Goal: Task Accomplishment & Management: Use online tool/utility

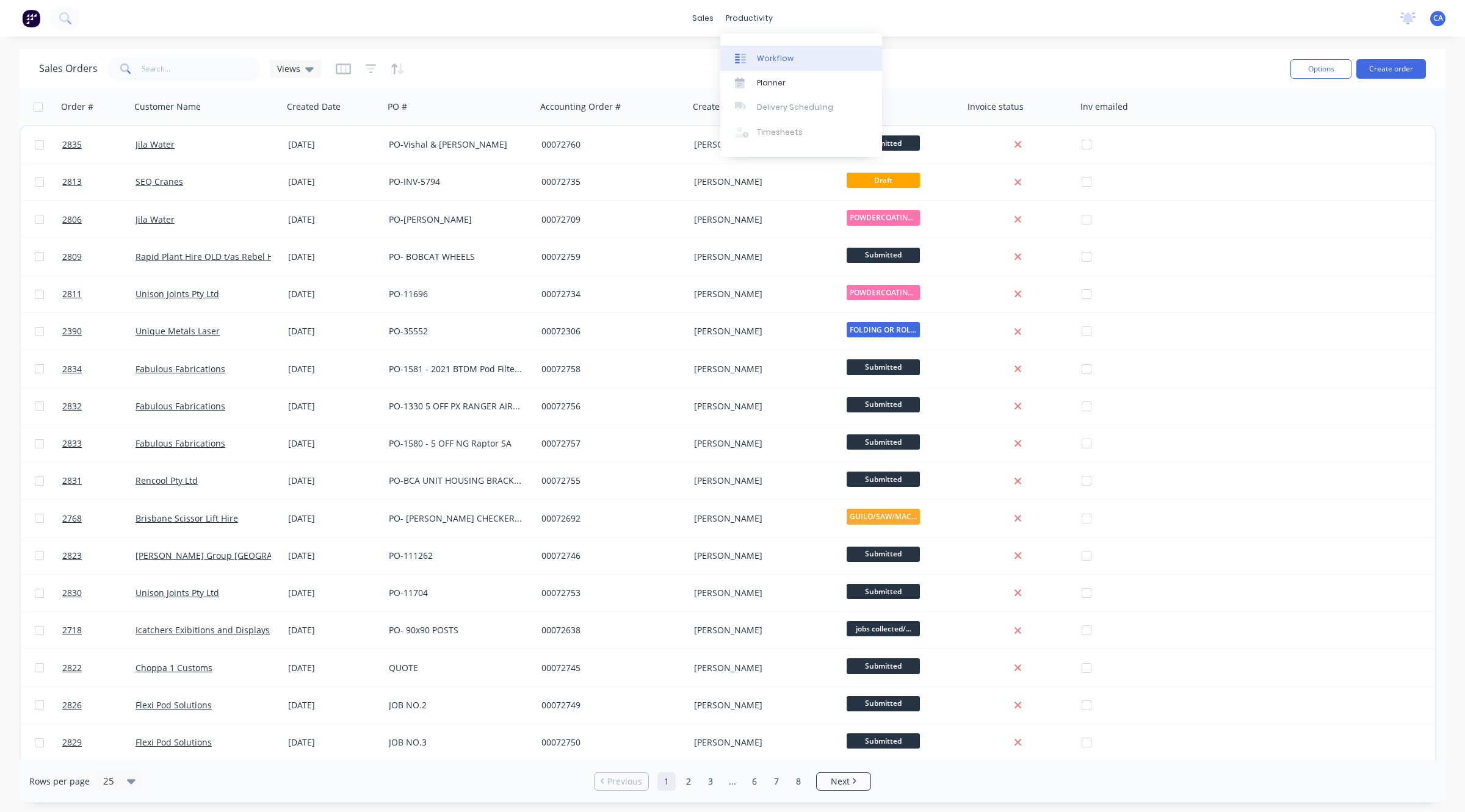
click at [748, 54] on div at bounding box center [744, 58] width 18 height 11
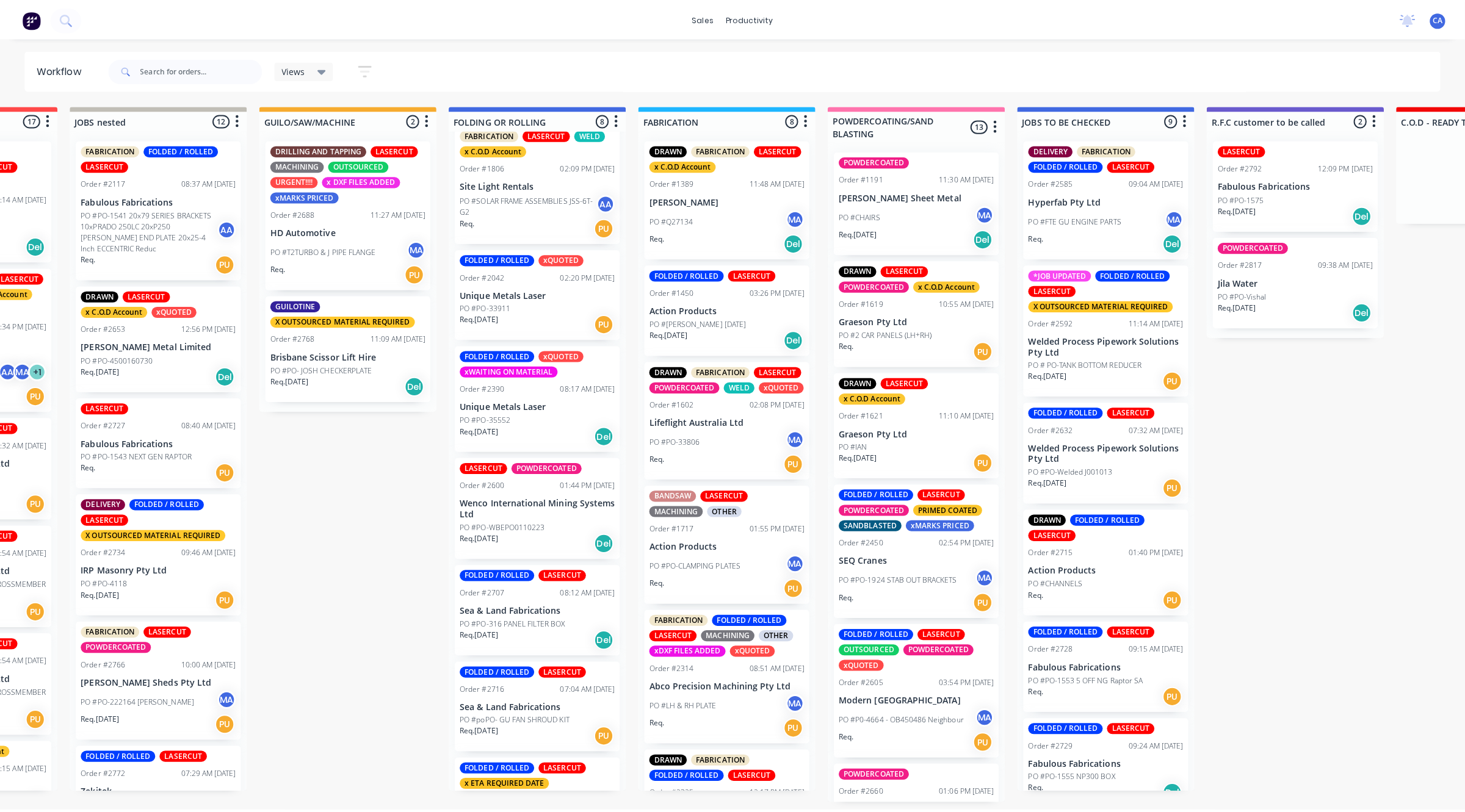
scroll to position [207, 0]
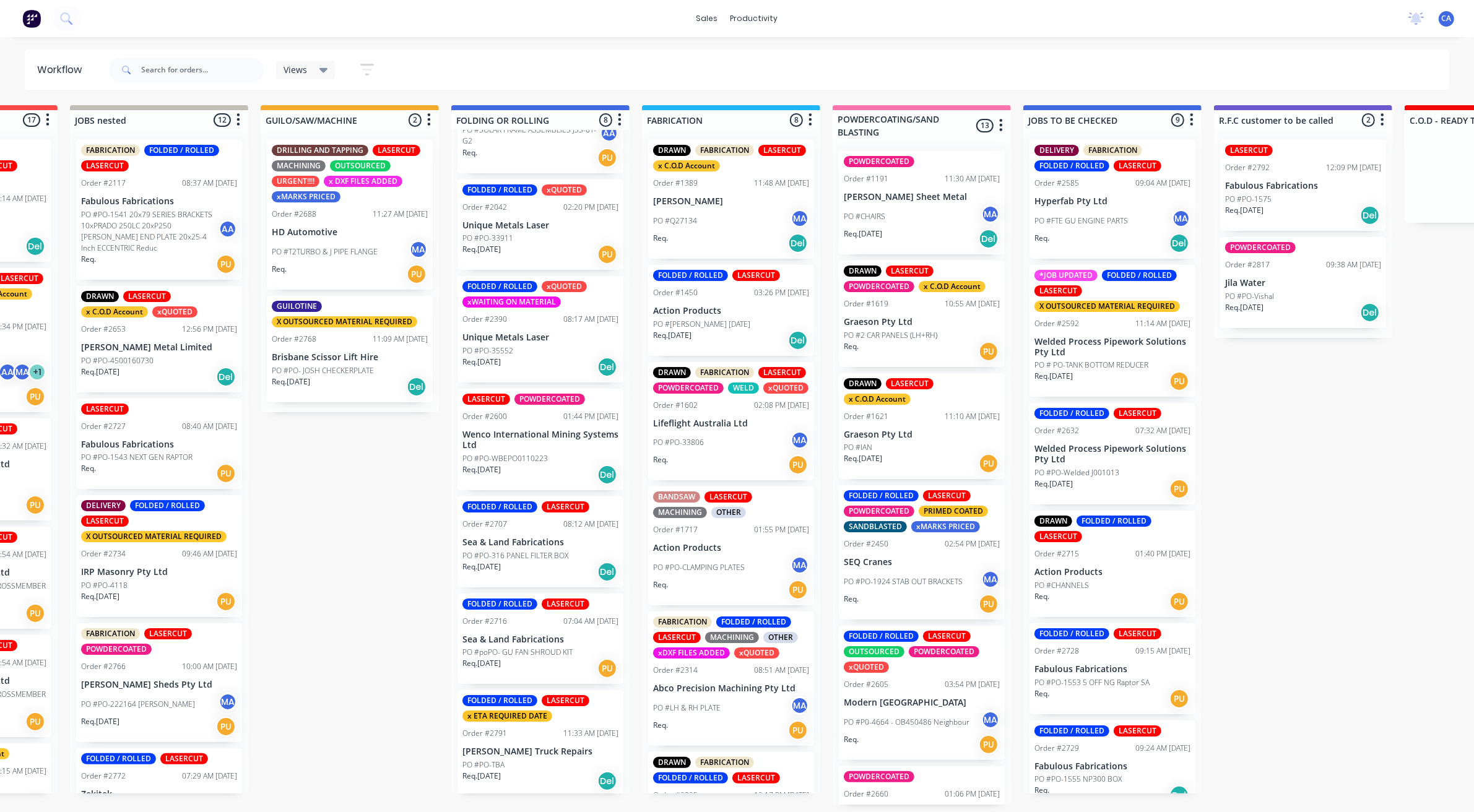
click at [531, 754] on p "[PERSON_NAME] Truck Repairs" at bounding box center [540, 752] width 156 height 11
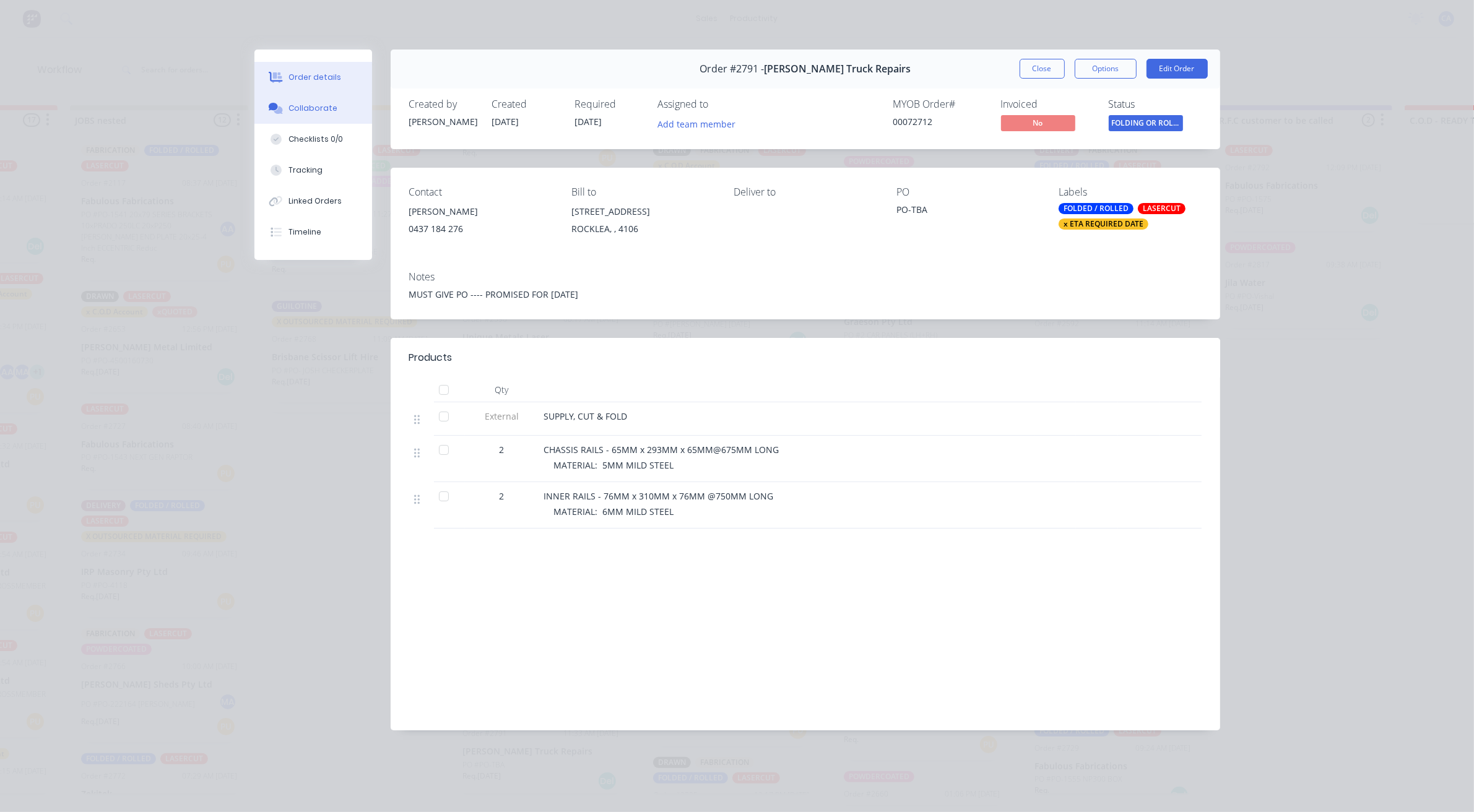
click at [306, 113] on div "Collaborate" at bounding box center [313, 108] width 49 height 11
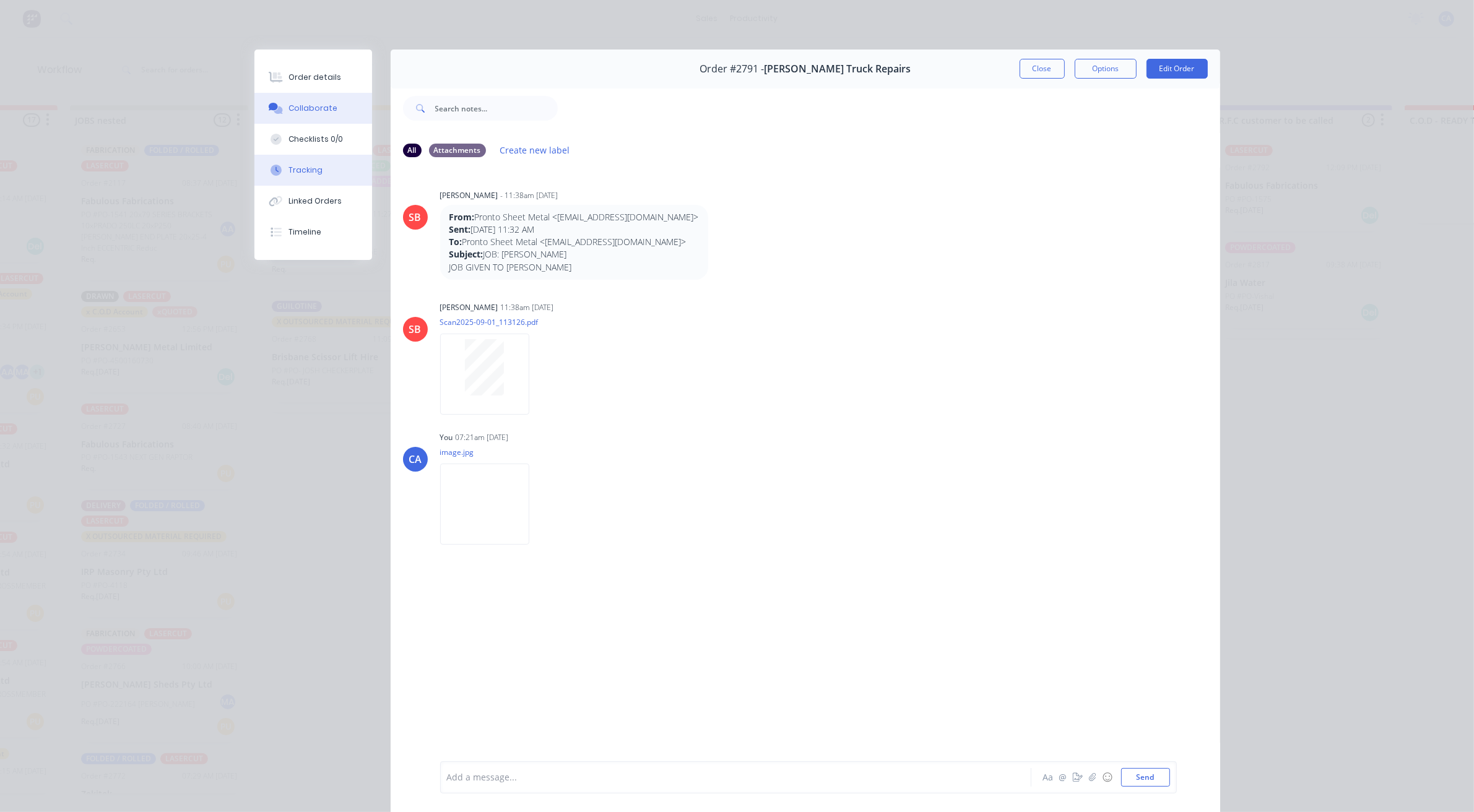
click at [319, 177] on button "Tracking" at bounding box center [314, 170] width 118 height 31
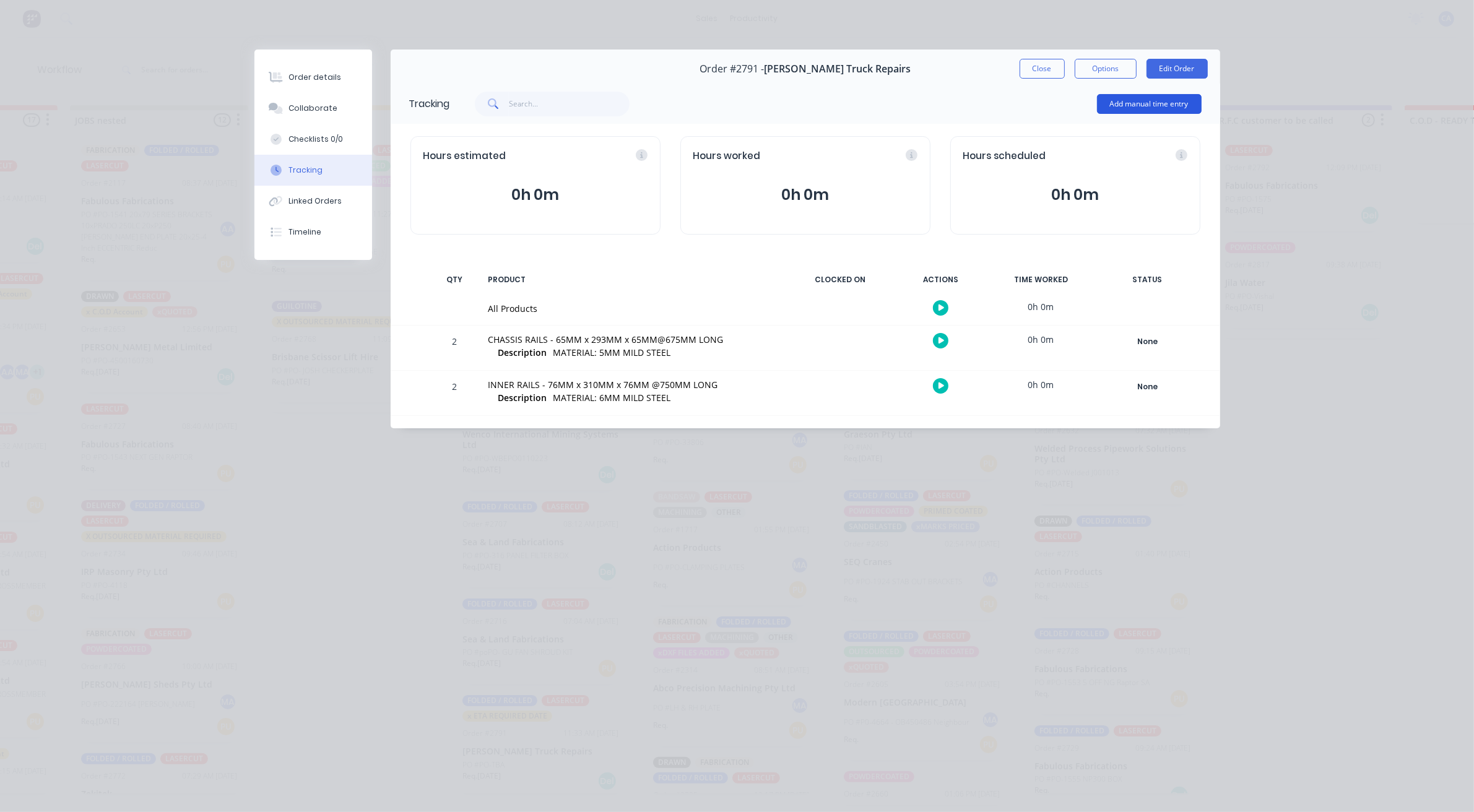
click at [1130, 106] on button "Add manual time entry" at bounding box center [1149, 104] width 104 height 20
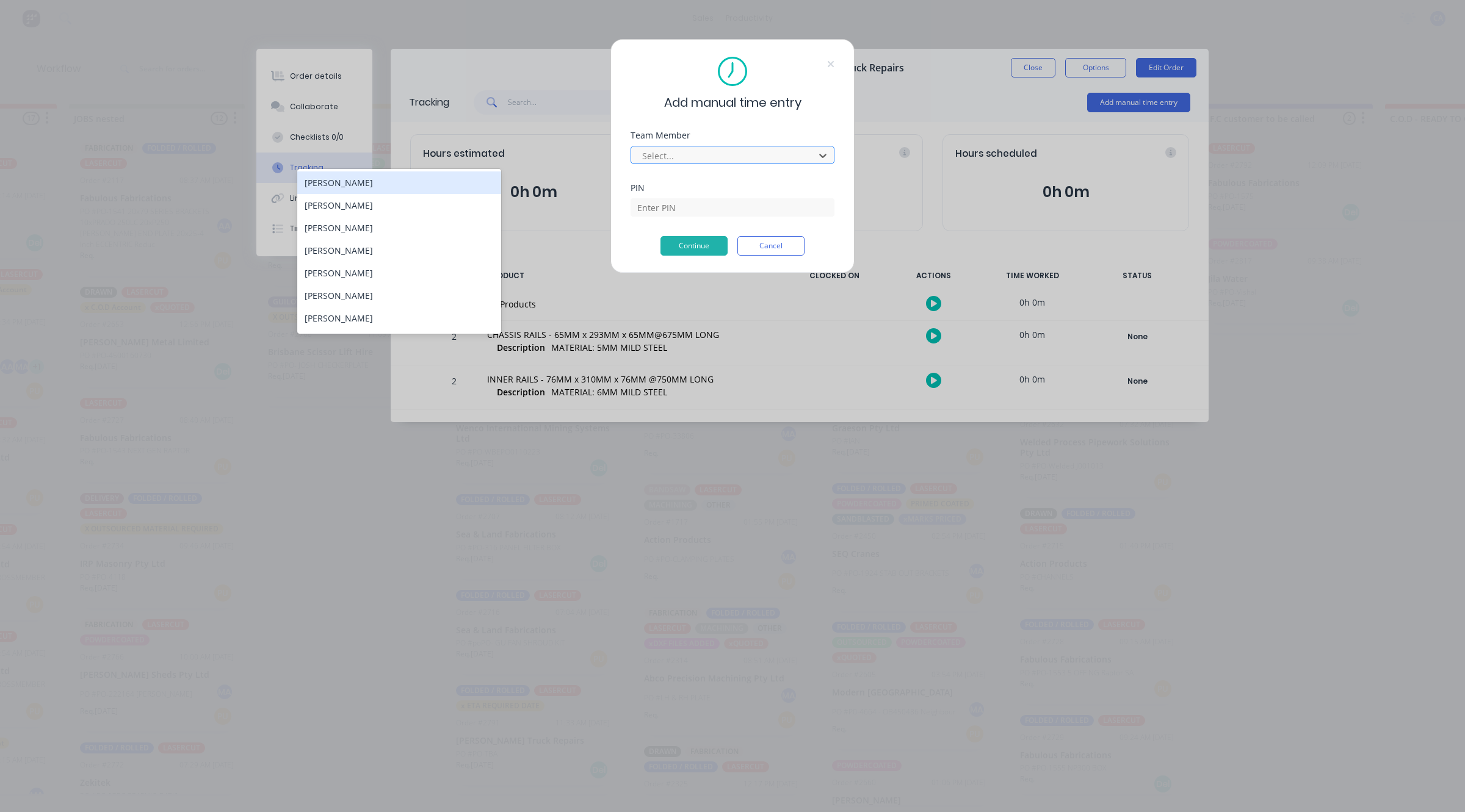
click at [773, 147] on div "Select..." at bounding box center [724, 155] width 174 height 18
click at [450, 244] on div "[PERSON_NAME]" at bounding box center [400, 250] width 204 height 22
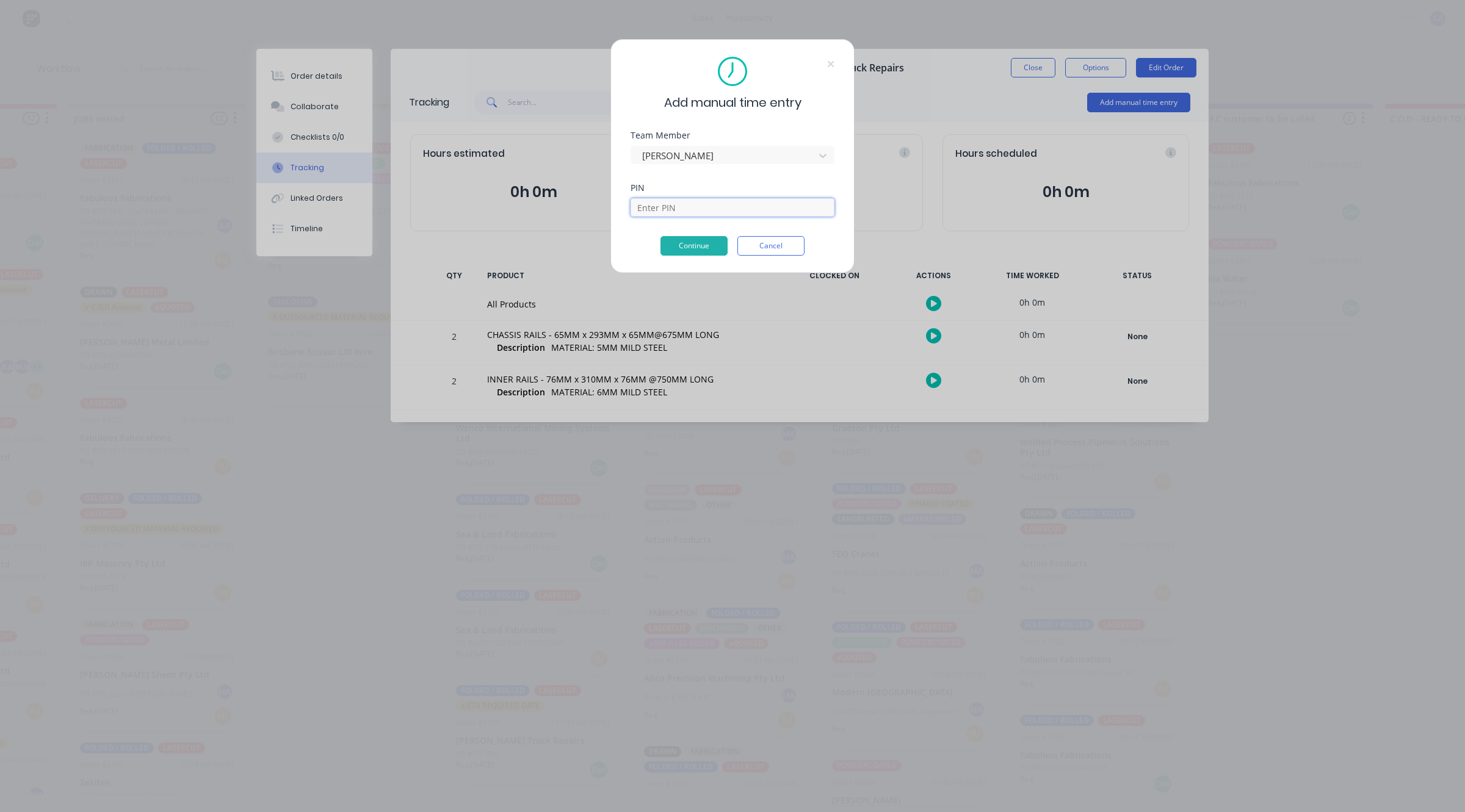
click at [728, 208] on input at bounding box center [732, 207] width 204 height 18
type input "0000"
click at [701, 247] on button "Continue" at bounding box center [694, 246] width 67 height 20
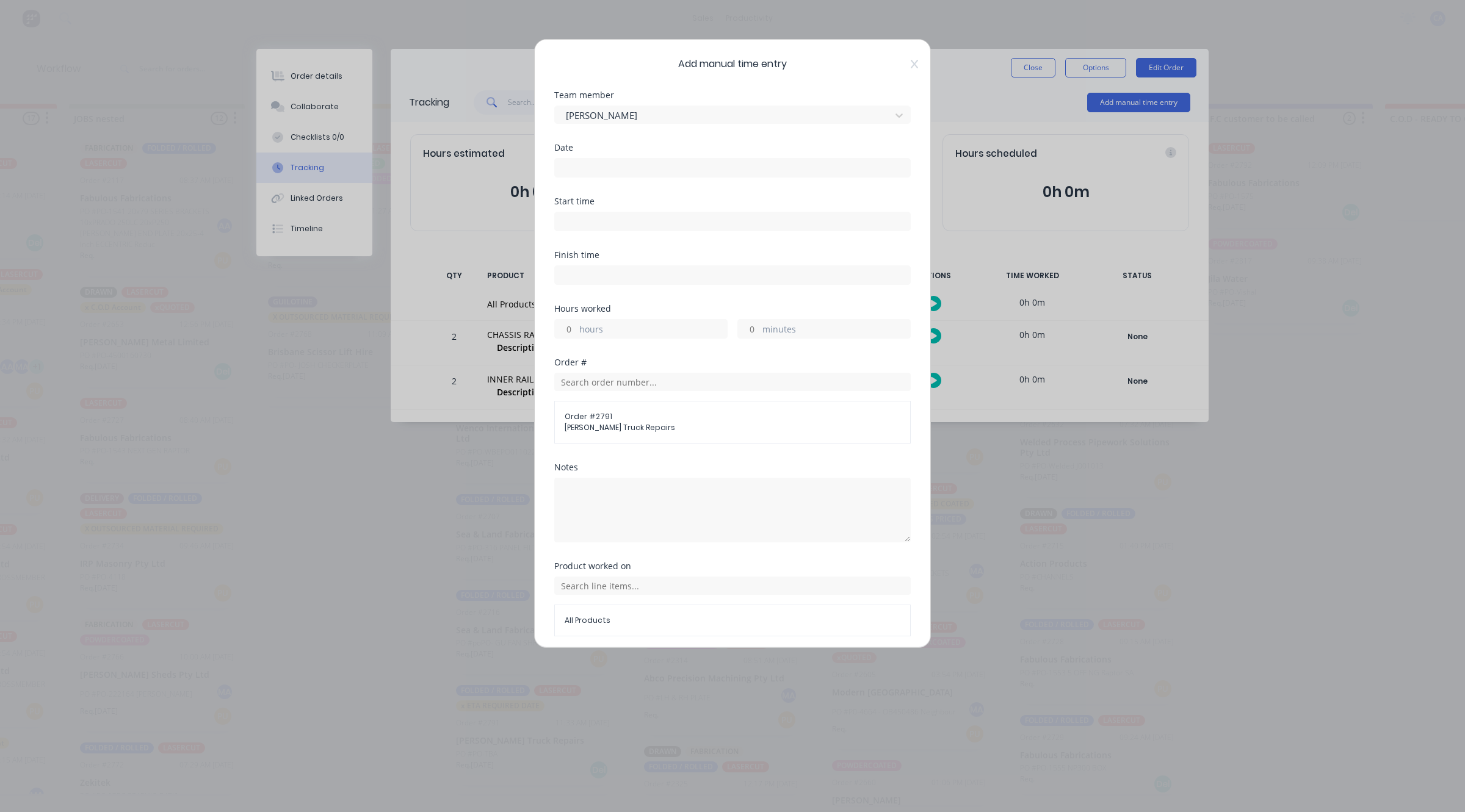
click at [699, 165] on input at bounding box center [732, 168] width 355 height 18
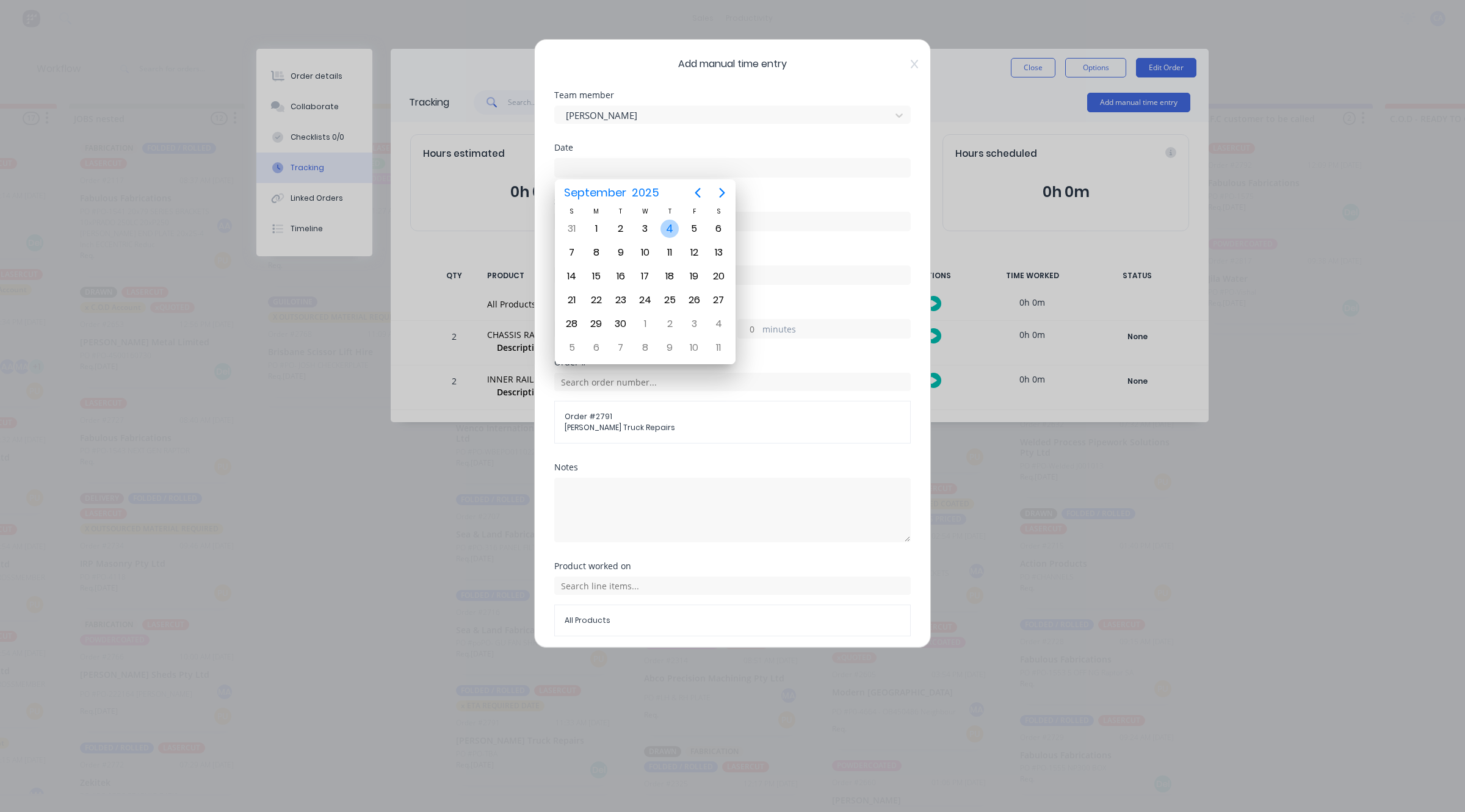
click at [667, 230] on div "4" at bounding box center [669, 229] width 18 height 18
type input "04/09/2025"
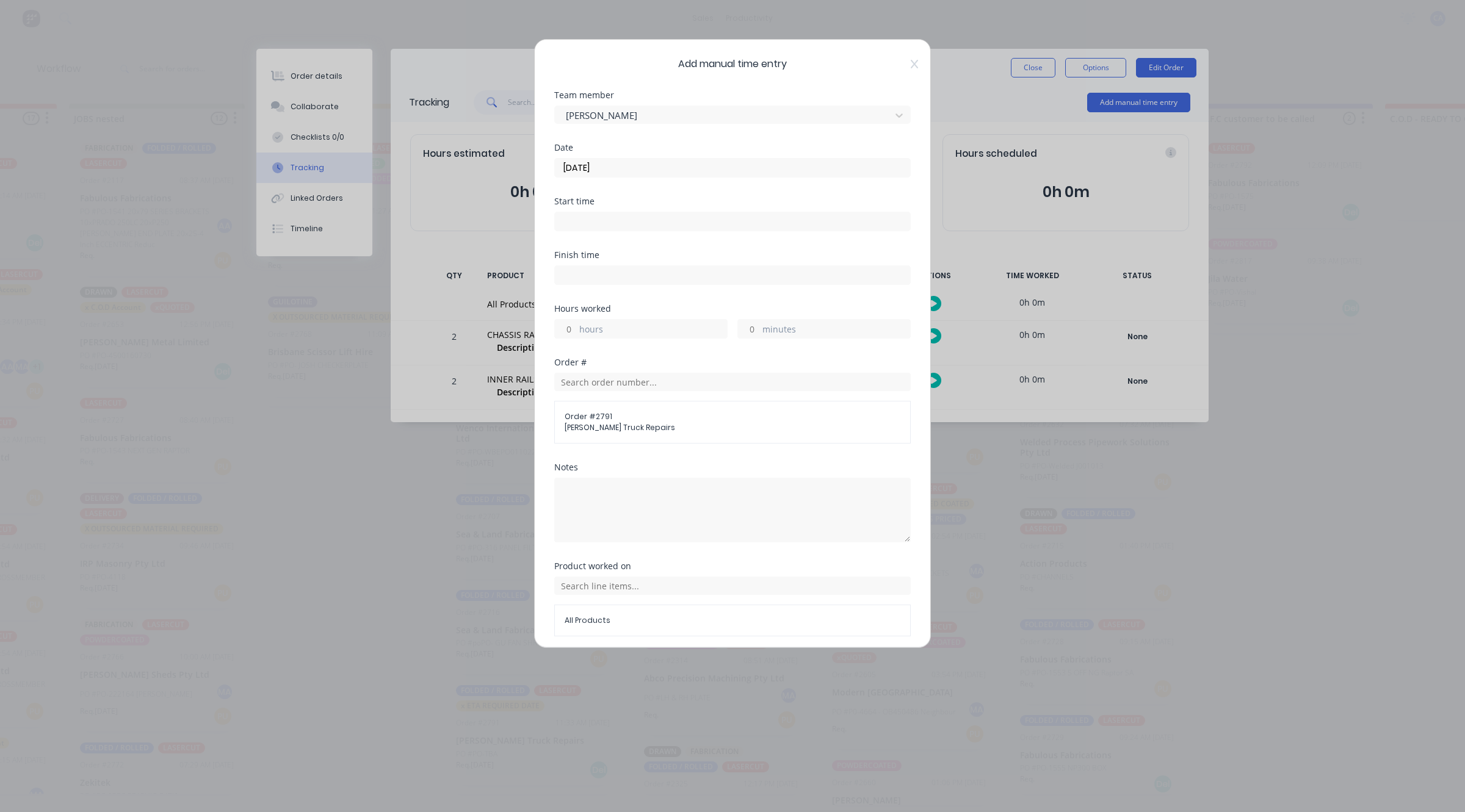
click at [742, 325] on input "minutes" at bounding box center [749, 329] width 21 height 18
type input "30"
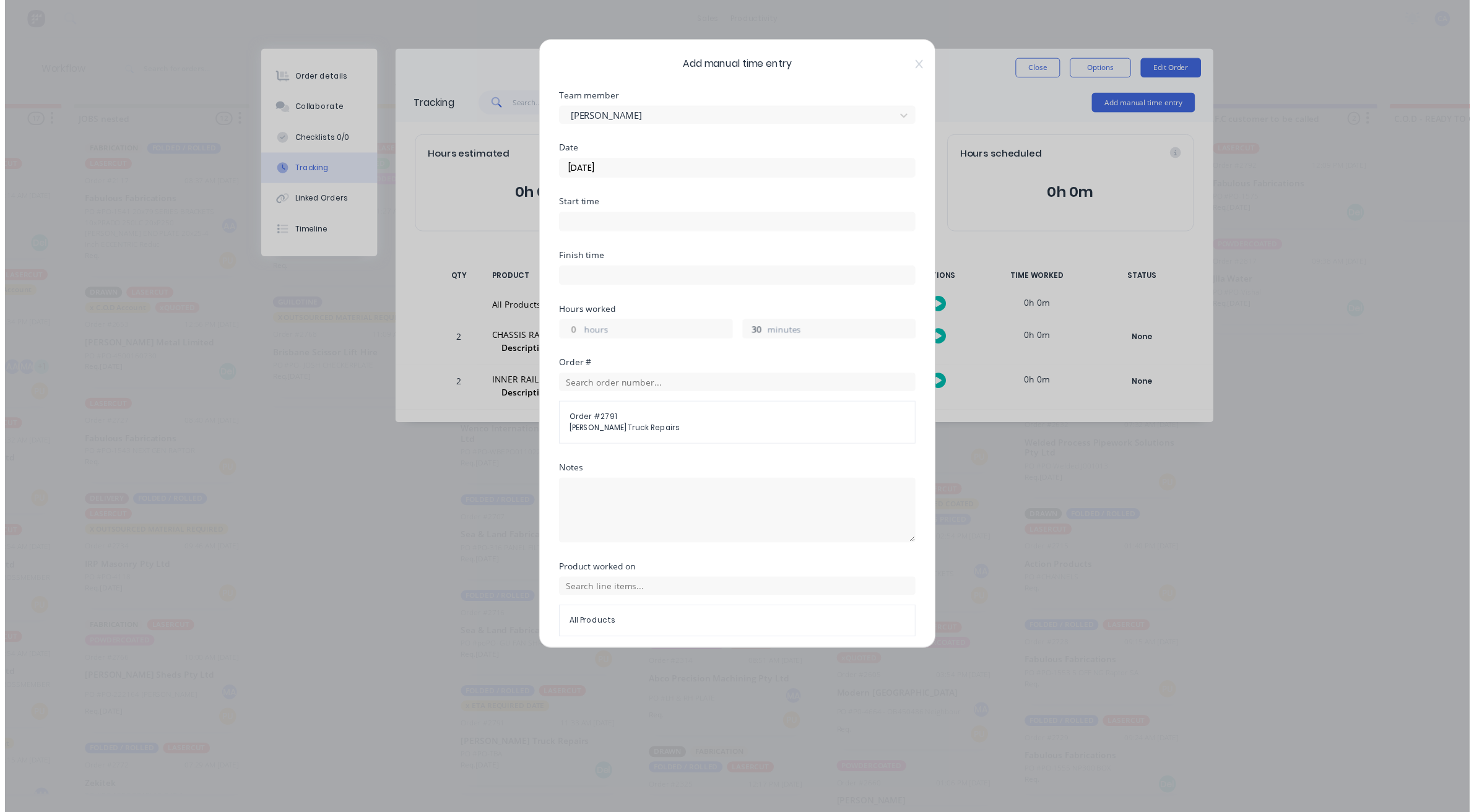
scroll to position [48, 0]
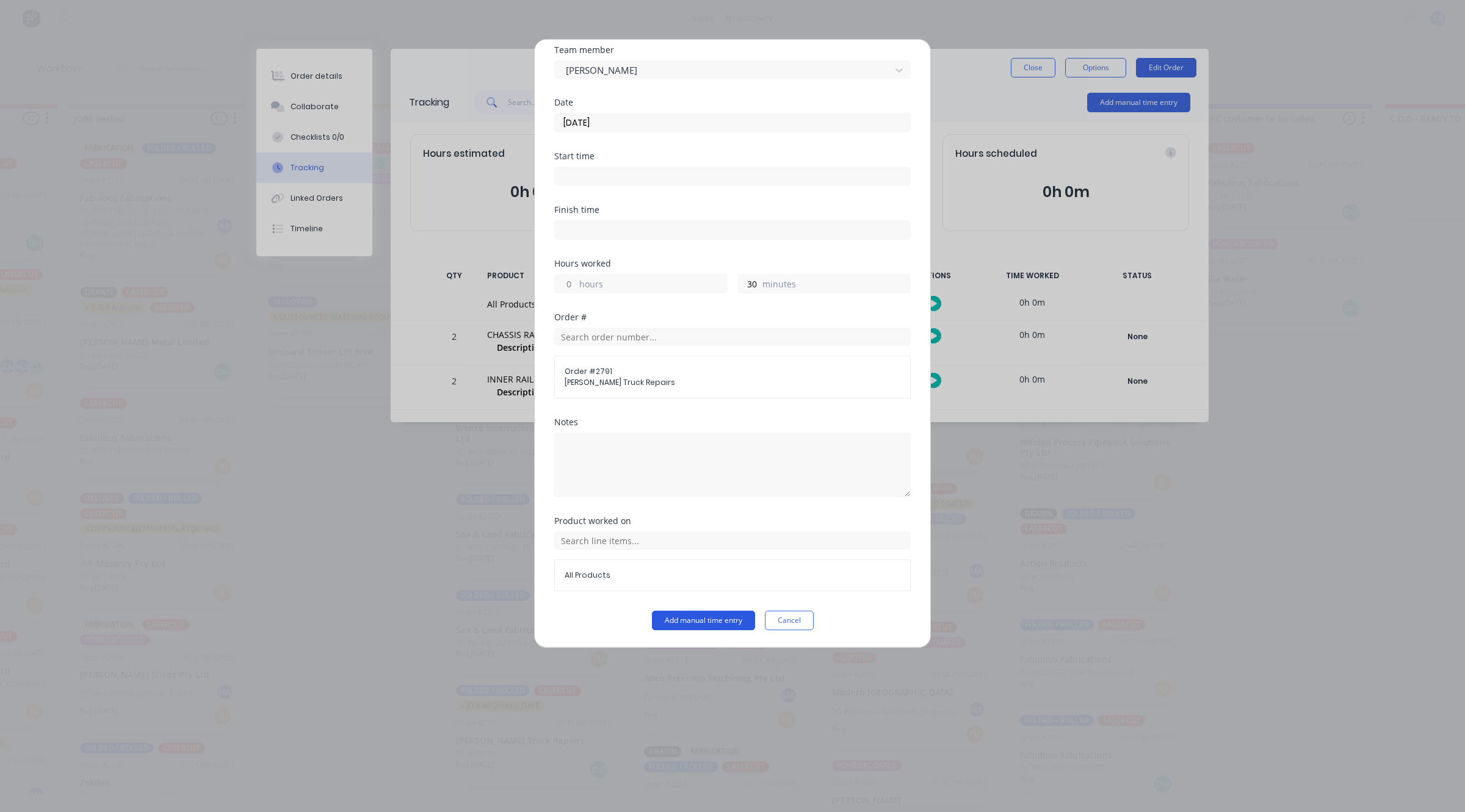
click at [719, 624] on button "Add manual time entry" at bounding box center [703, 621] width 103 height 20
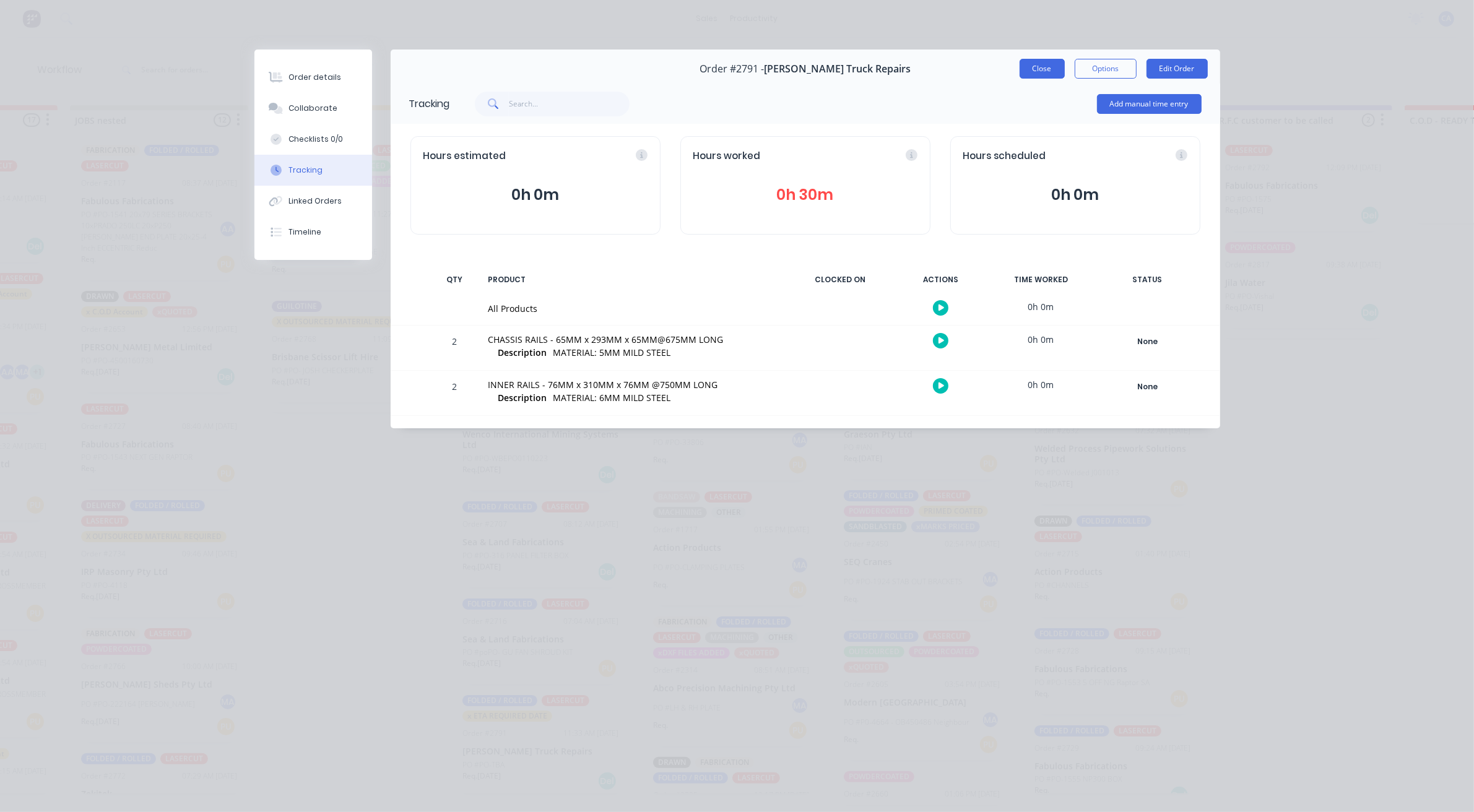
click at [1051, 75] on button "Close" at bounding box center [1042, 69] width 45 height 20
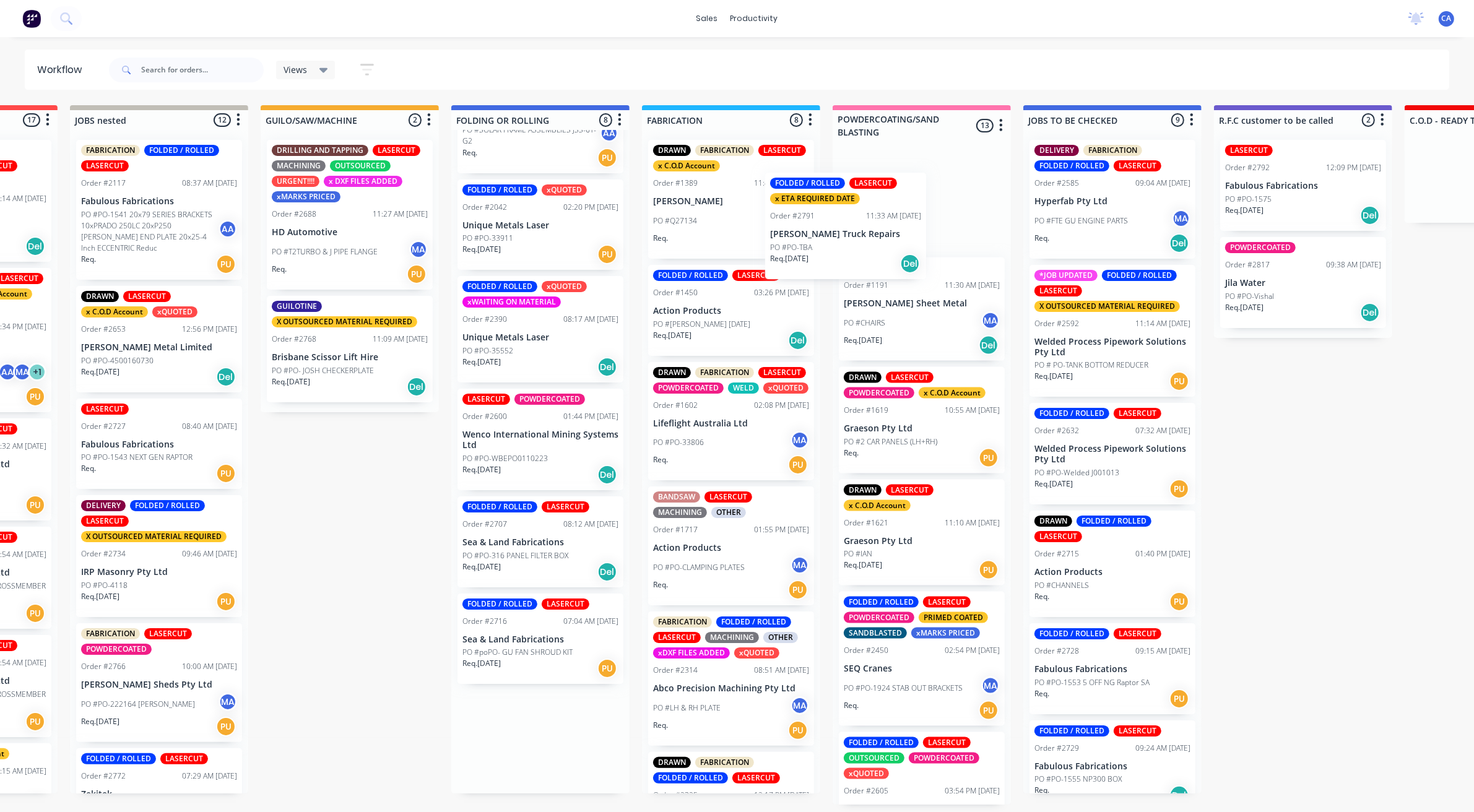
scroll to position [0, 338]
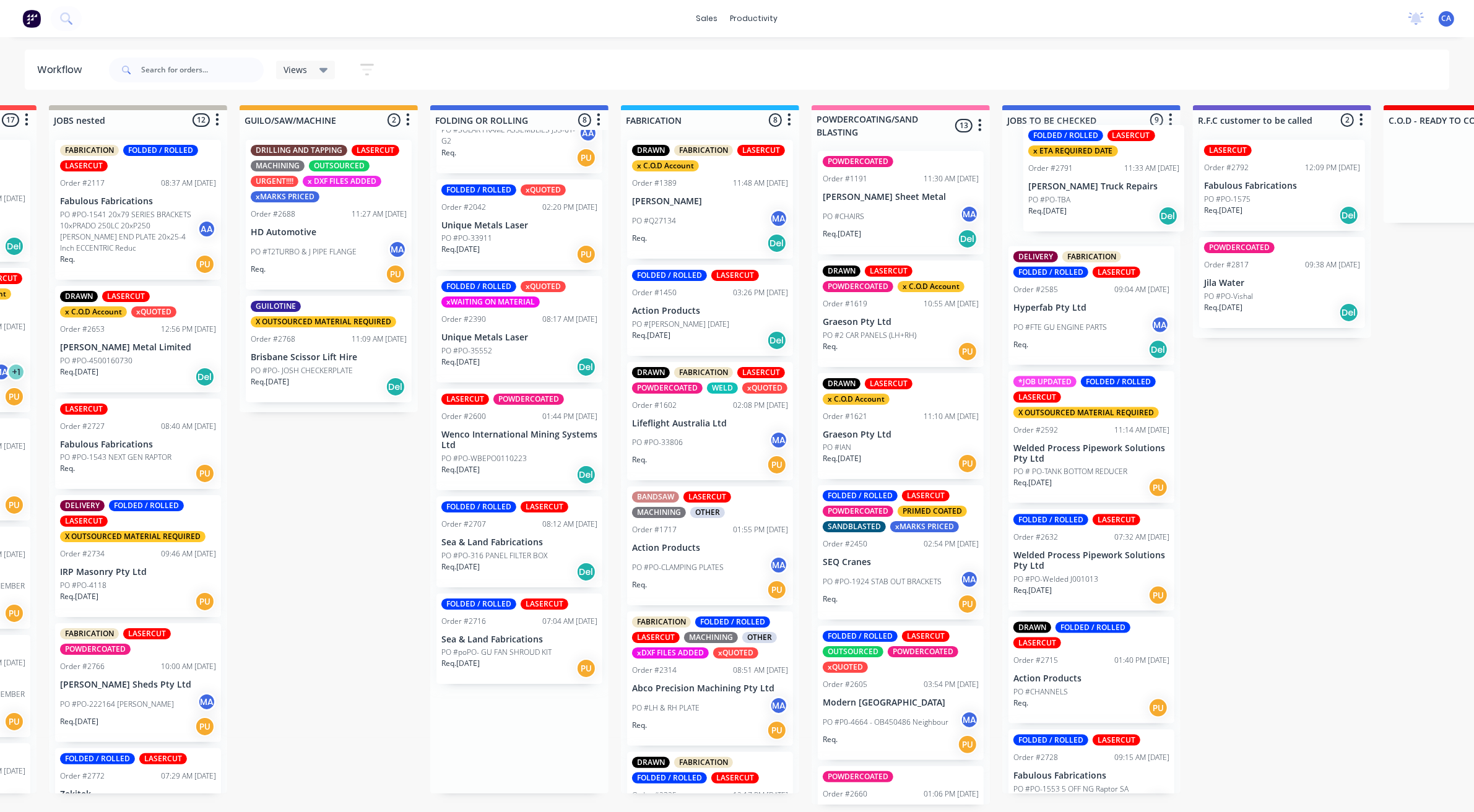
drag, startPoint x: 562, startPoint y: 740, endPoint x: 1115, endPoint y: 178, distance: 788.4
click at [1120, 178] on div "Submitted 37 Sort By Created date Required date Order number Customer name Most…" at bounding box center [1293, 455] width 3321 height 700
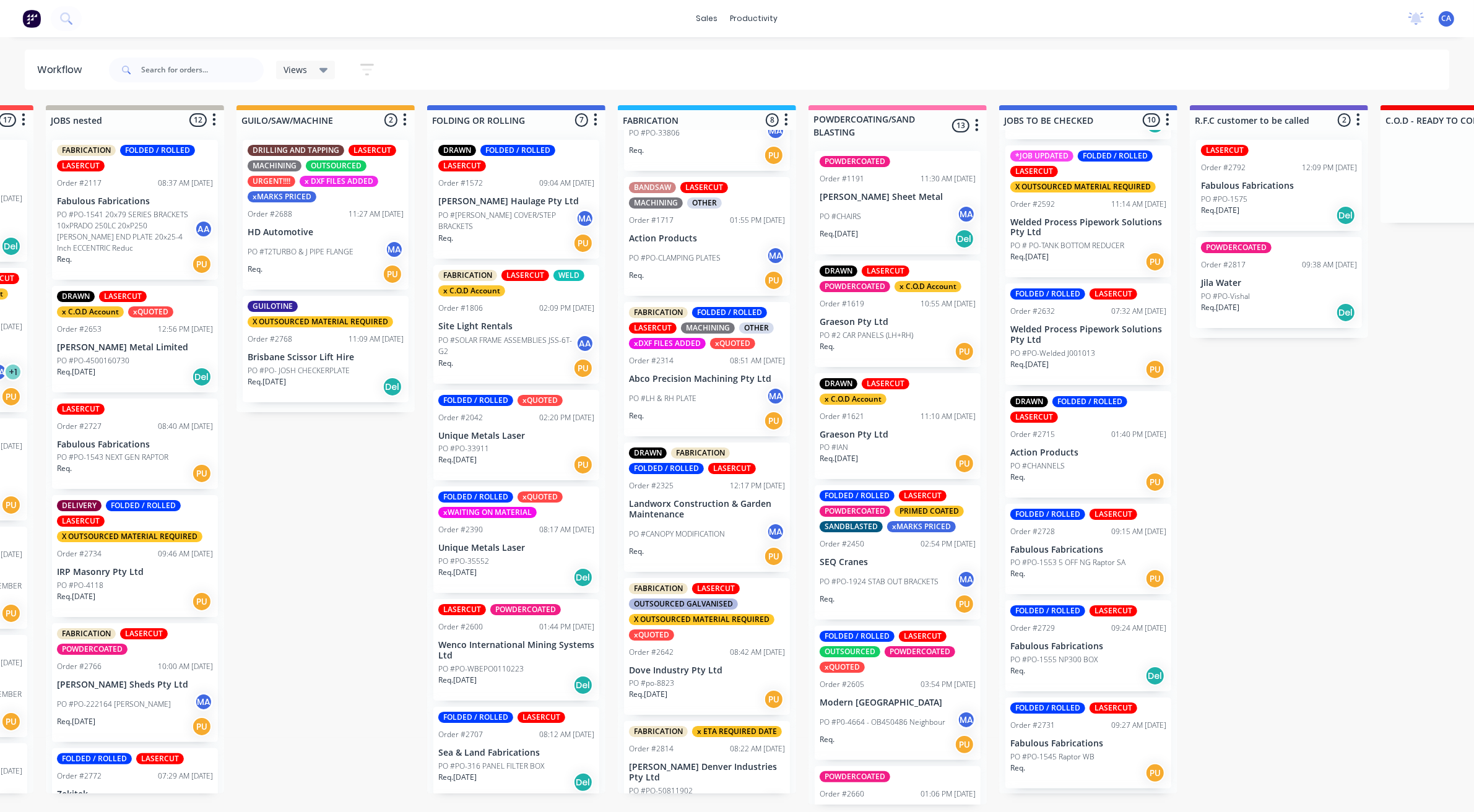
scroll to position [341, 0]
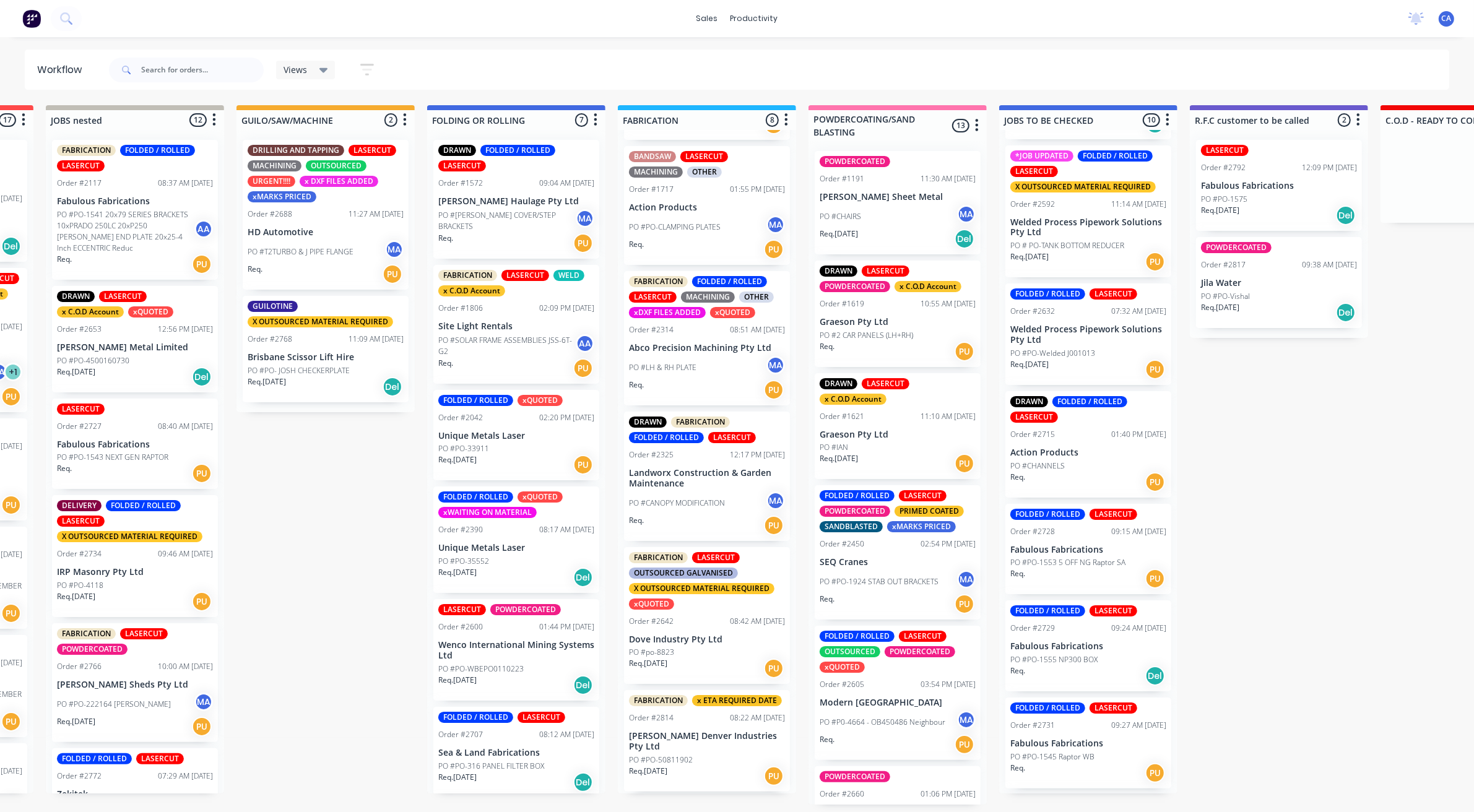
click at [672, 746] on p "[PERSON_NAME] Denver Industries Pty Ltd" at bounding box center [707, 741] width 156 height 21
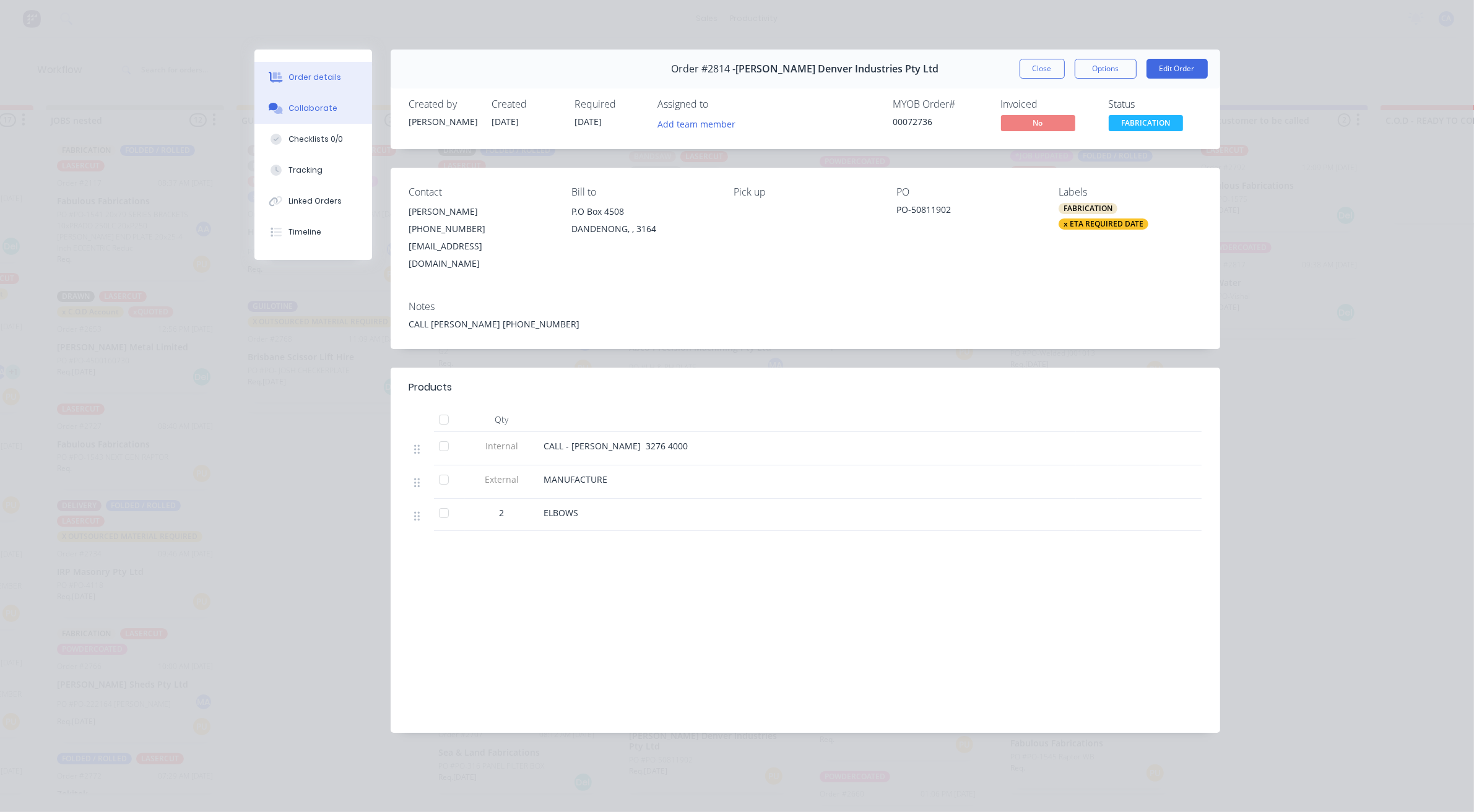
click at [335, 113] on button "Collaborate" at bounding box center [314, 108] width 118 height 31
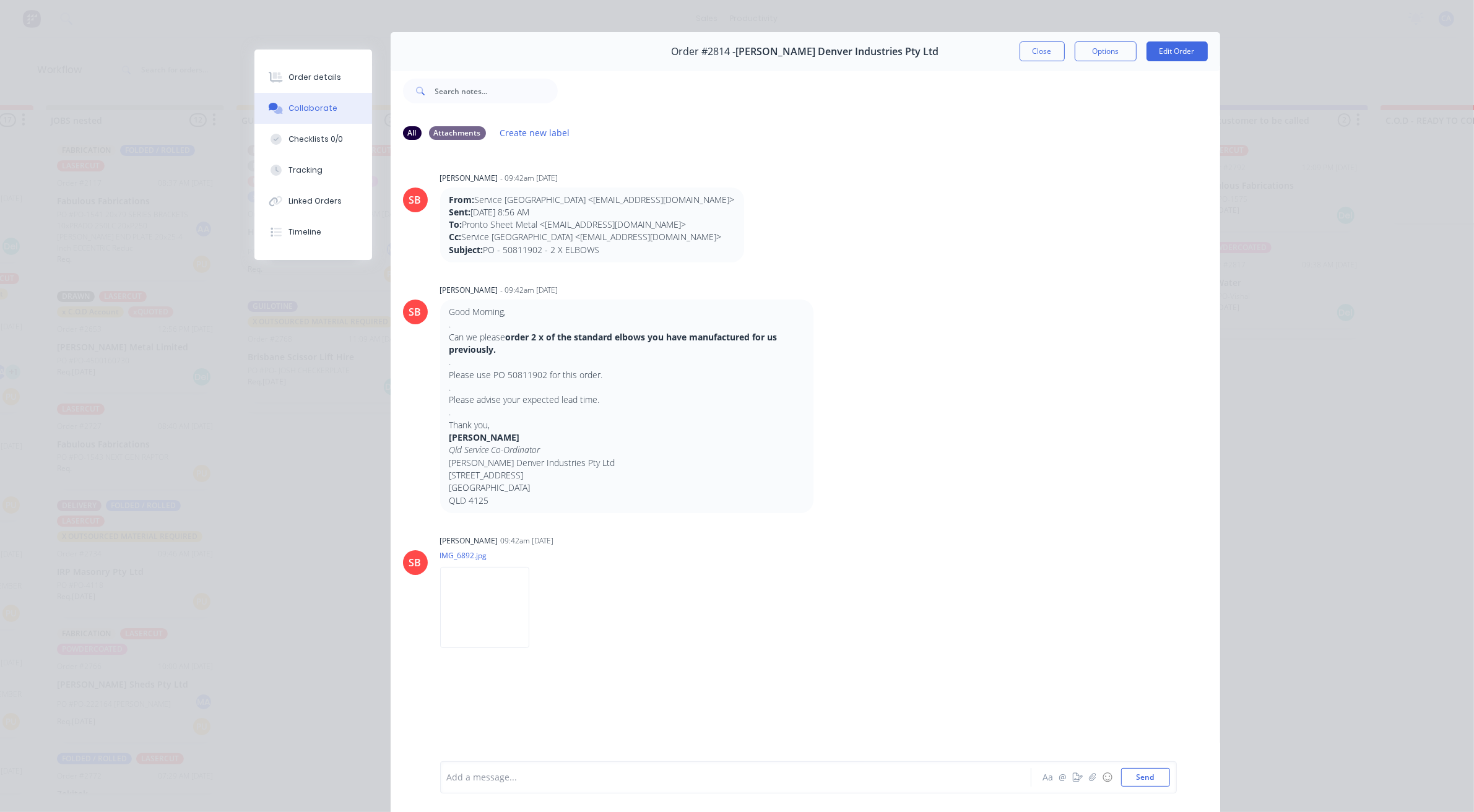
scroll to position [68, 0]
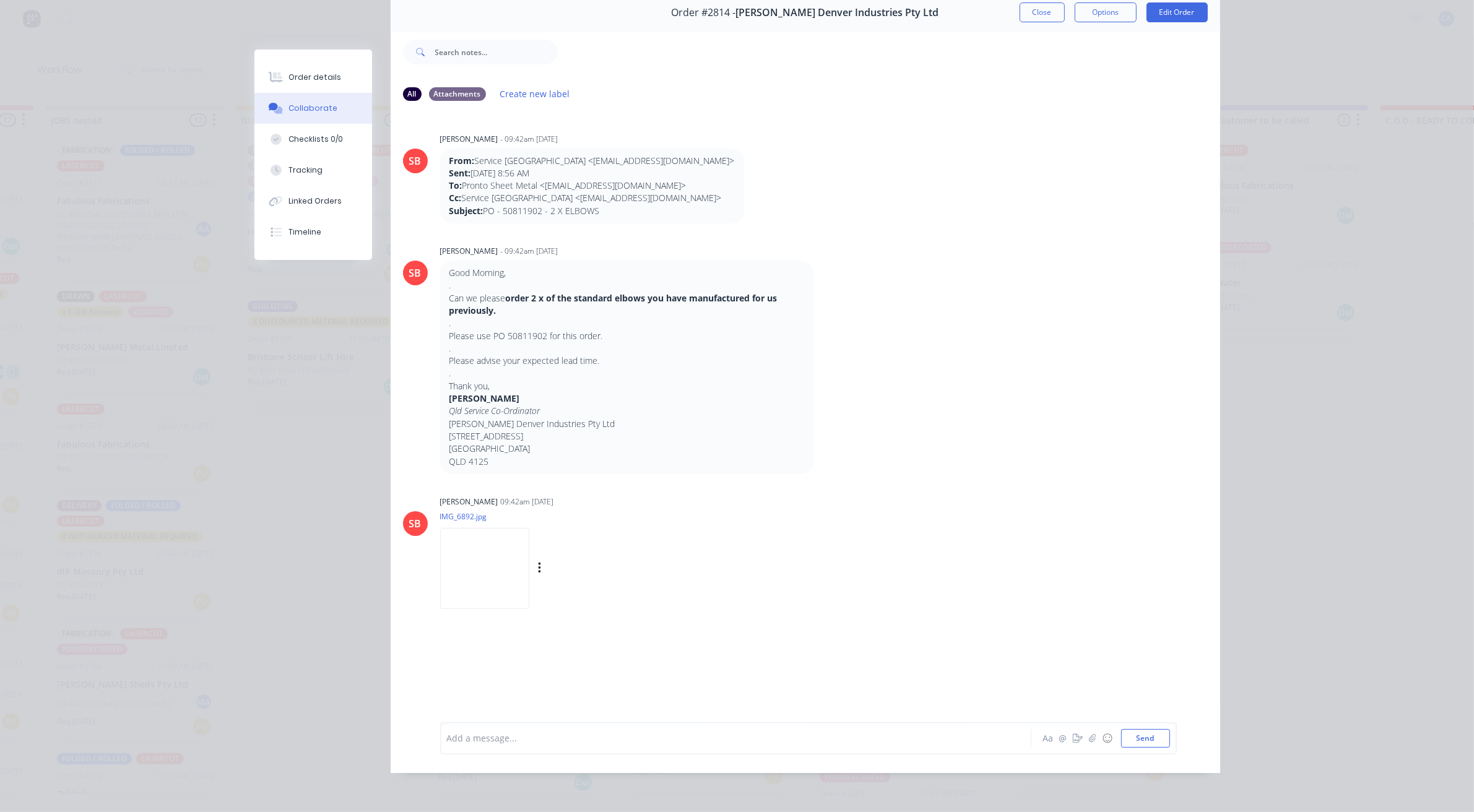
click at [493, 528] on img at bounding box center [485, 568] width 89 height 81
click at [1035, 7] on button "Close" at bounding box center [1042, 13] width 45 height 20
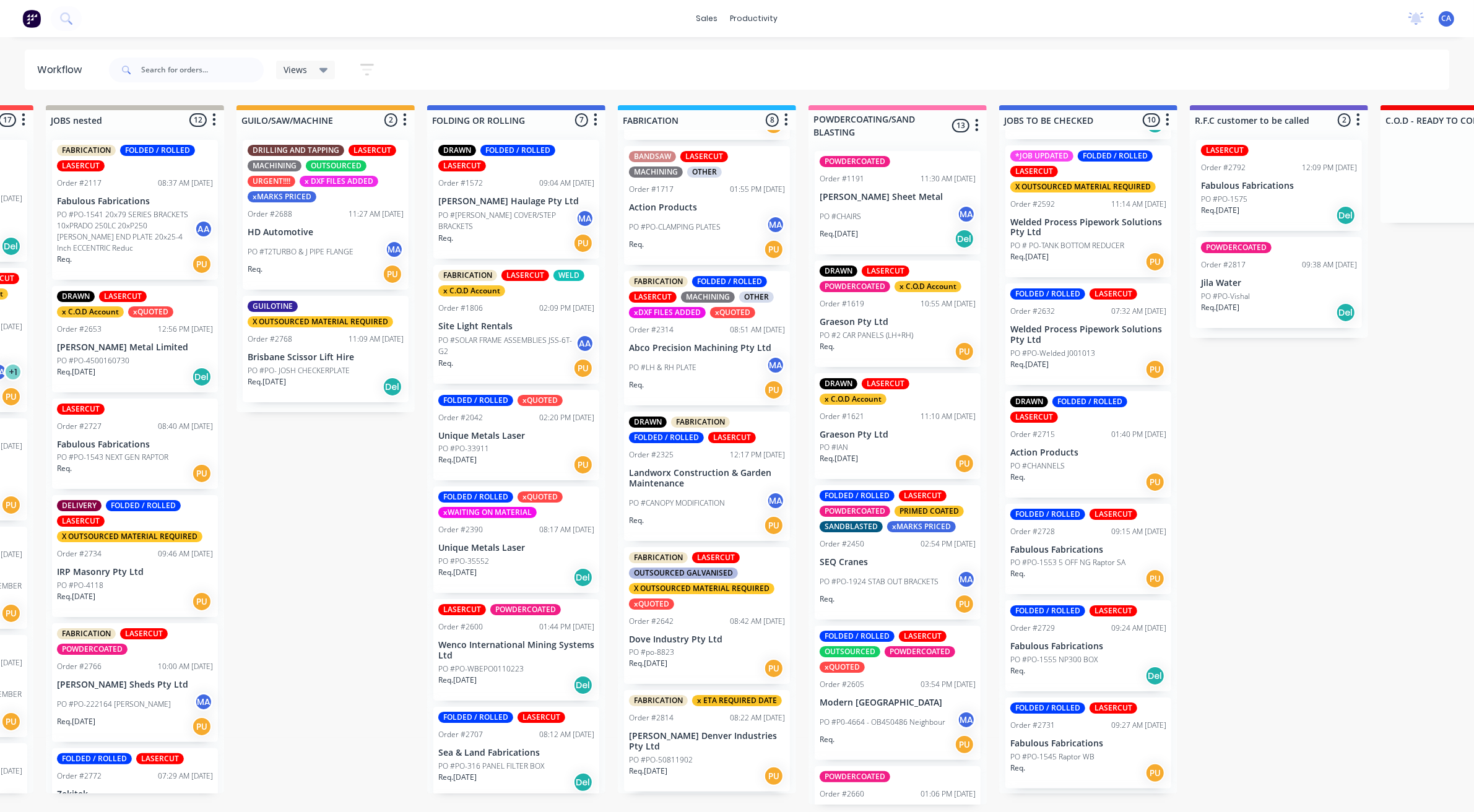
scroll to position [0, 363]
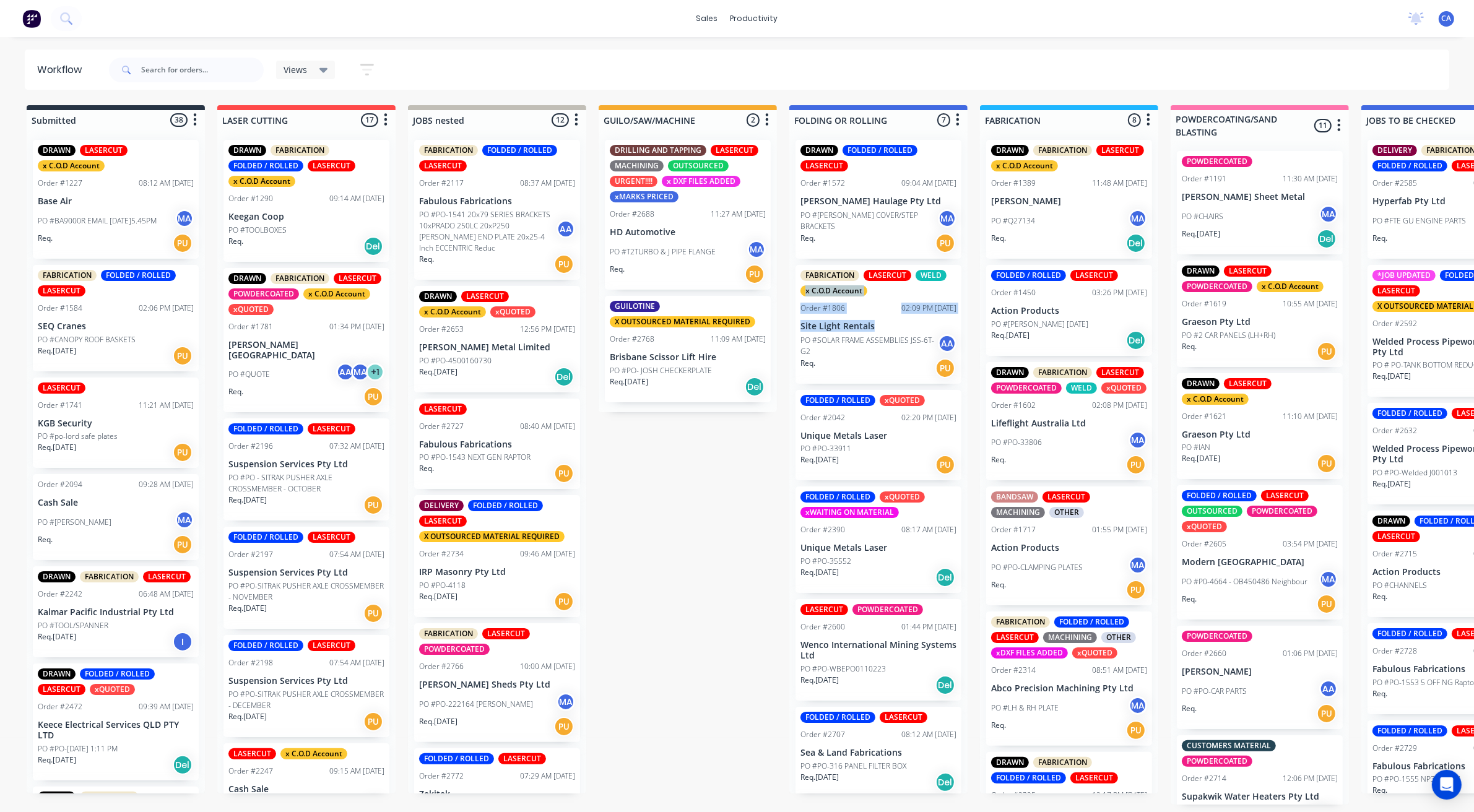
drag, startPoint x: 962, startPoint y: 266, endPoint x: 969, endPoint y: 325, distance: 59.4
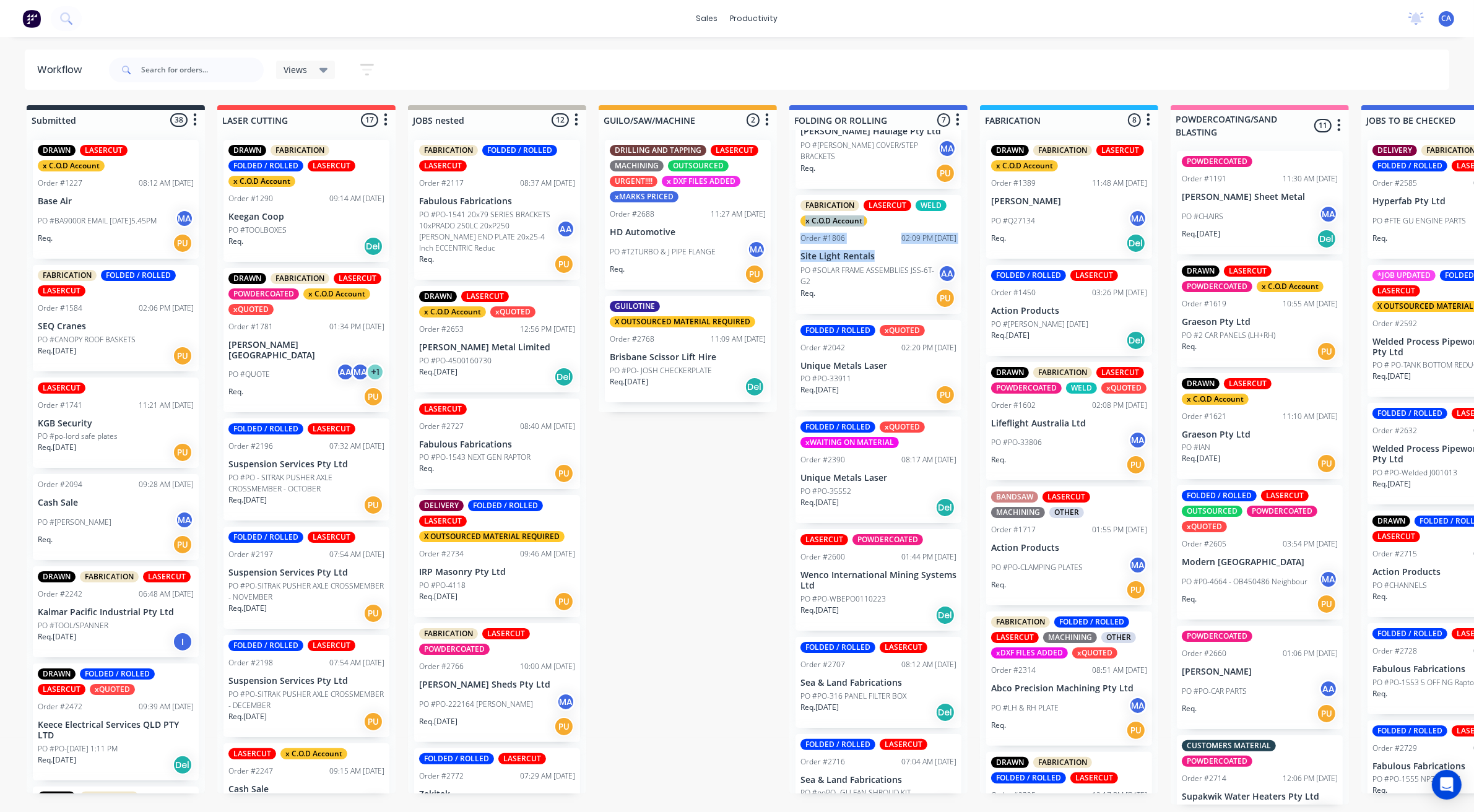
scroll to position [98, 0]
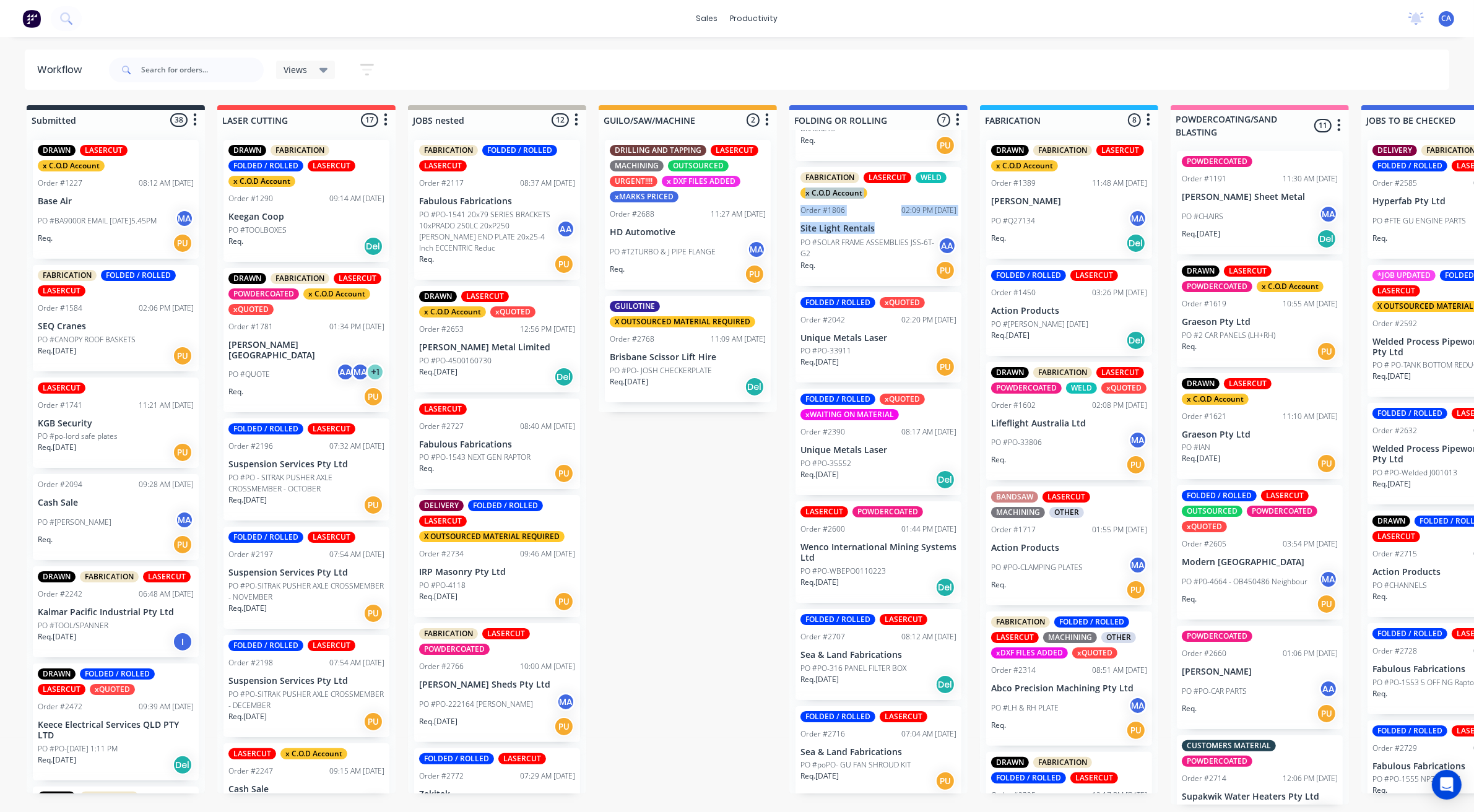
click at [864, 520] on div "LASERCUT POWDERCOATED Order #2600 01:44 PM 12/08/25 Wenco International Mining …" at bounding box center [878, 552] width 166 height 102
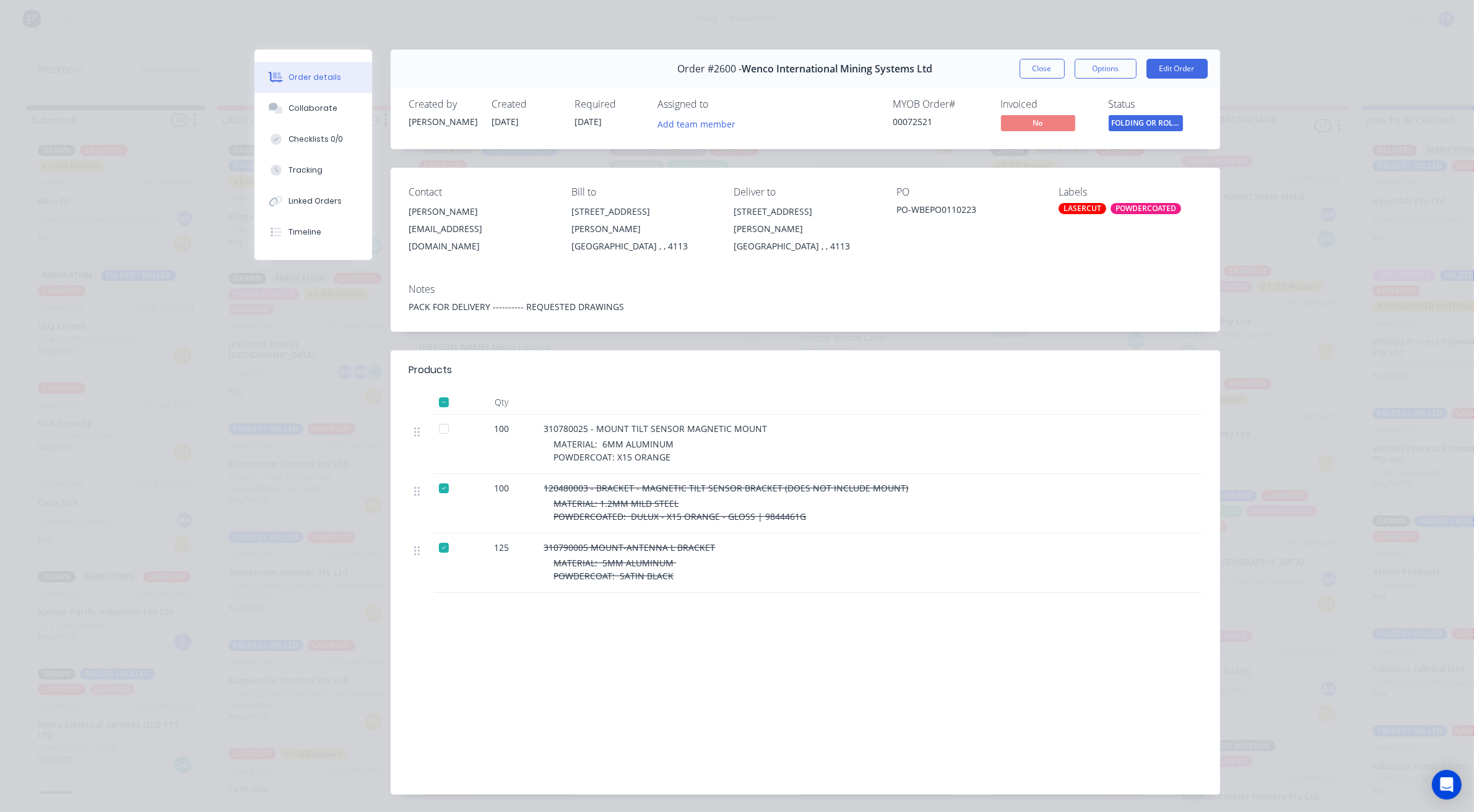
click at [1036, 63] on button "Close" at bounding box center [1042, 69] width 45 height 20
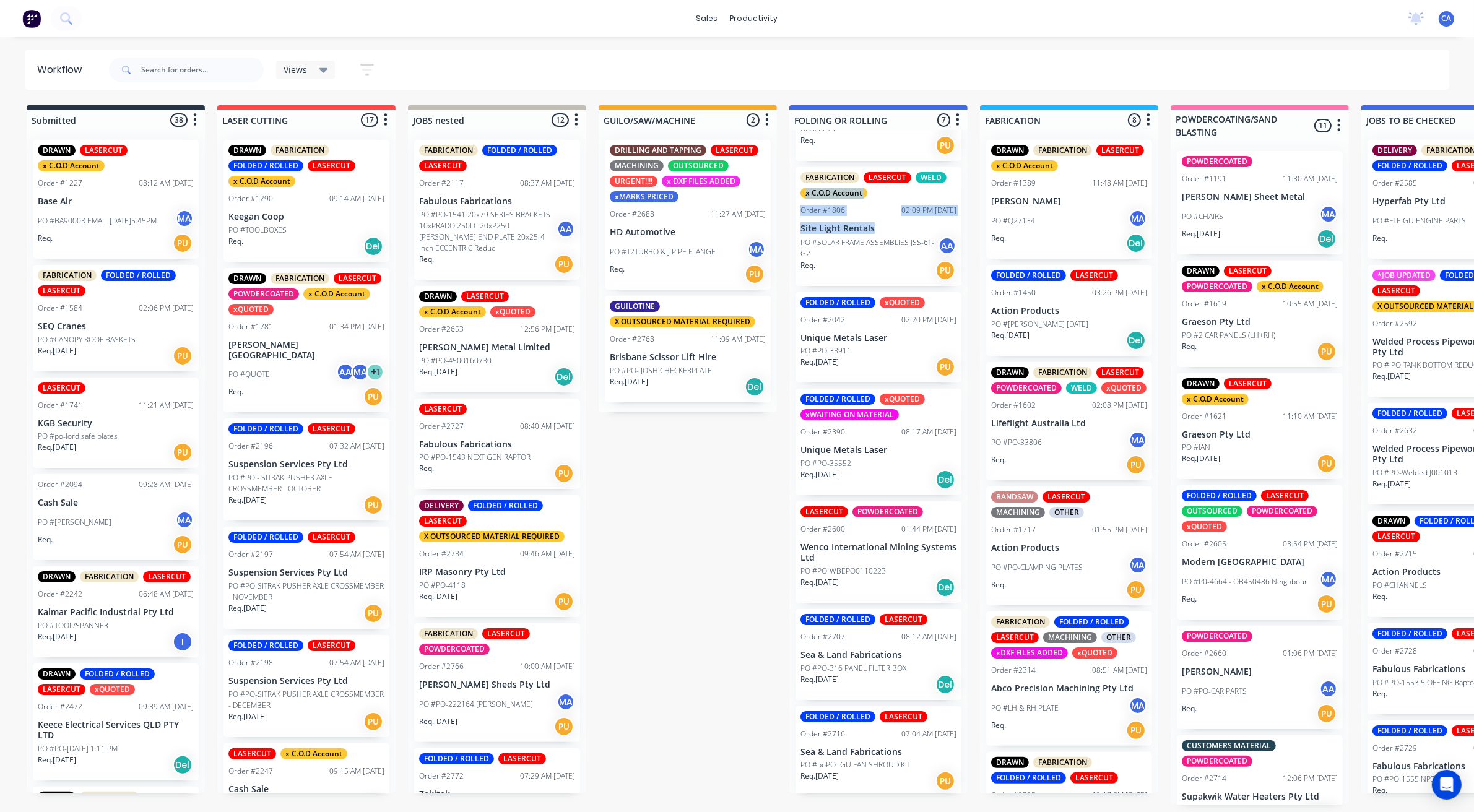
click at [862, 765] on p "PO #poPO- GU FAN SHROUD KIT" at bounding box center [856, 765] width 111 height 11
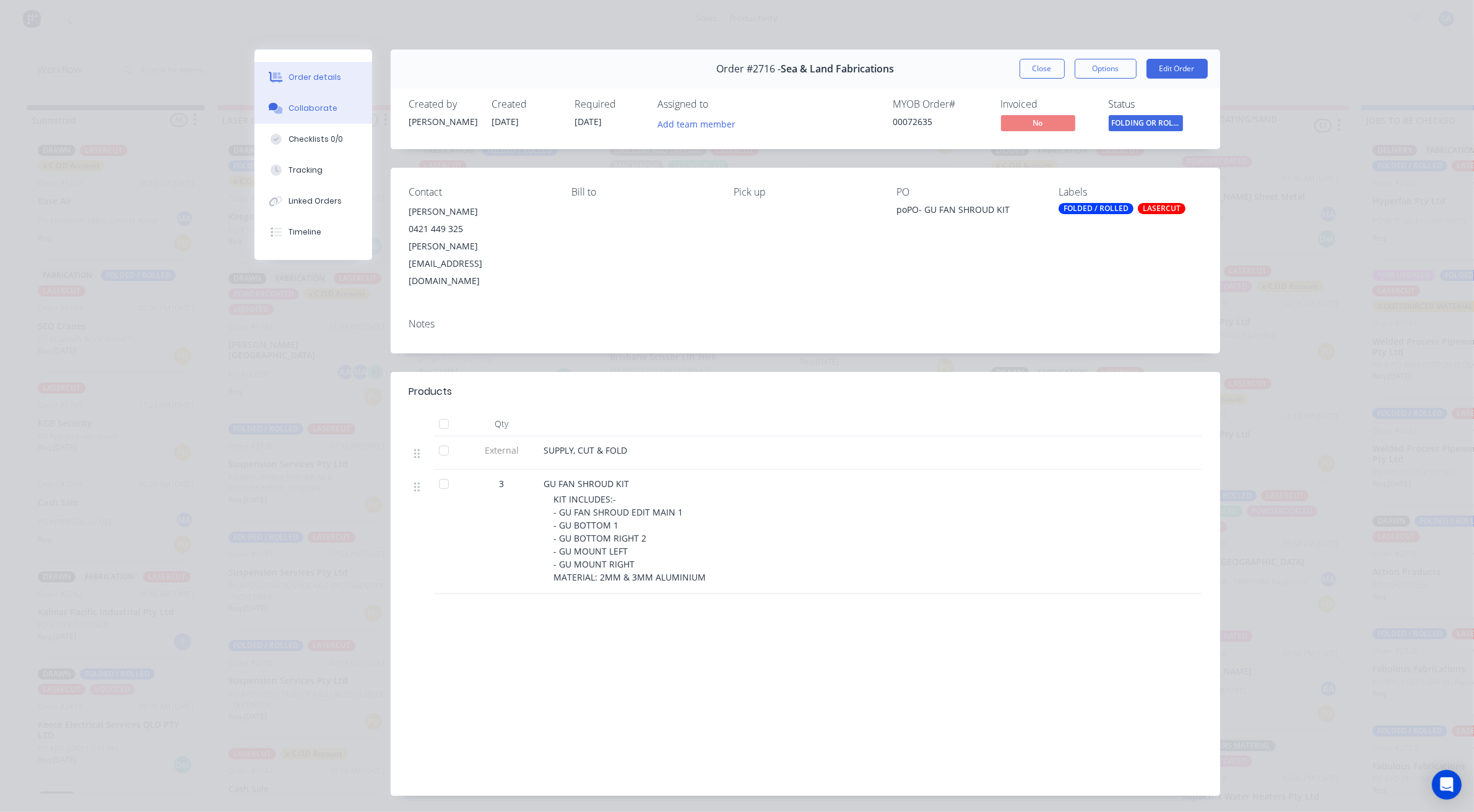
click at [328, 104] on button "Collaborate" at bounding box center [314, 108] width 118 height 31
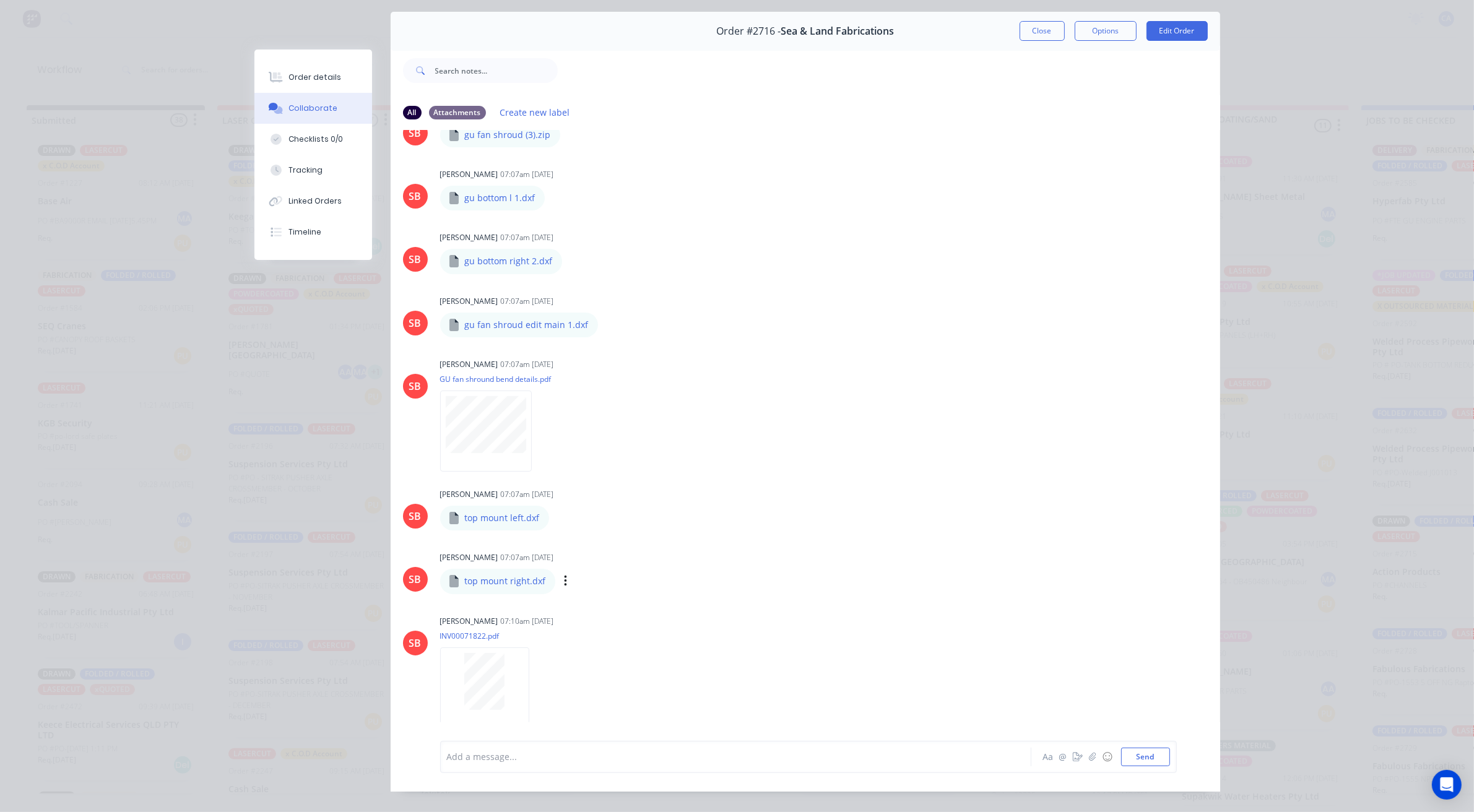
scroll to position [68, 0]
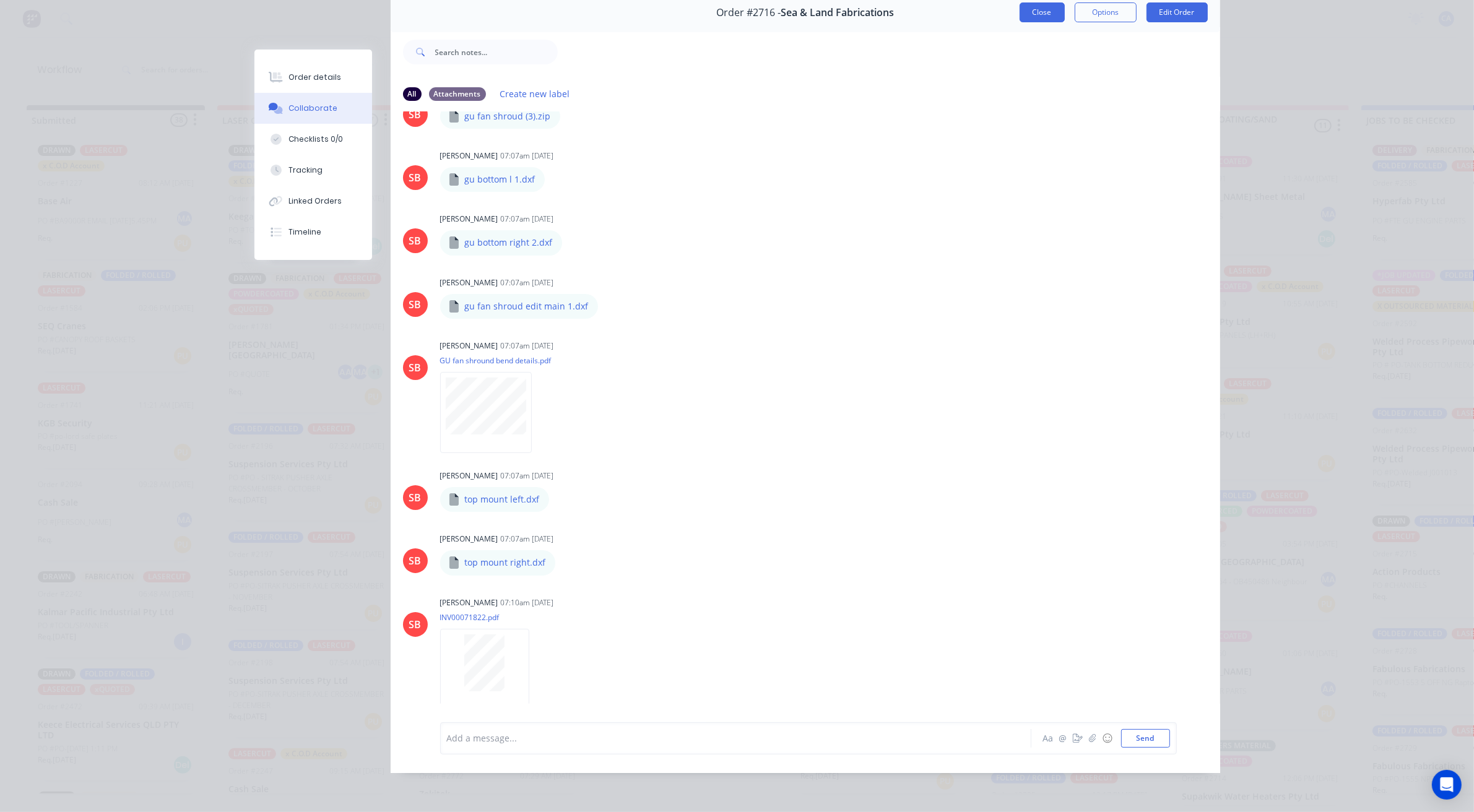
click at [1036, 5] on button "Close" at bounding box center [1042, 13] width 45 height 20
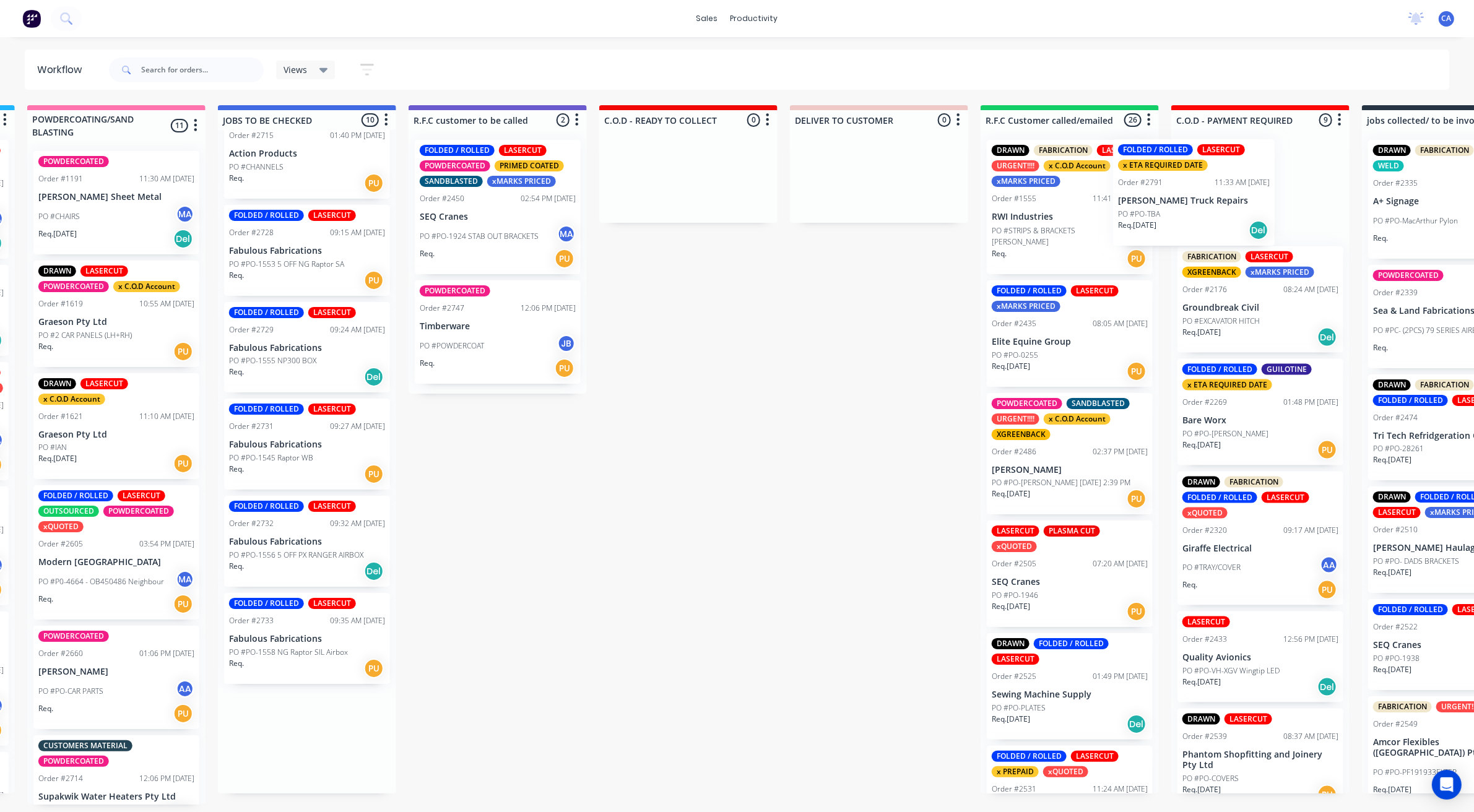
scroll to position [0, 1149]
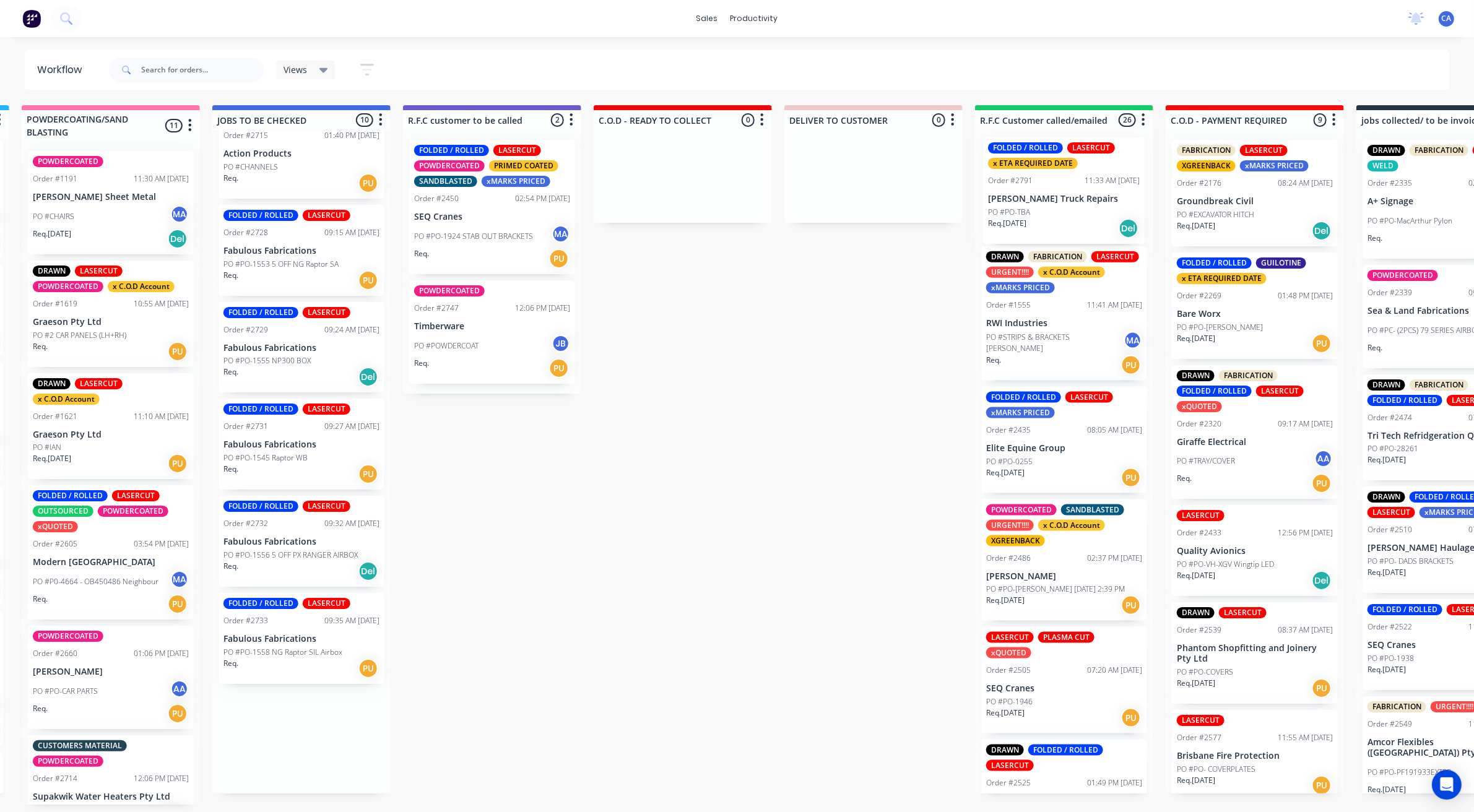
drag, startPoint x: 913, startPoint y: 744, endPoint x: 1061, endPoint y: 180, distance: 583.1
click at [1057, 183] on div "Submitted 38 Sort By Created date Required date Order number Customer name Most…" at bounding box center [502, 455] width 3321 height 700
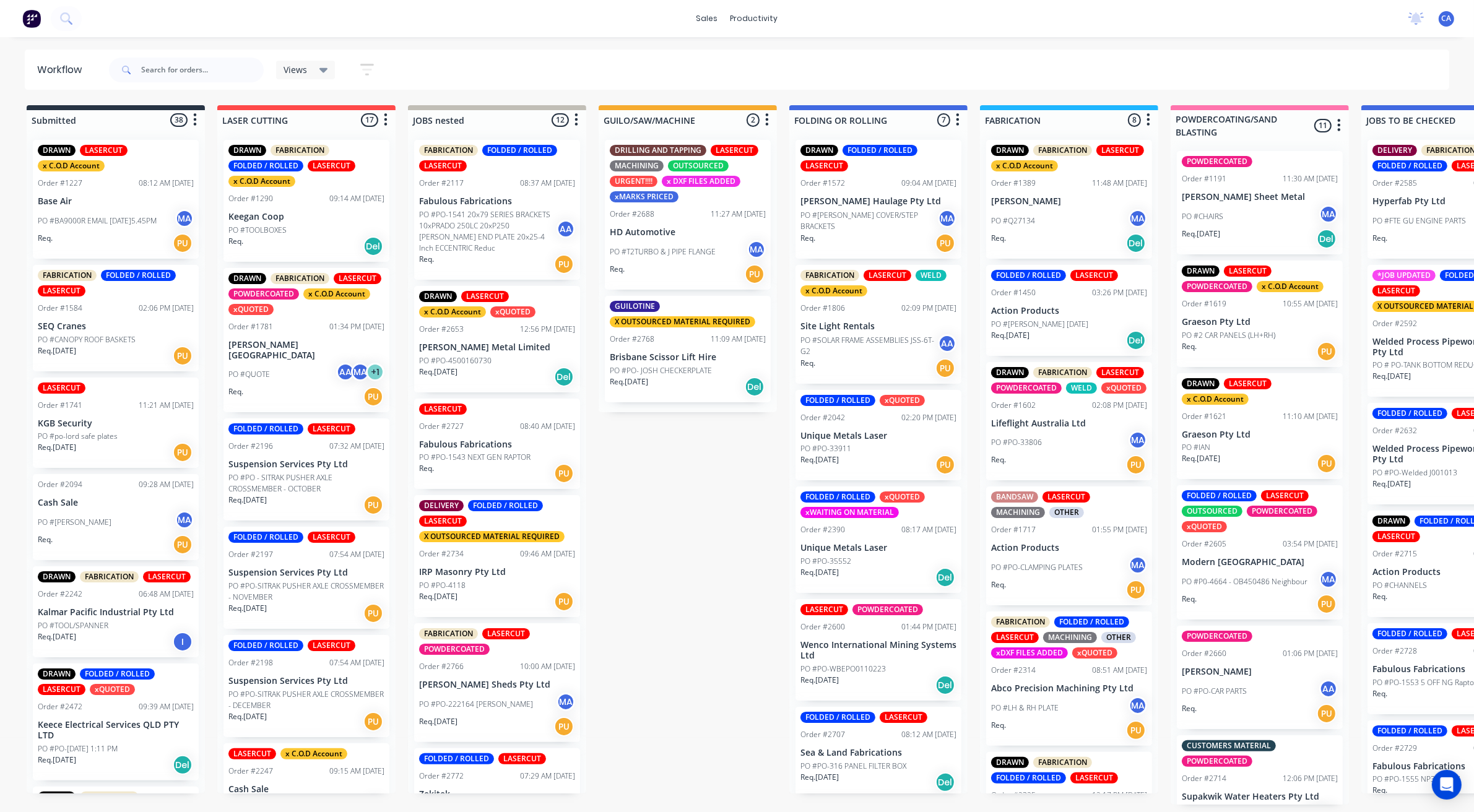
scroll to position [77, 0]
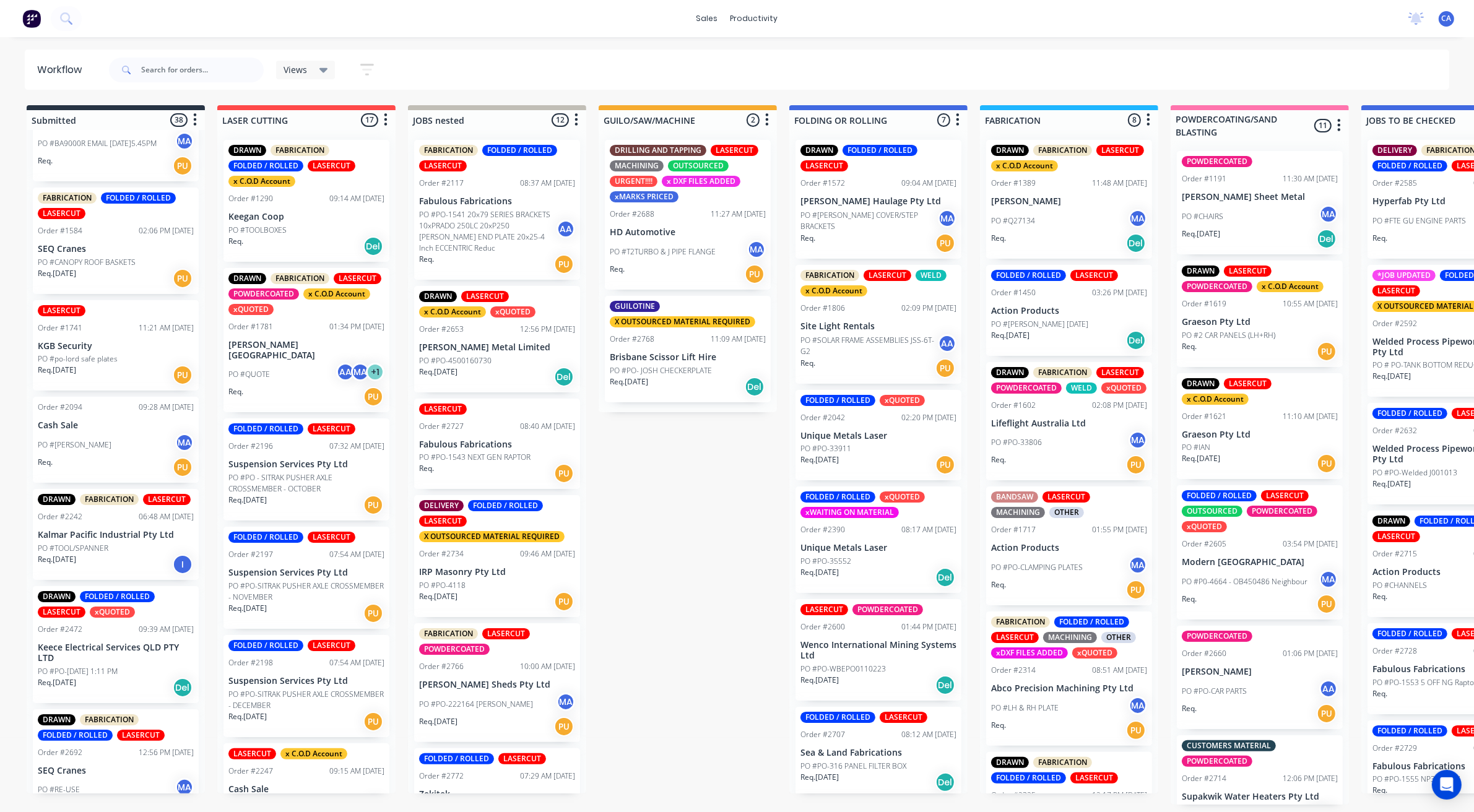
click at [110, 236] on div "Order #1584 02:06 PM [DATE]" at bounding box center [116, 231] width 156 height 11
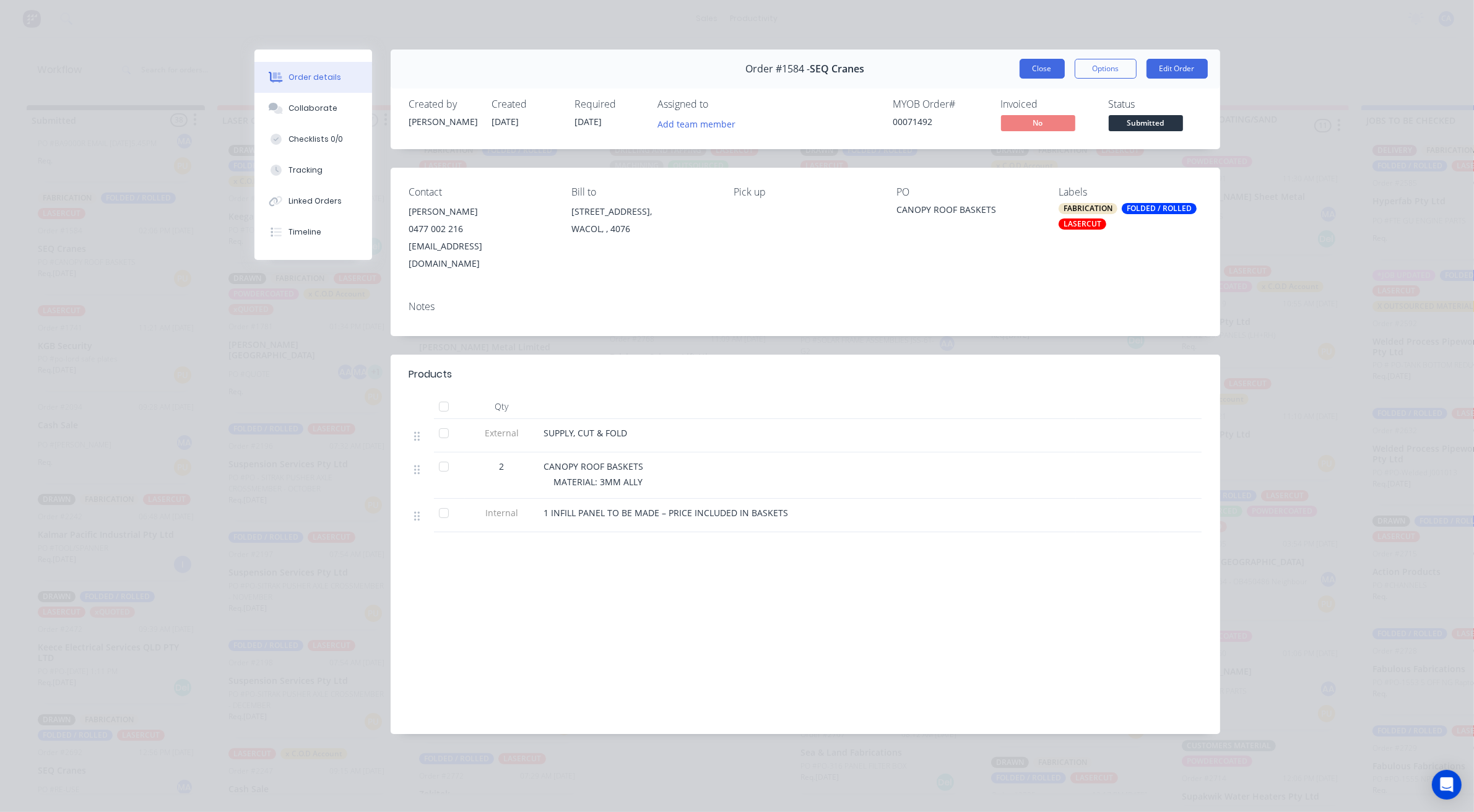
click at [1038, 63] on button "Close" at bounding box center [1042, 69] width 45 height 20
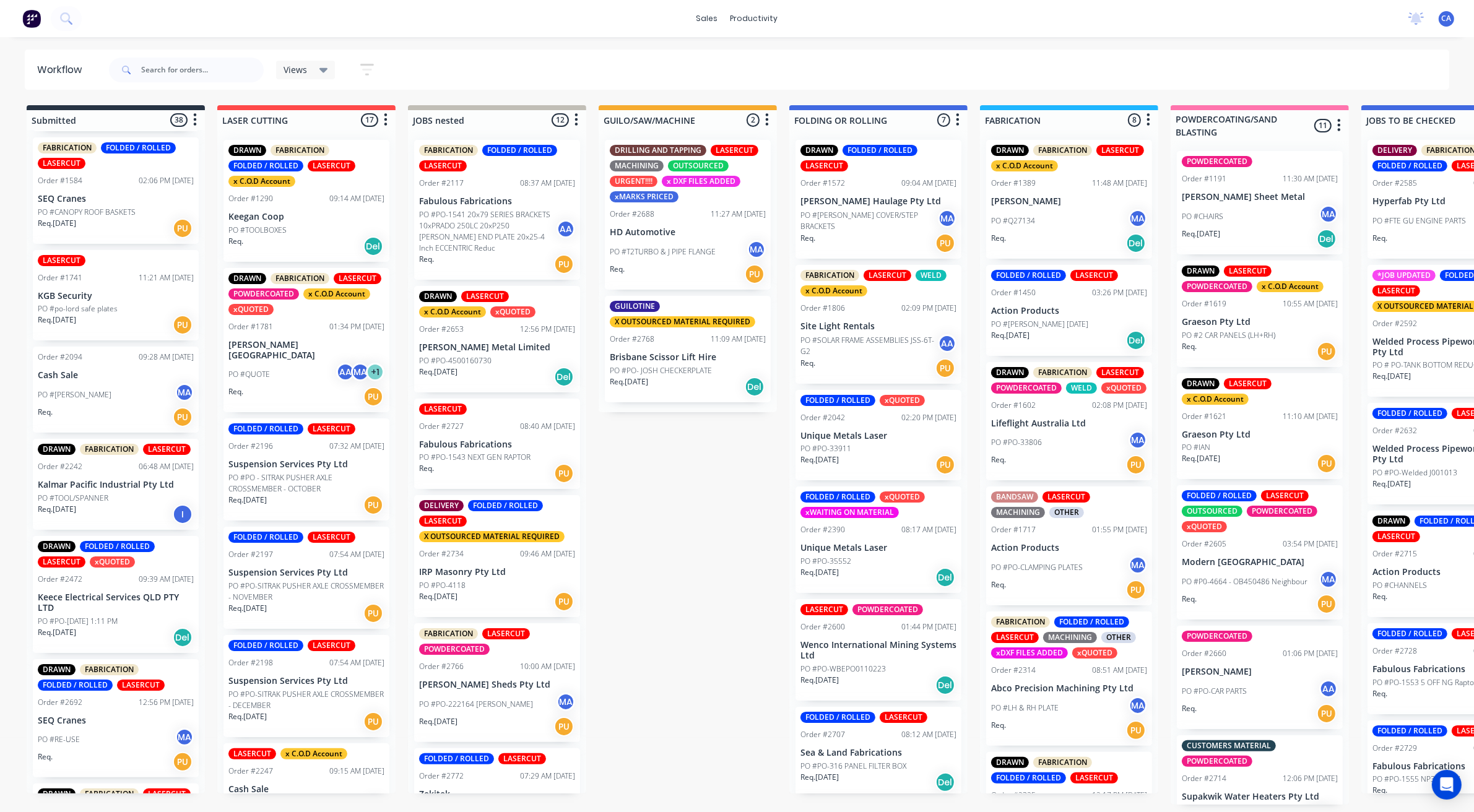
scroll to position [155, 0]
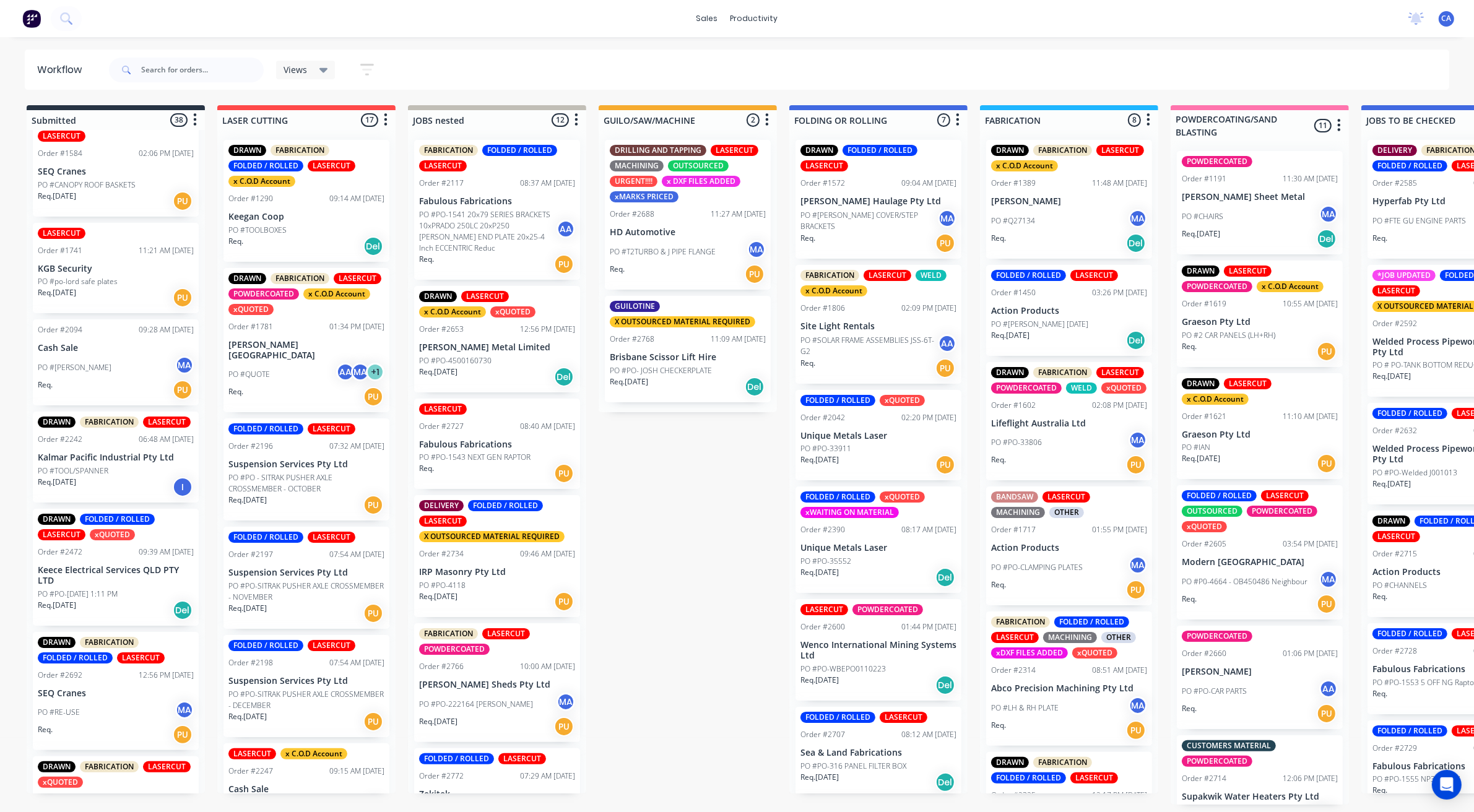
click at [105, 358] on div "PO #[PERSON_NAME]" at bounding box center [116, 368] width 156 height 24
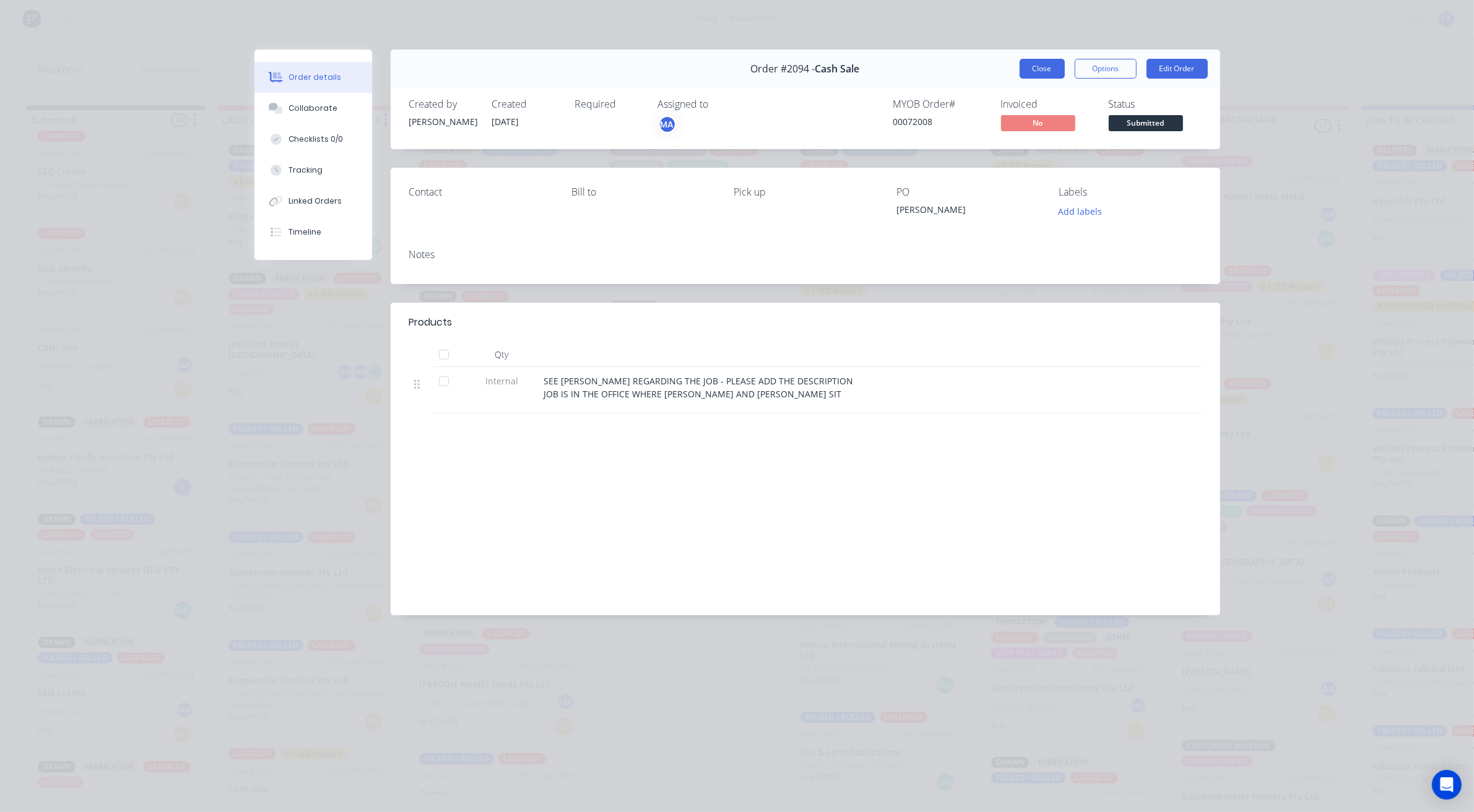
click at [1046, 63] on button "Close" at bounding box center [1042, 69] width 45 height 20
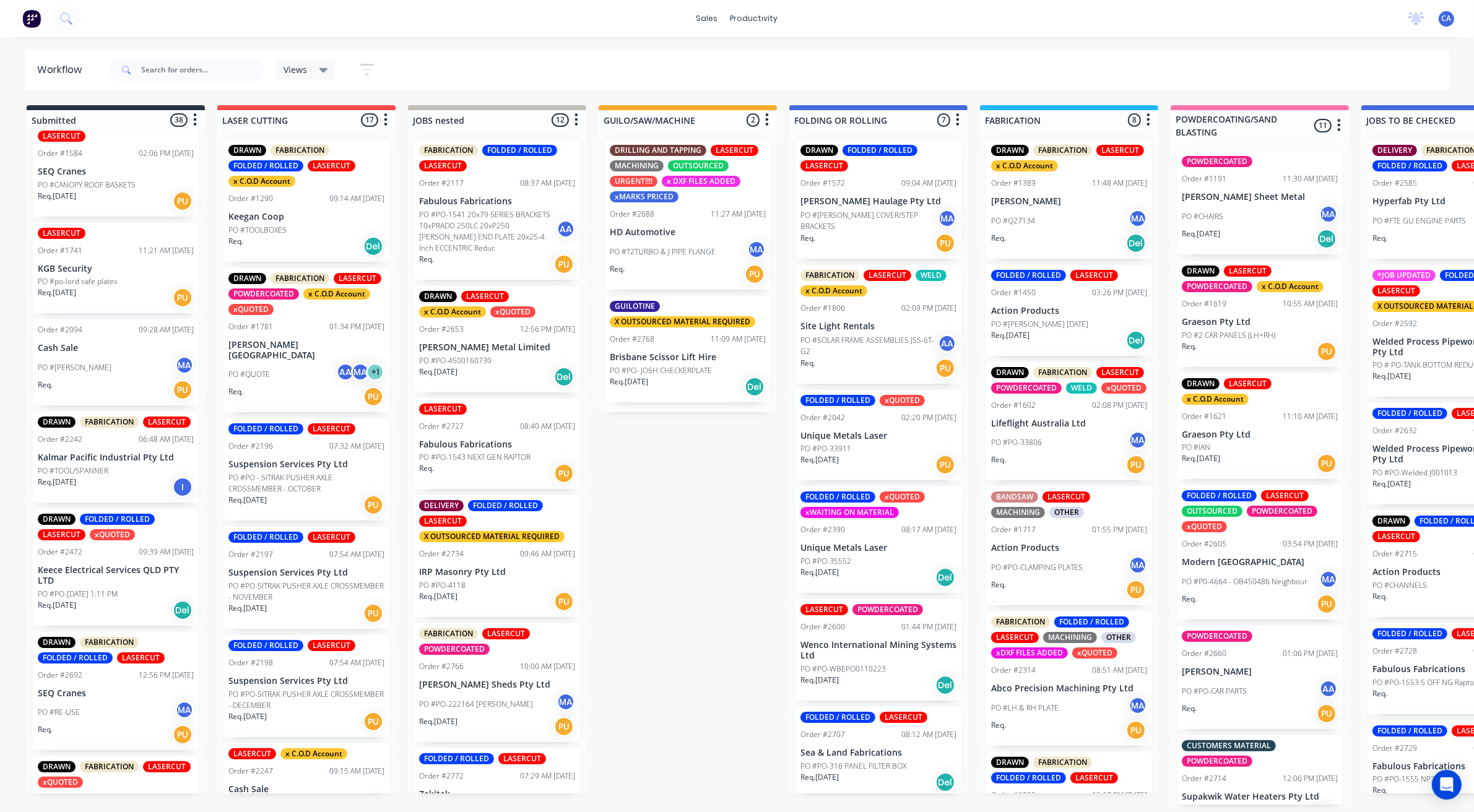
scroll to position [232, 0]
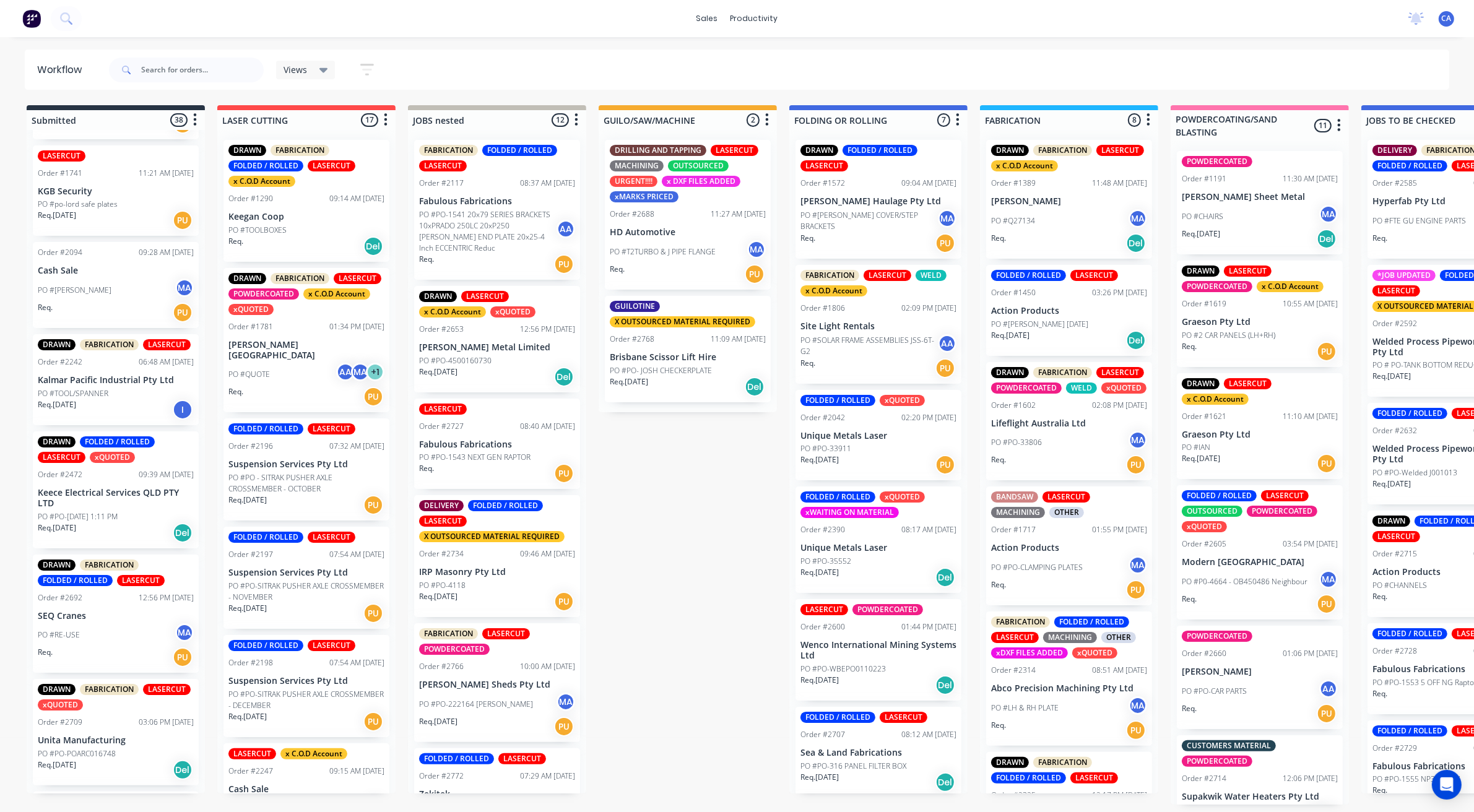
click at [116, 399] on div "Req. [DATE] I" at bounding box center [116, 409] width 156 height 21
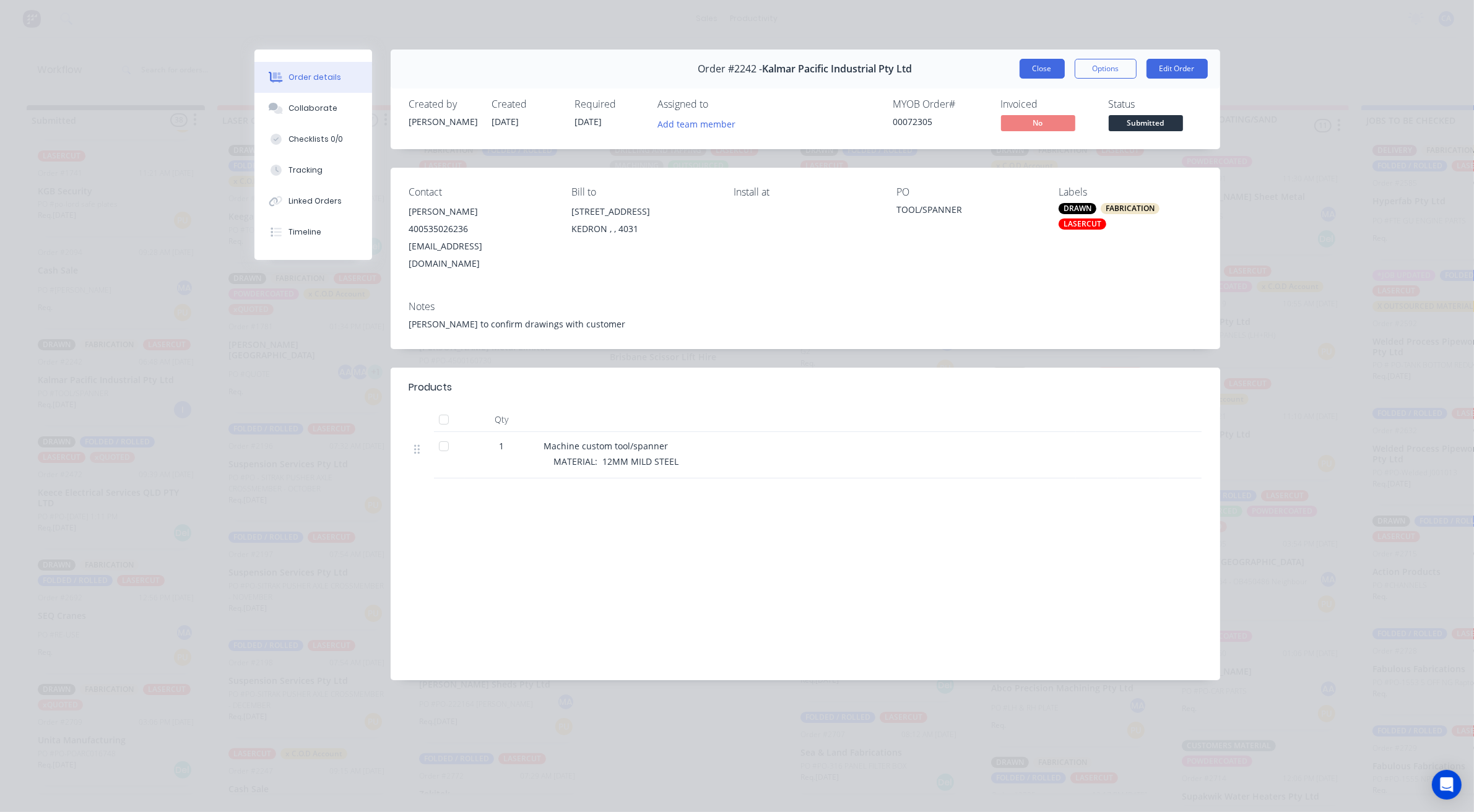
click at [1038, 69] on button "Close" at bounding box center [1042, 69] width 45 height 20
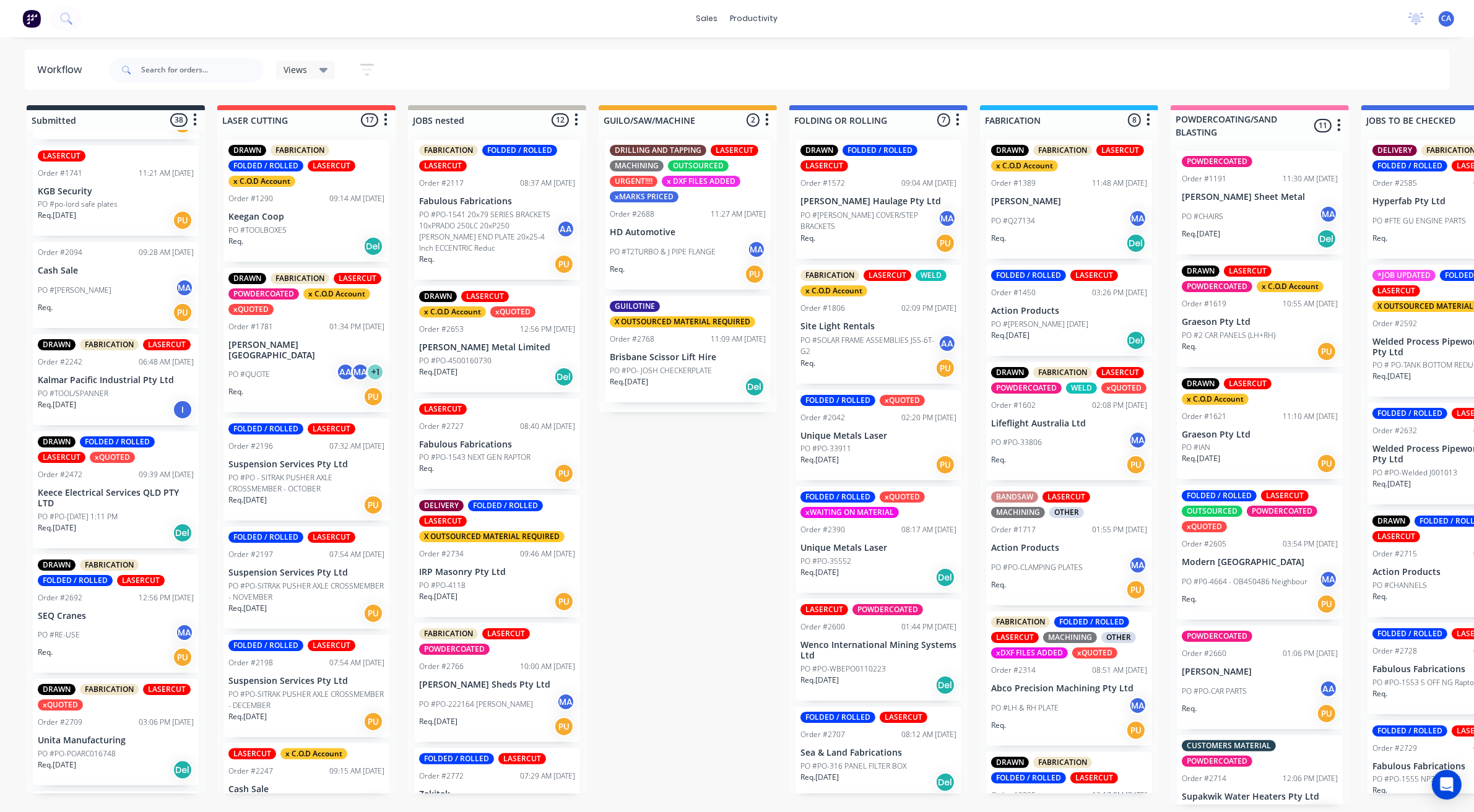
click at [107, 508] on div "DRAWN FOLDED / ROLLED LASERCUT xQUOTED Order #2472 09:39 AM [DATE] Keece Electr…" at bounding box center [115, 489] width 166 height 117
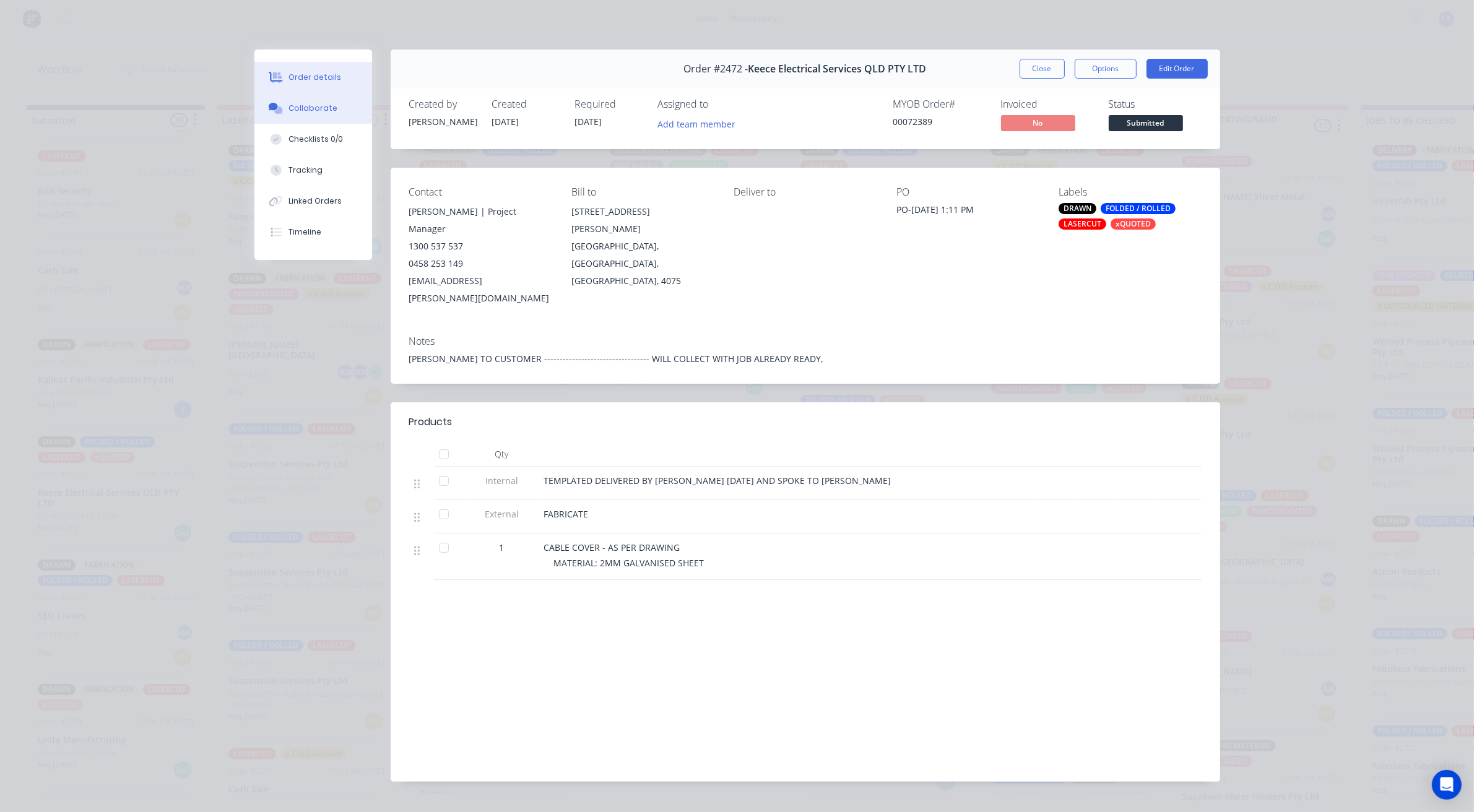
click at [333, 107] on button "Collaborate" at bounding box center [314, 108] width 118 height 31
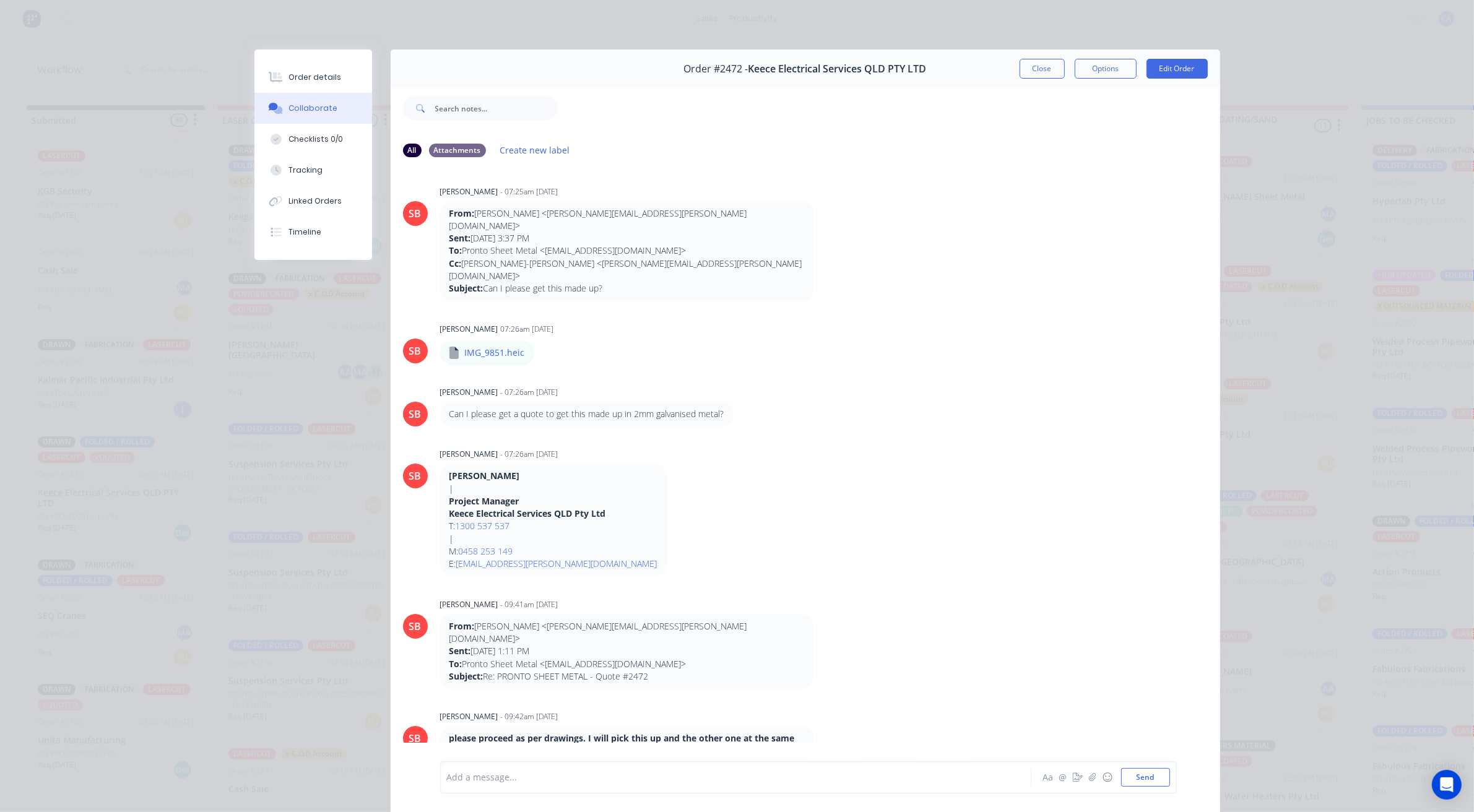
scroll to position [0, 0]
click at [543, 351] on icon "button" at bounding box center [544, 356] width 3 height 11
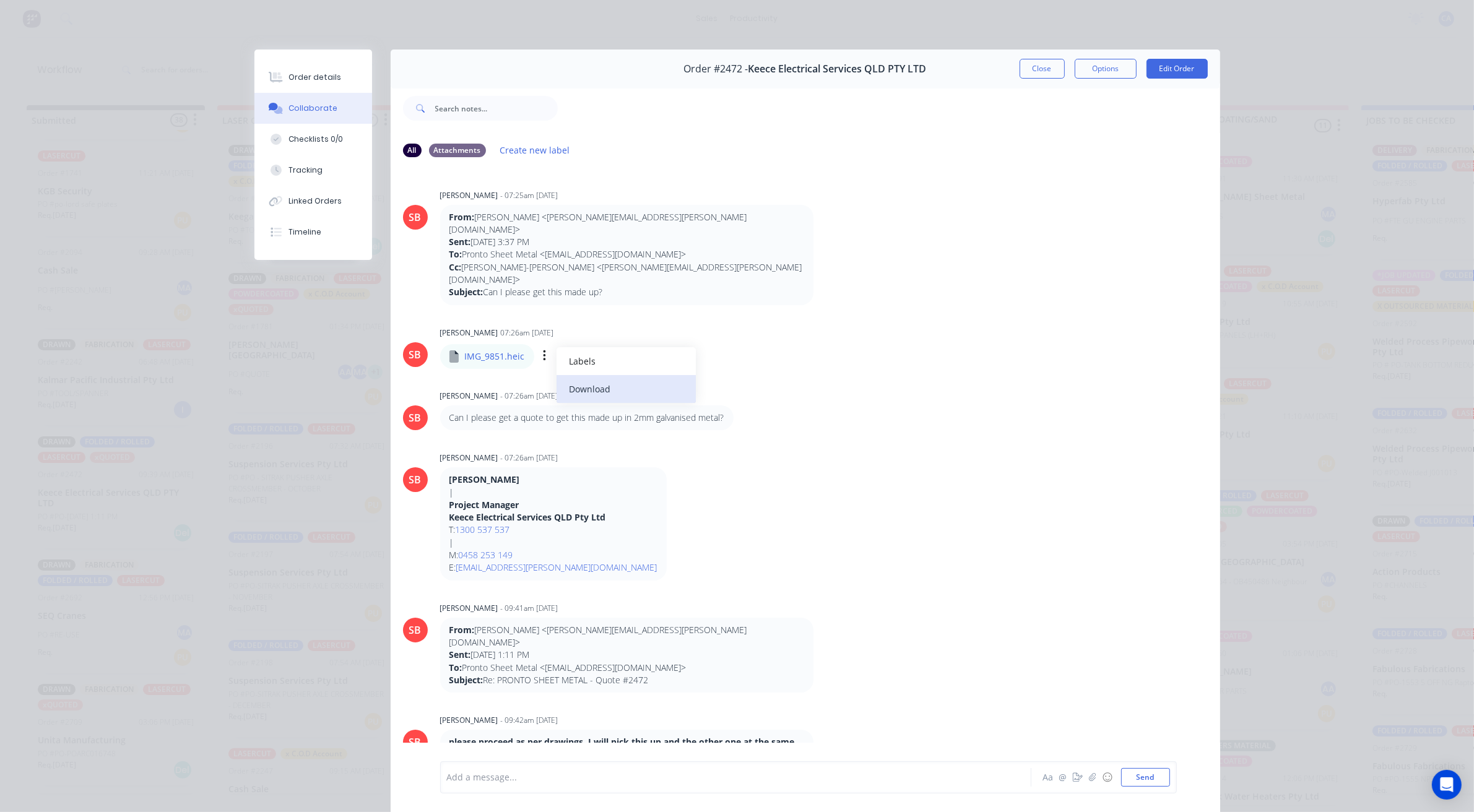
click at [588, 375] on button "Download" at bounding box center [626, 389] width 140 height 28
click at [1041, 65] on button "Close" at bounding box center [1042, 69] width 45 height 20
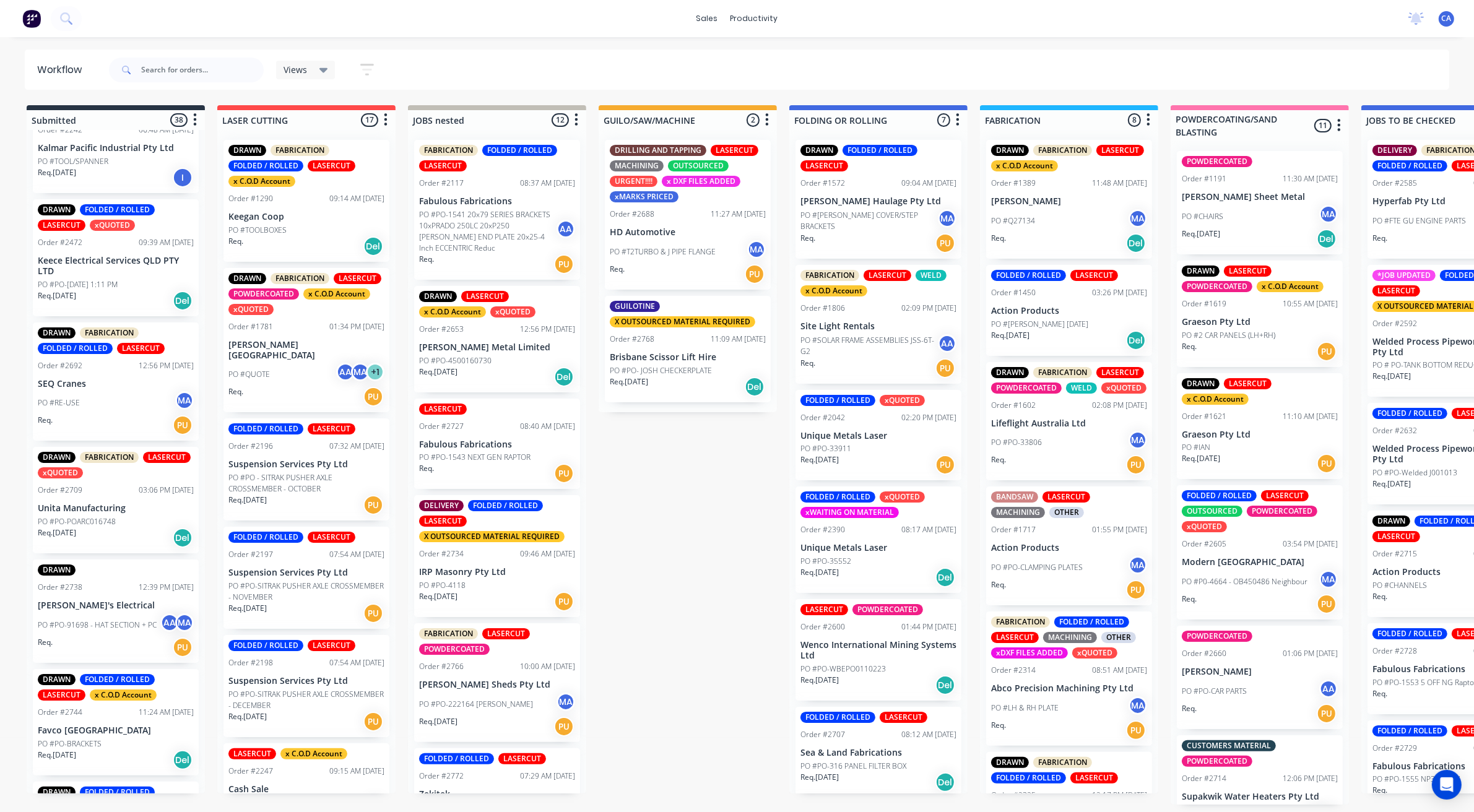
scroll to position [542, 0]
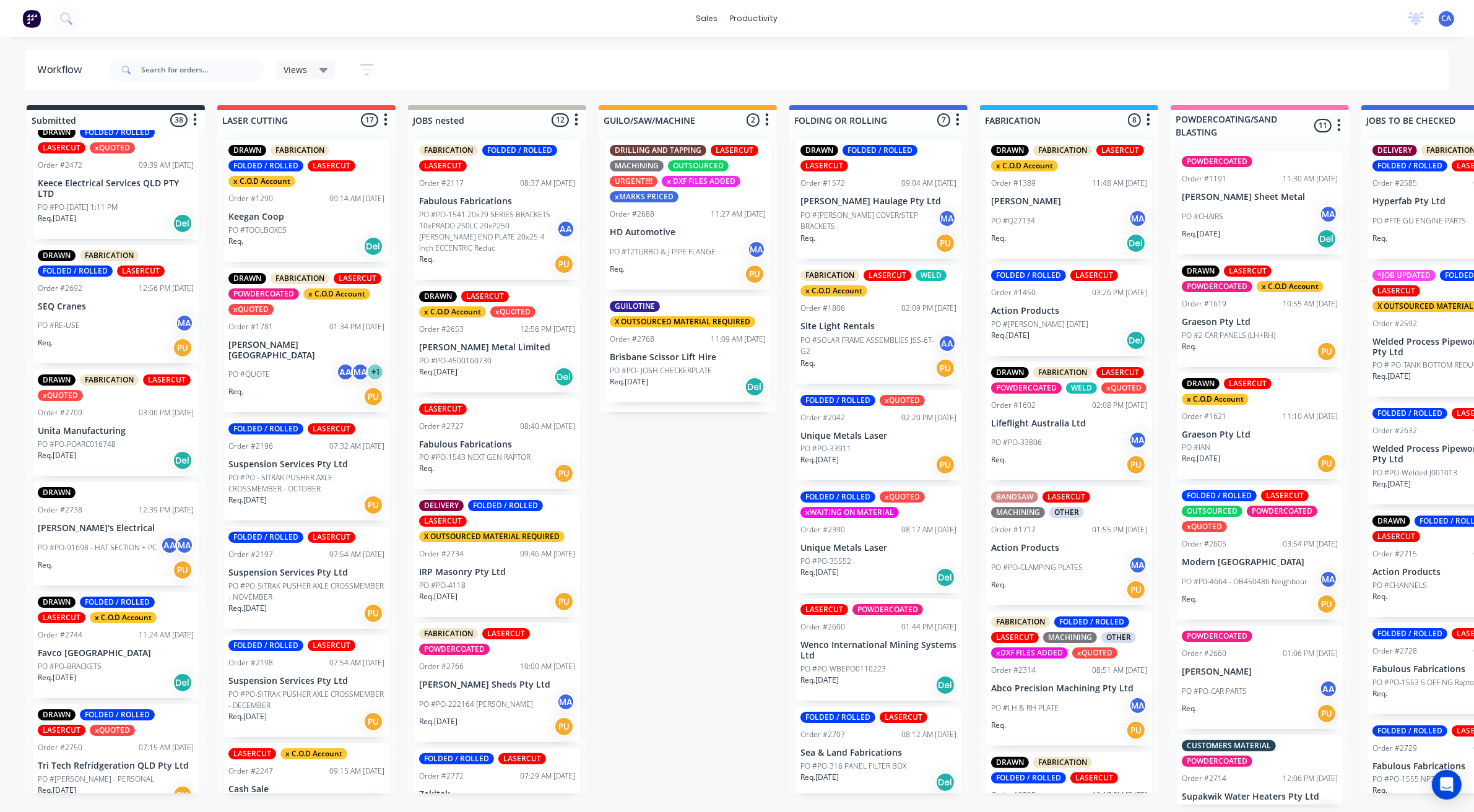
click at [121, 450] on div "Req. [DATE] Del" at bounding box center [116, 459] width 156 height 21
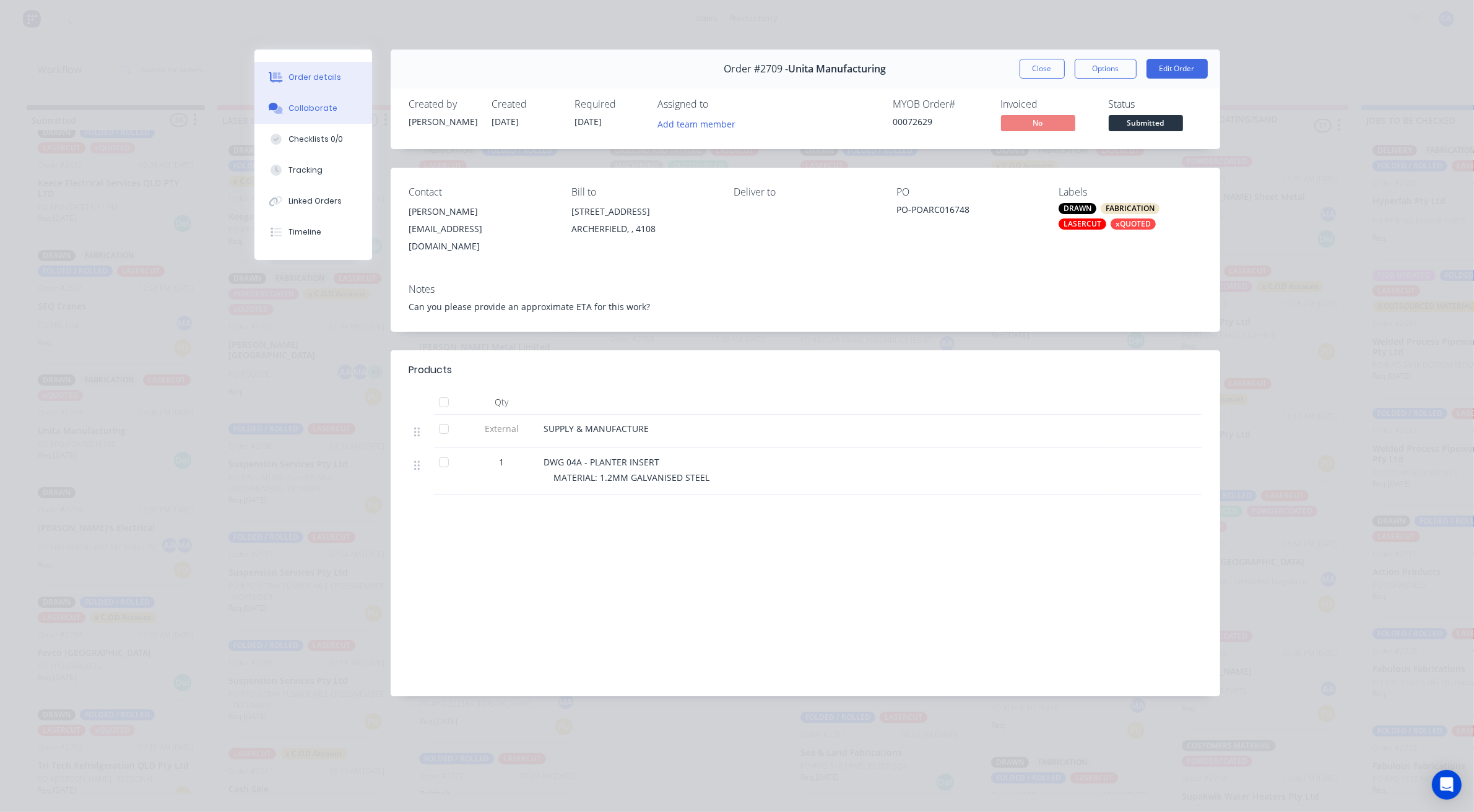
click at [329, 107] on div "Collaborate" at bounding box center [313, 108] width 49 height 11
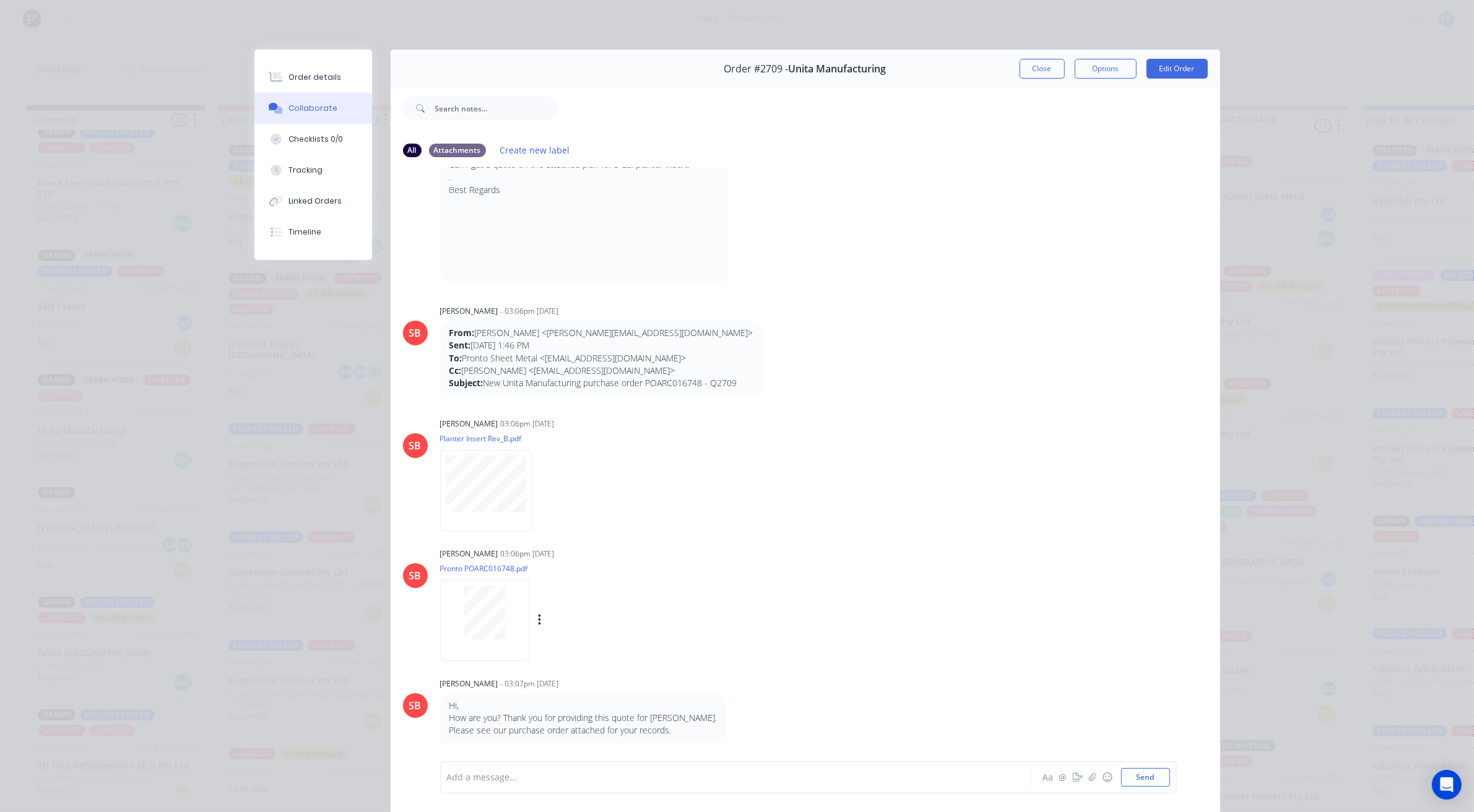
scroll to position [224, 0]
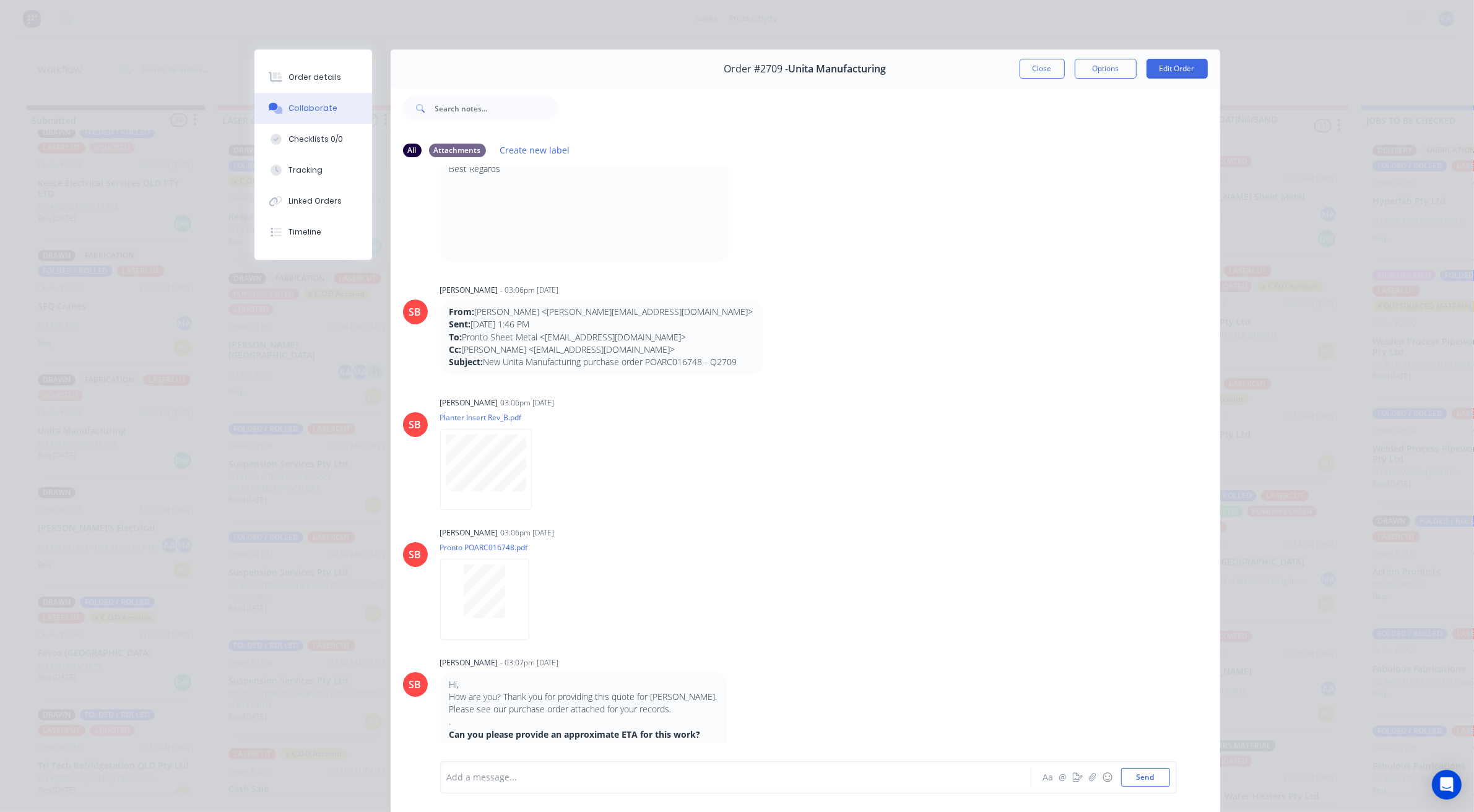
click at [1036, 55] on div "Order #2709 - Unita Manufacturing Close Options Edit Order" at bounding box center [805, 69] width 829 height 39
click at [1048, 74] on button "Close" at bounding box center [1042, 69] width 45 height 20
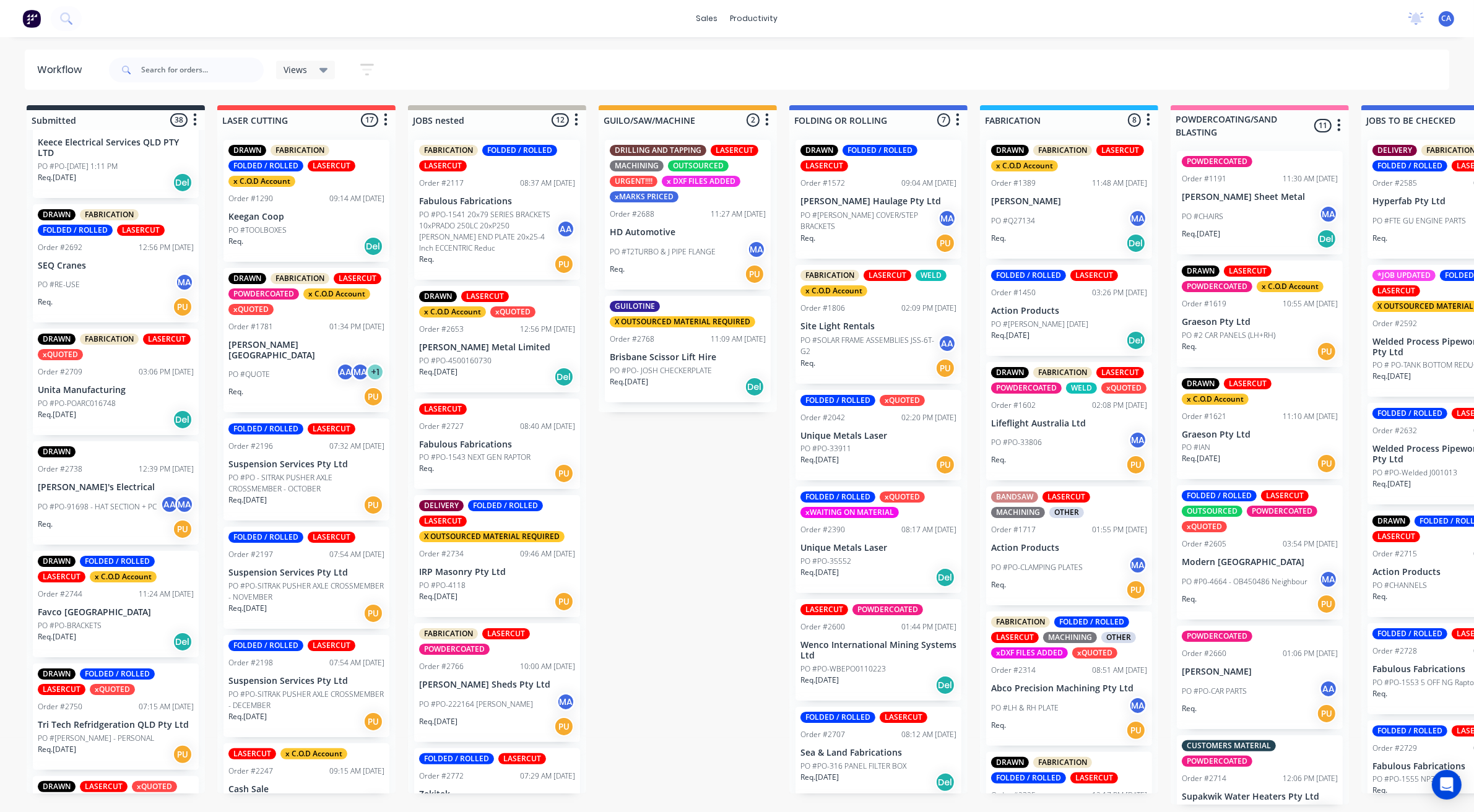
scroll to position [619, 0]
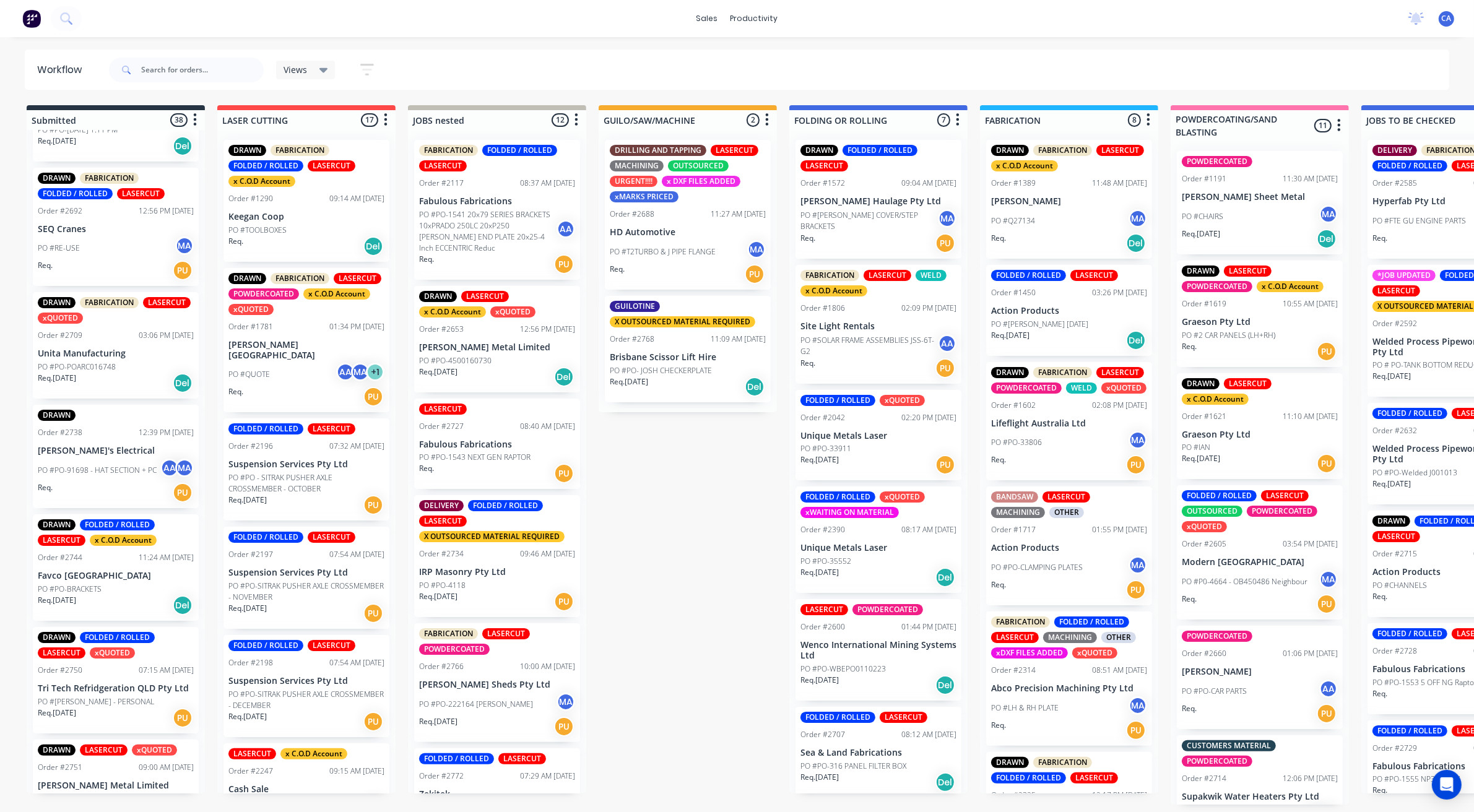
click at [124, 465] on p "PO #PO-91698 - HAT SECTION + PC" at bounding box center [97, 470] width 119 height 11
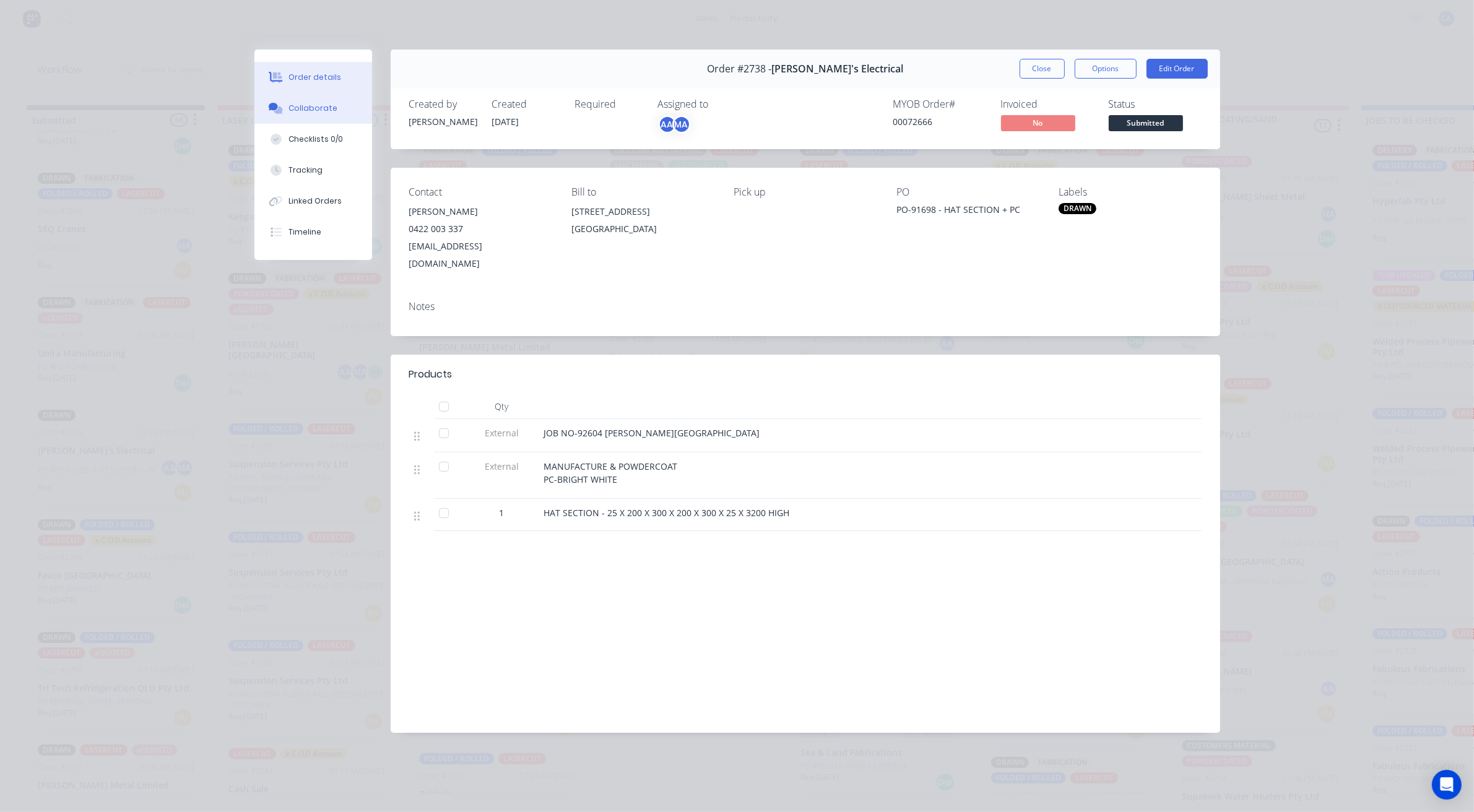
click at [329, 114] on button "Collaborate" at bounding box center [314, 108] width 118 height 31
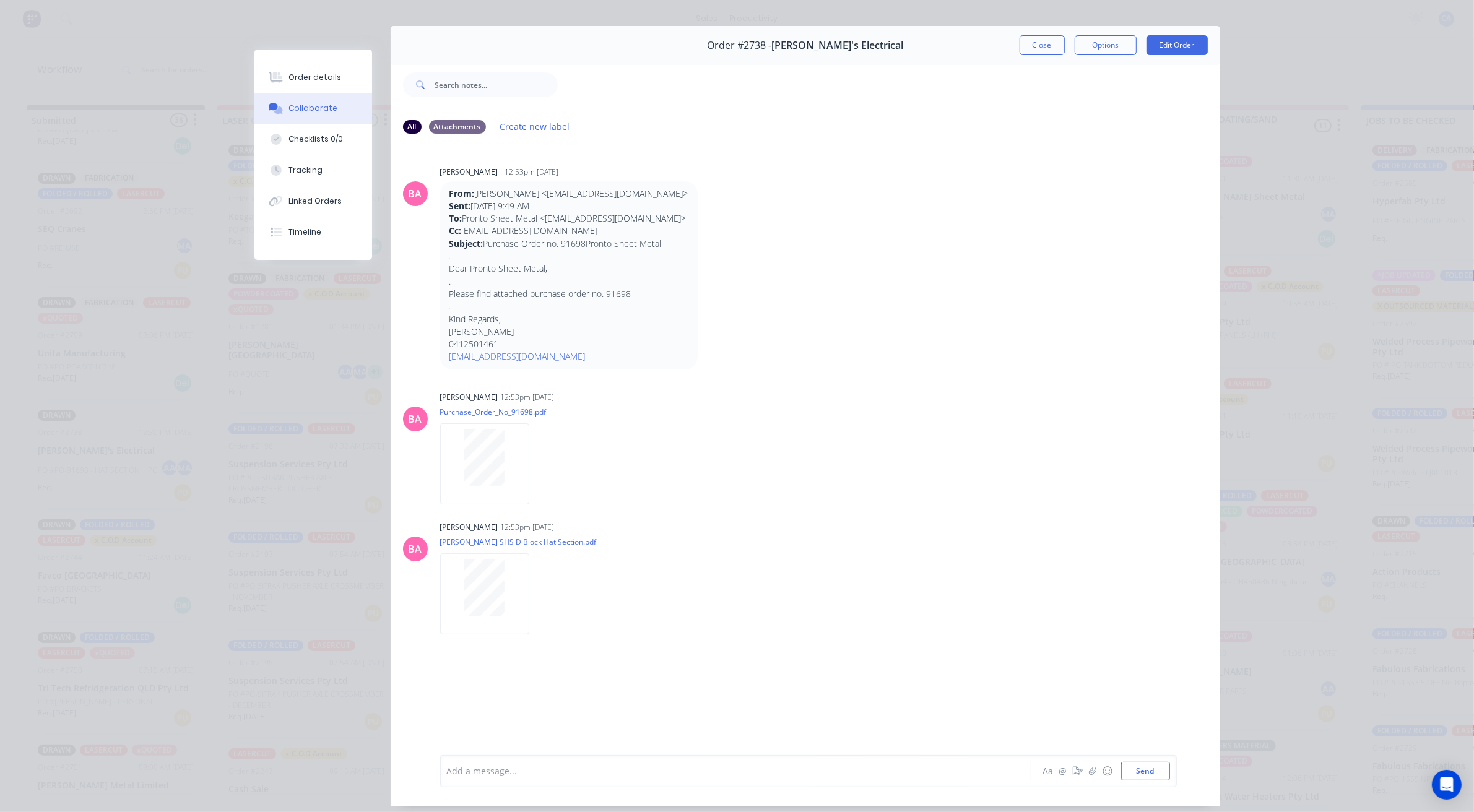
scroll to position [0, 0]
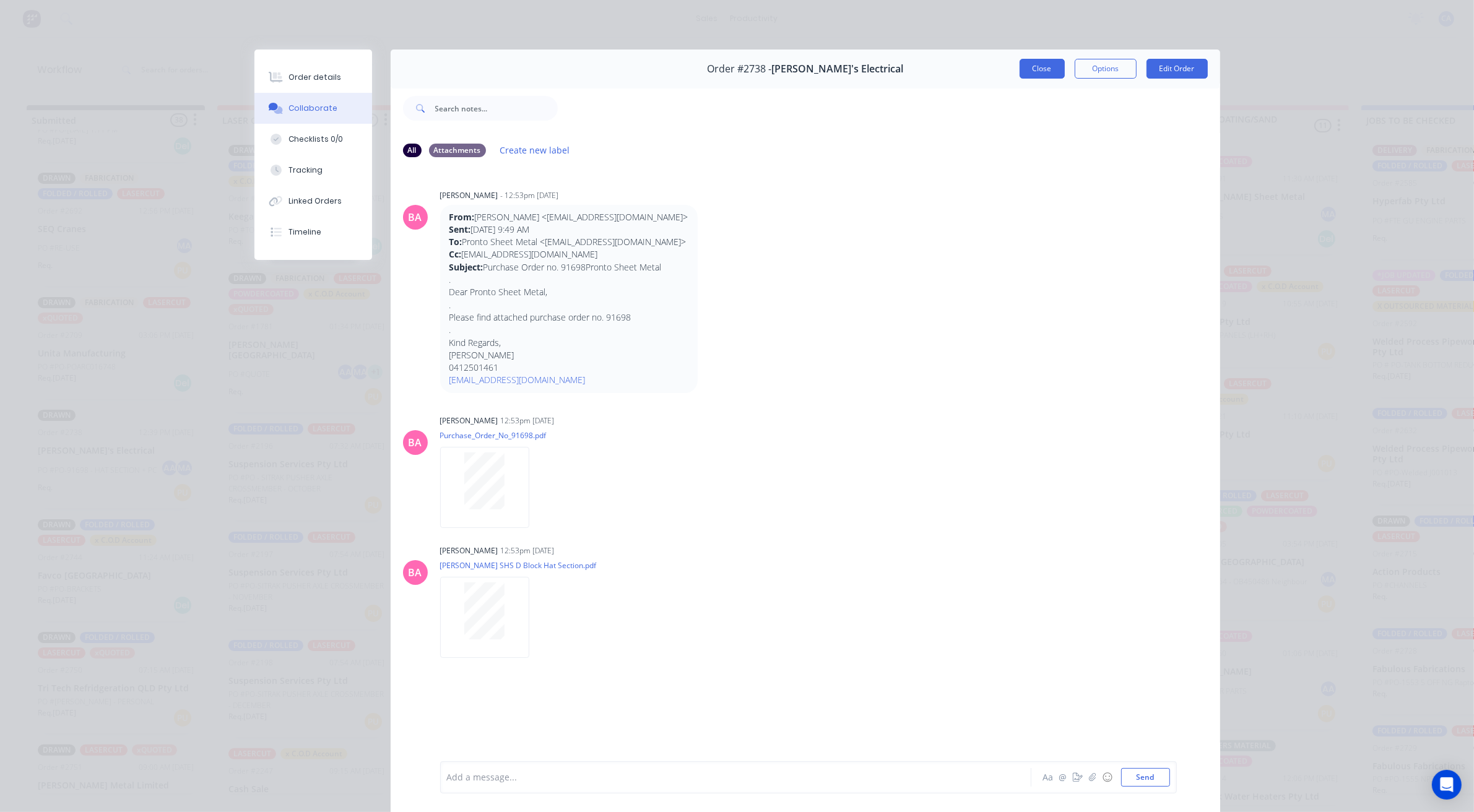
click at [1036, 72] on button "Close" at bounding box center [1042, 69] width 45 height 20
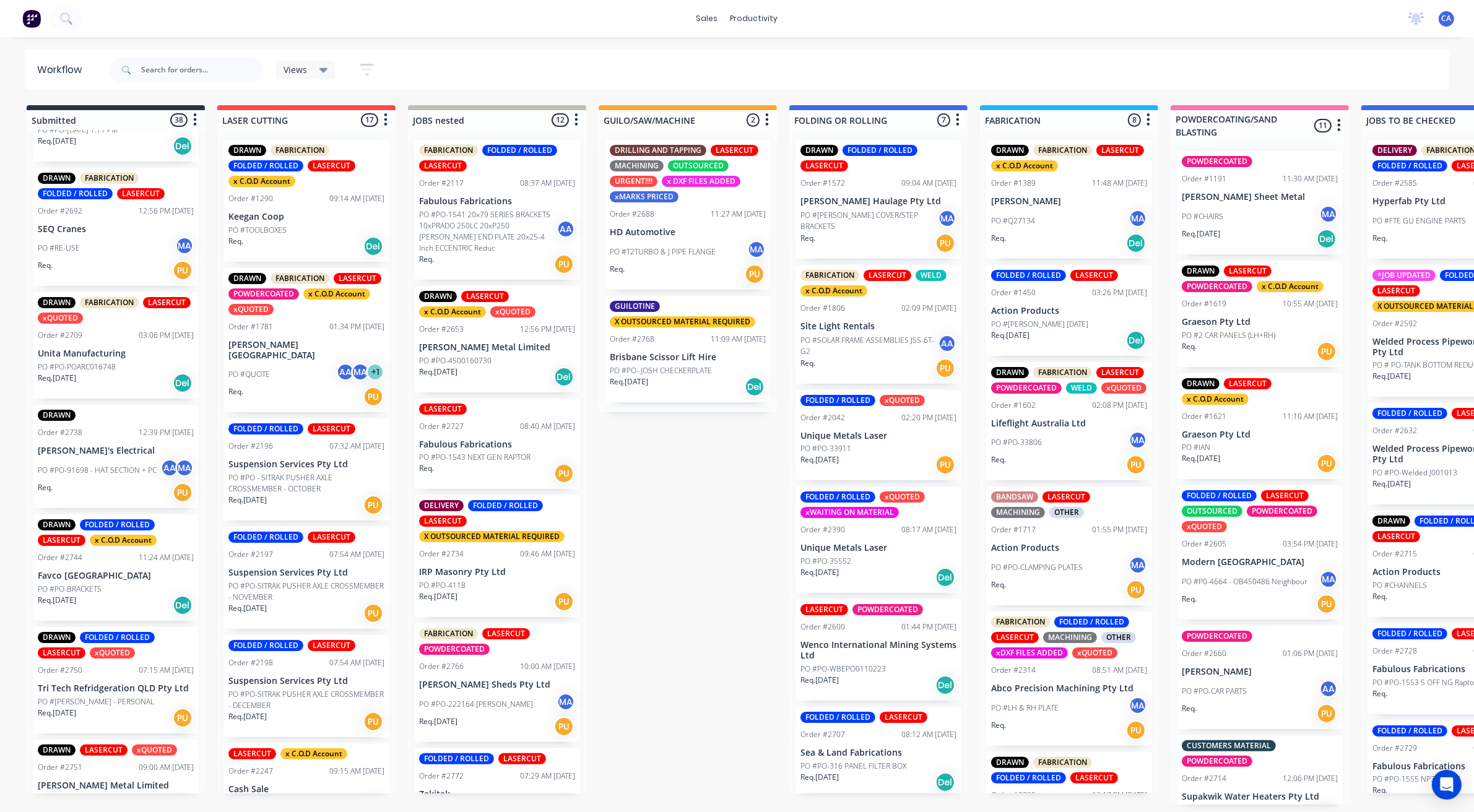
click at [124, 473] on p "PO #PO-91698 - HAT SECTION + PC" at bounding box center [97, 470] width 119 height 11
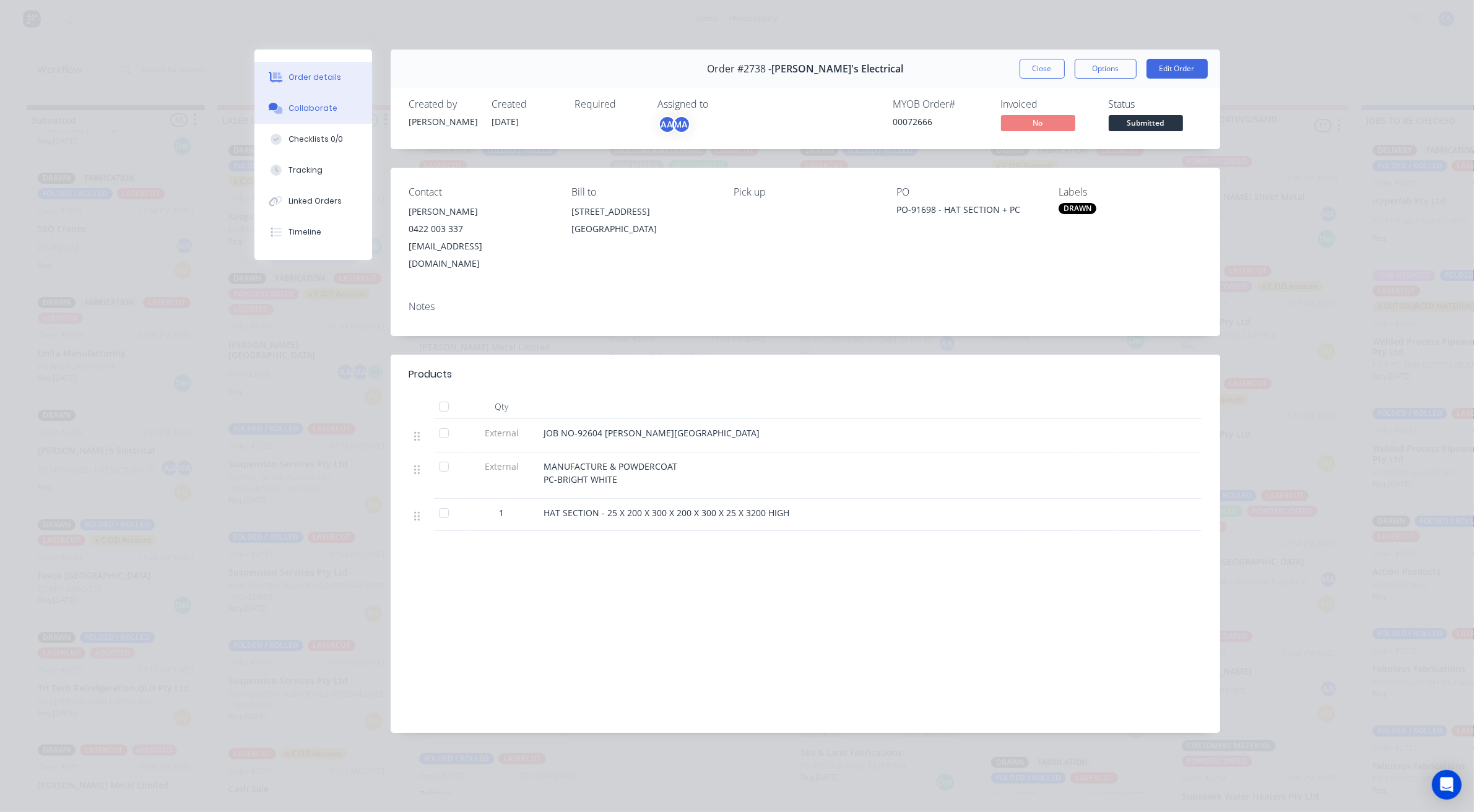
click at [327, 109] on div "Collaborate" at bounding box center [313, 108] width 49 height 11
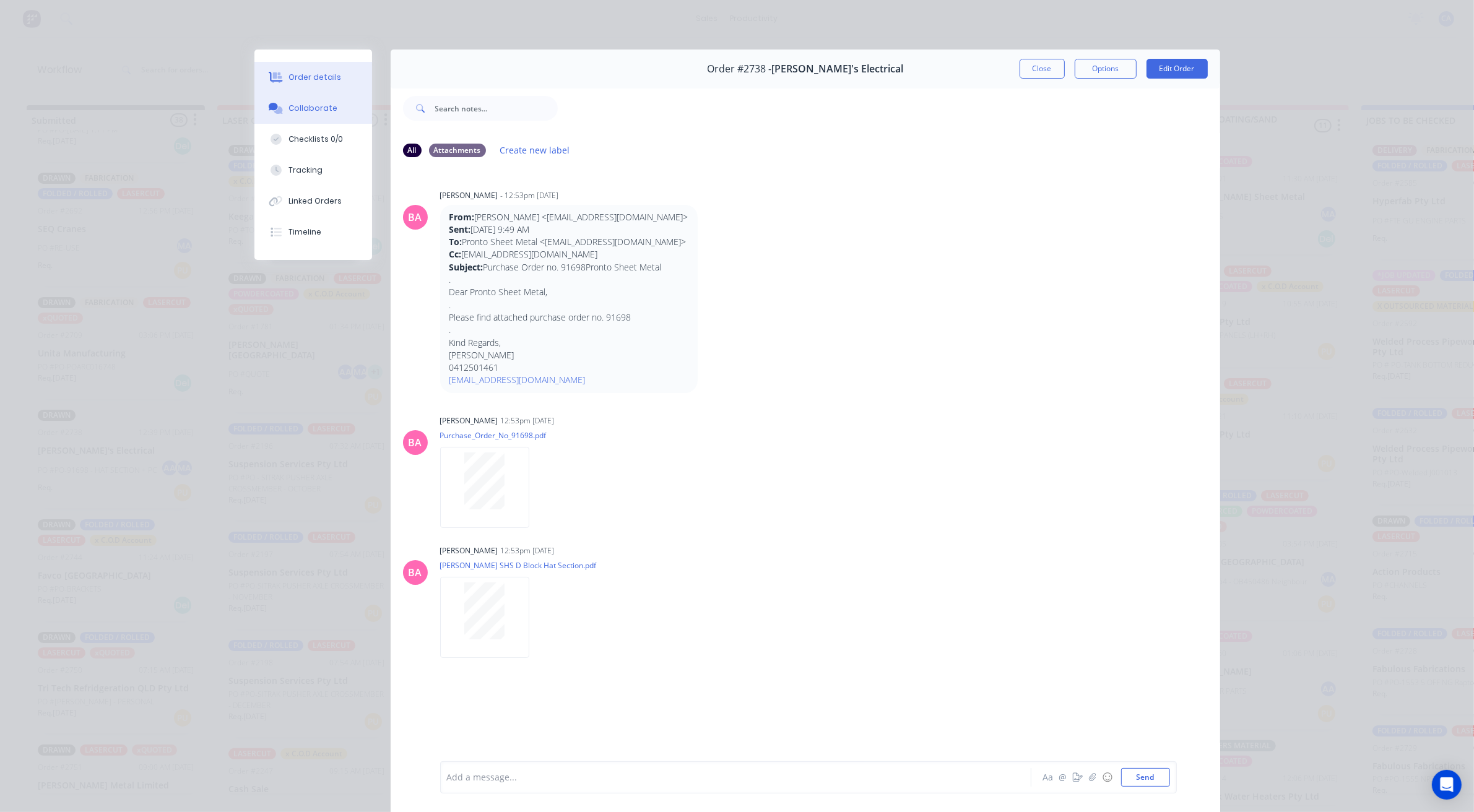
click at [327, 87] on button "Order details" at bounding box center [314, 77] width 118 height 31
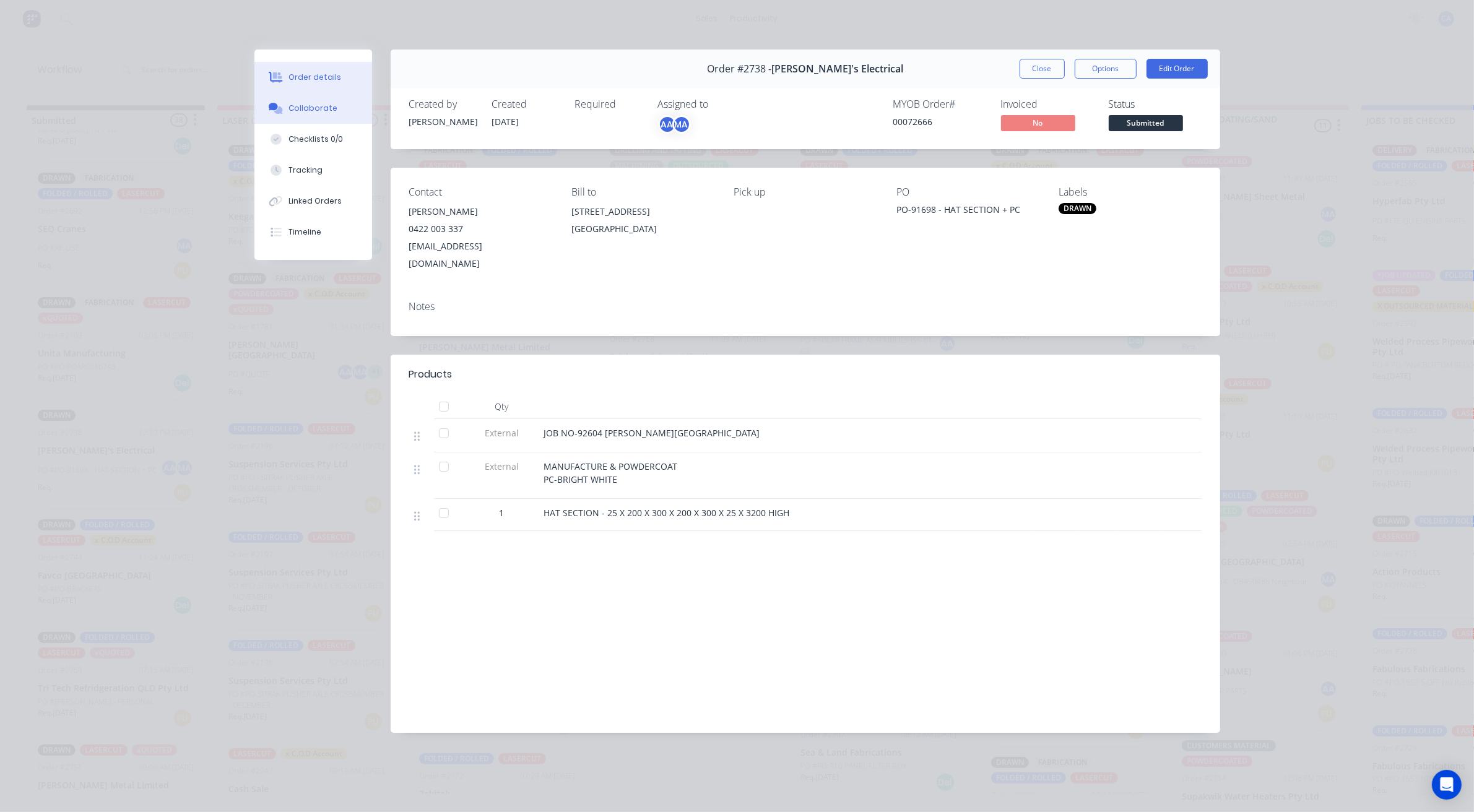
click at [306, 107] on div "Collaborate" at bounding box center [313, 108] width 49 height 11
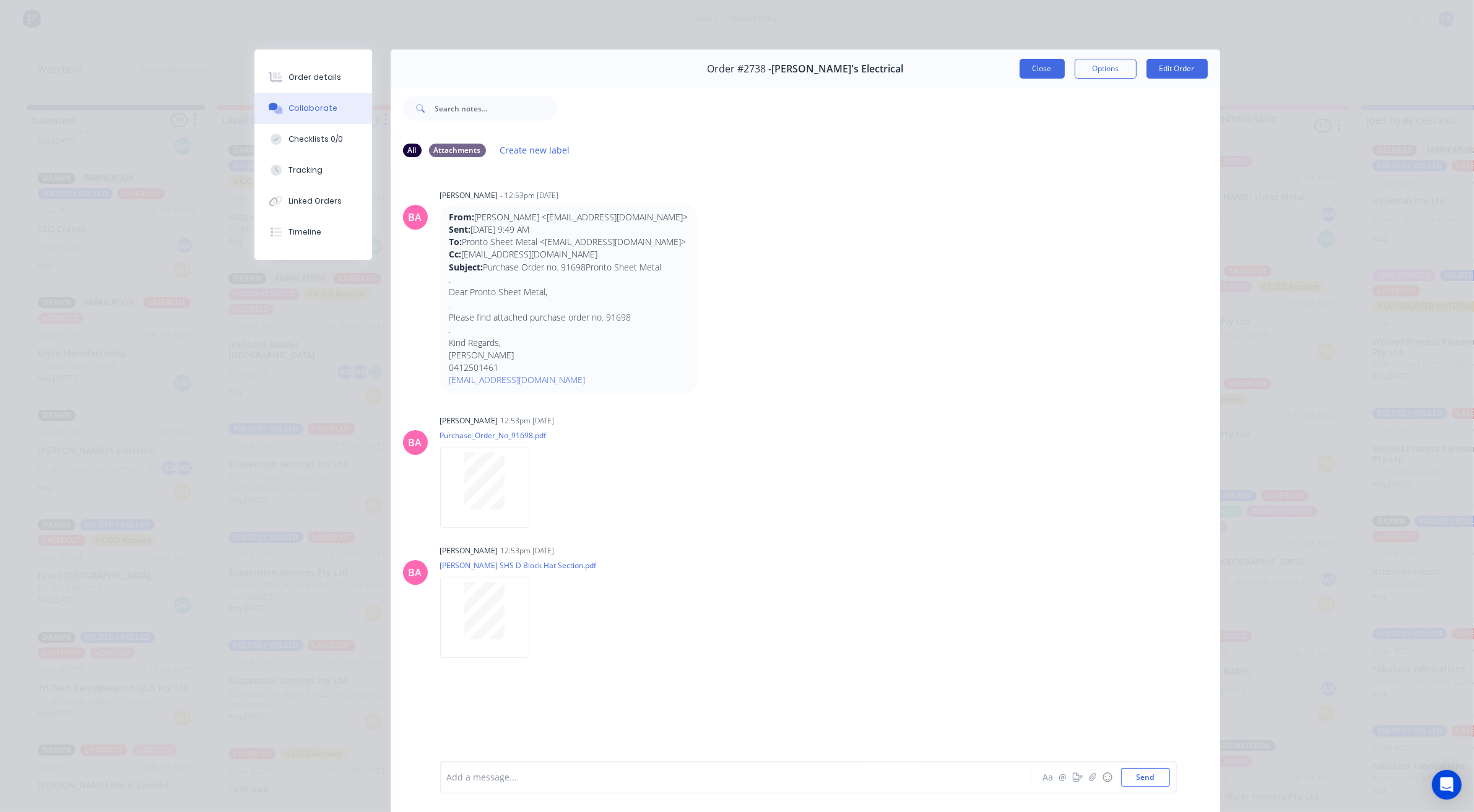
click at [1020, 77] on div "Order #2738 - [PERSON_NAME]'s Electrical Close Options Edit Order" at bounding box center [805, 69] width 829 height 39
click at [1029, 72] on button "Close" at bounding box center [1042, 69] width 45 height 20
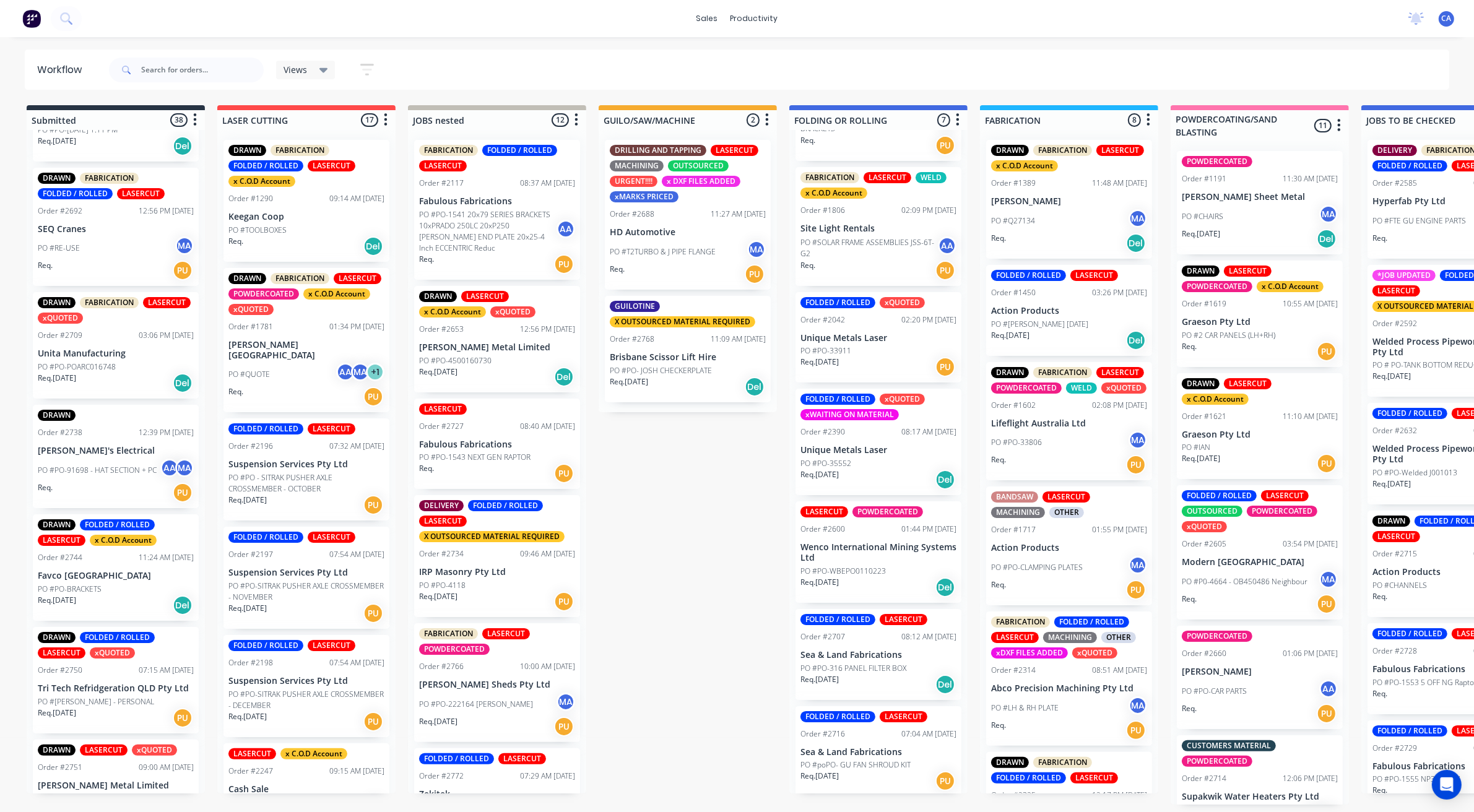
scroll to position [4, 0]
click at [873, 759] on p "PO #poPO- GU FAN SHROUD KIT" at bounding box center [856, 765] width 111 height 11
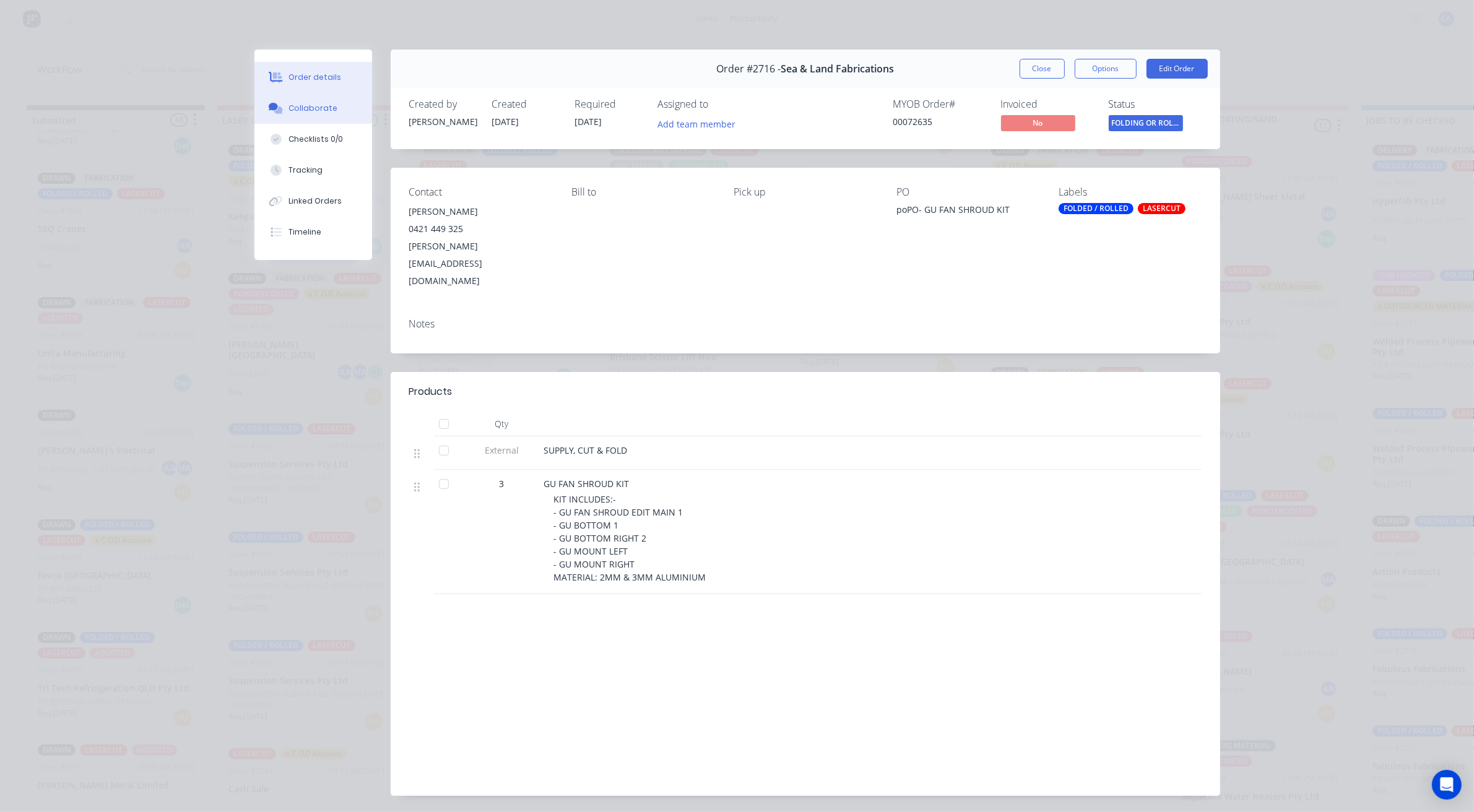
click at [331, 104] on button "Collaborate" at bounding box center [314, 108] width 118 height 31
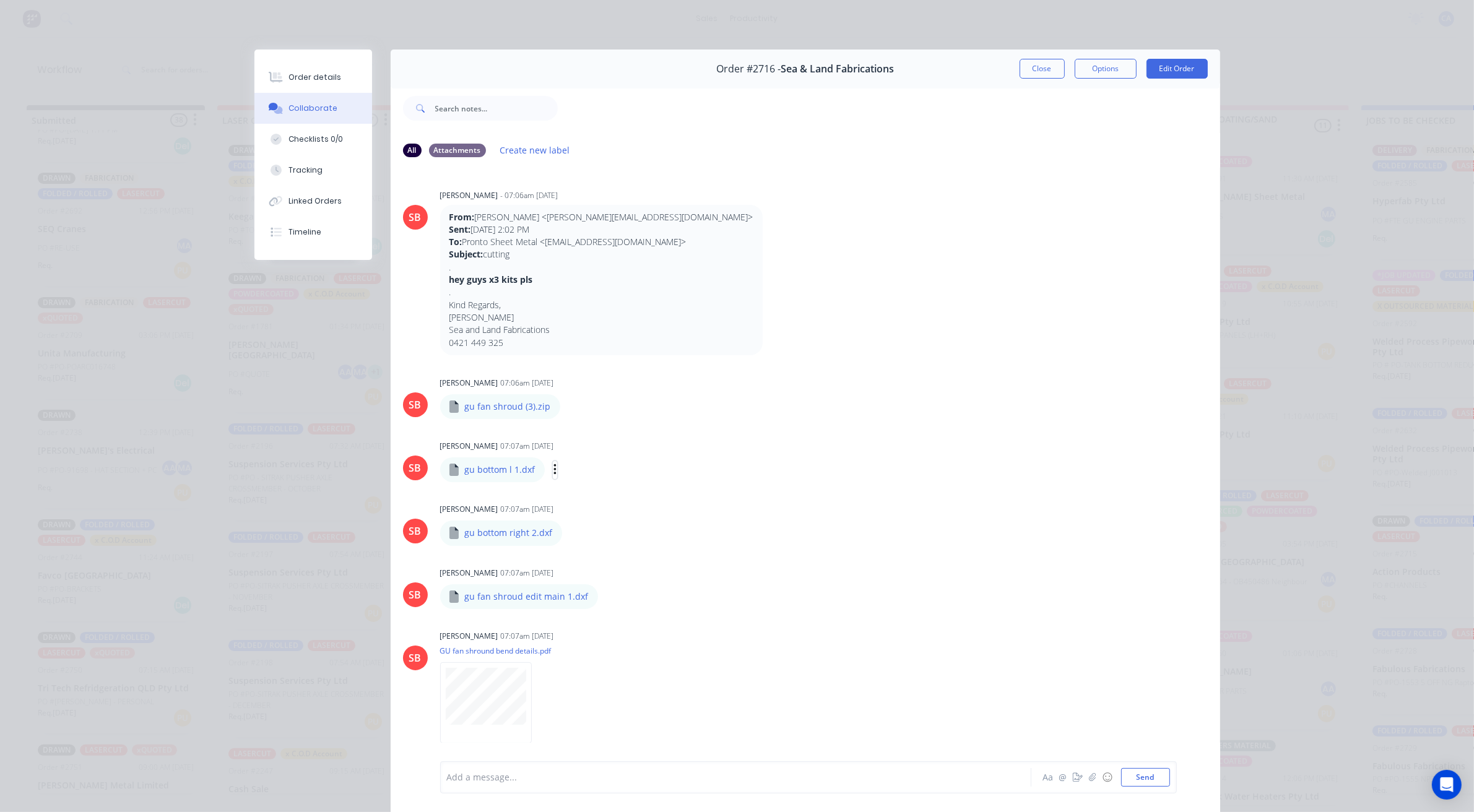
click at [554, 472] on icon "button" at bounding box center [556, 470] width 4 height 14
click at [595, 507] on button "Download" at bounding box center [637, 503] width 140 height 28
click at [1042, 76] on button "Close" at bounding box center [1042, 69] width 45 height 20
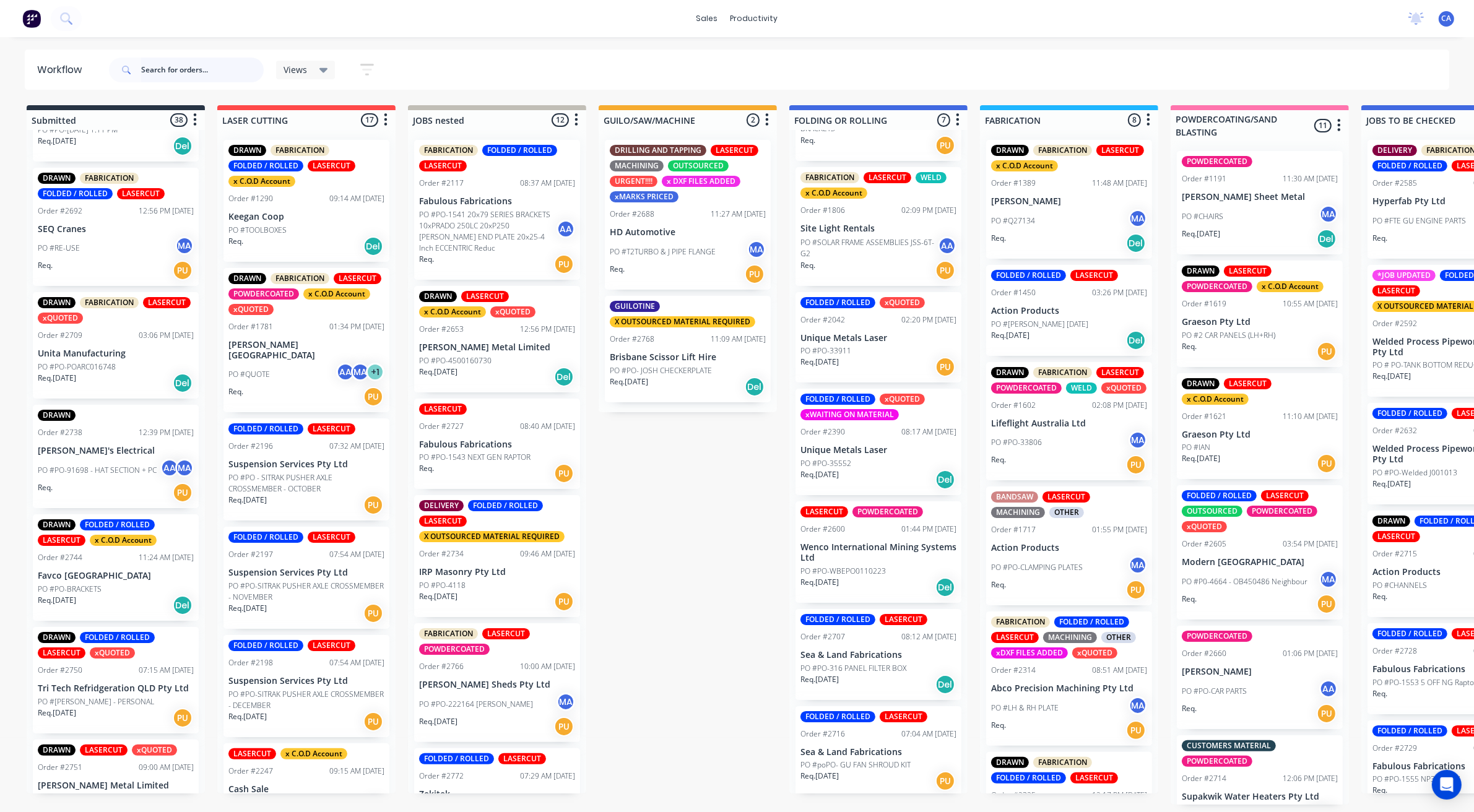
click at [224, 74] on input "text" at bounding box center [202, 70] width 122 height 24
type input "brandons"
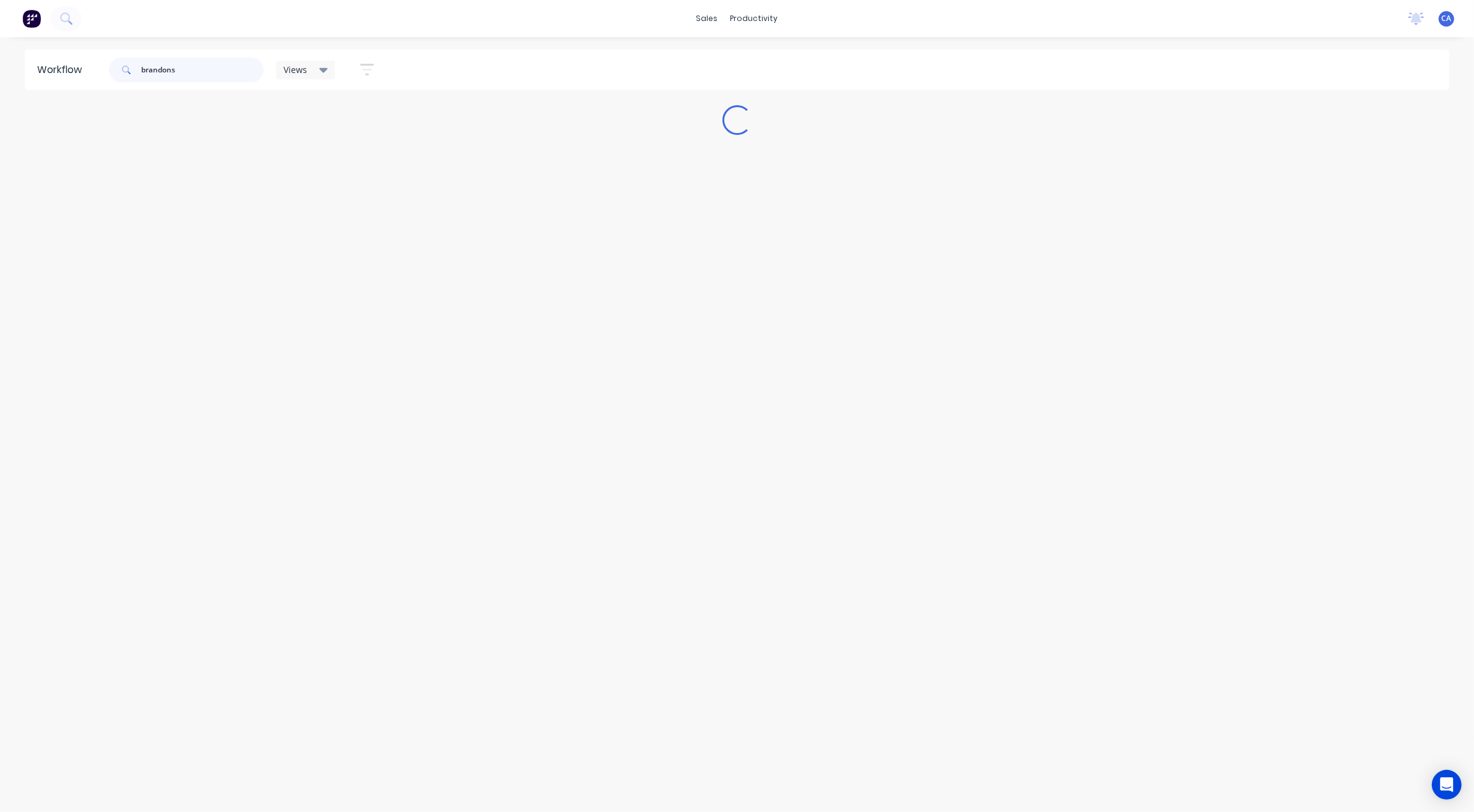
scroll to position [0, 0]
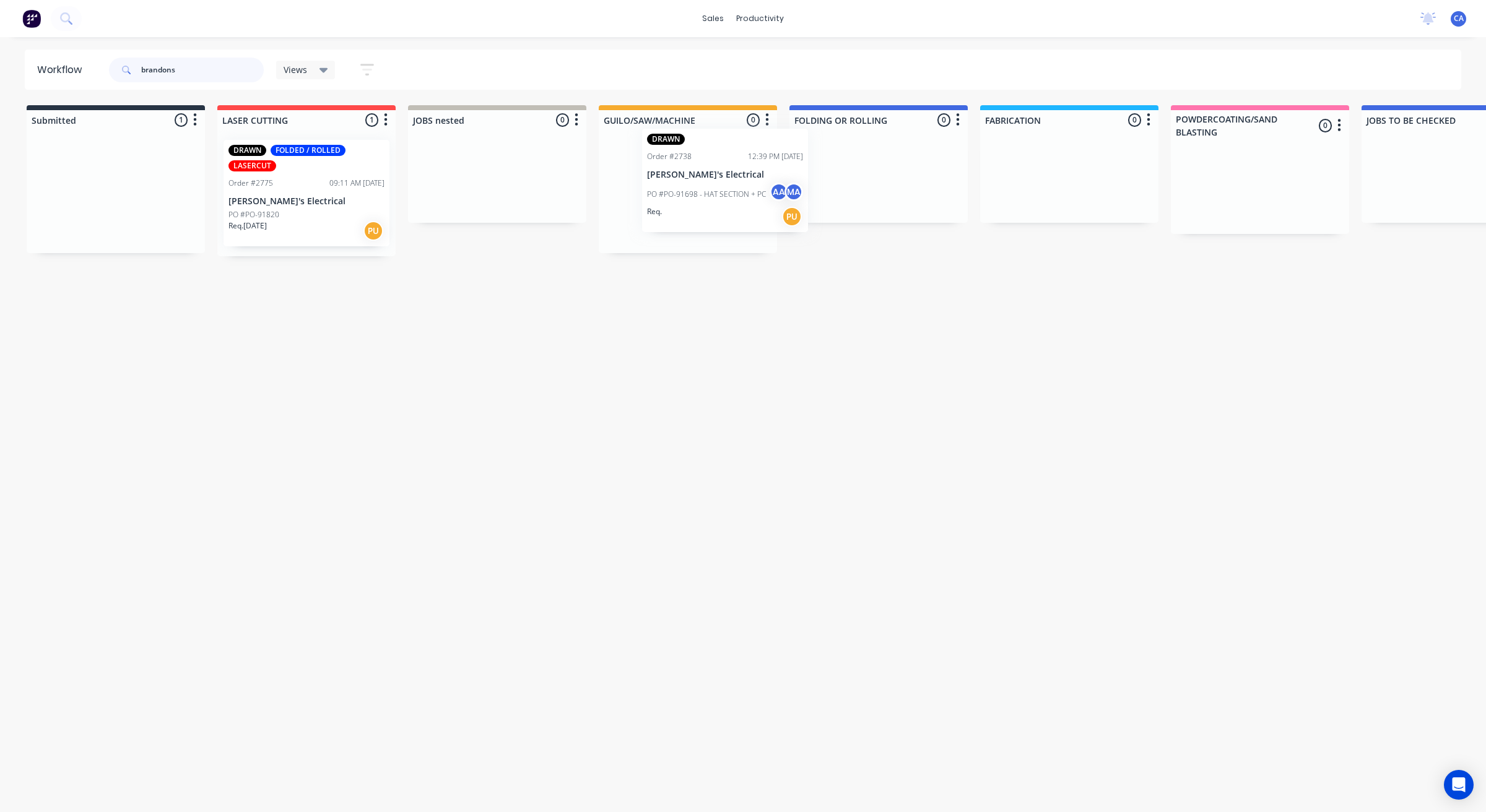
drag, startPoint x: 227, startPoint y: 214, endPoint x: 710, endPoint y: 227, distance: 483.2
click at [660, 216] on div "PO #PO-91698 - HAT SECTION + PC AA MA" at bounding box center [688, 206] width 156 height 24
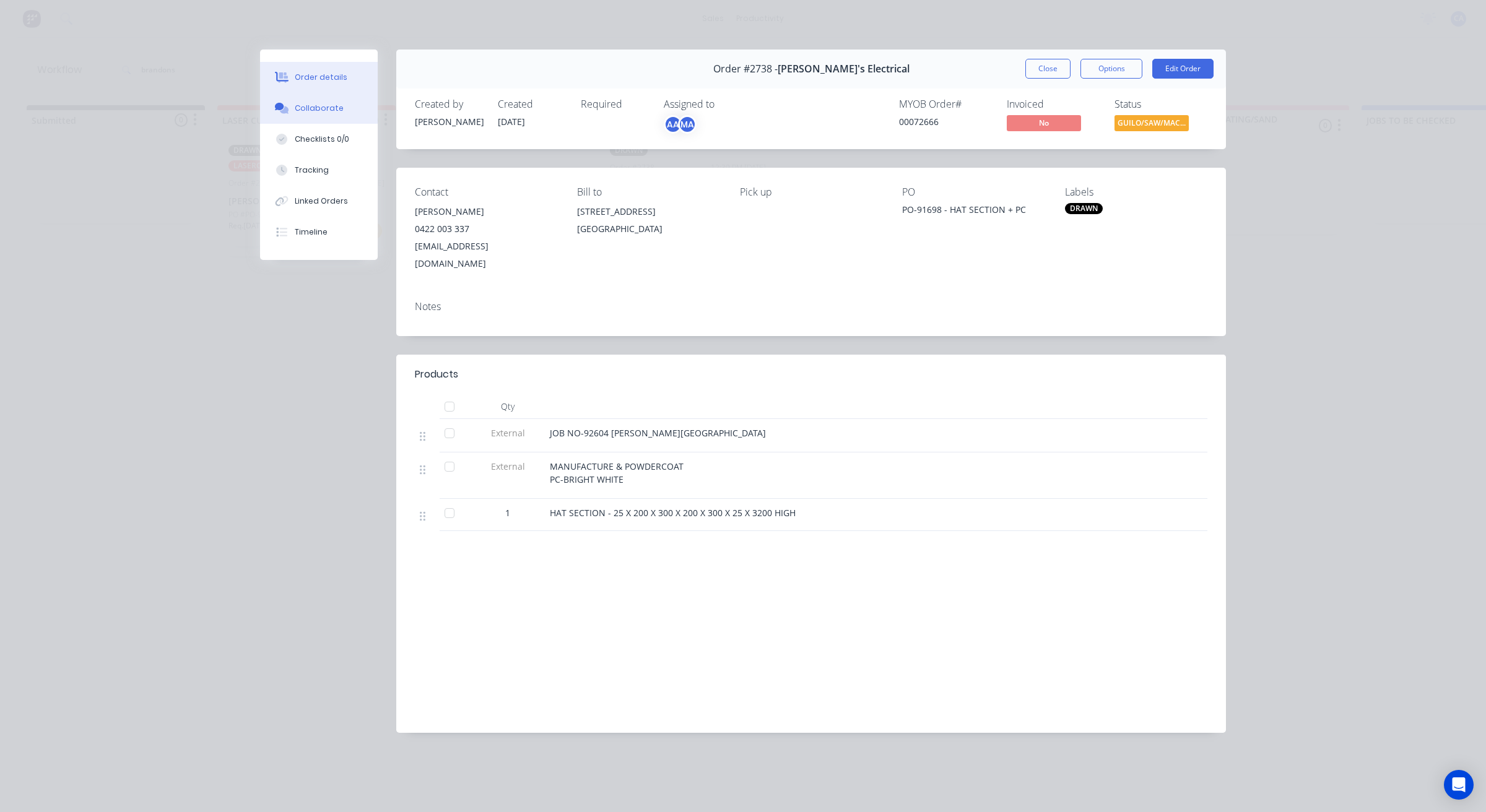
click at [350, 111] on button "Collaborate" at bounding box center [319, 108] width 118 height 31
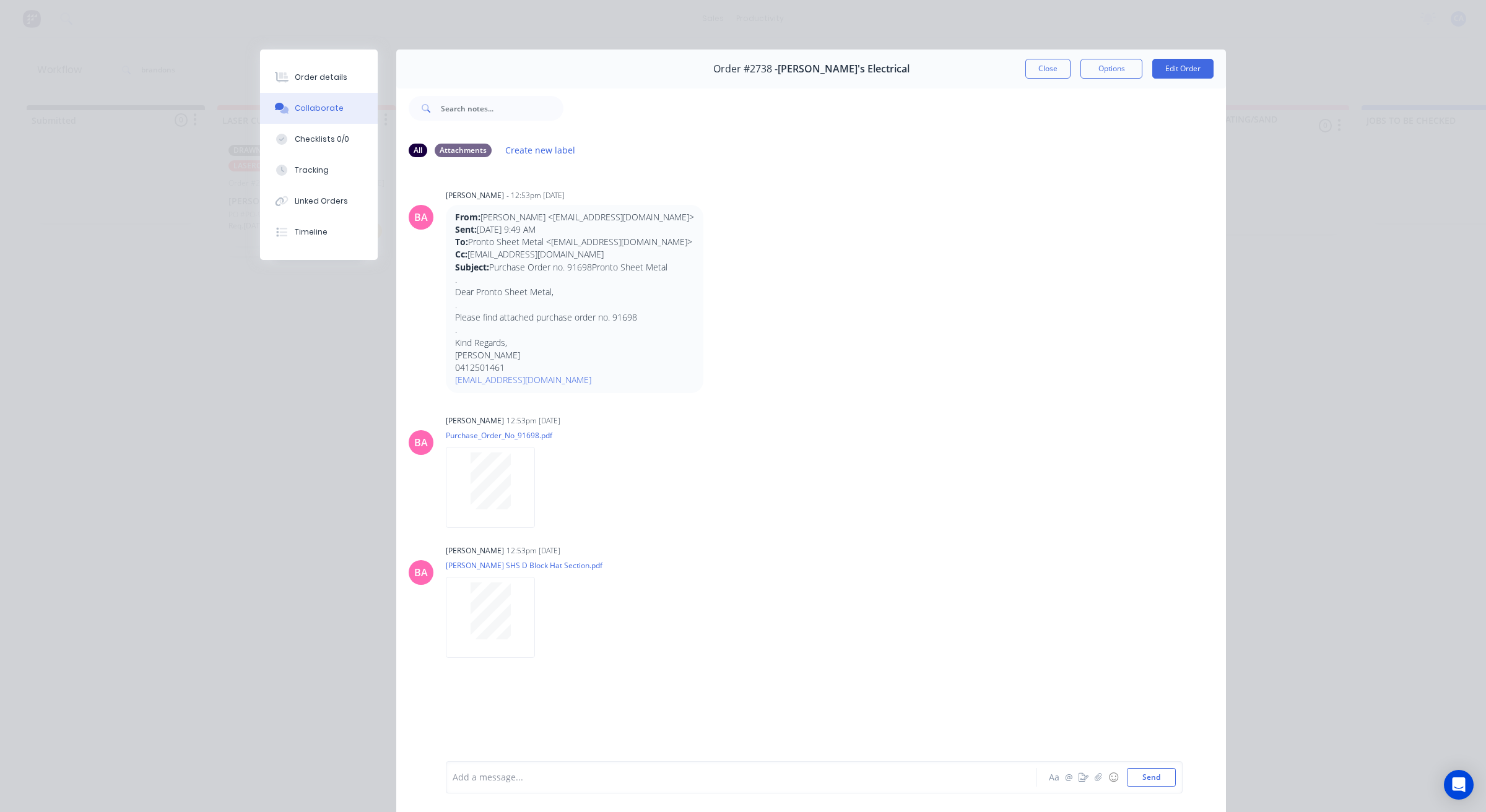
click at [1024, 79] on div "Order #2738 - [PERSON_NAME]'s Electrical Close Options Edit Order" at bounding box center [811, 69] width 830 height 39
click at [1028, 78] on button "Close" at bounding box center [1048, 69] width 45 height 20
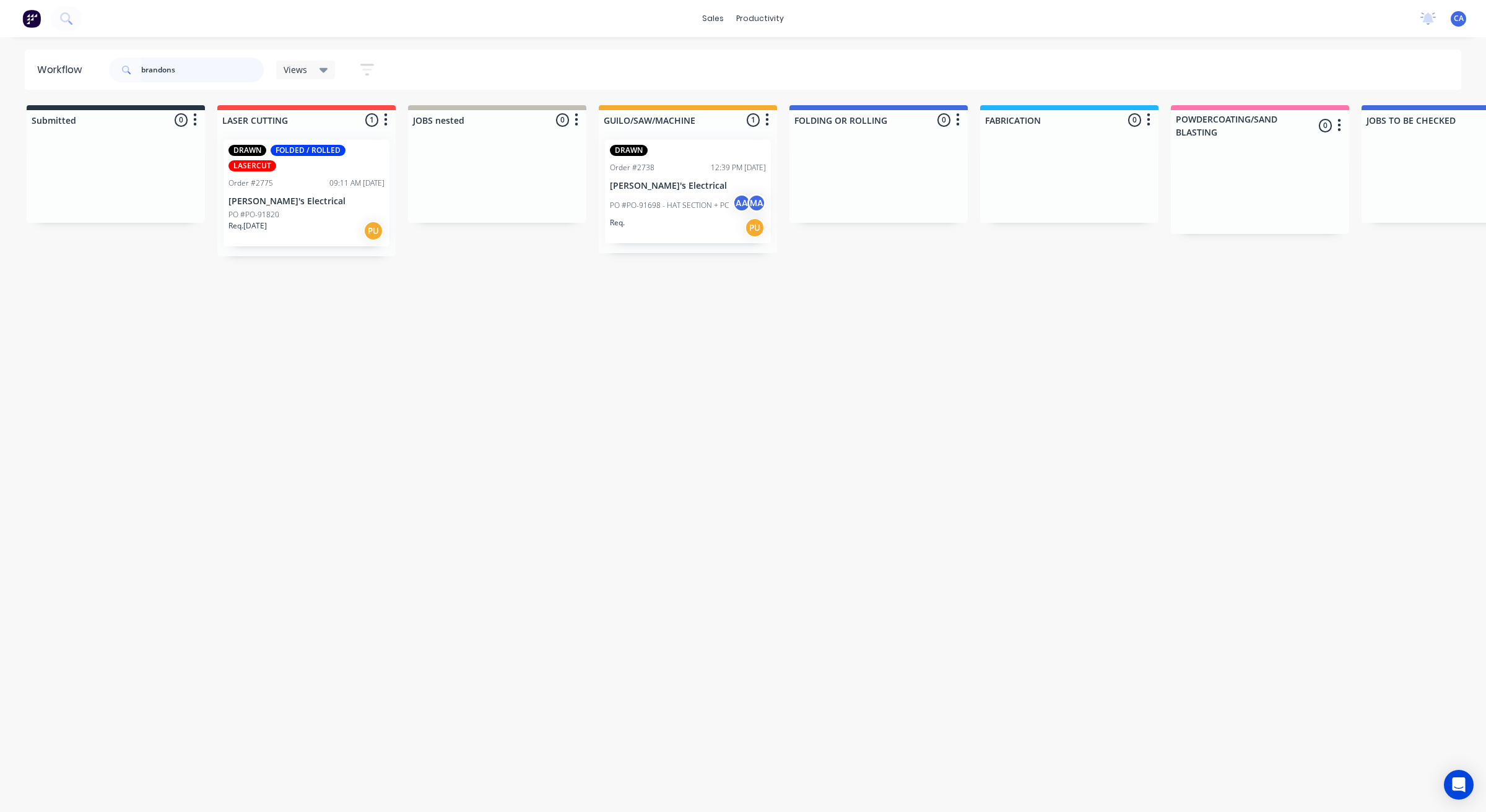
drag, startPoint x: 188, startPoint y: 63, endPoint x: 65, endPoint y: 60, distance: 123.0
click at [89, 62] on header "Workflow brandons Views Save new view None (Default) edit Show/Hide statuses Sh…" at bounding box center [743, 70] width 1437 height 40
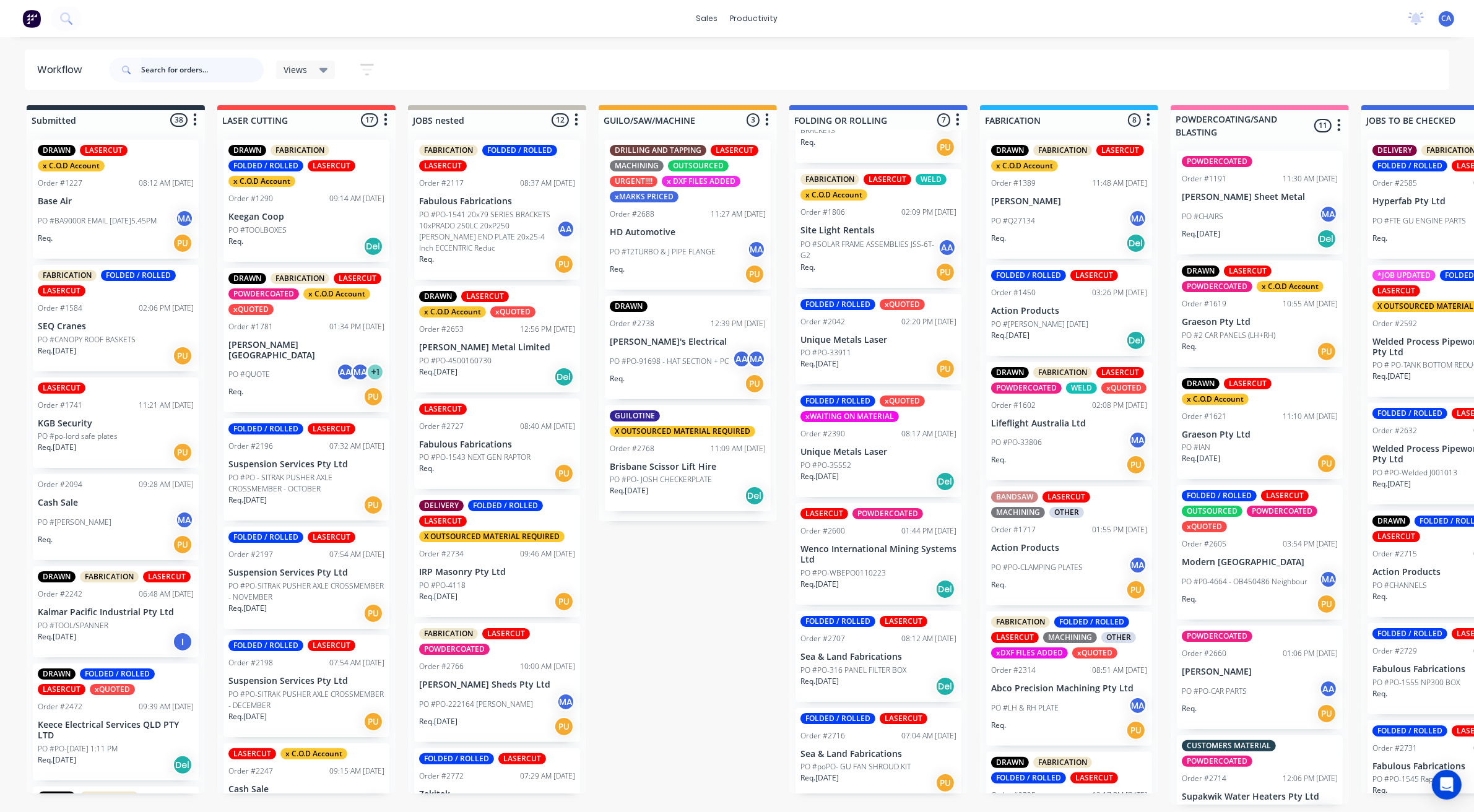
scroll to position [98, 0]
click at [886, 469] on div "Req. [DATE] Del" at bounding box center [878, 479] width 156 height 21
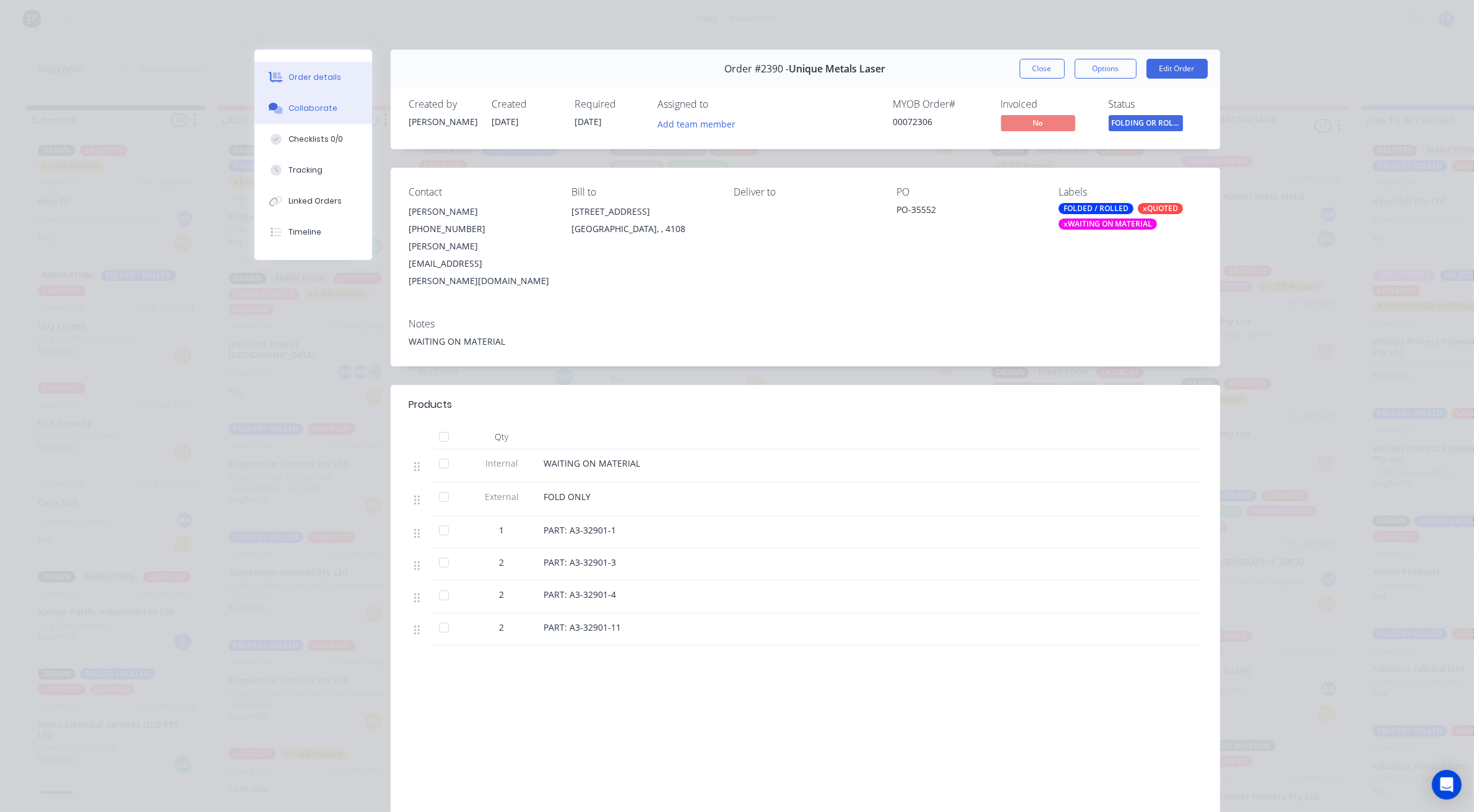
click at [319, 118] on button "Collaborate" at bounding box center [314, 108] width 118 height 31
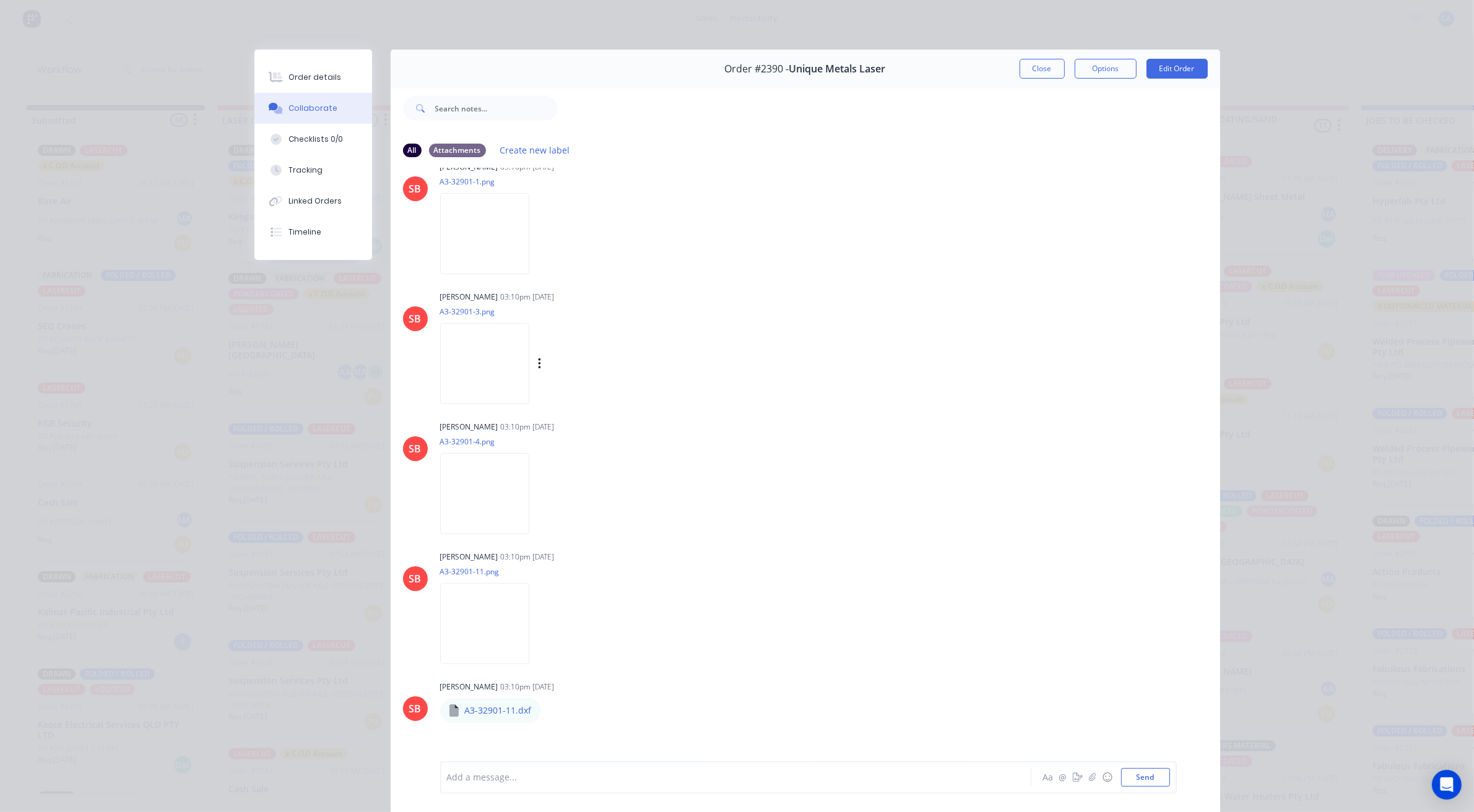
scroll to position [155, 0]
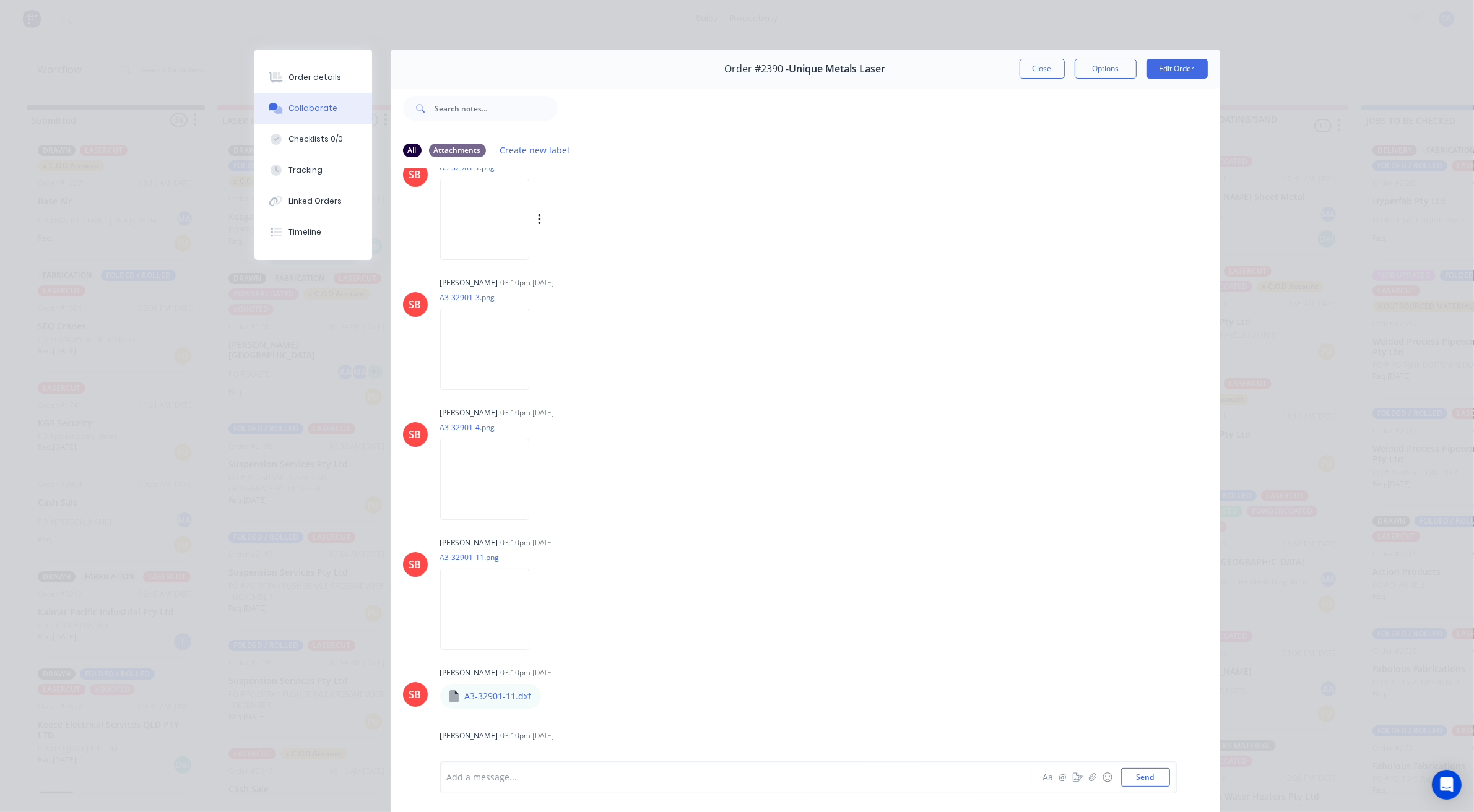
click at [503, 245] on img at bounding box center [485, 218] width 89 height 81
click at [472, 351] on img at bounding box center [485, 349] width 89 height 81
click at [481, 466] on img at bounding box center [485, 478] width 89 height 81
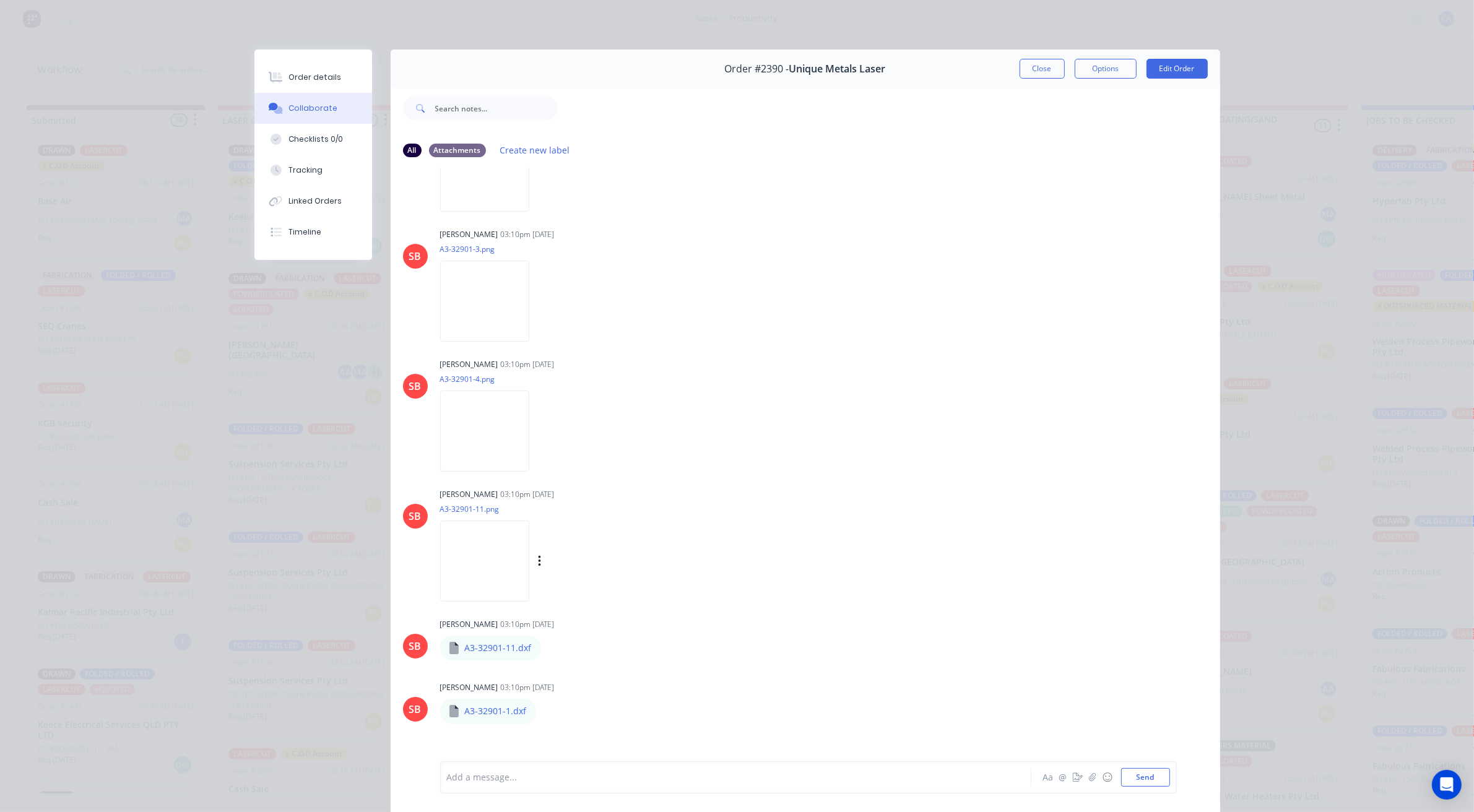
scroll to position [309, 0]
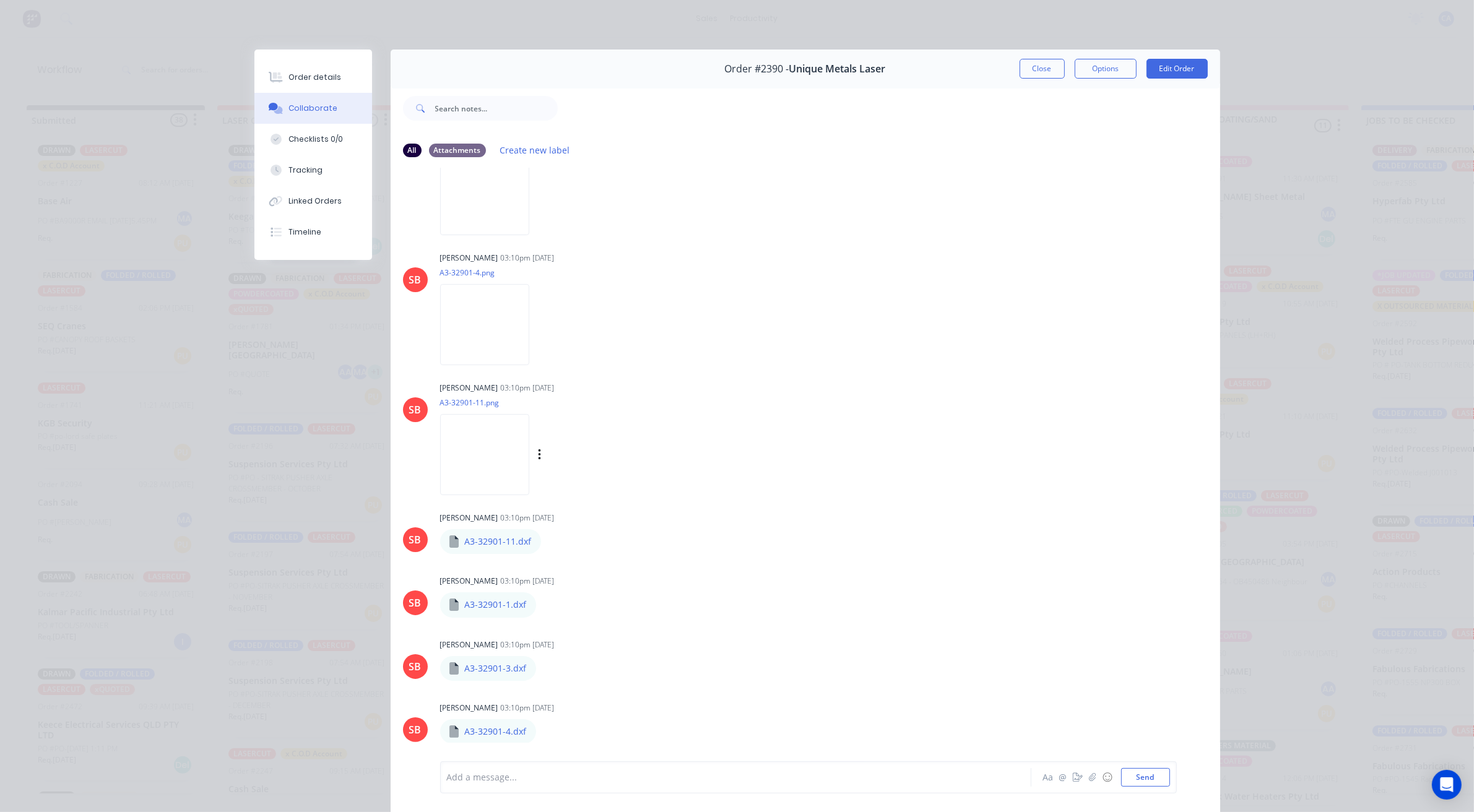
click at [521, 432] on img at bounding box center [485, 454] width 89 height 81
click at [1033, 72] on button "Close" at bounding box center [1042, 69] width 45 height 20
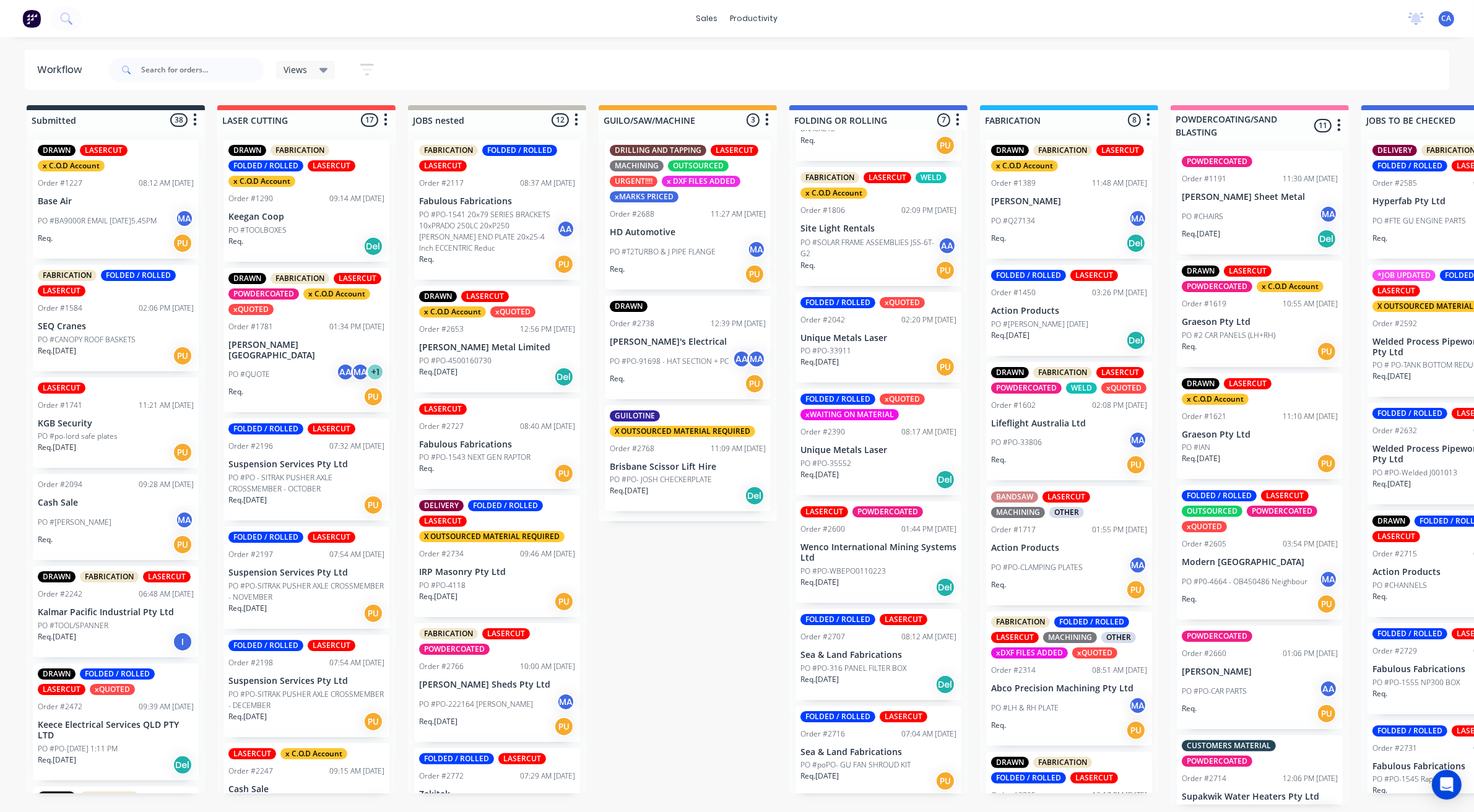
click at [868, 359] on div "Req. [DATE] PU" at bounding box center [878, 366] width 156 height 21
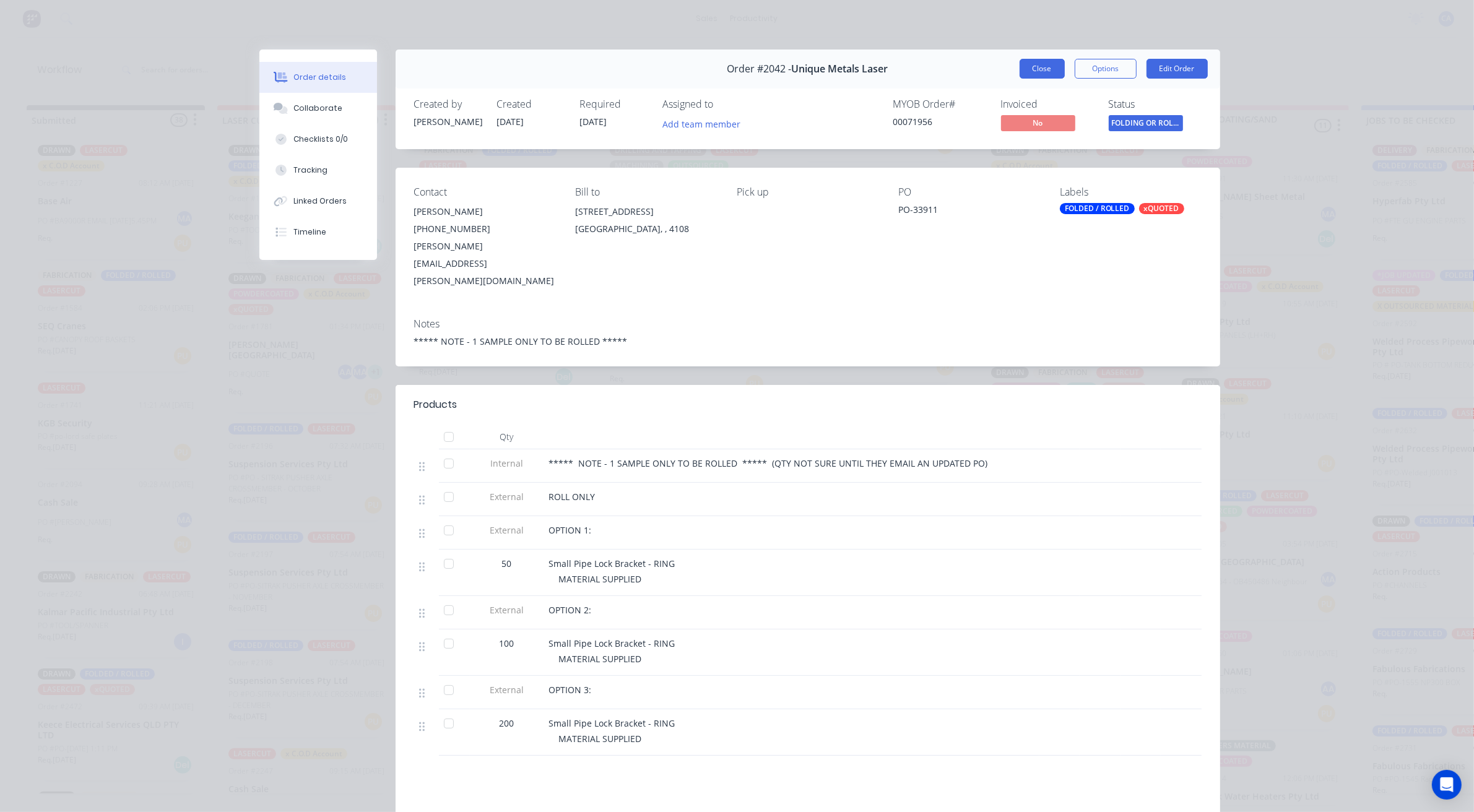
click at [1028, 63] on button "Close" at bounding box center [1042, 69] width 45 height 20
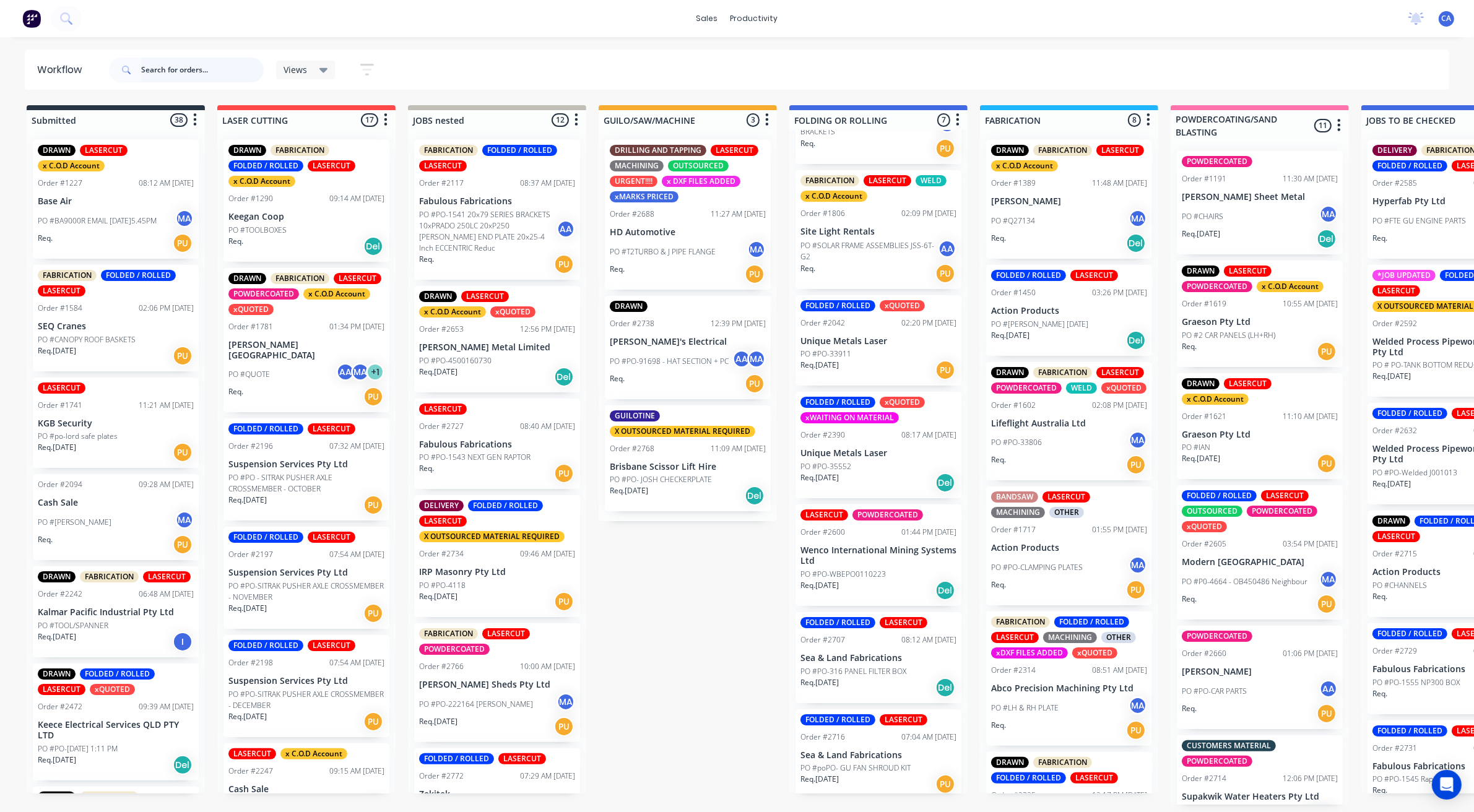
scroll to position [98, 0]
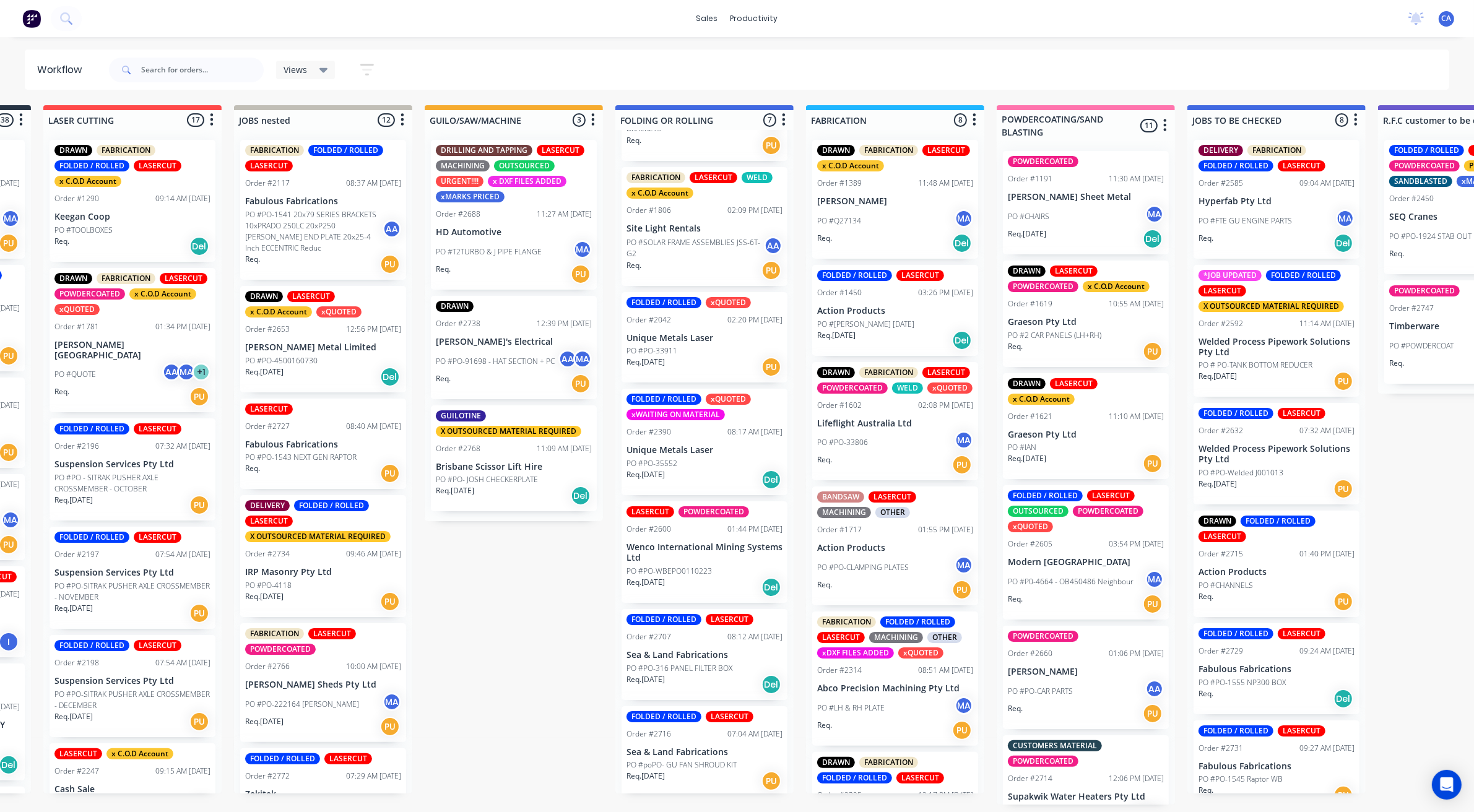
drag, startPoint x: 727, startPoint y: 517, endPoint x: 778, endPoint y: 508, distance: 51.8
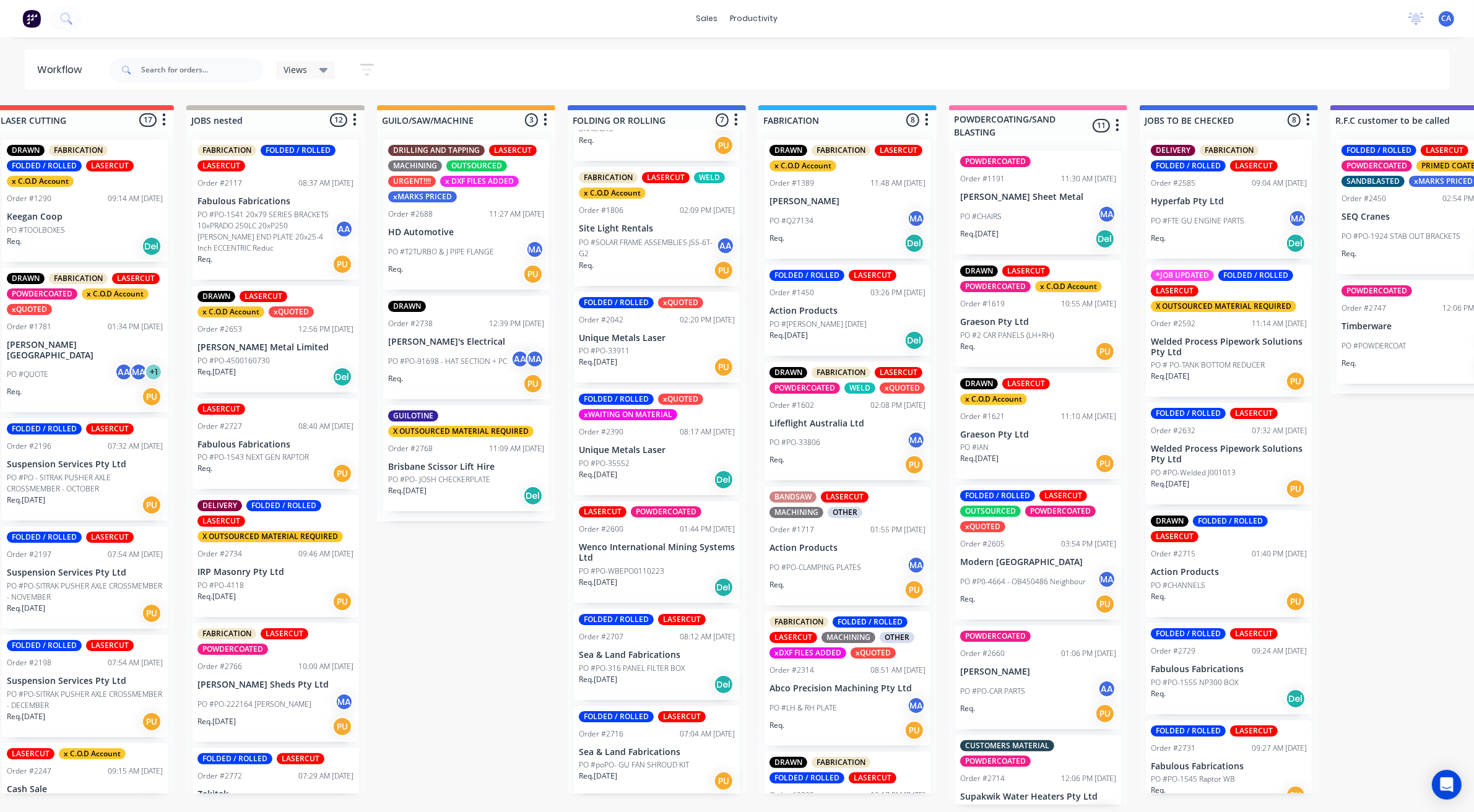
scroll to position [0, 0]
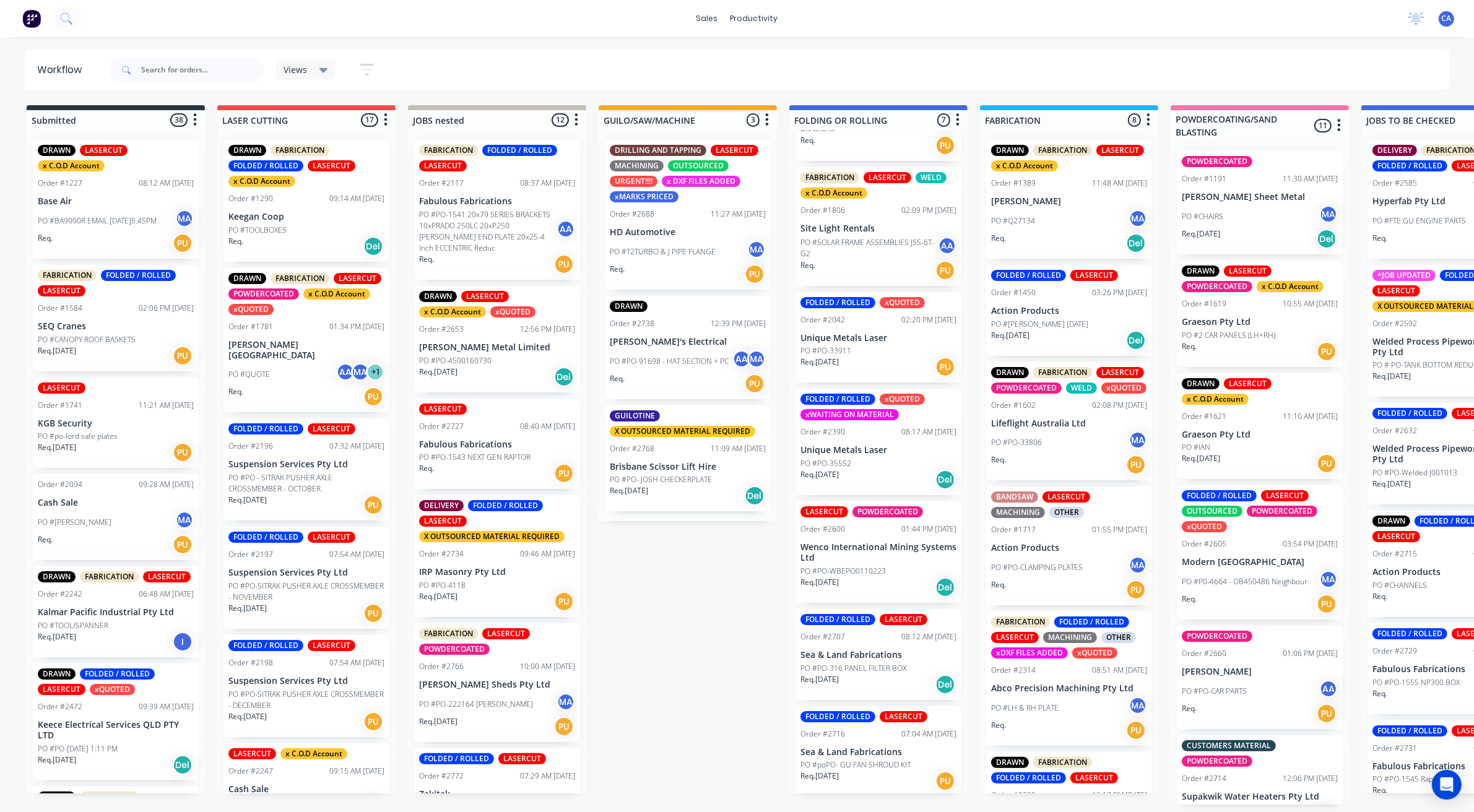
drag, startPoint x: 468, startPoint y: 450, endPoint x: 141, endPoint y: 356, distance: 340.2
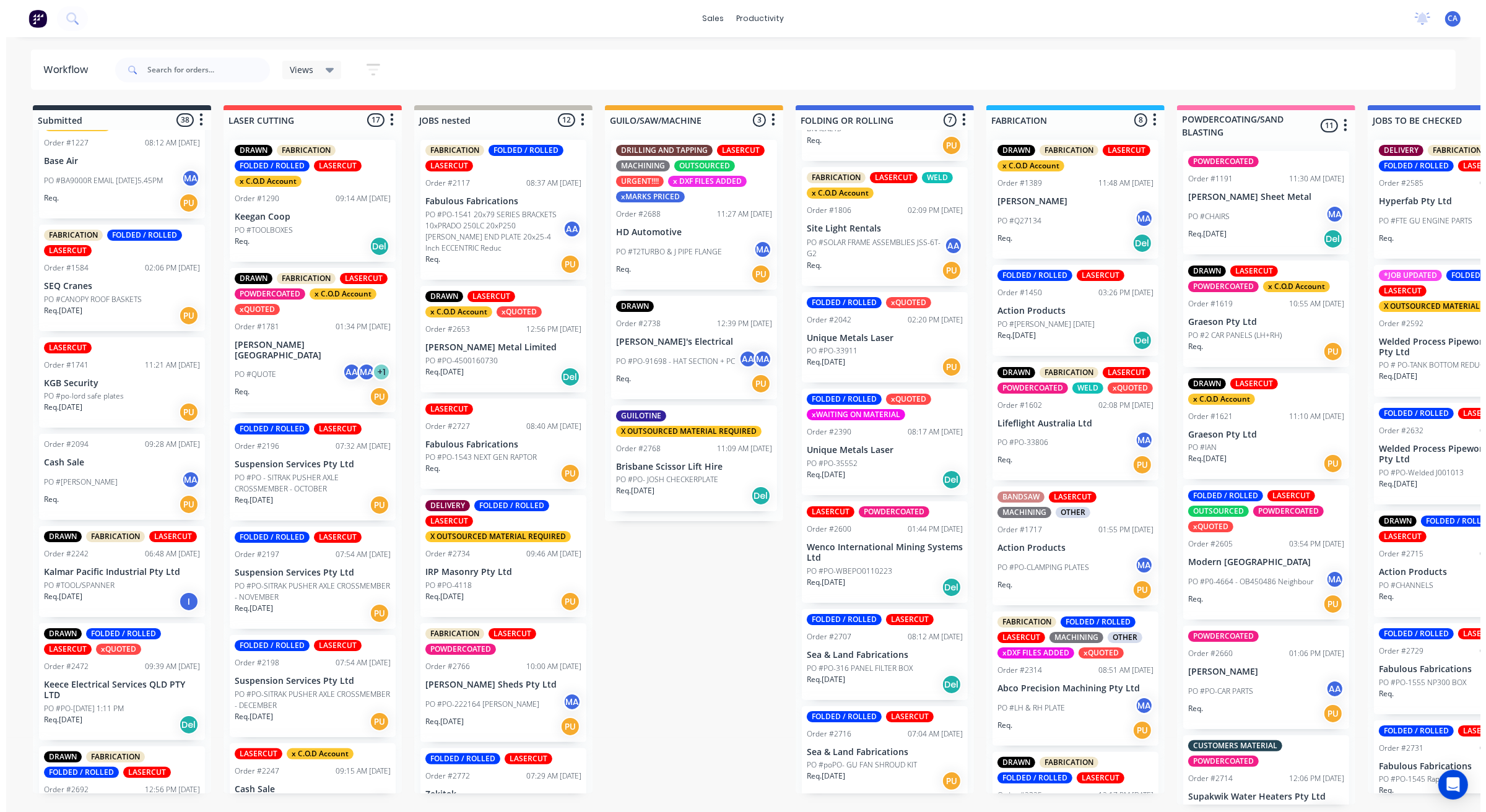
scroll to position [77, 0]
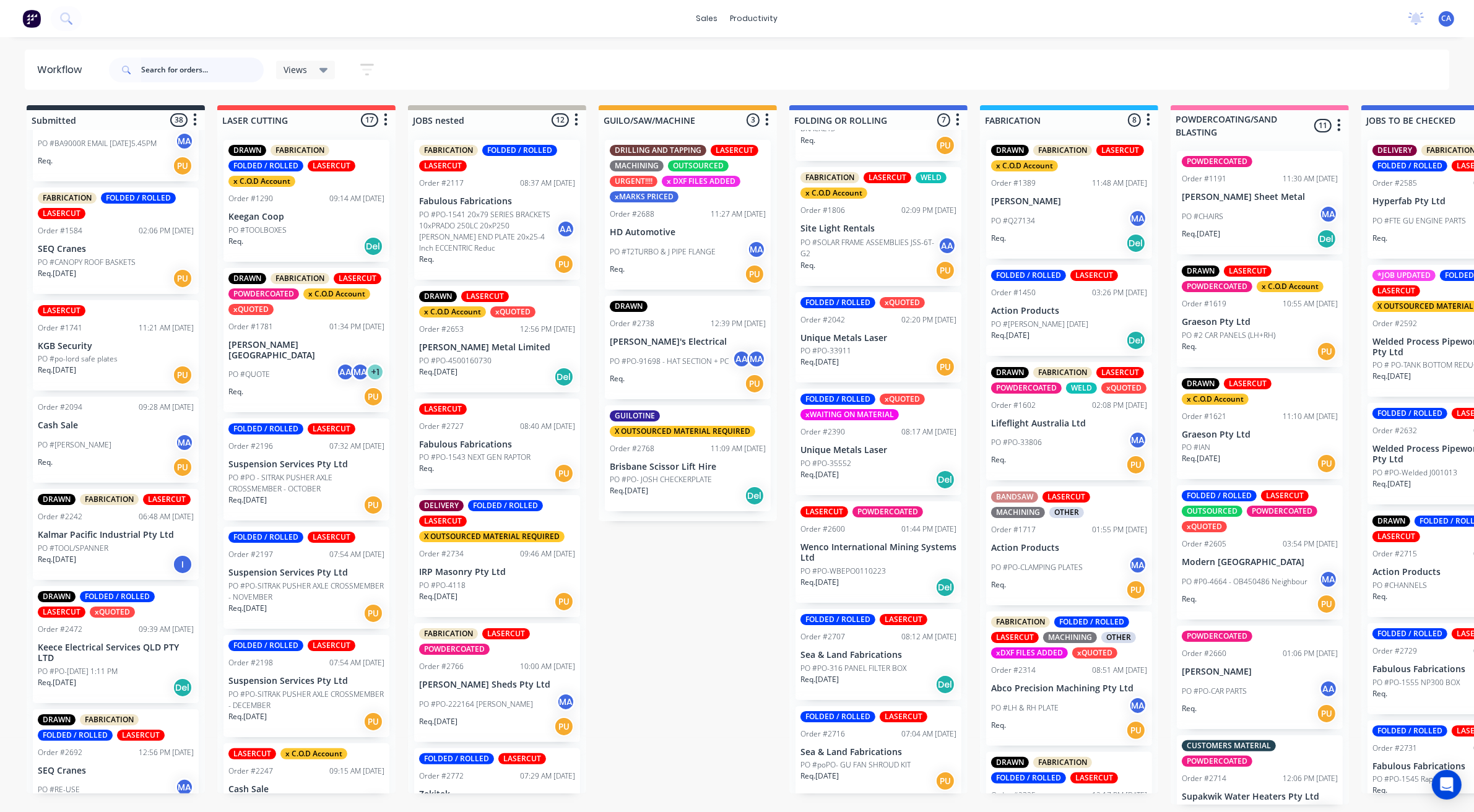
click at [186, 72] on input "text" at bounding box center [202, 70] width 122 height 24
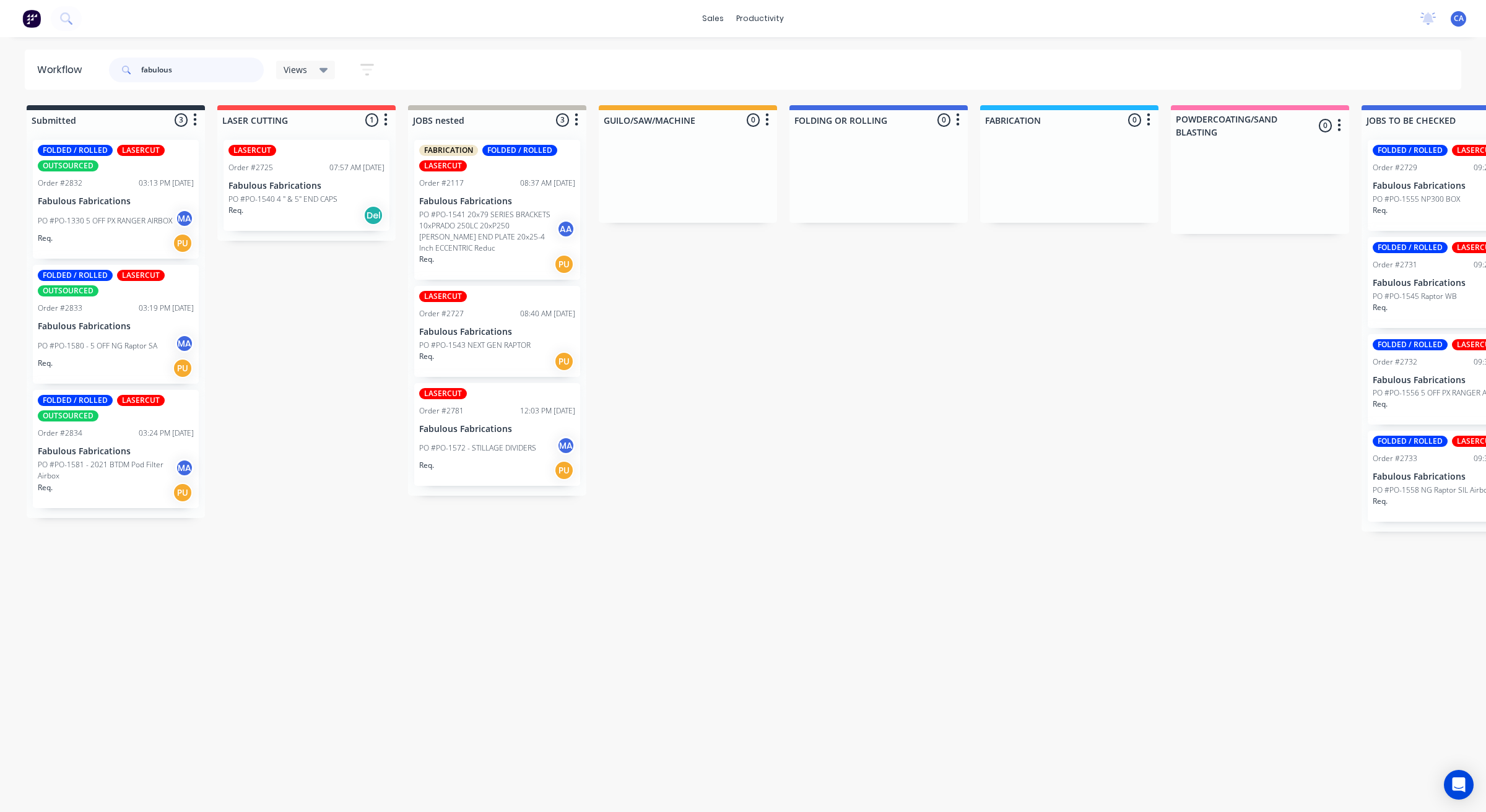
type input "fabulous"
click at [500, 344] on p "PO #PO-1543 NEXT GEN RAPTOR" at bounding box center [474, 345] width 112 height 11
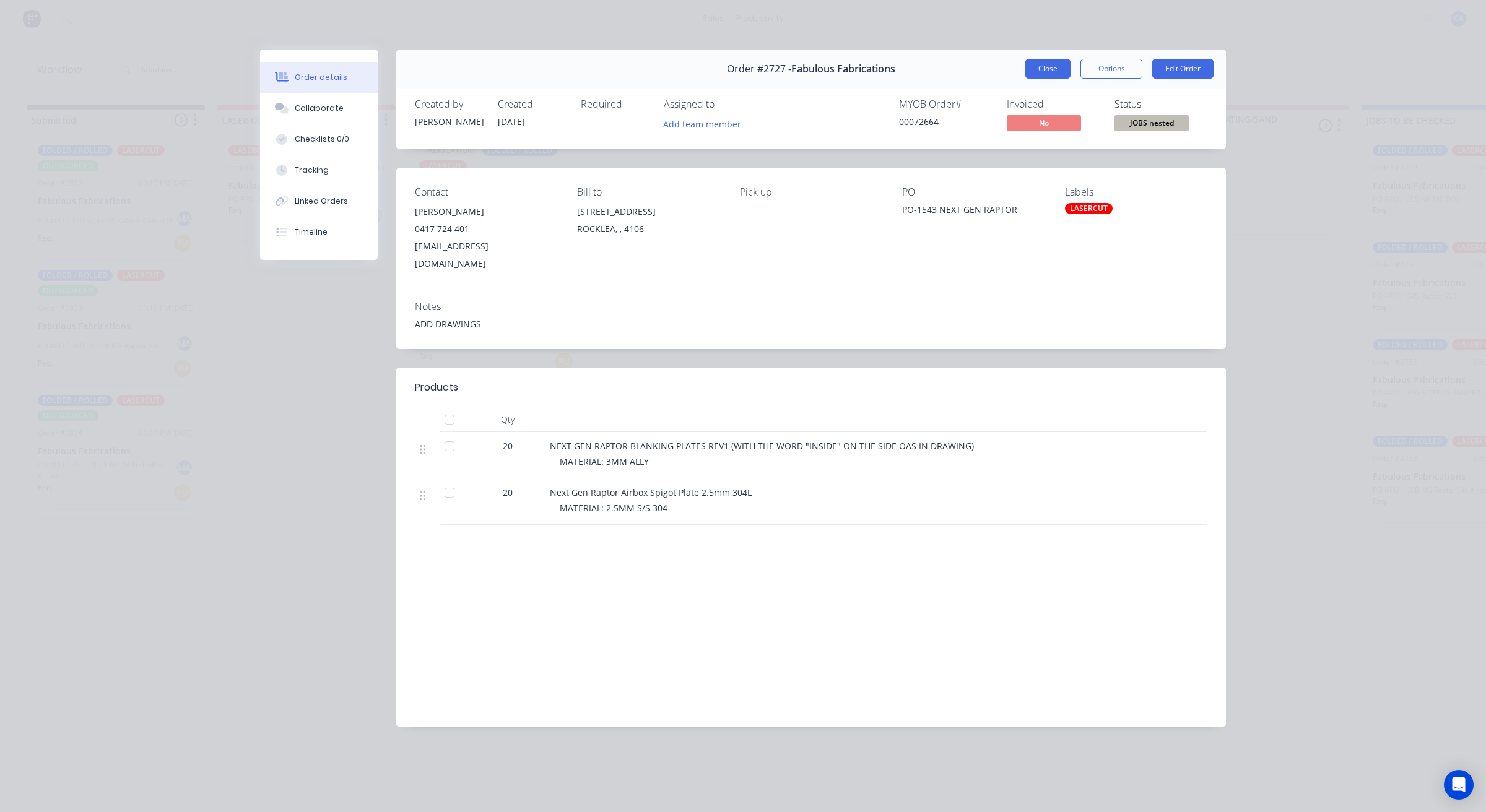
click at [1036, 63] on button "Close" at bounding box center [1048, 69] width 45 height 20
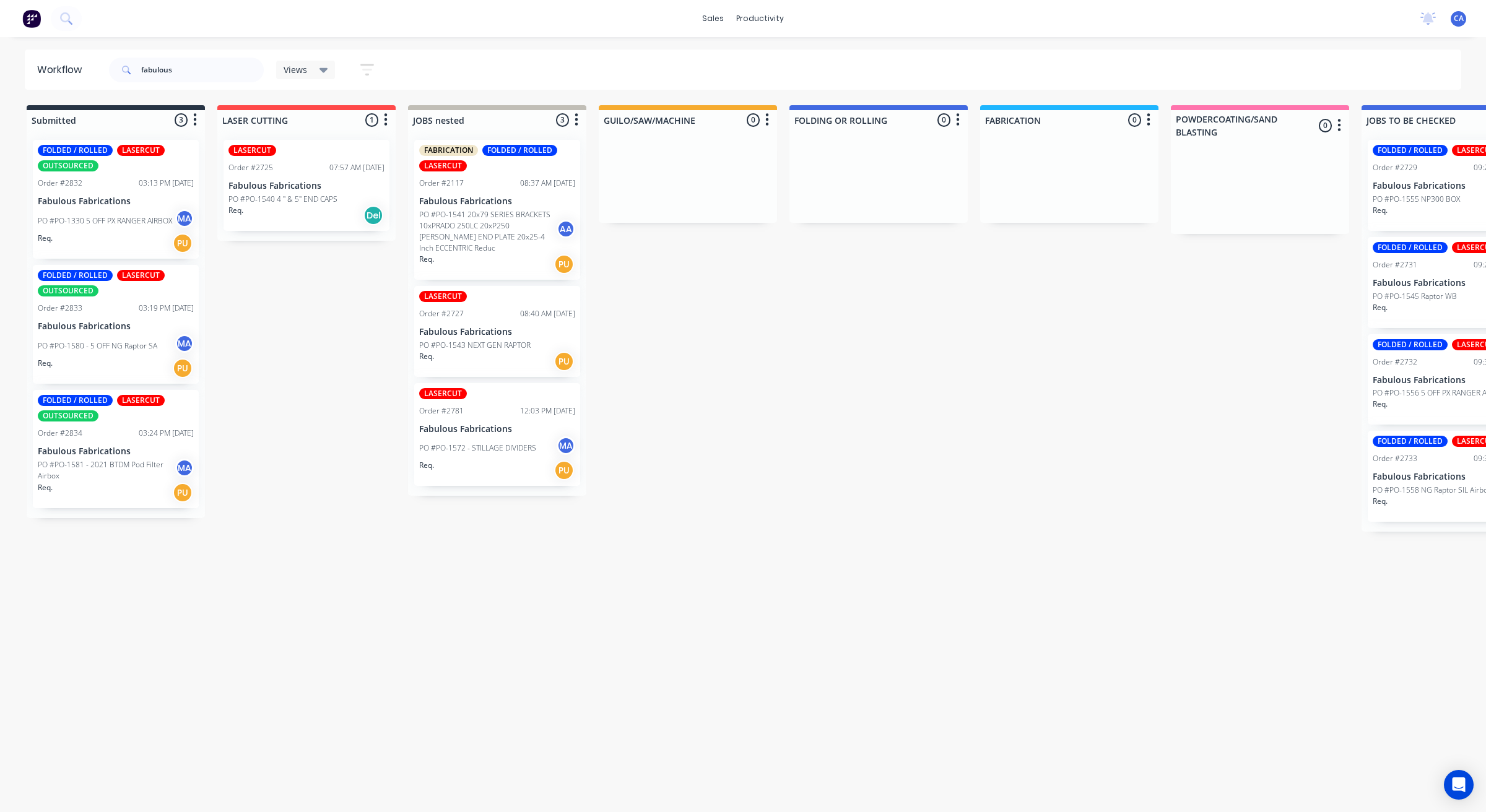
click at [475, 466] on div "Req. PU" at bounding box center [497, 469] width 156 height 21
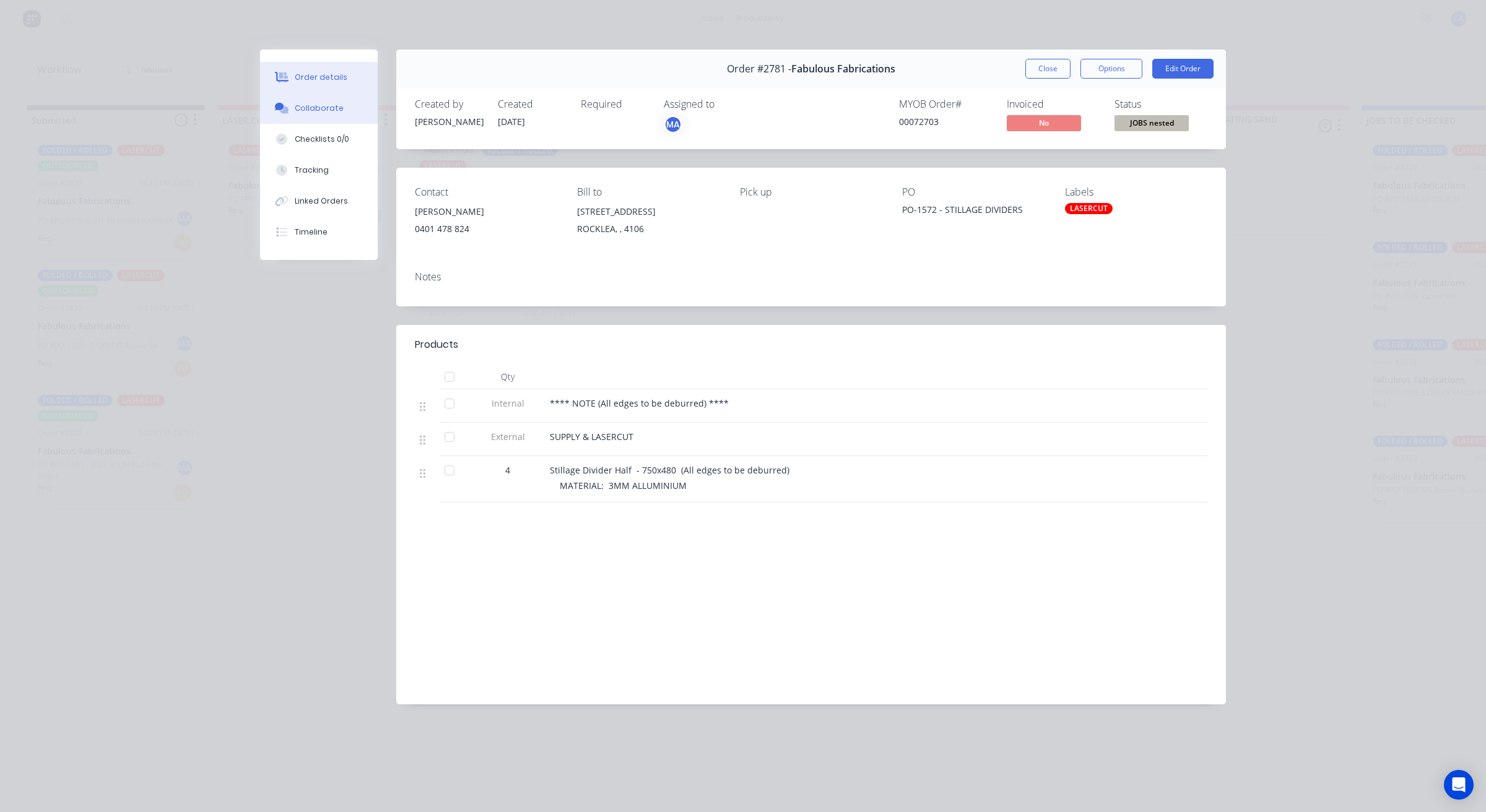
click at [335, 109] on div "Collaborate" at bounding box center [319, 108] width 49 height 11
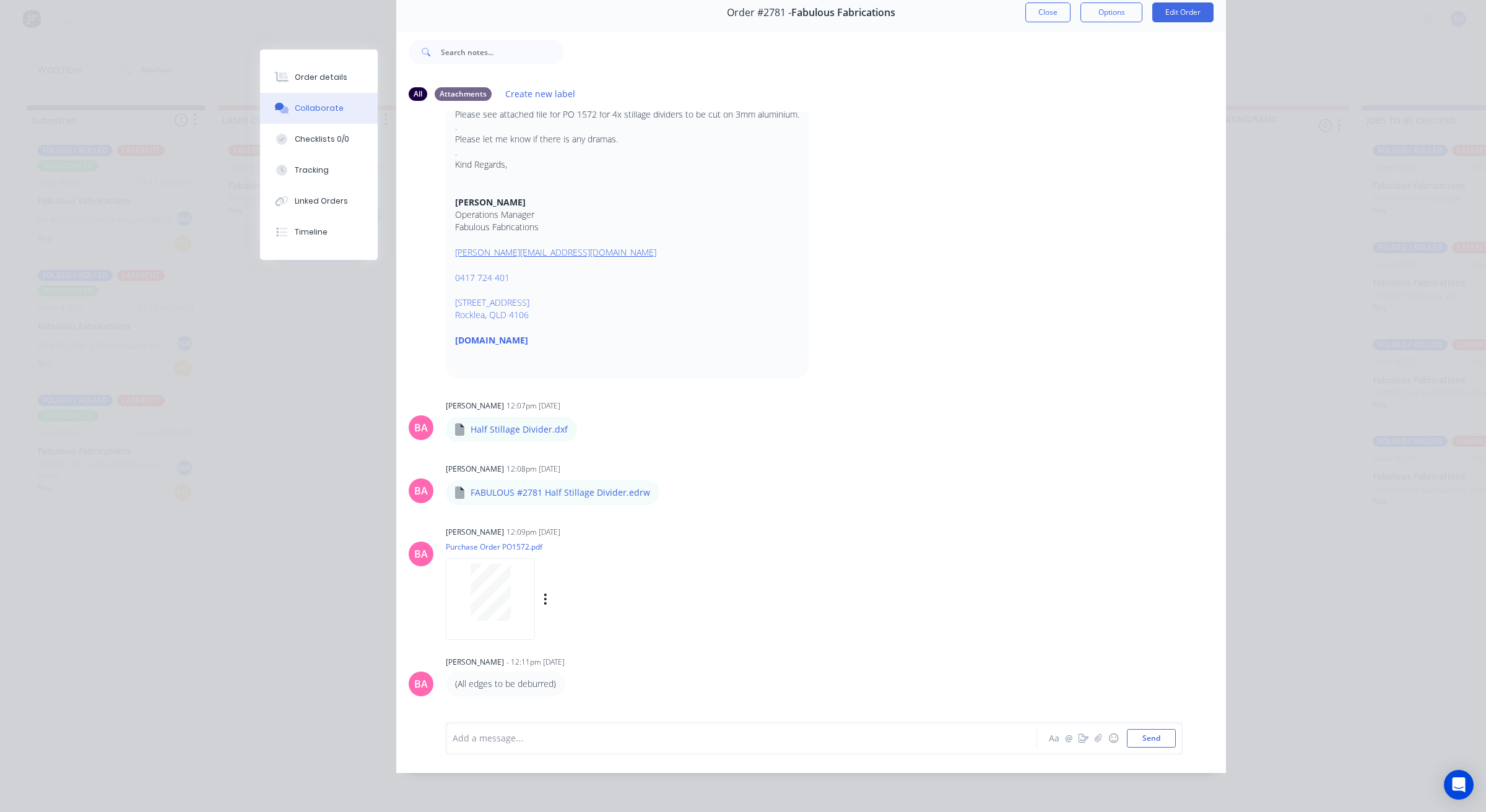
scroll to position [101, 0]
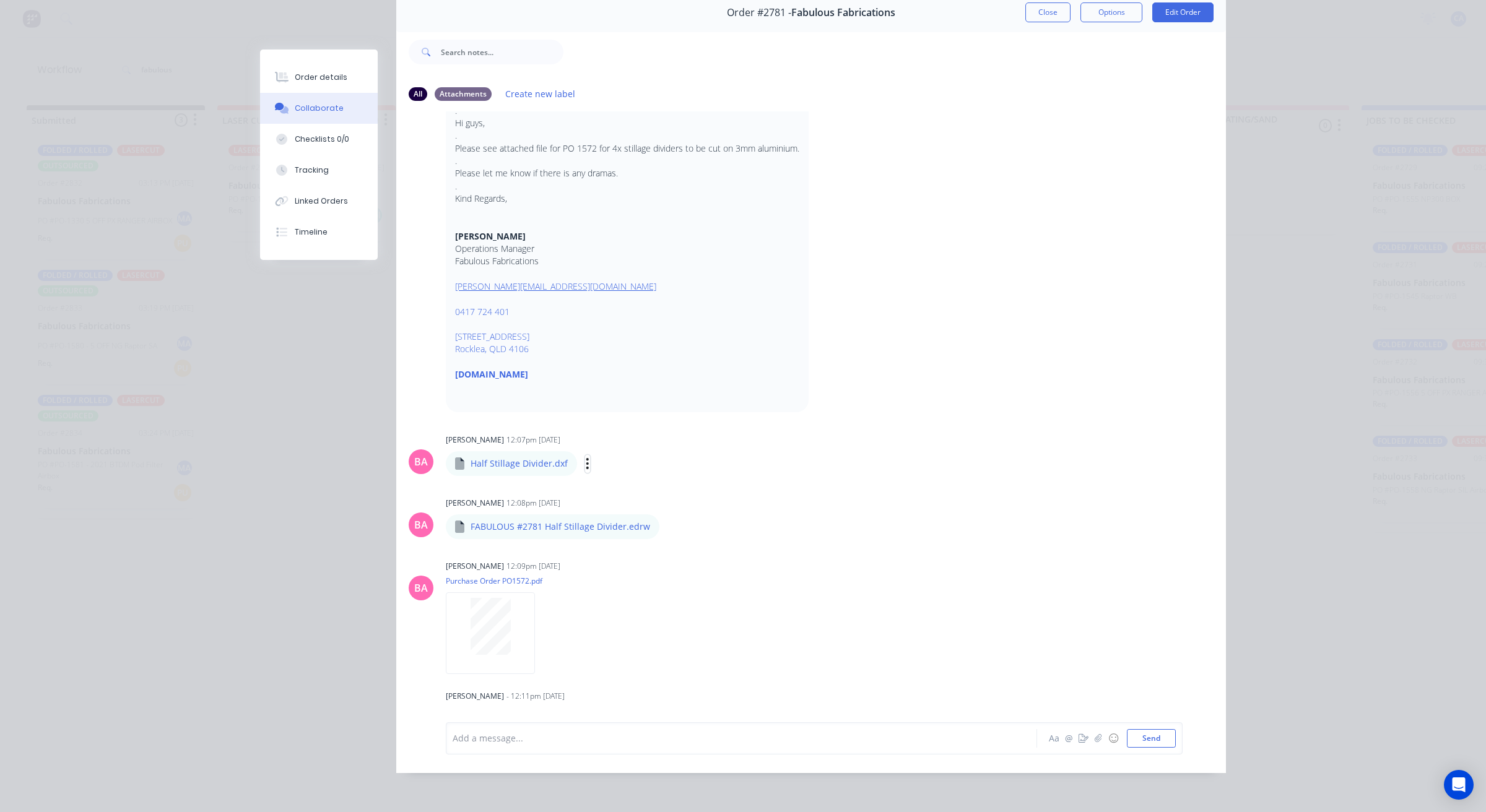
click at [586, 457] on icon "button" at bounding box center [588, 464] width 4 height 14
click at [0, 0] on button "Download" at bounding box center [0, 0] width 0 height 0
click at [1044, 7] on button "Close" at bounding box center [1048, 13] width 45 height 20
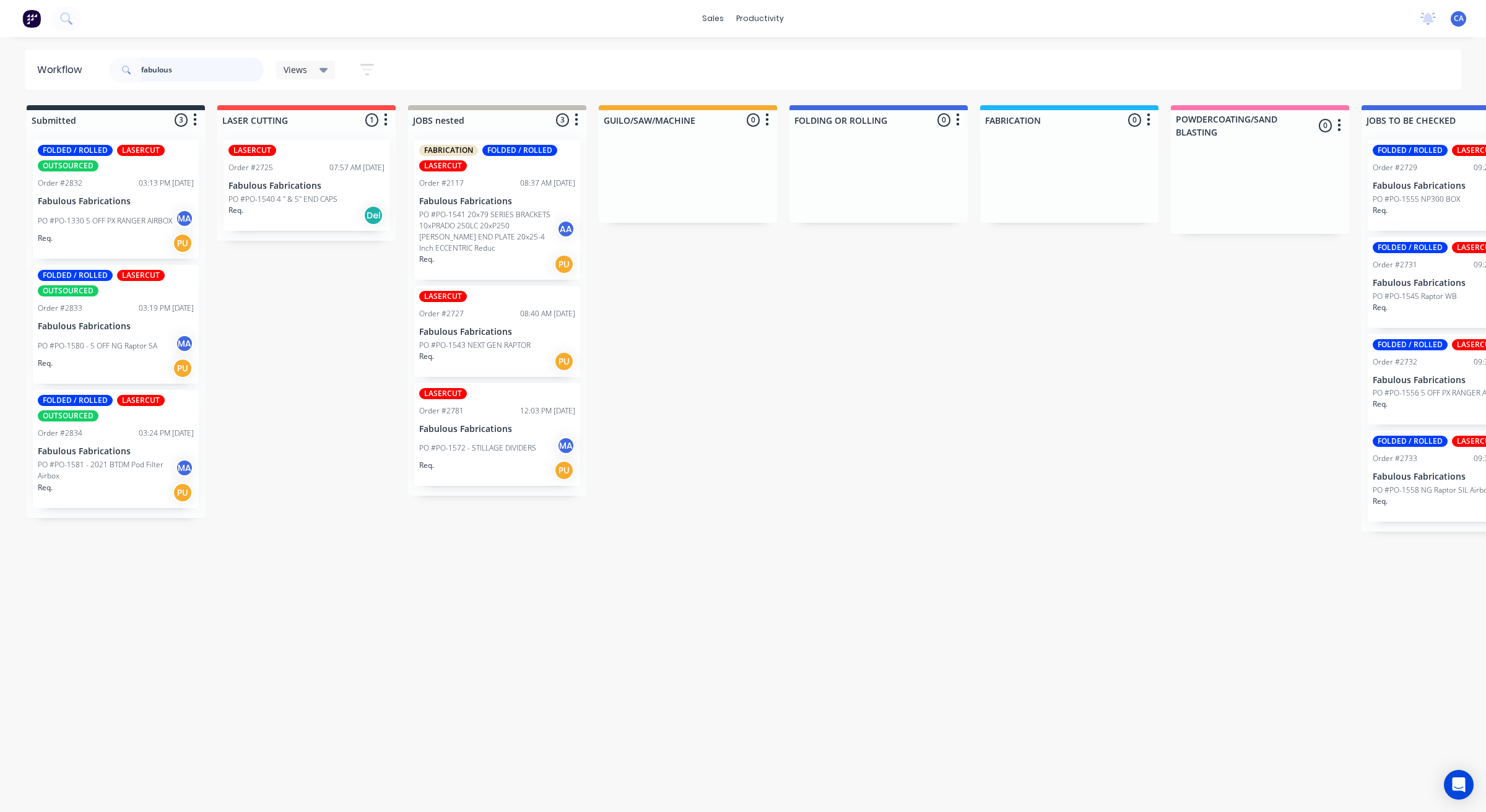
drag, startPoint x: 171, startPoint y: 74, endPoint x: 0, endPoint y: 70, distance: 171.0
click at [0, 72] on div "Workflow fabulous Views Save new view None (Default) edit Show/Hide statuses Sh…" at bounding box center [743, 70] width 1486 height 40
click at [124, 242] on div "Req. PU" at bounding box center [116, 243] width 156 height 21
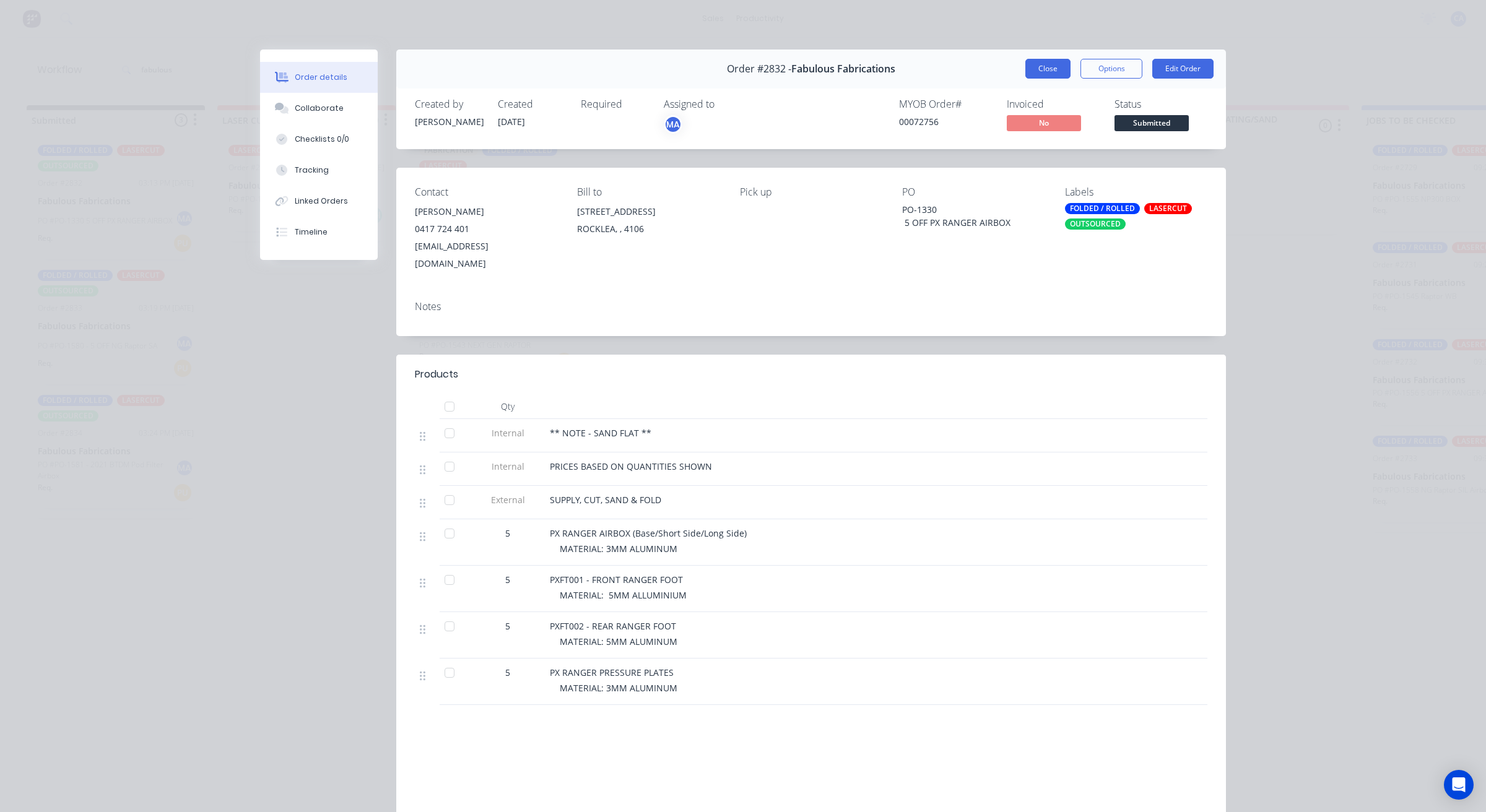
click at [1038, 69] on button "Close" at bounding box center [1048, 69] width 45 height 20
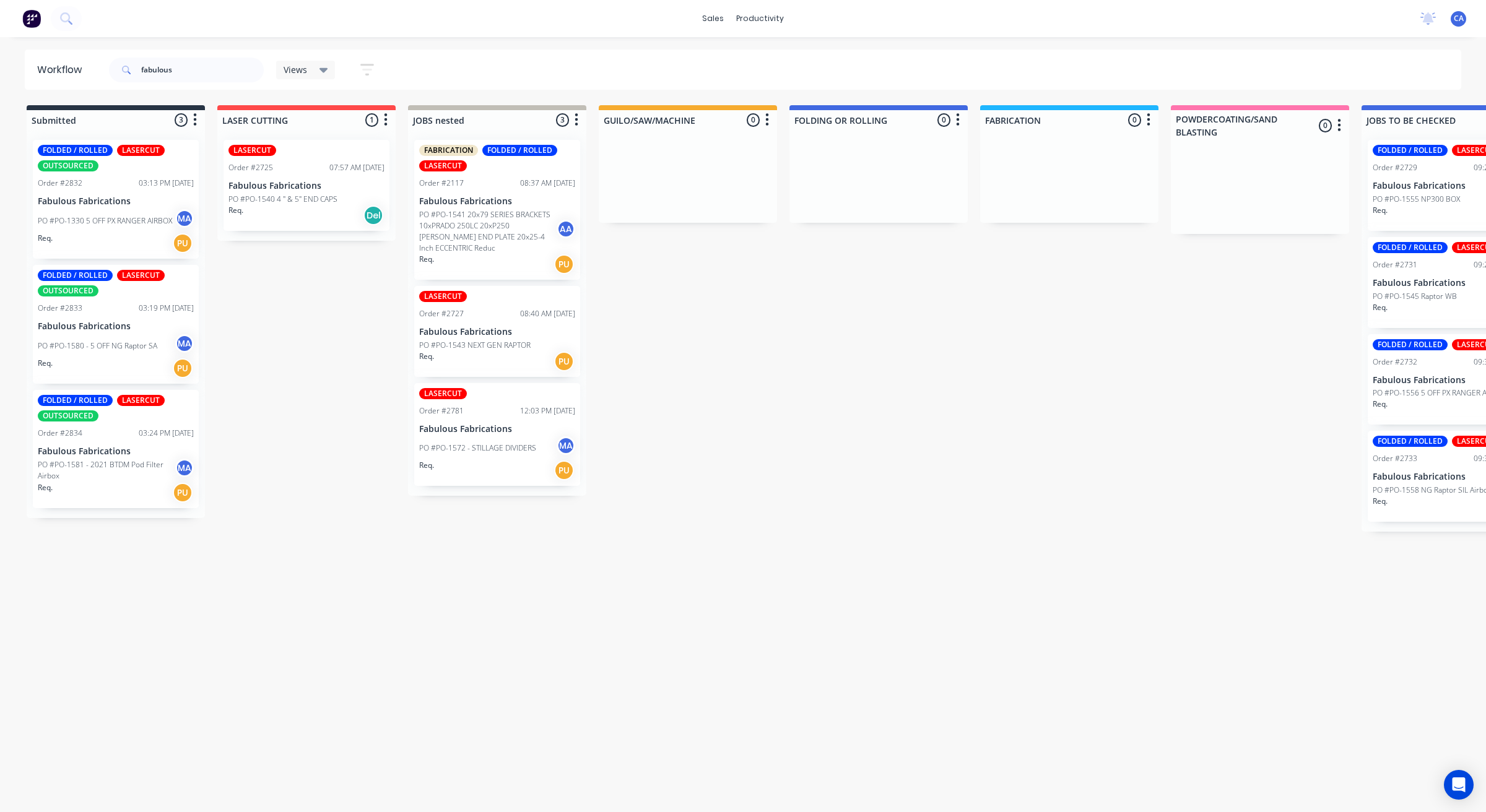
click at [126, 468] on p "PO #PO-1581 - 2021 BTDM Pod Filter Airbox" at bounding box center [107, 470] width 138 height 23
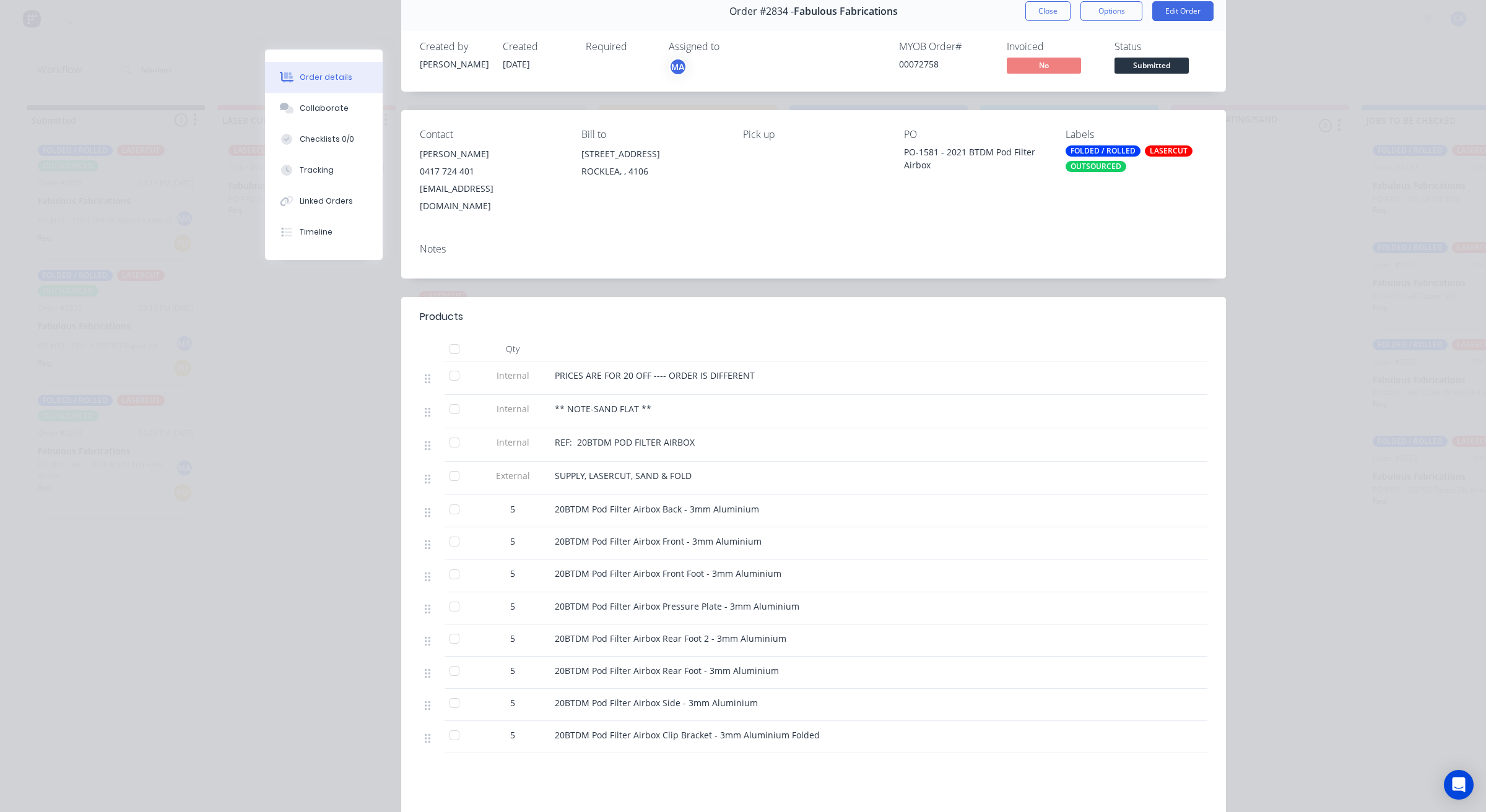
scroll to position [0, 0]
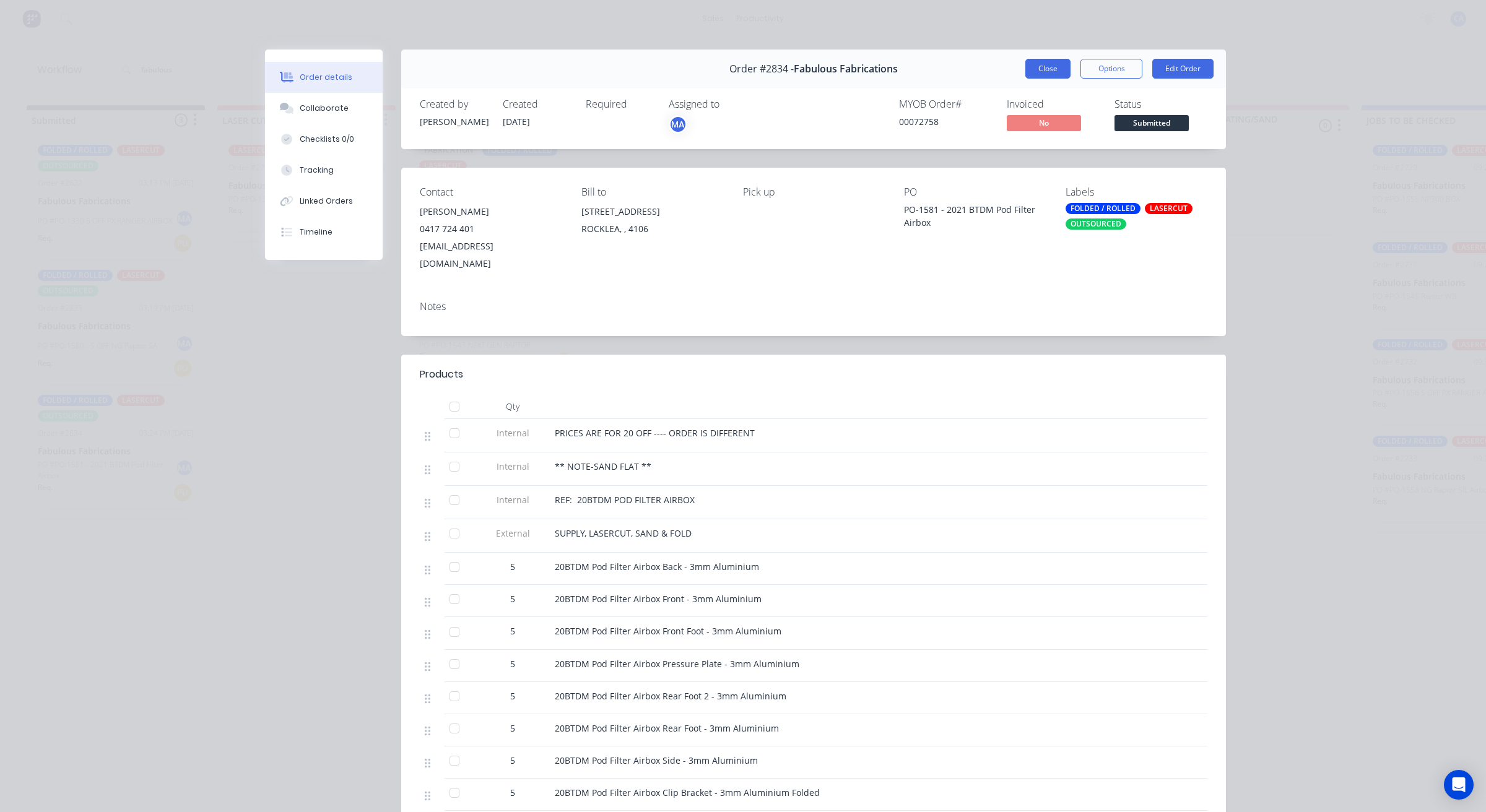
click at [1046, 72] on button "Close" at bounding box center [1048, 69] width 45 height 20
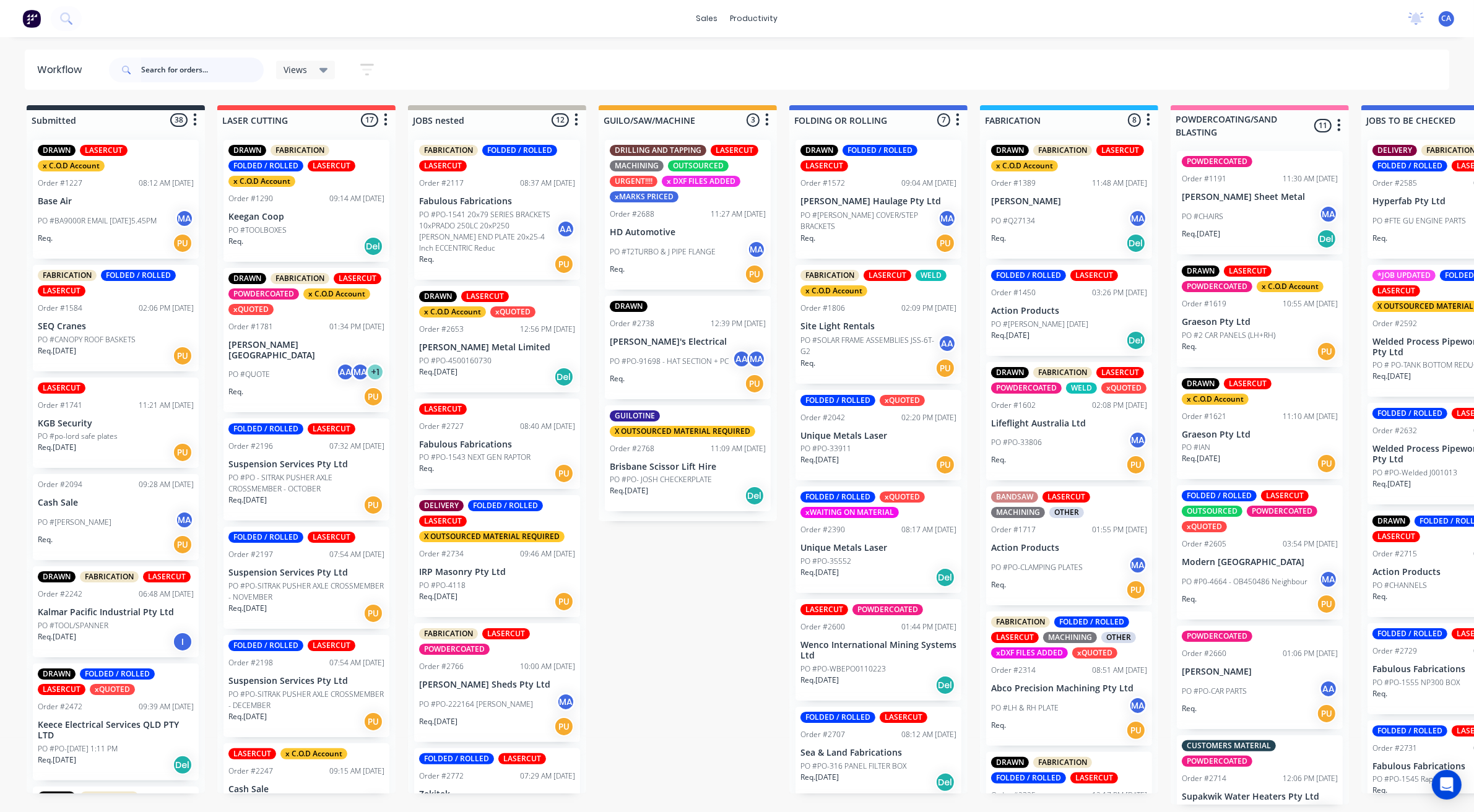
click at [190, 63] on input "text" at bounding box center [202, 70] width 122 height 24
type input "fabulous"
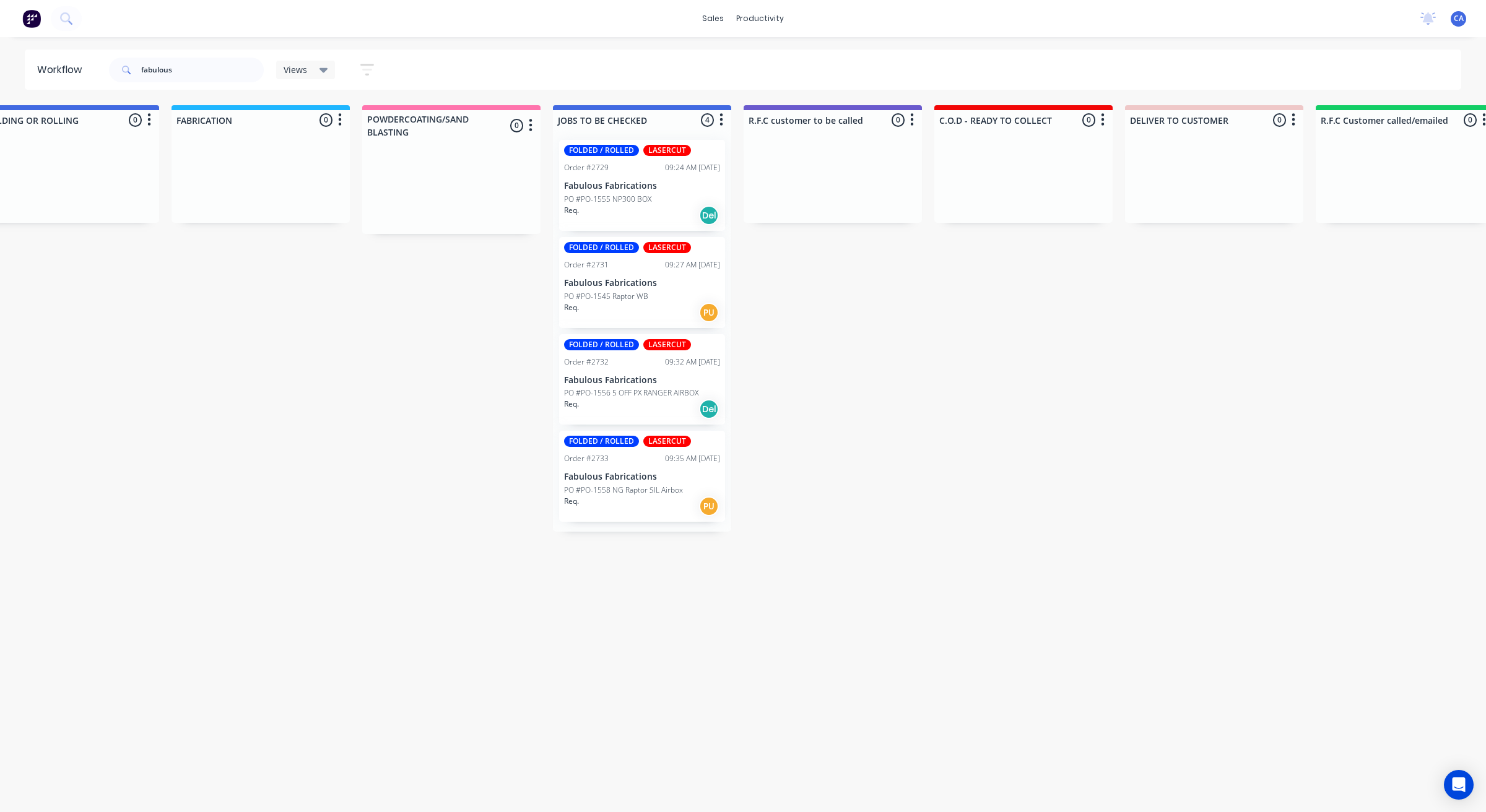
scroll to position [0, 1836]
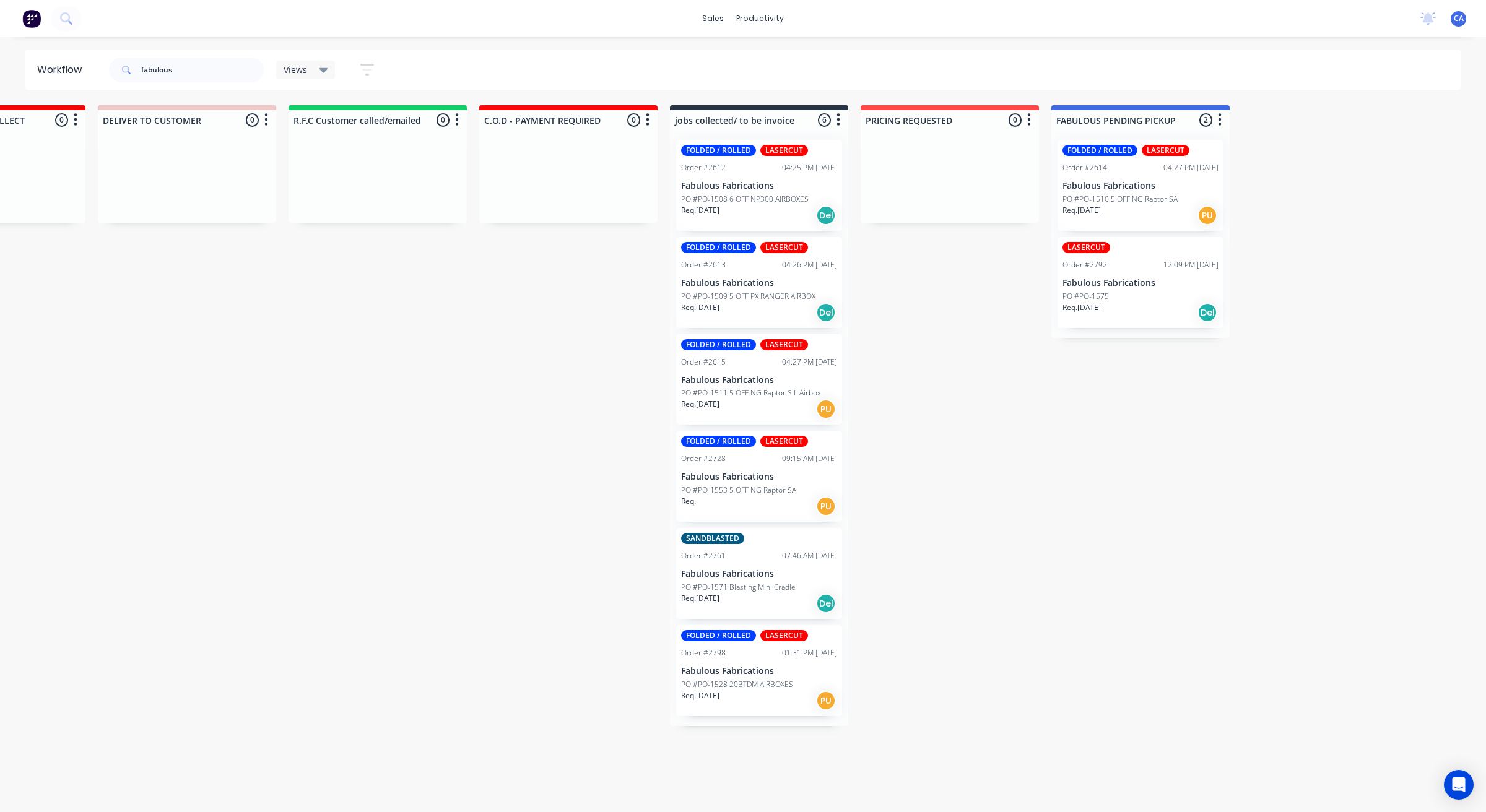
drag, startPoint x: 842, startPoint y: 370, endPoint x: 1008, endPoint y: 364, distance: 166.1
click at [1138, 202] on p "PO #PO-1510 5 OFF NG Raptor SA" at bounding box center [1120, 199] width 115 height 11
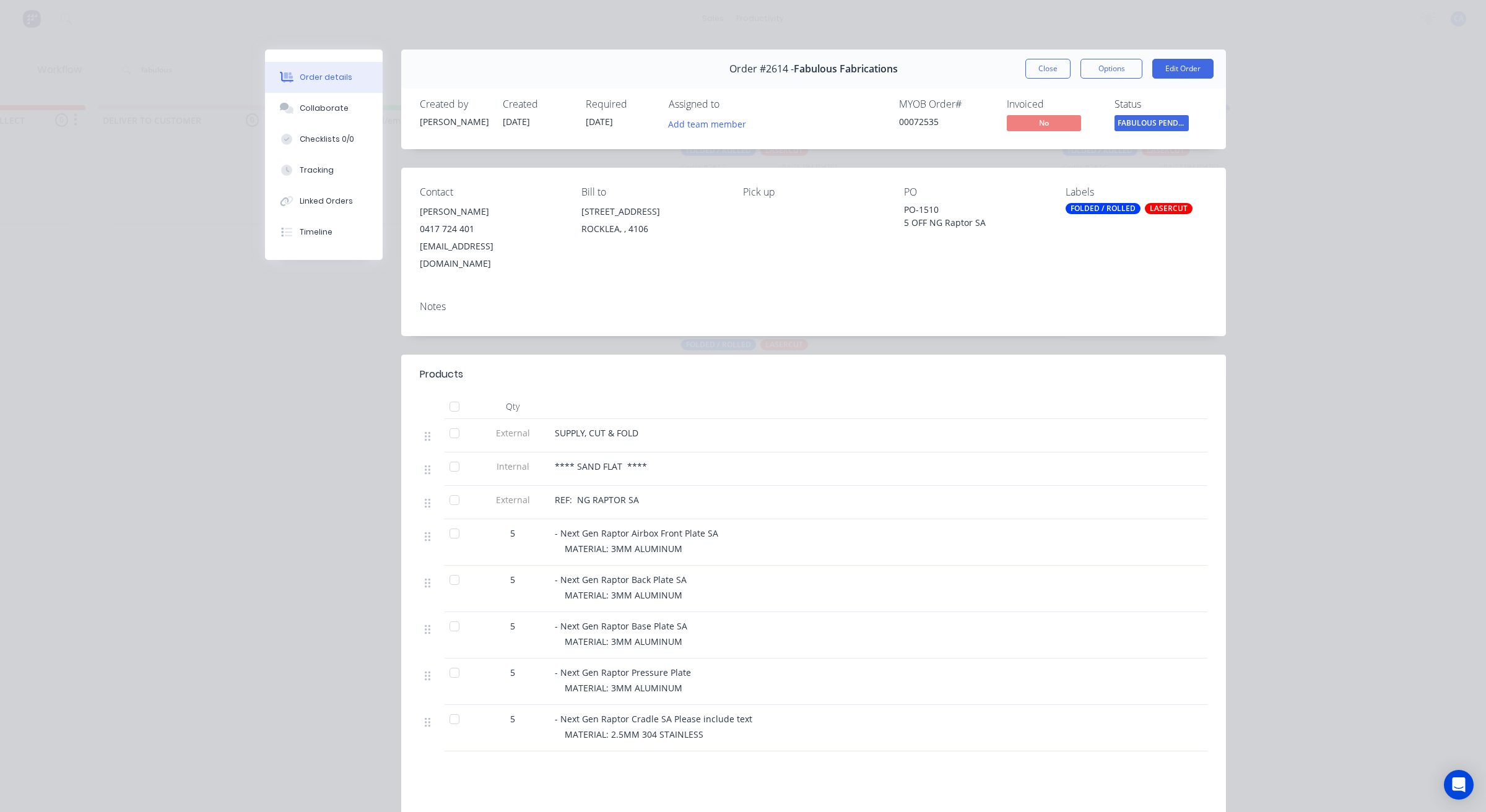
scroll to position [77, 0]
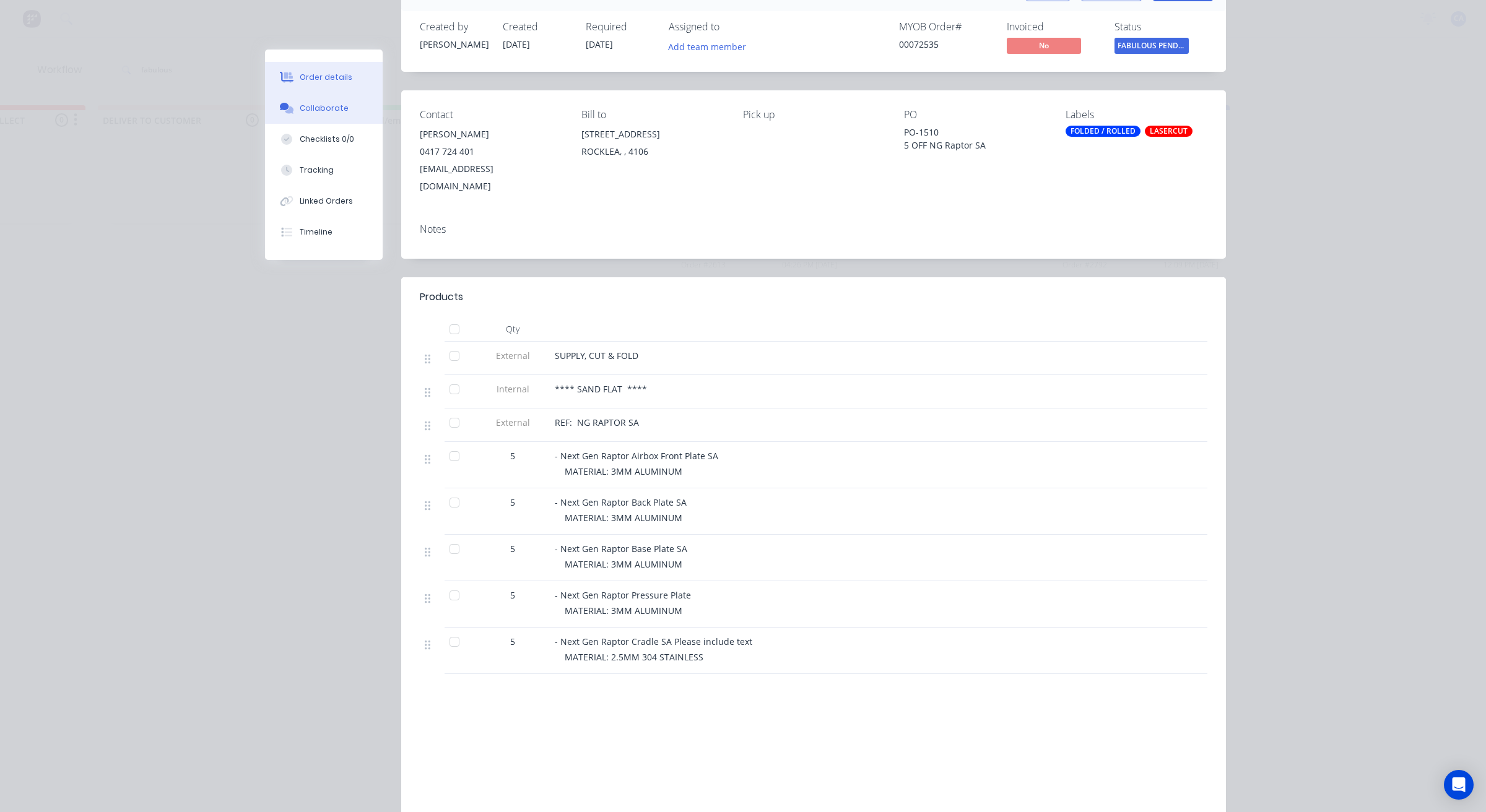
click at [322, 113] on div "Collaborate" at bounding box center [325, 108] width 49 height 11
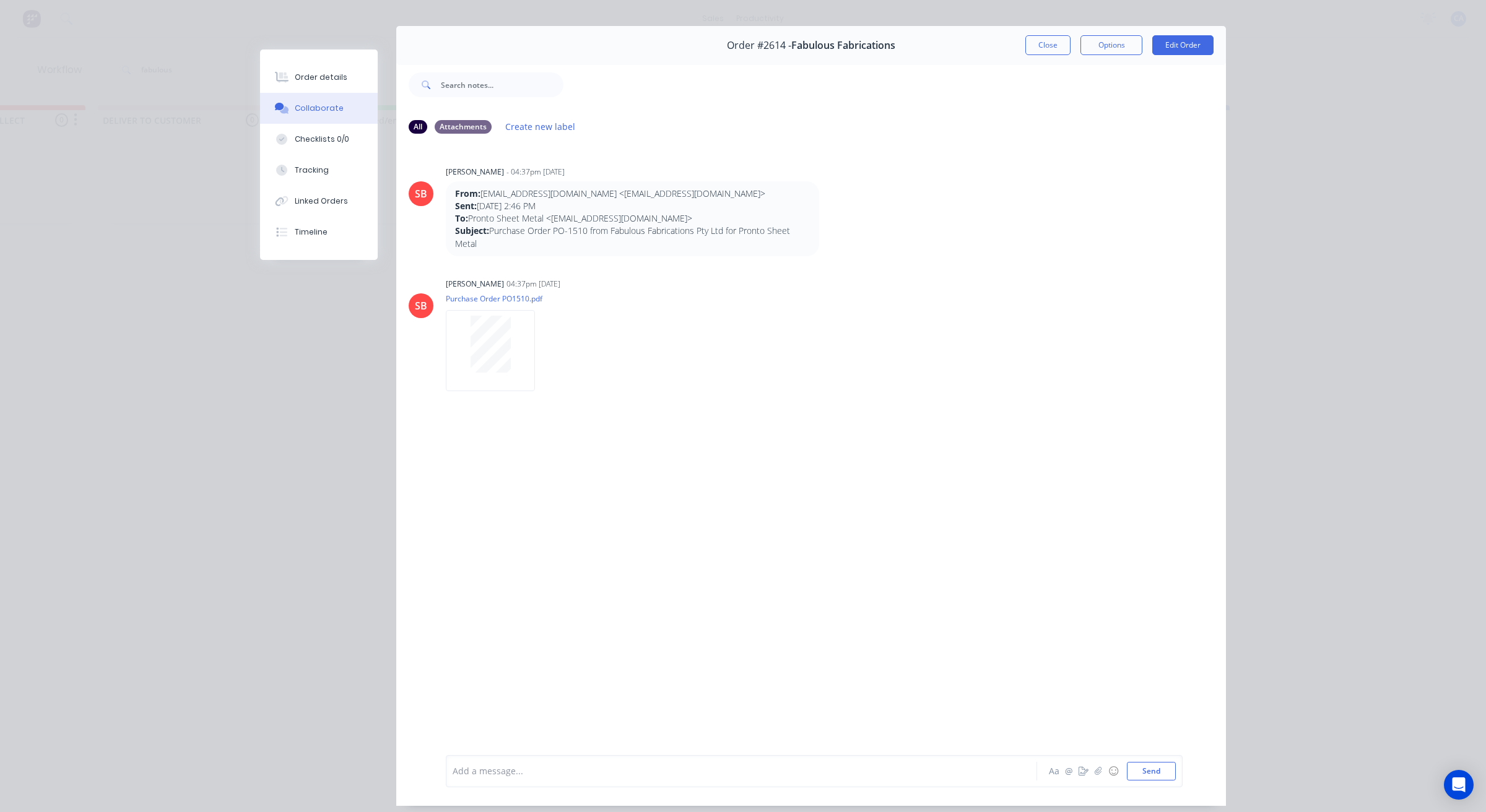
scroll to position [0, 0]
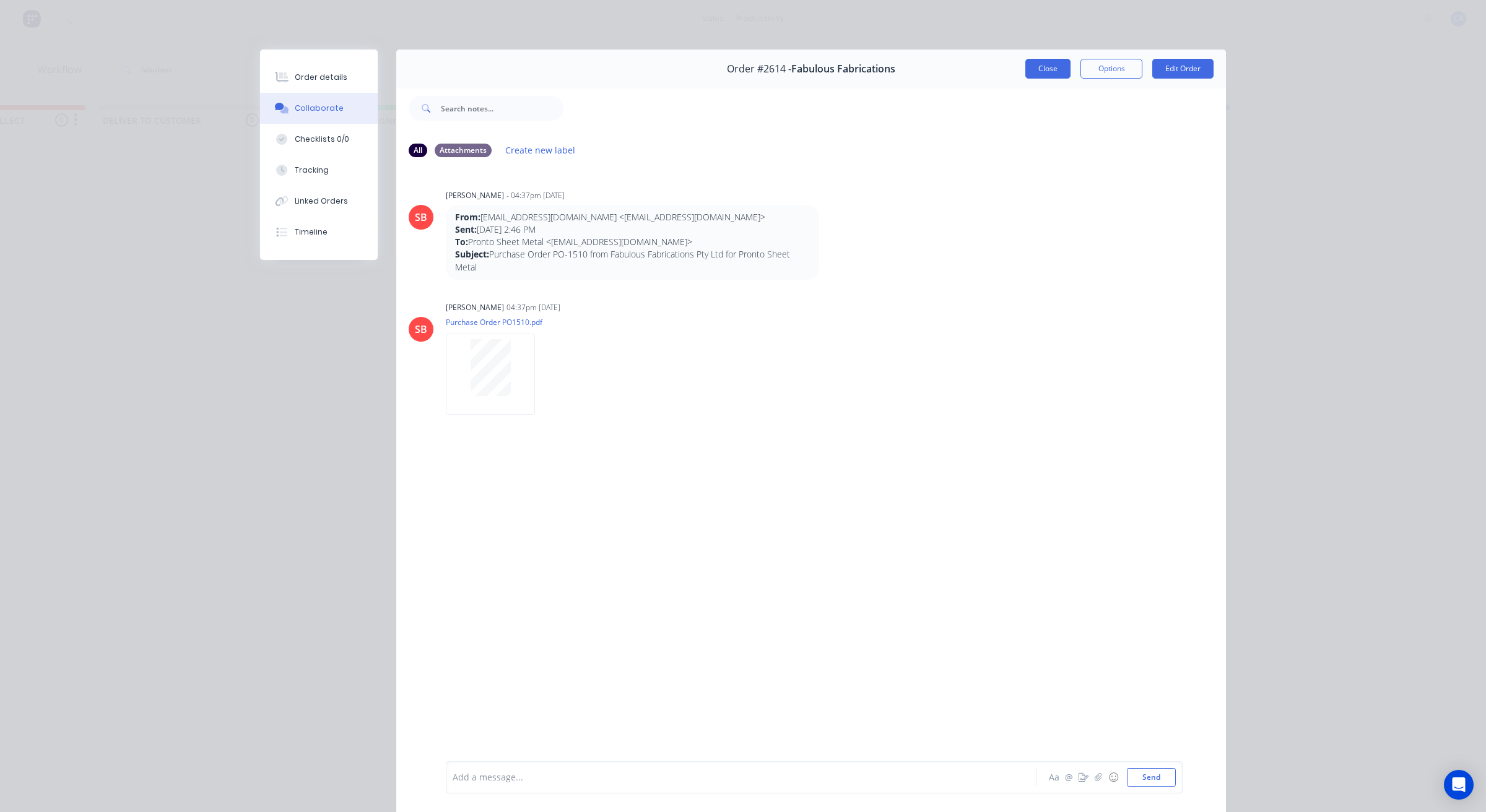
click at [1039, 76] on button "Close" at bounding box center [1048, 69] width 45 height 20
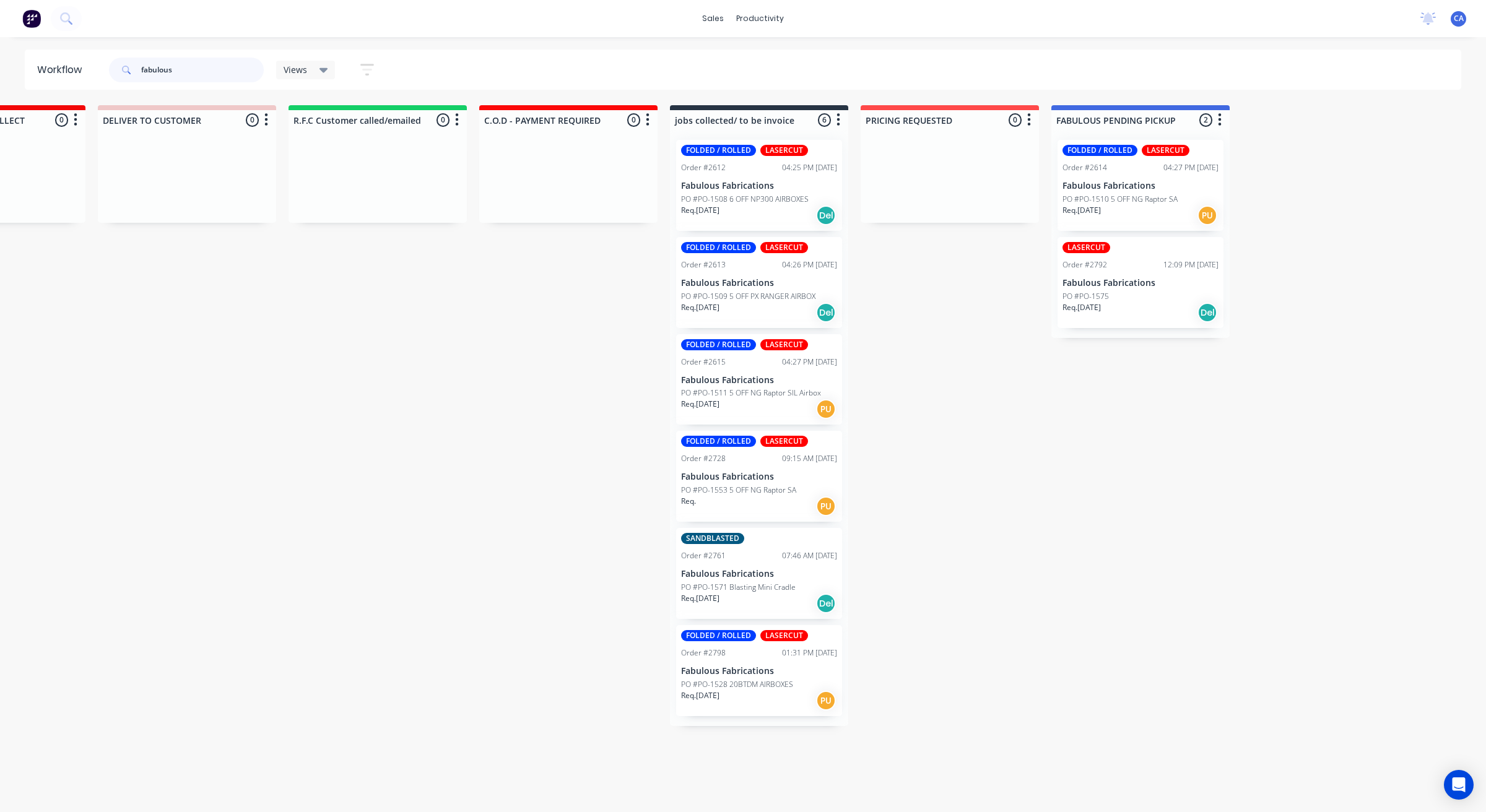
drag, startPoint x: 194, startPoint y: 69, endPoint x: 0, endPoint y: 16, distance: 201.1
click at [0, 60] on div "Workflow fabulous Views Save new view None (Default) edit Show/Hide statuses Sh…" at bounding box center [743, 70] width 1486 height 40
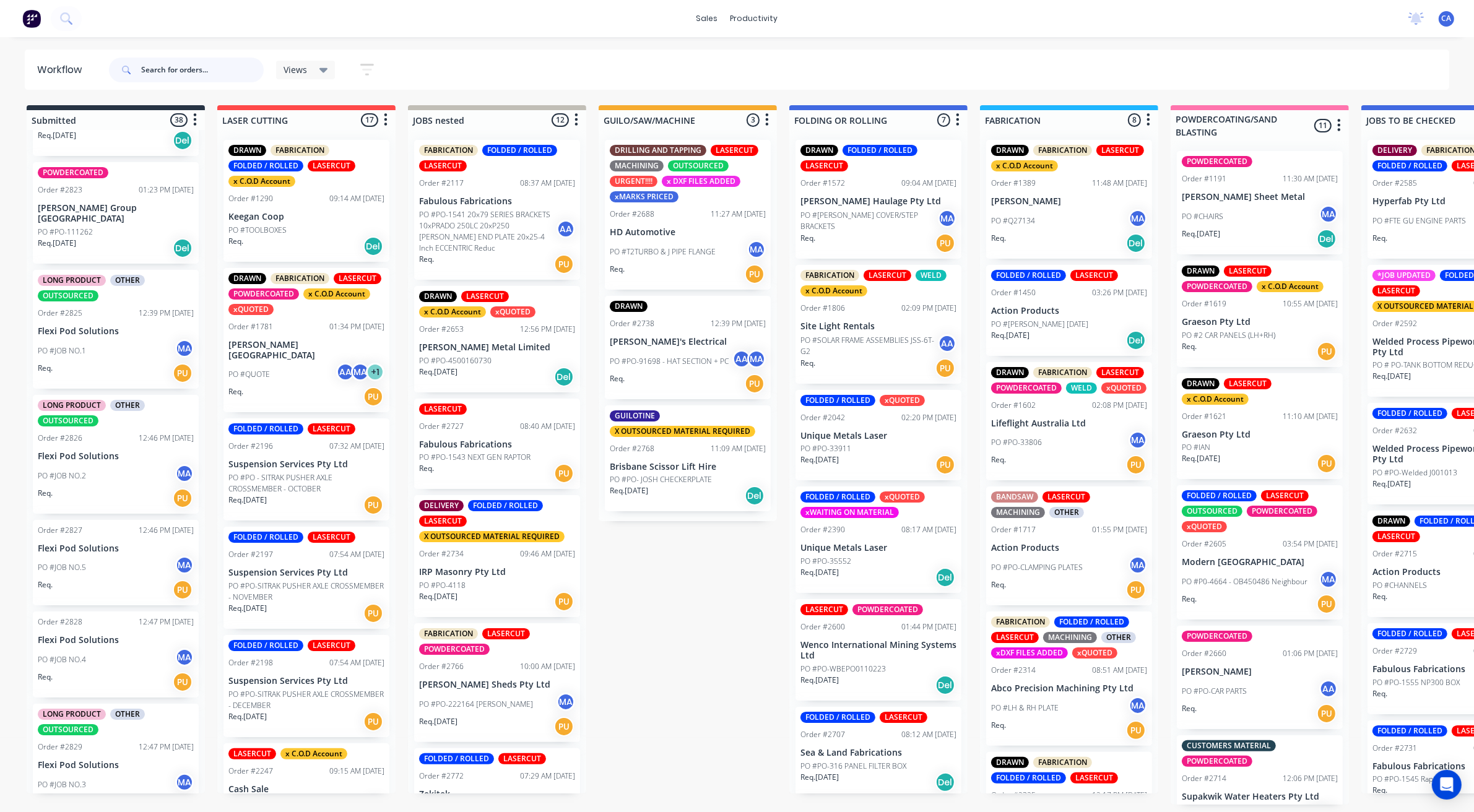
scroll to position [2724, 0]
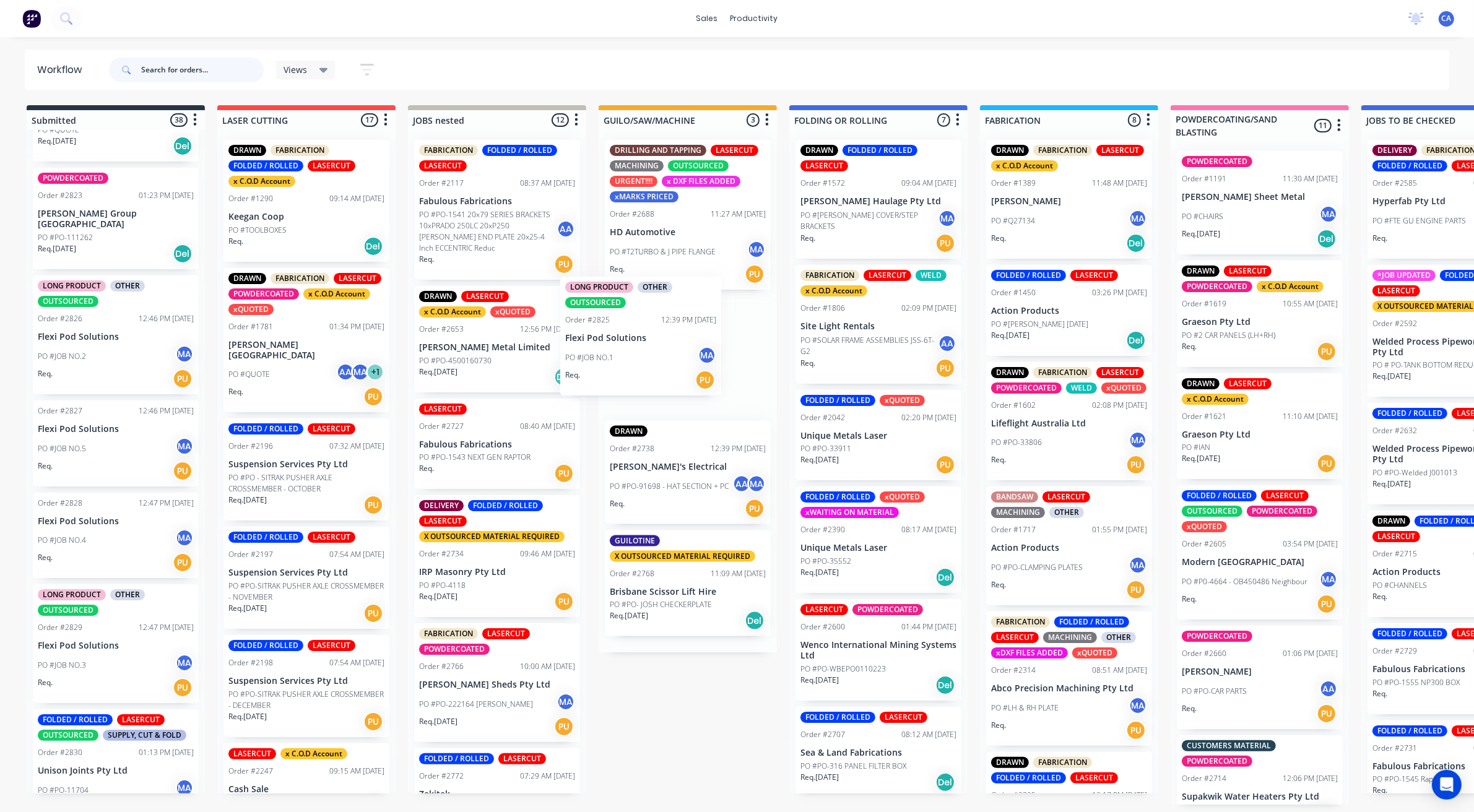
drag, startPoint x: 112, startPoint y: 341, endPoint x: 678, endPoint y: 366, distance: 566.6
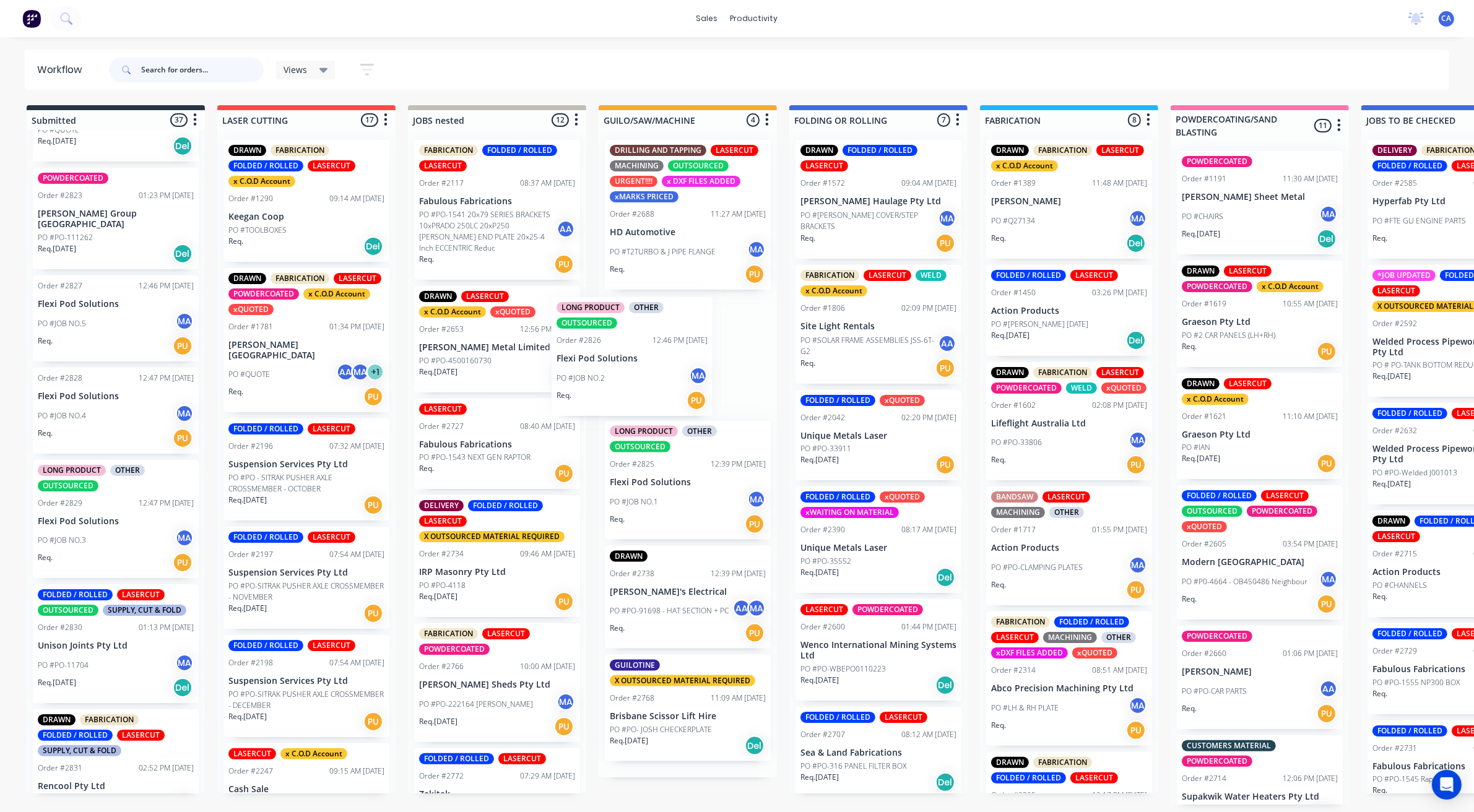
drag, startPoint x: 110, startPoint y: 329, endPoint x: 398, endPoint y: 391, distance: 294.6
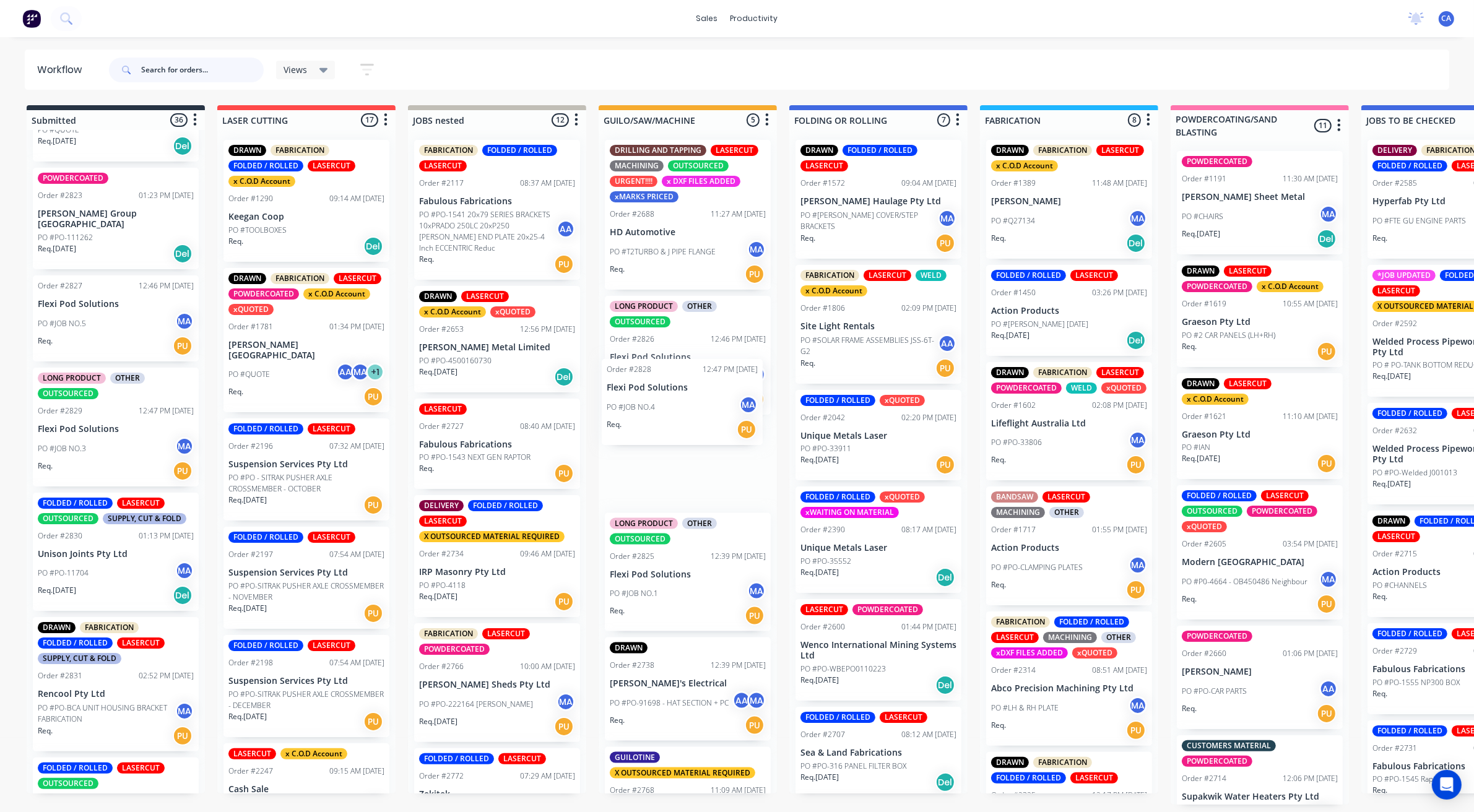
drag, startPoint x: 90, startPoint y: 391, endPoint x: 278, endPoint y: 392, distance: 188.0
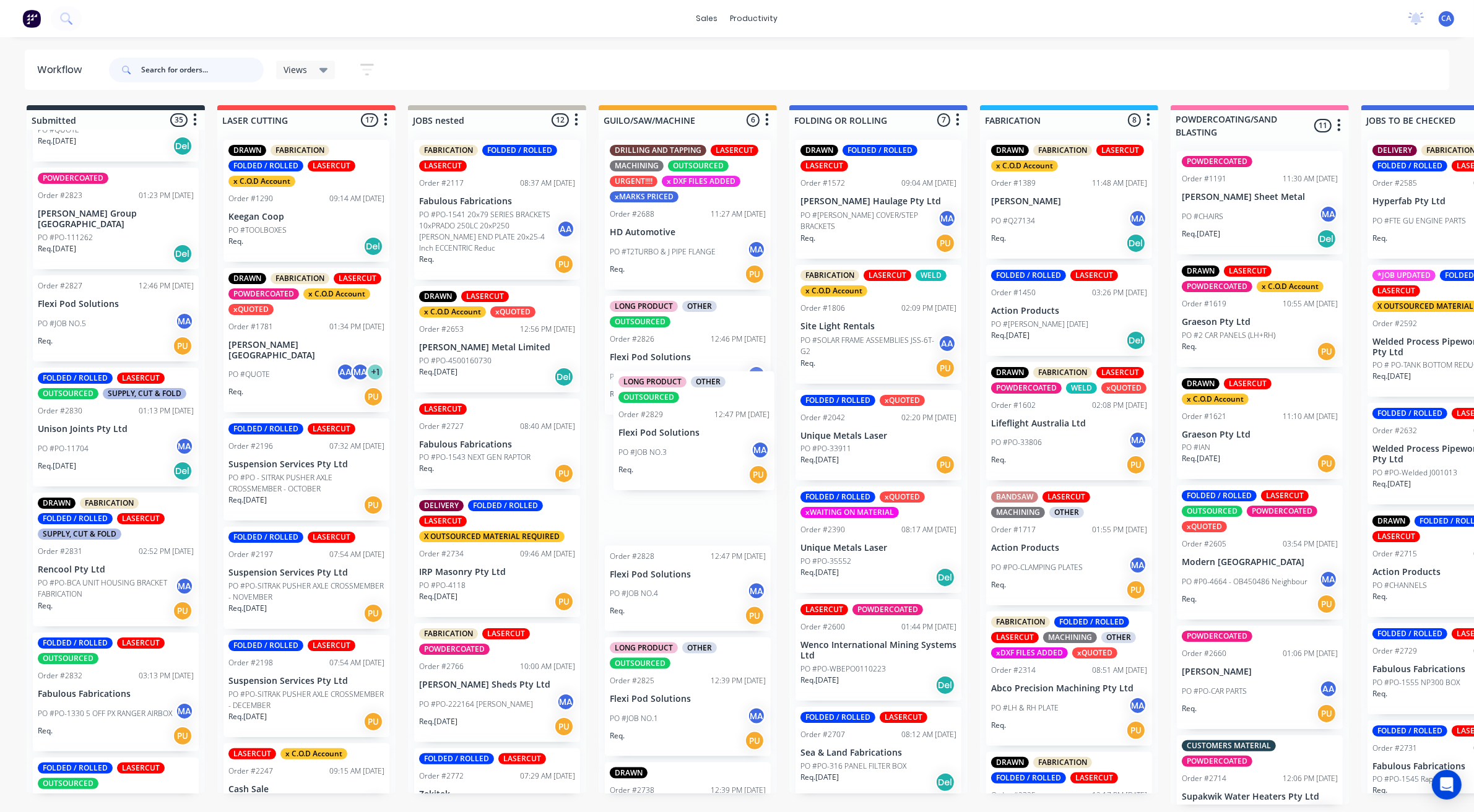
drag, startPoint x: 138, startPoint y: 407, endPoint x: 663, endPoint y: 440, distance: 526.0
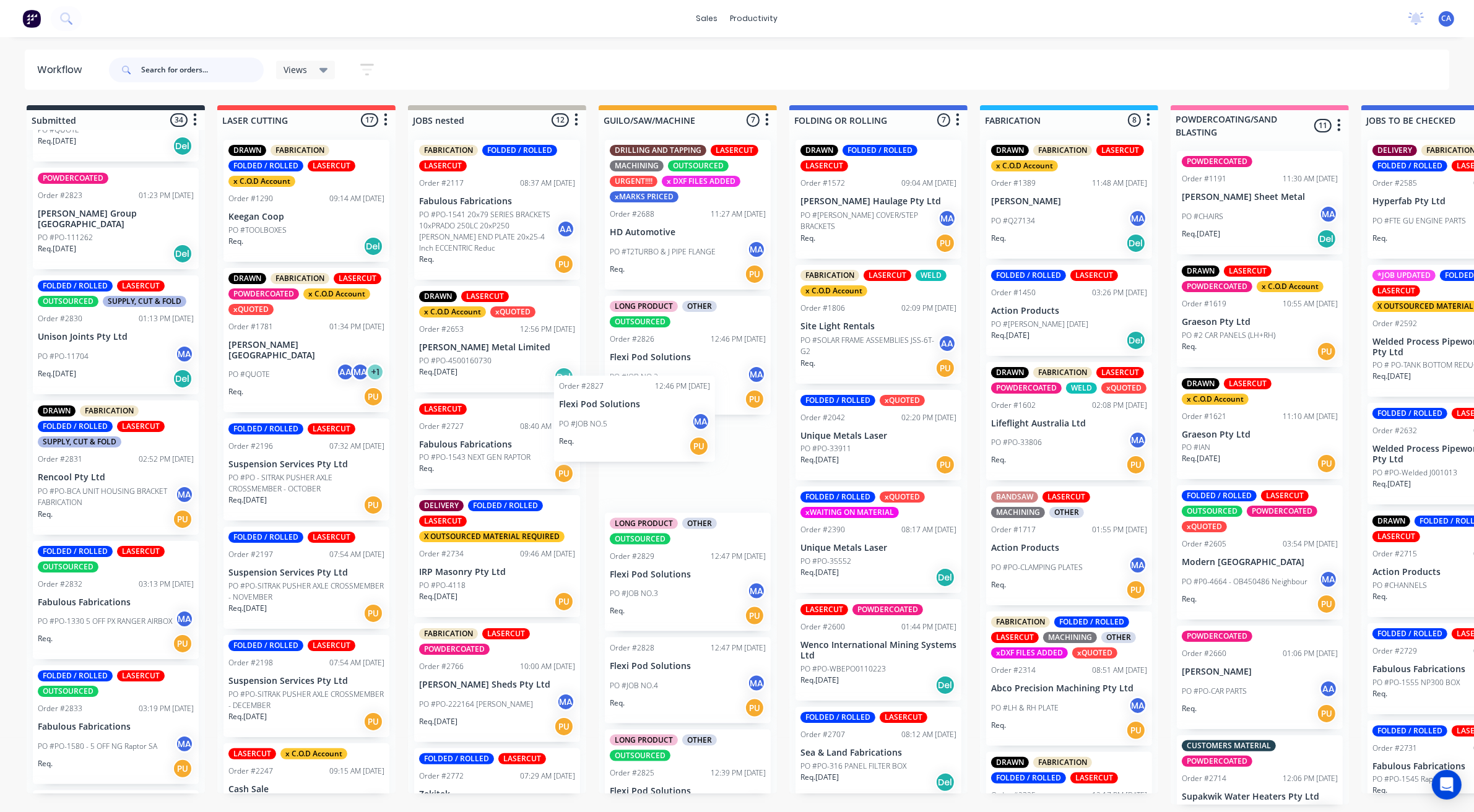
drag, startPoint x: 94, startPoint y: 307, endPoint x: 583, endPoint y: 436, distance: 505.7
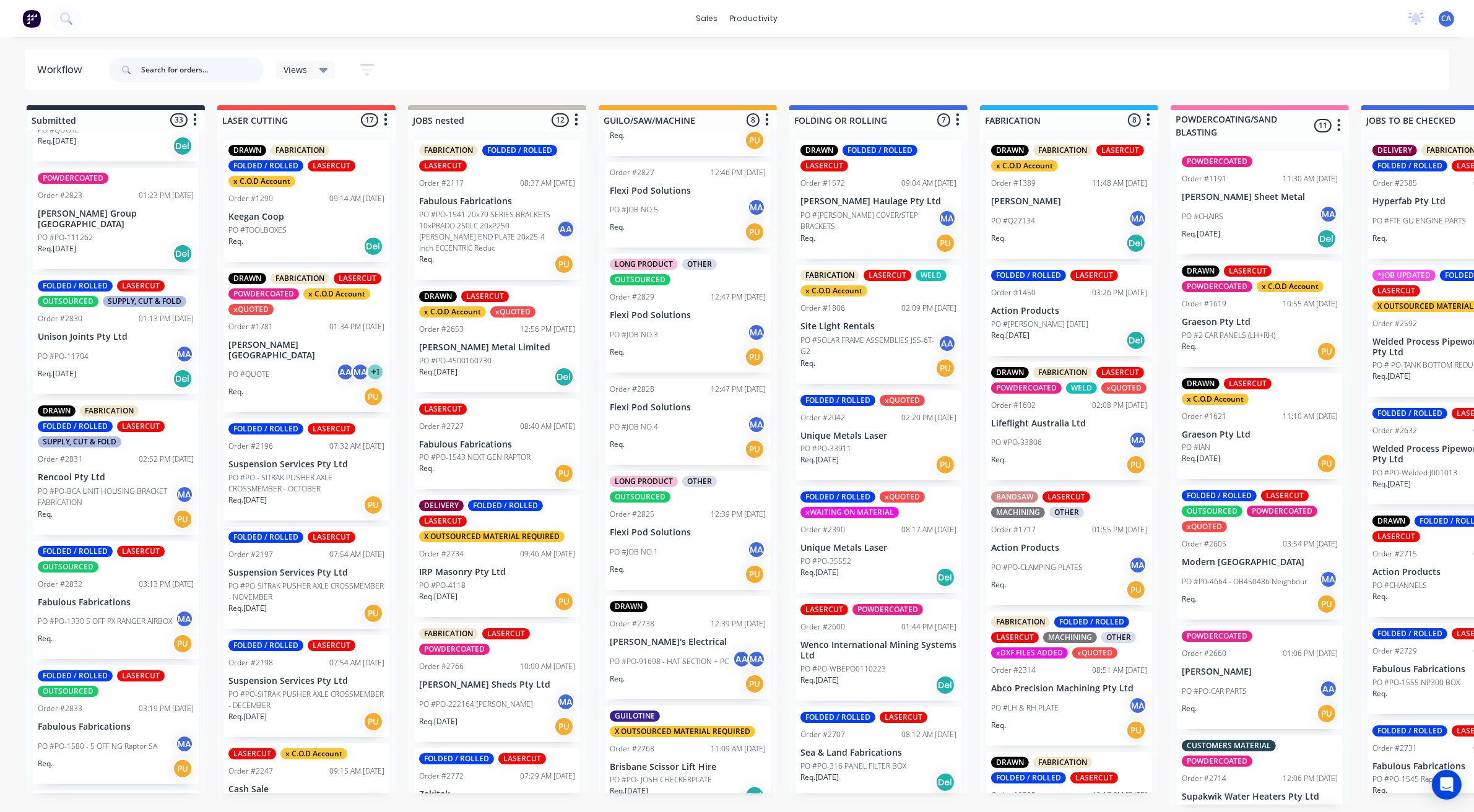
scroll to position [274, 0]
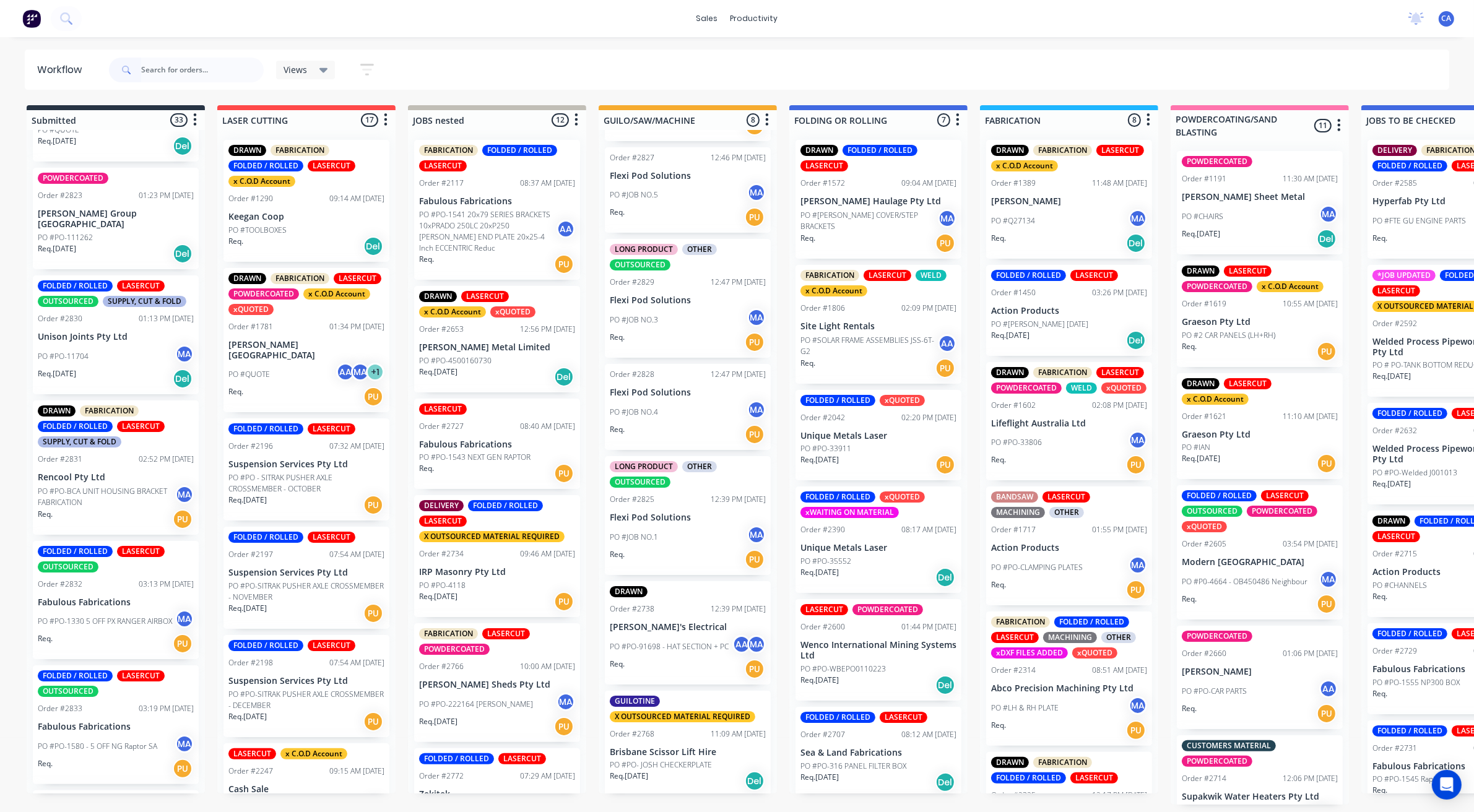
click at [678, 516] on p "Flexi Pod Solutions" at bounding box center [688, 517] width 156 height 11
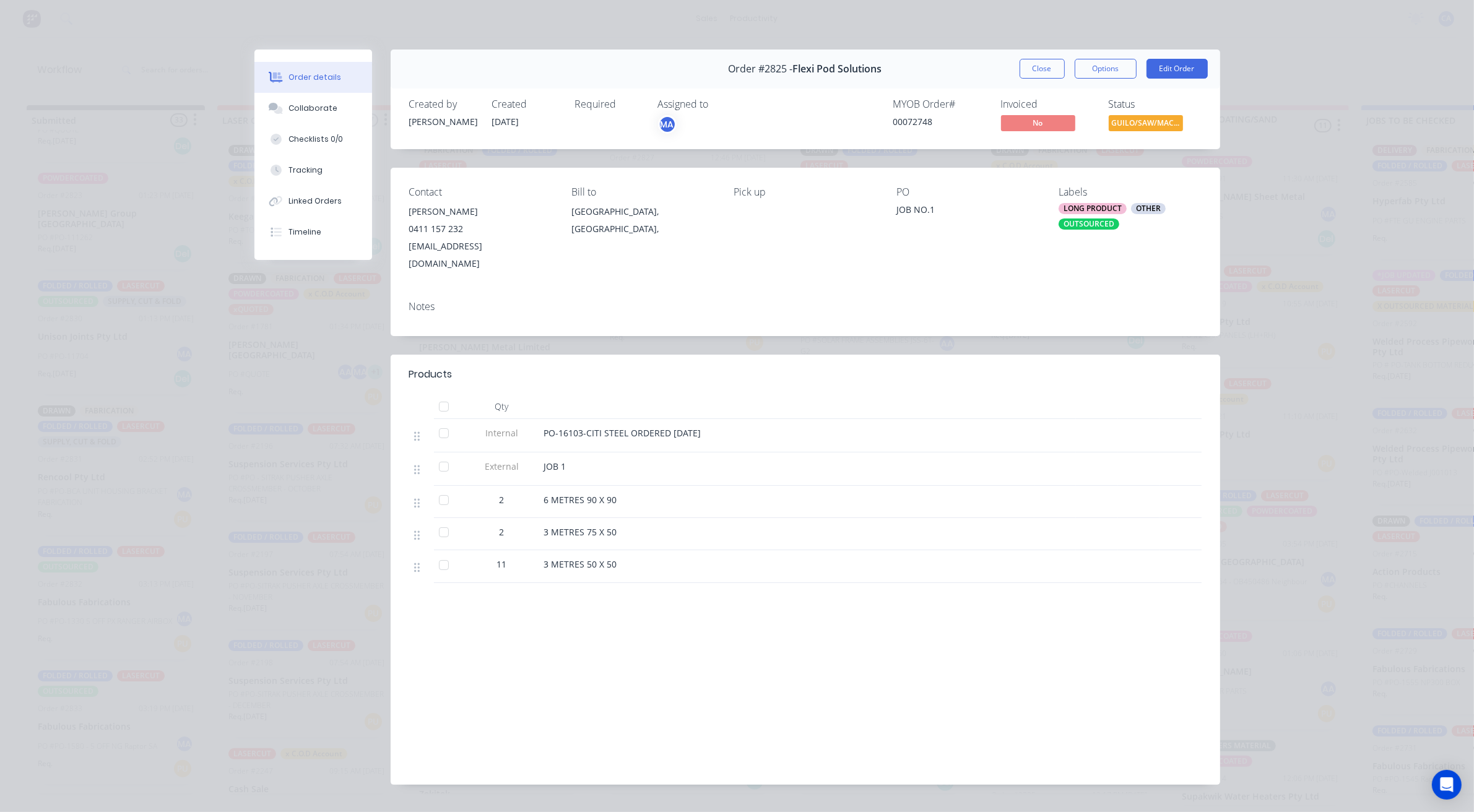
click at [299, 89] on button "Order details" at bounding box center [314, 77] width 118 height 31
click at [301, 107] on div "Collaborate" at bounding box center [313, 108] width 49 height 11
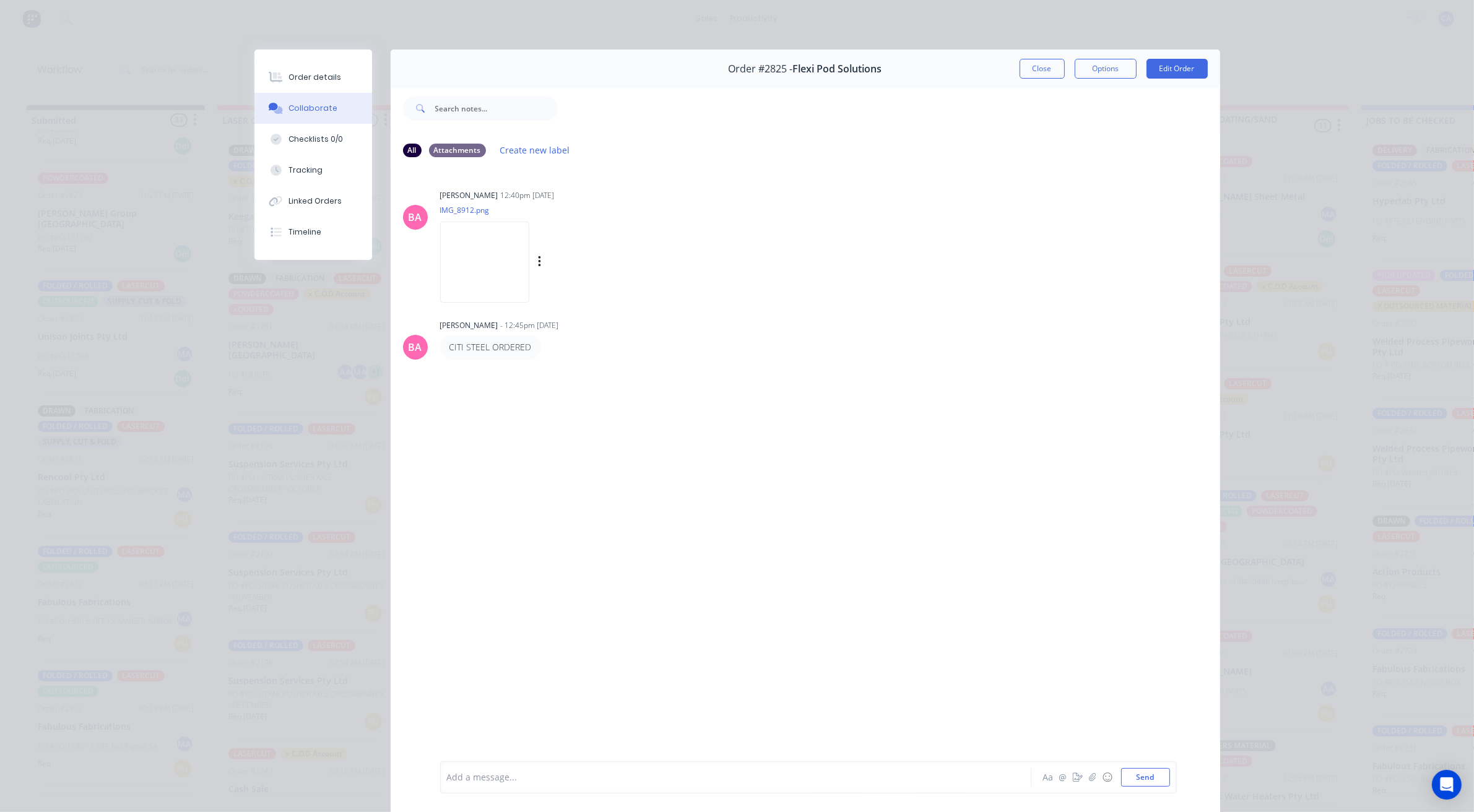
click at [470, 260] on img at bounding box center [485, 261] width 89 height 81
click at [1036, 74] on button "Close" at bounding box center [1042, 69] width 45 height 20
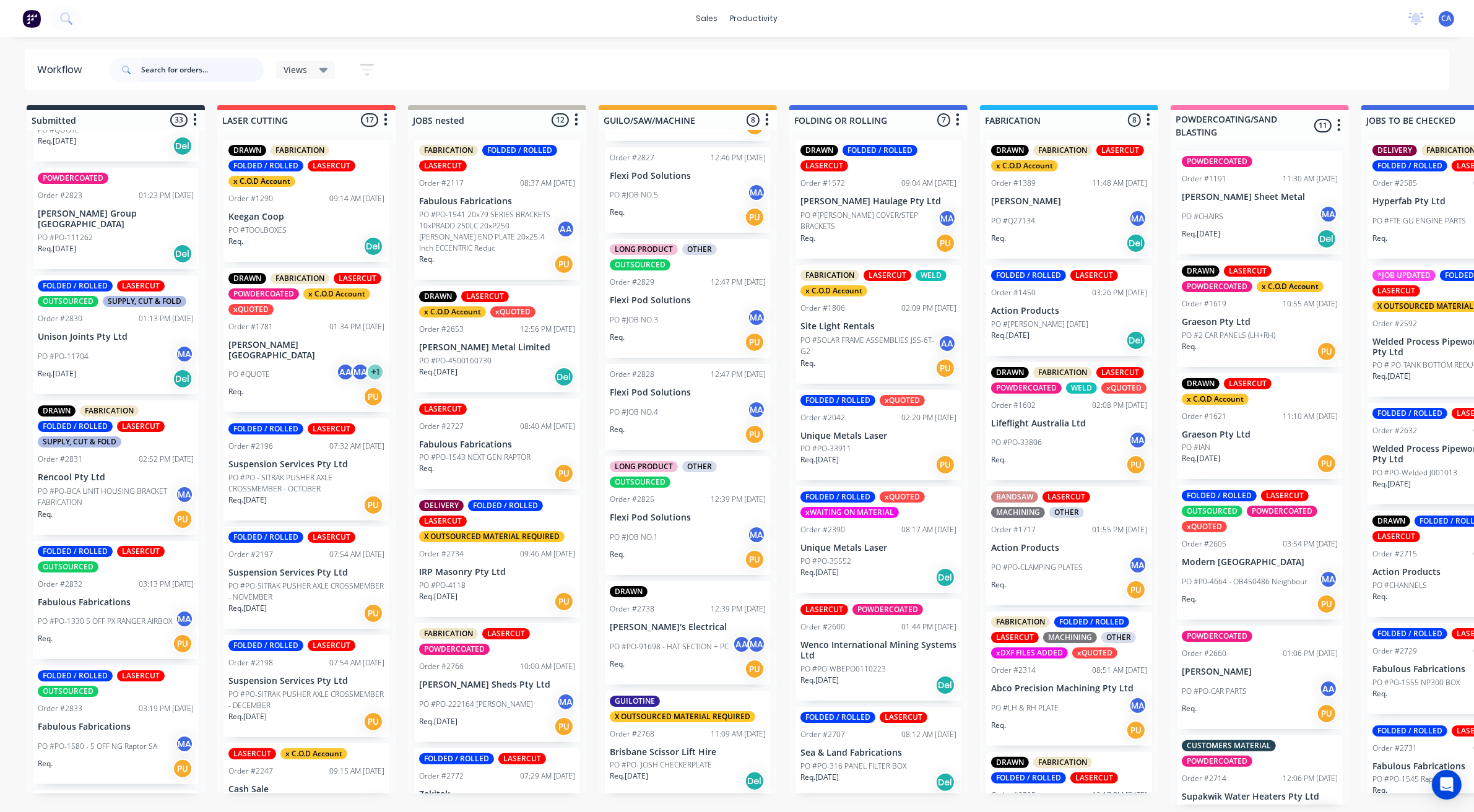
click at [187, 73] on input "text" at bounding box center [202, 70] width 122 height 24
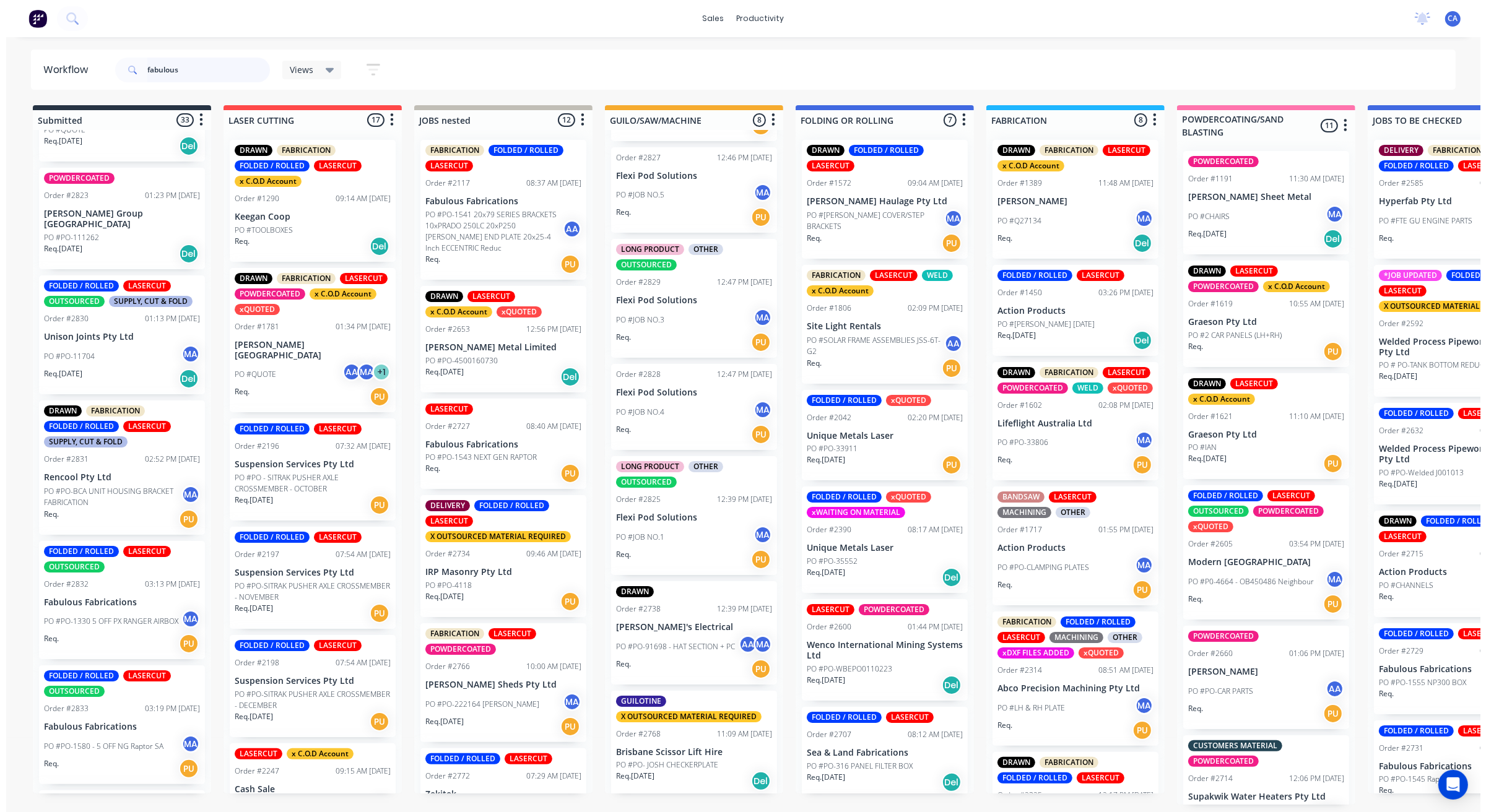
scroll to position [0, 0]
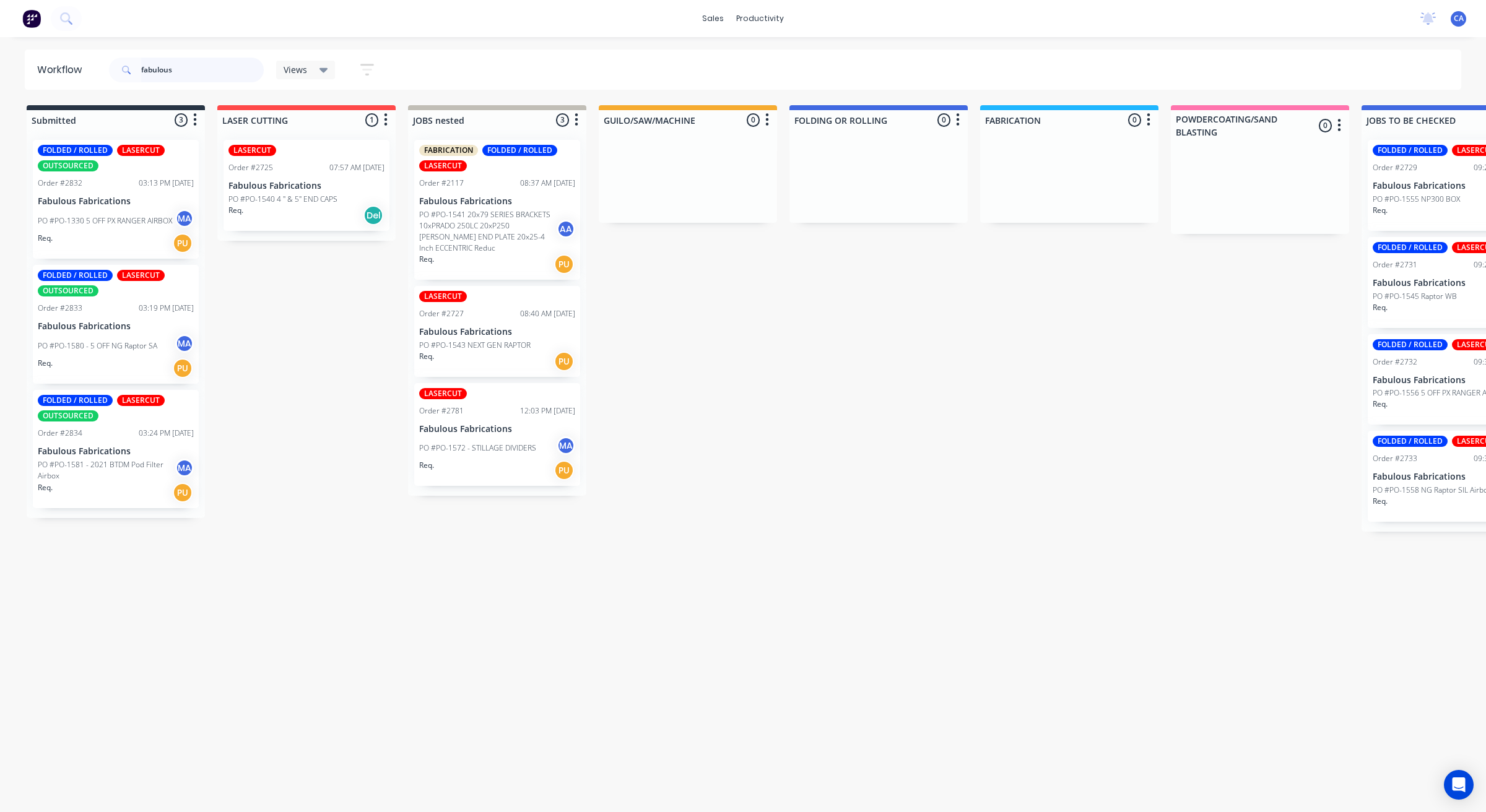
type input "fabulous"
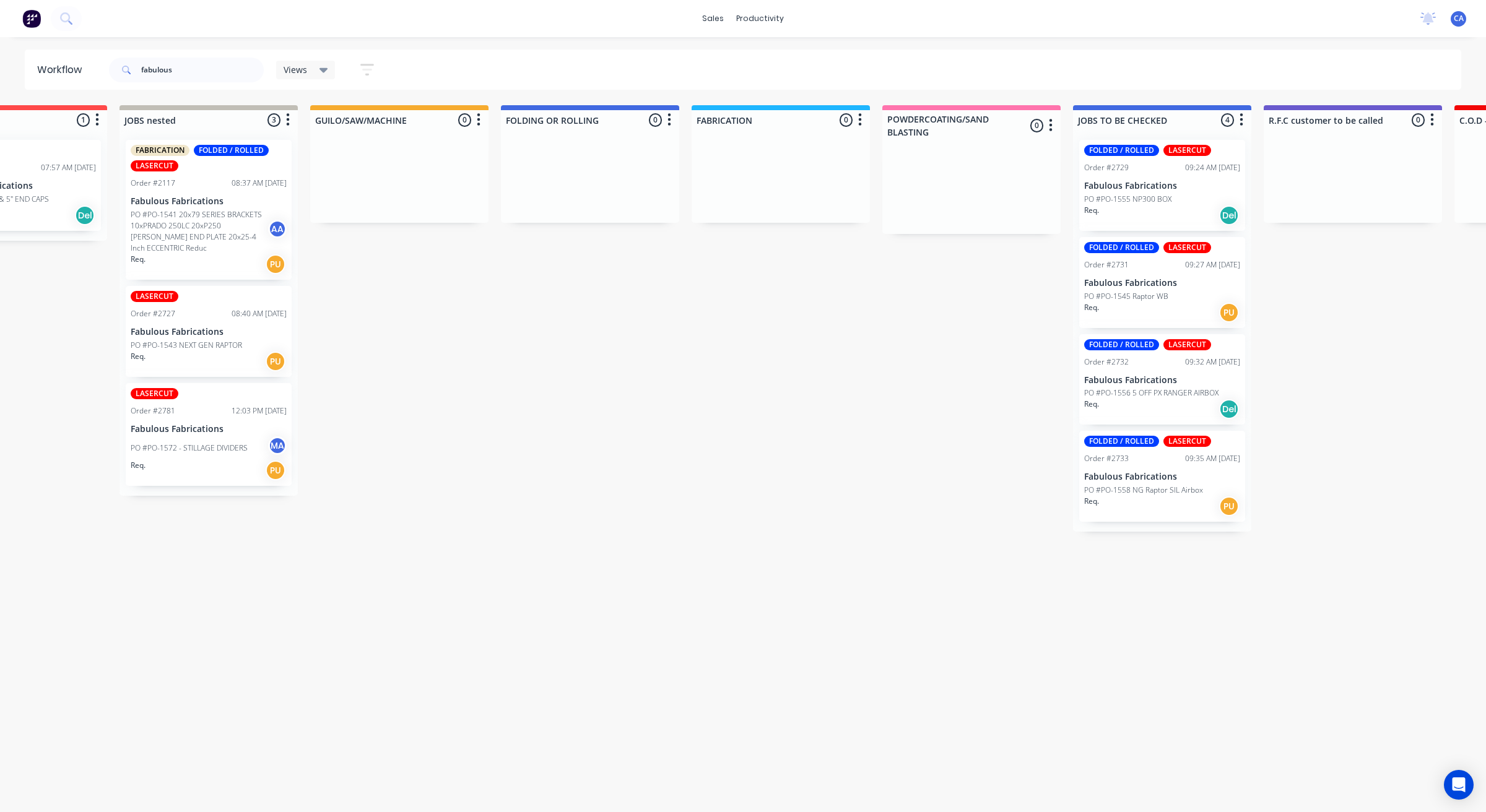
drag, startPoint x: 964, startPoint y: 487, endPoint x: 1016, endPoint y: 478, distance: 52.8
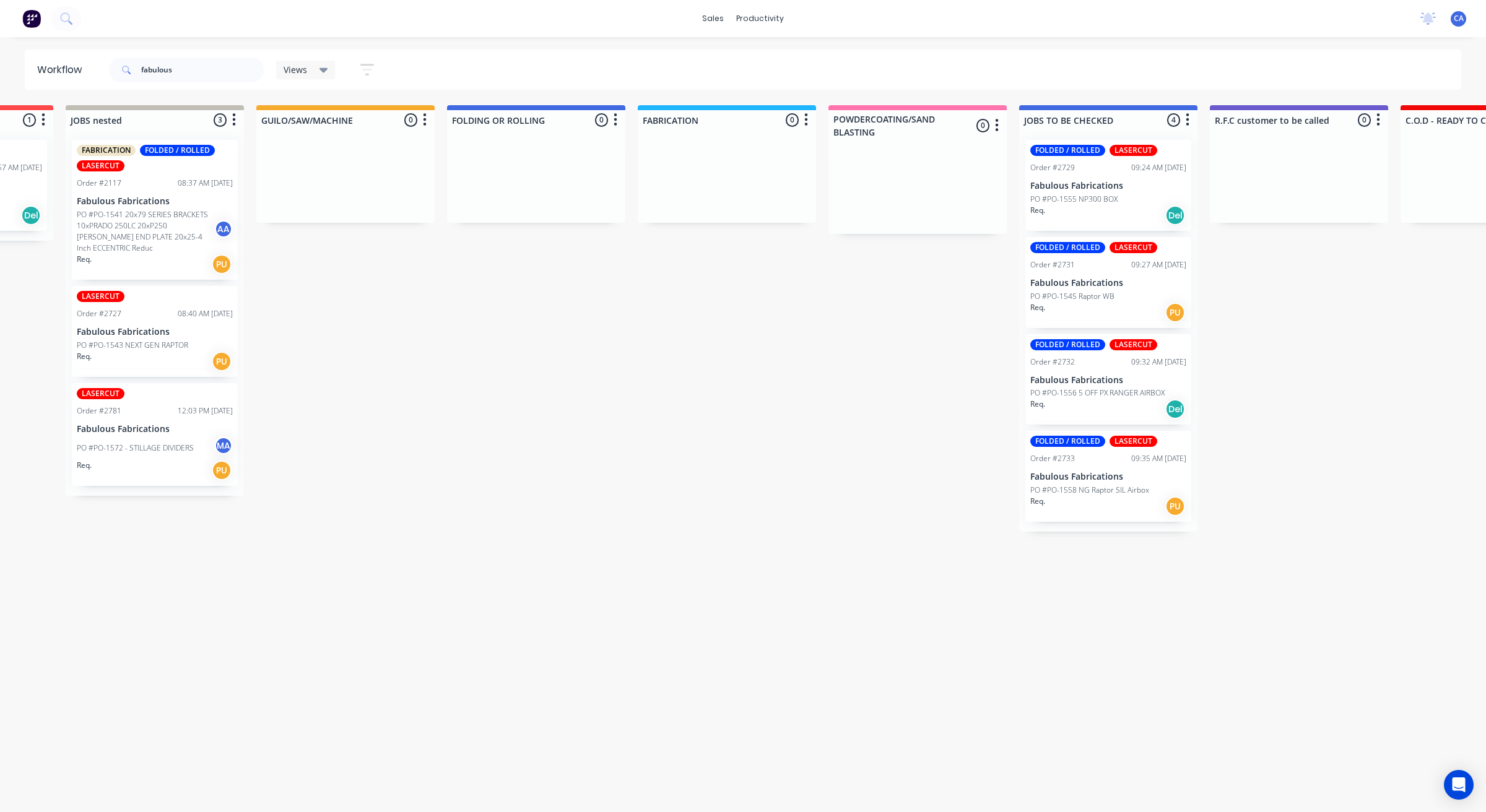
click at [1122, 218] on div "Req. Del" at bounding box center [1108, 215] width 156 height 21
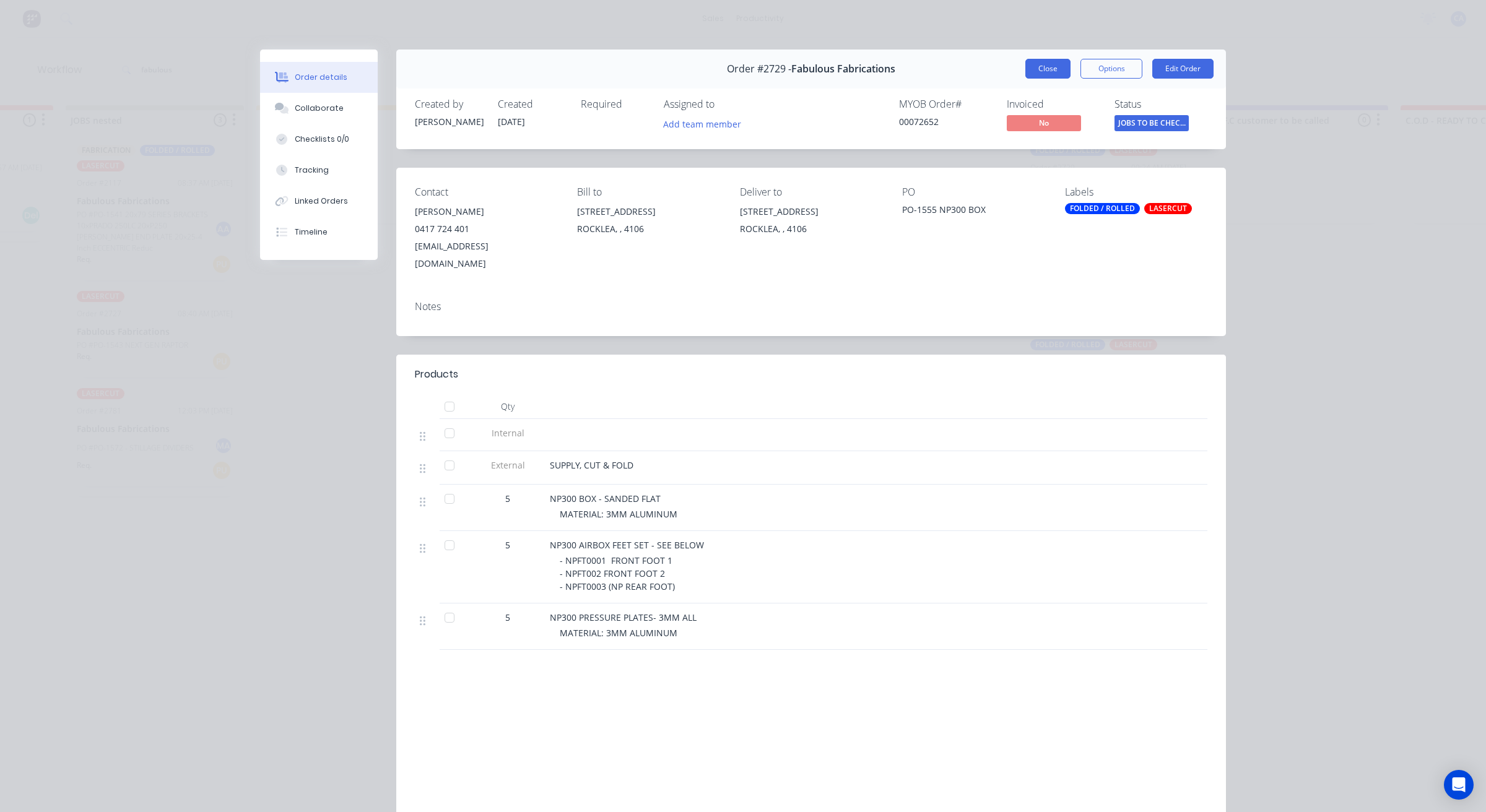
click at [1031, 74] on button "Close" at bounding box center [1048, 69] width 45 height 20
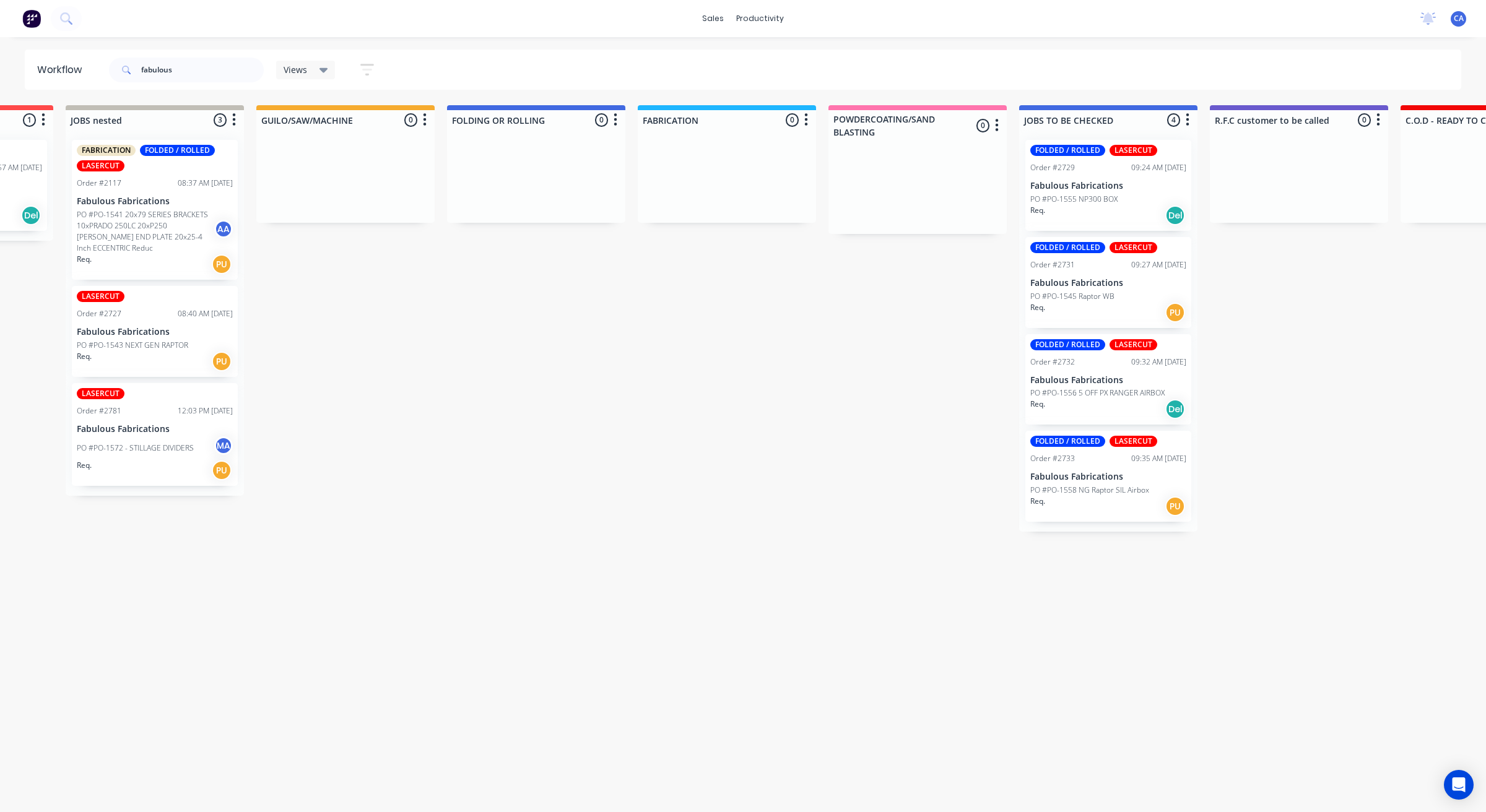
click at [1110, 302] on div "Req. PU" at bounding box center [1108, 312] width 156 height 21
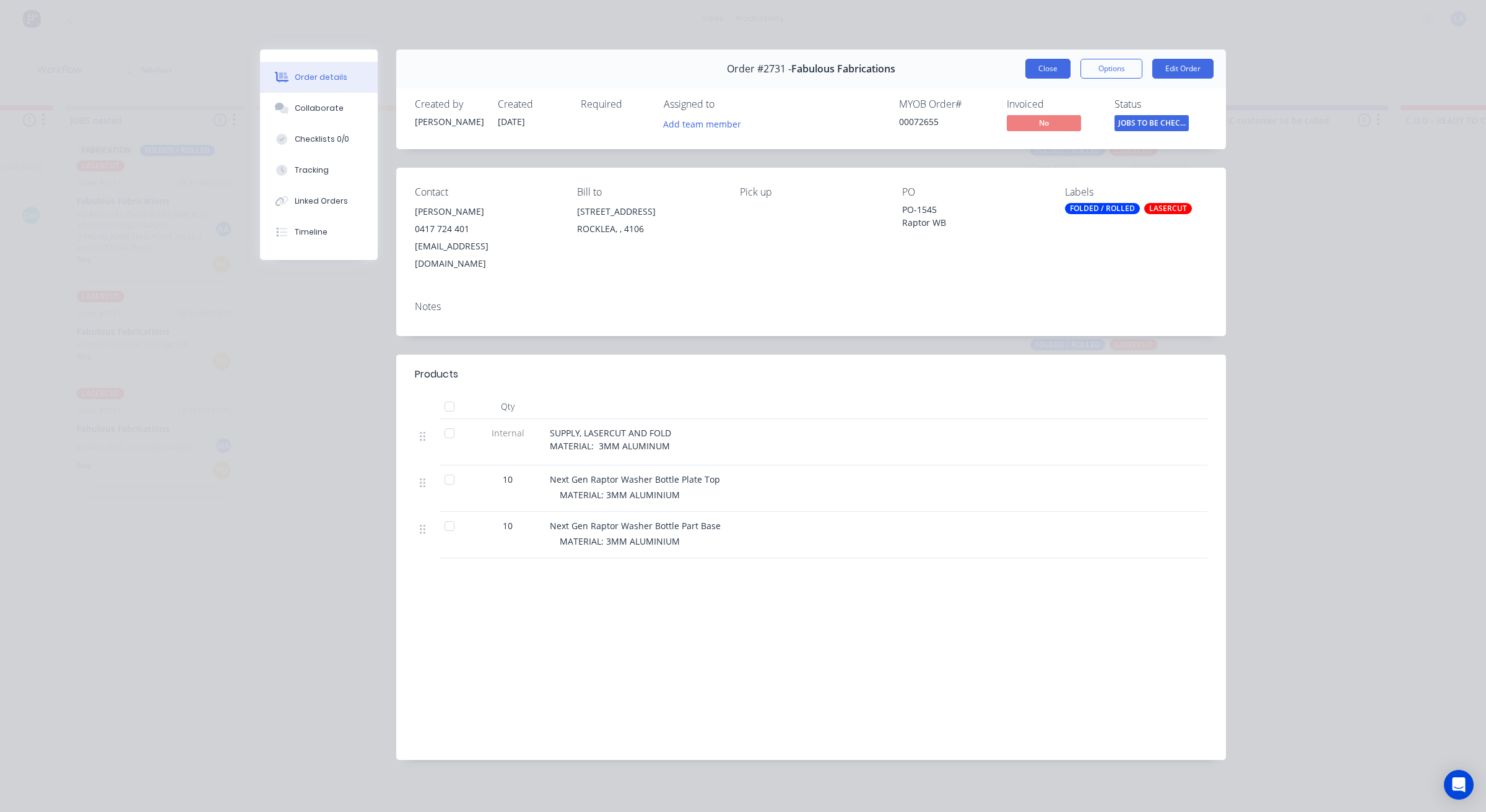
click at [1037, 74] on button "Close" at bounding box center [1048, 69] width 45 height 20
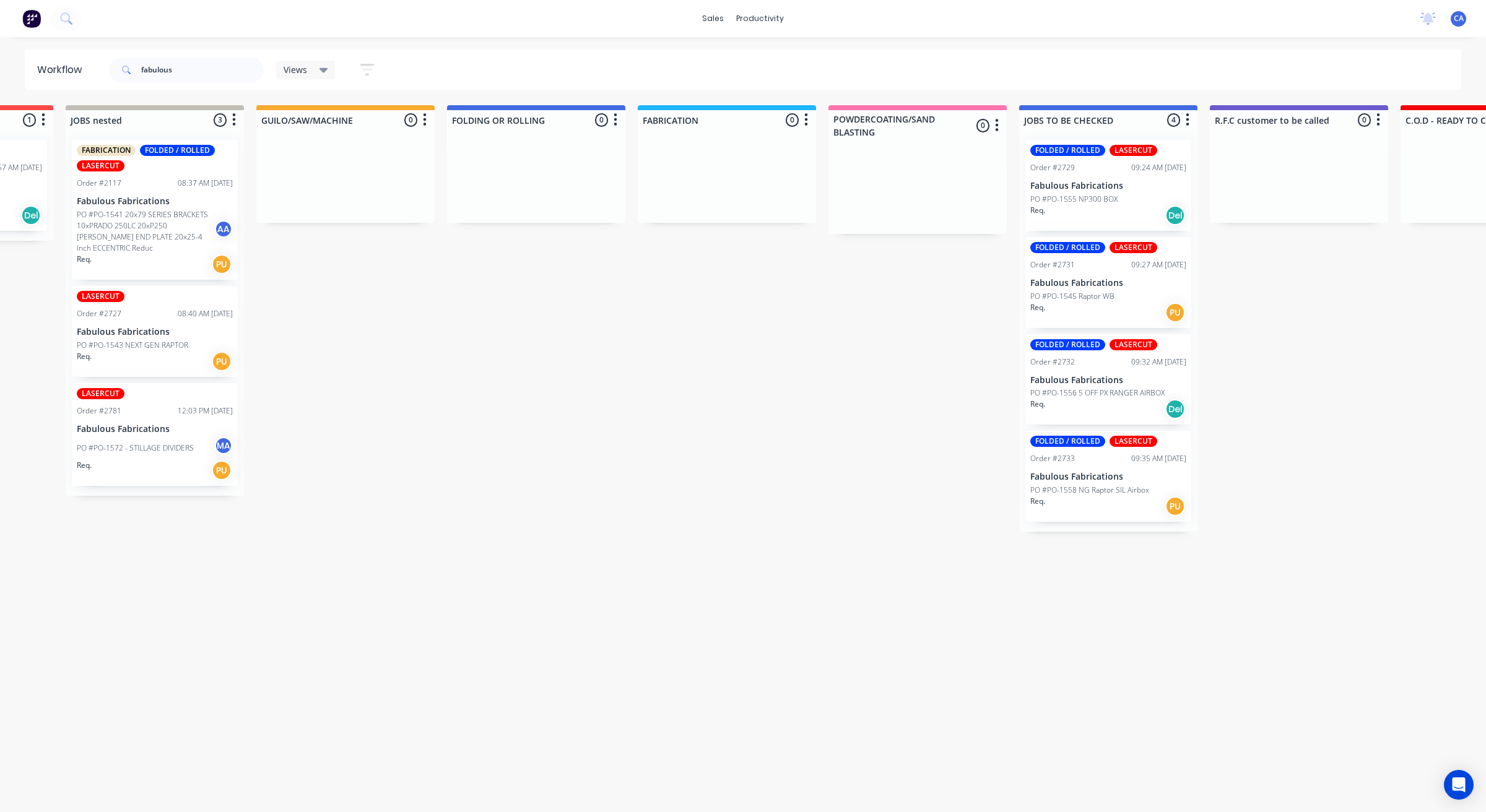
click at [1105, 327] on div "FOLDED / ROLLED LASERCUT Order #2731 09:27 AM [DATE] Fabulous Fabrications PO #…" at bounding box center [1108, 283] width 166 height 91
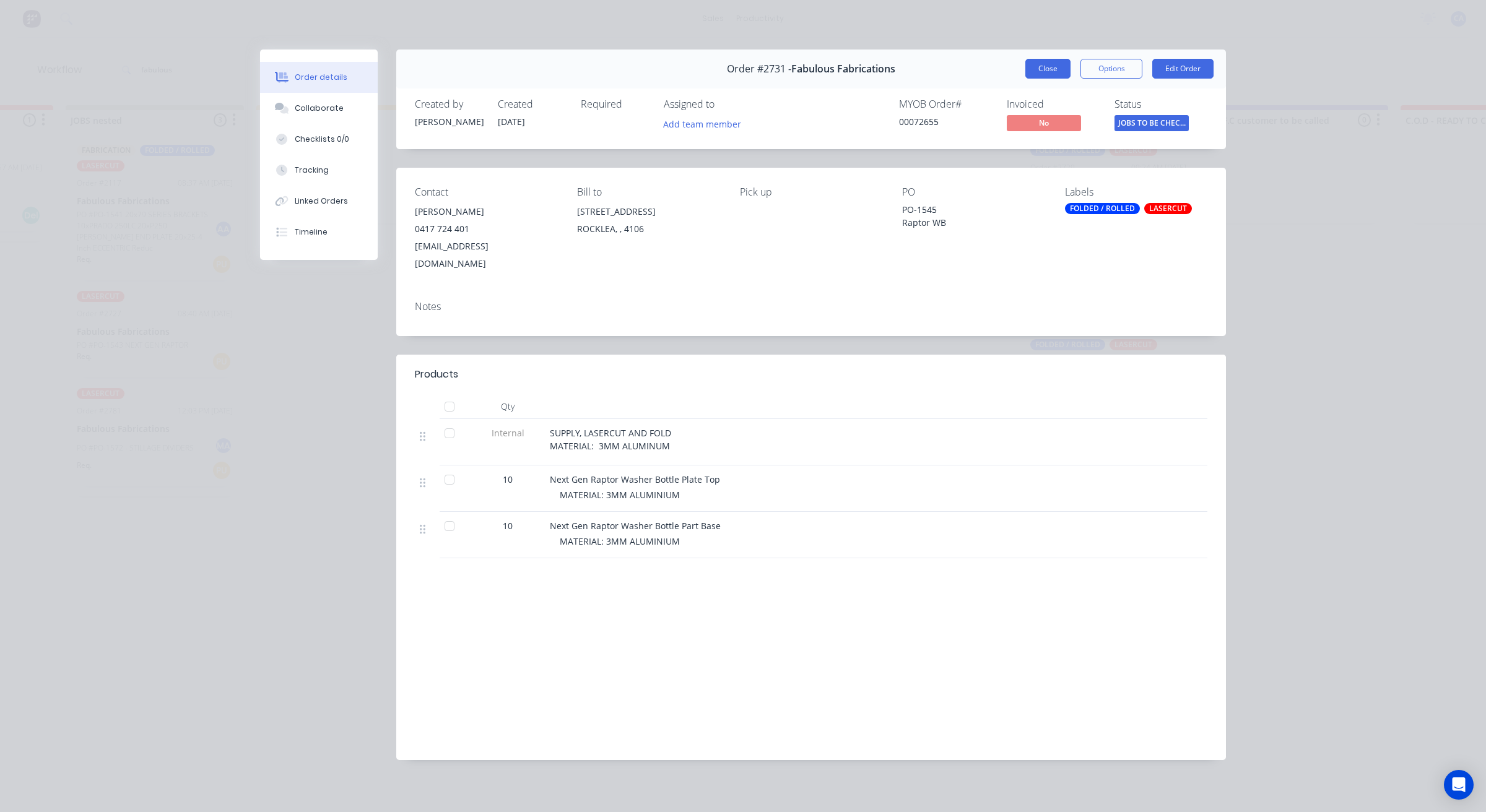
click at [1054, 75] on button "Close" at bounding box center [1048, 69] width 45 height 20
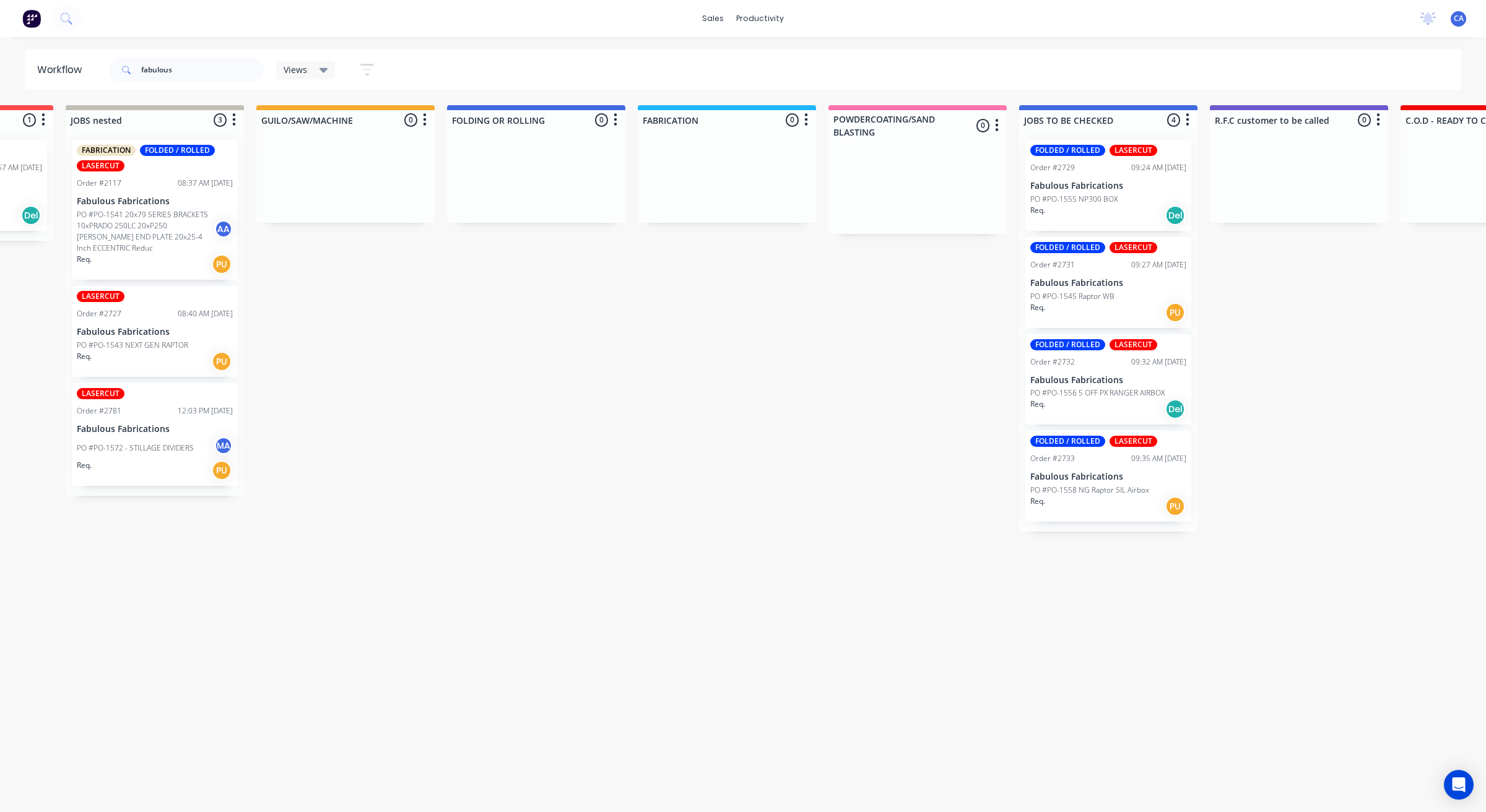
click at [1124, 317] on div "Req. PU" at bounding box center [1108, 312] width 156 height 21
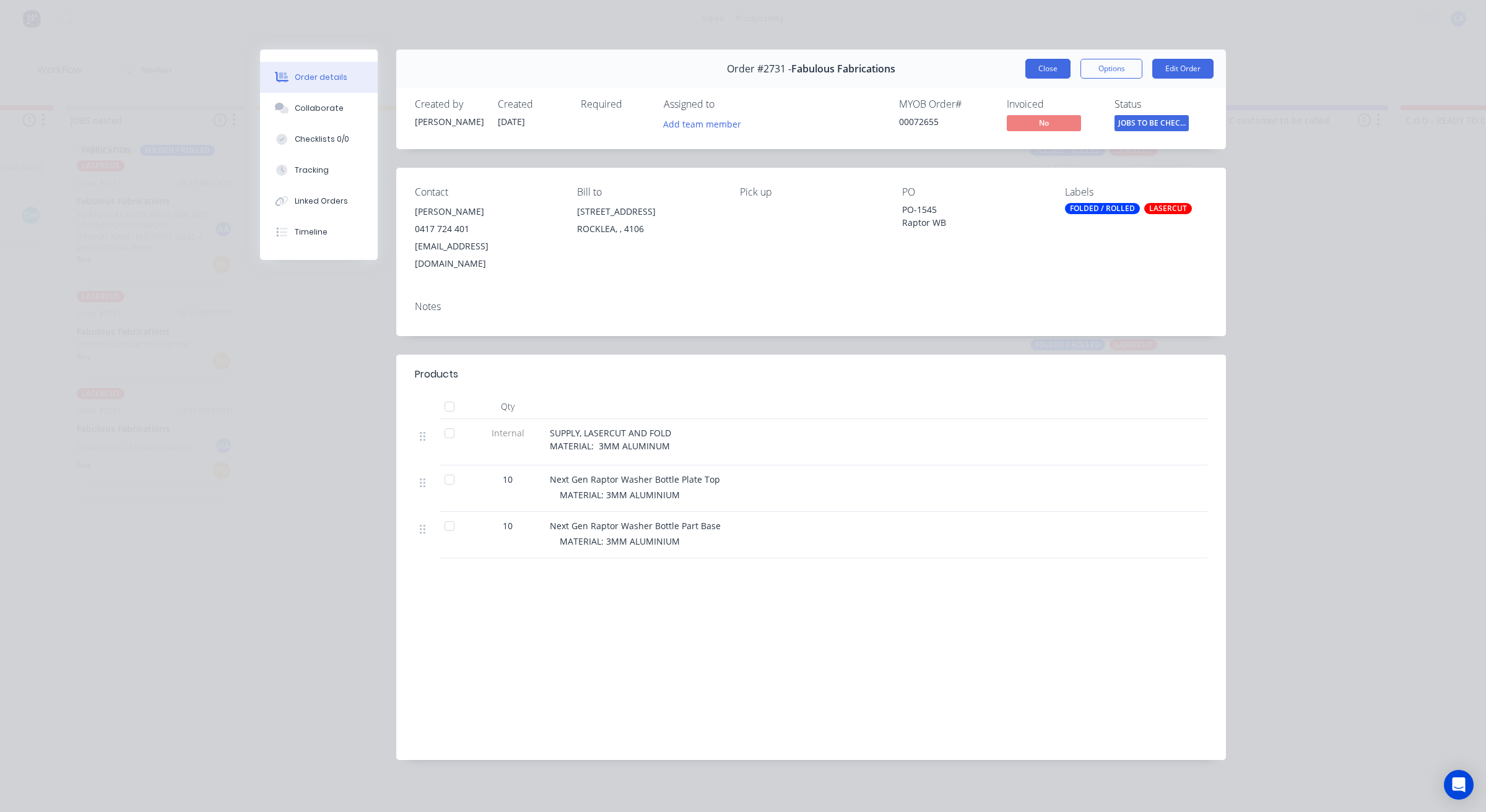
click at [1048, 65] on button "Close" at bounding box center [1048, 69] width 45 height 20
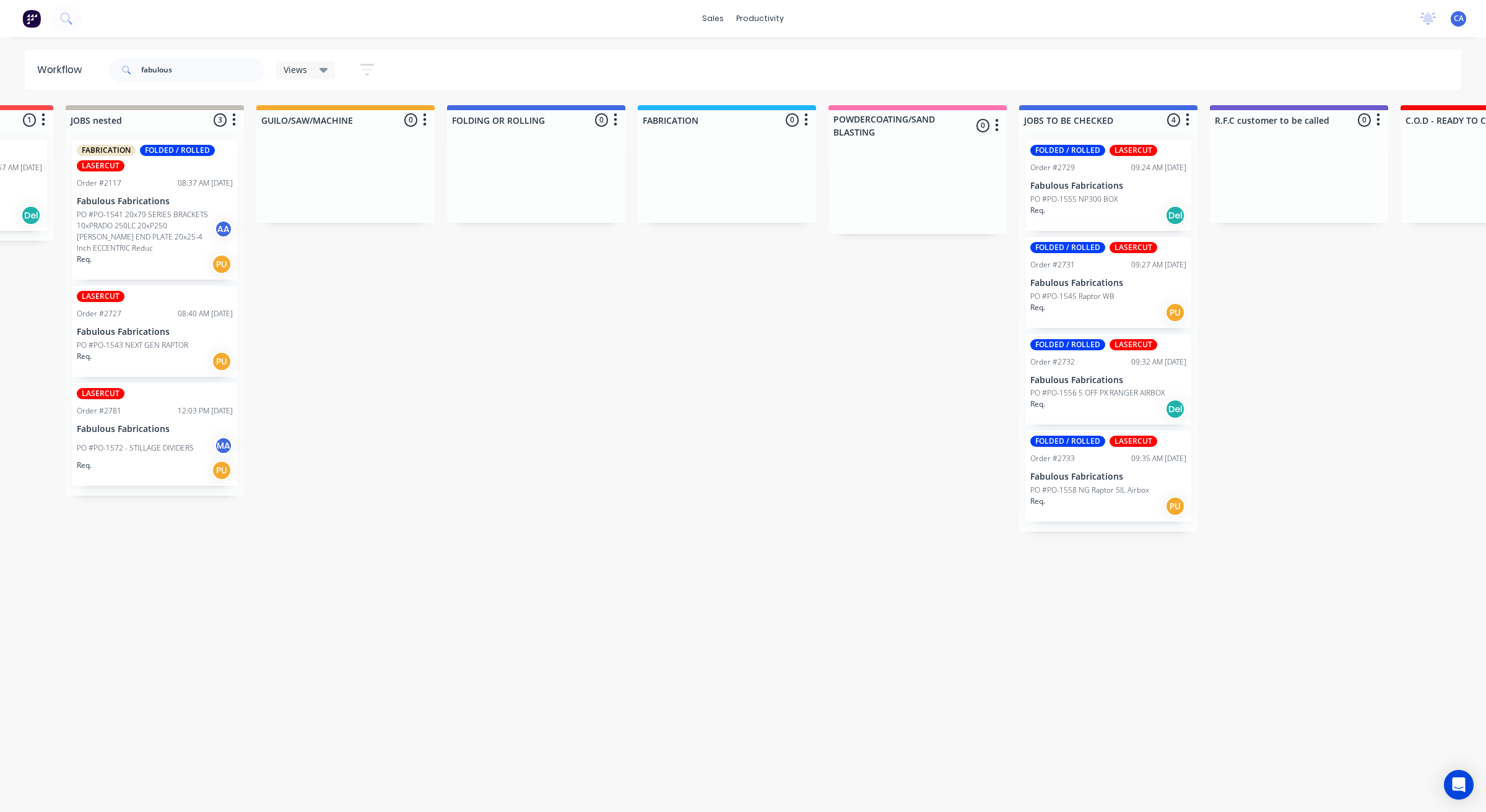
click at [1078, 424] on div "FOLDED / ROLLED LASERCUT Order #2732 09:32 AM [DATE] Fabulous Fabrications PO #…" at bounding box center [1108, 380] width 166 height 91
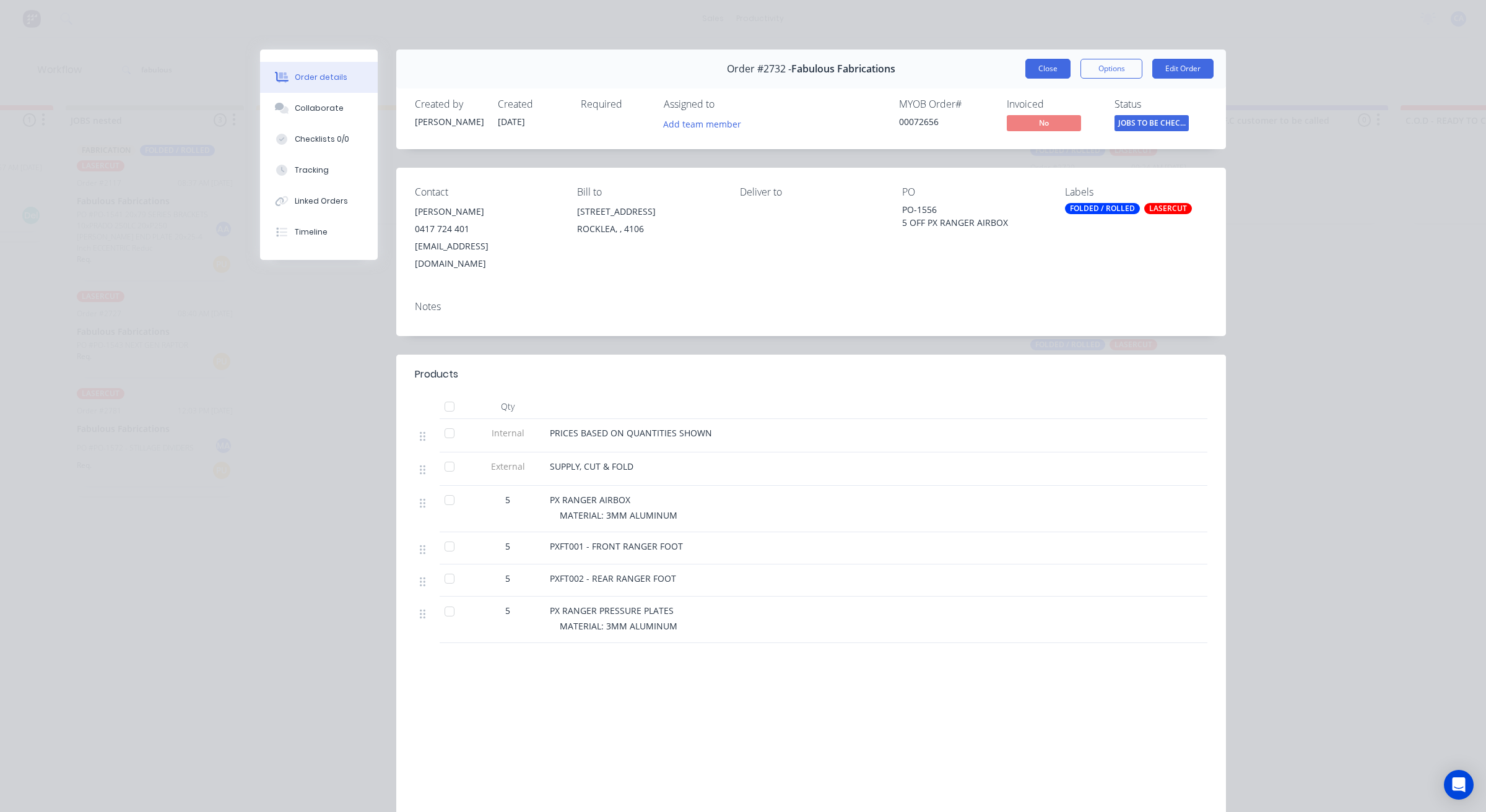
click at [1048, 73] on button "Close" at bounding box center [1048, 69] width 45 height 20
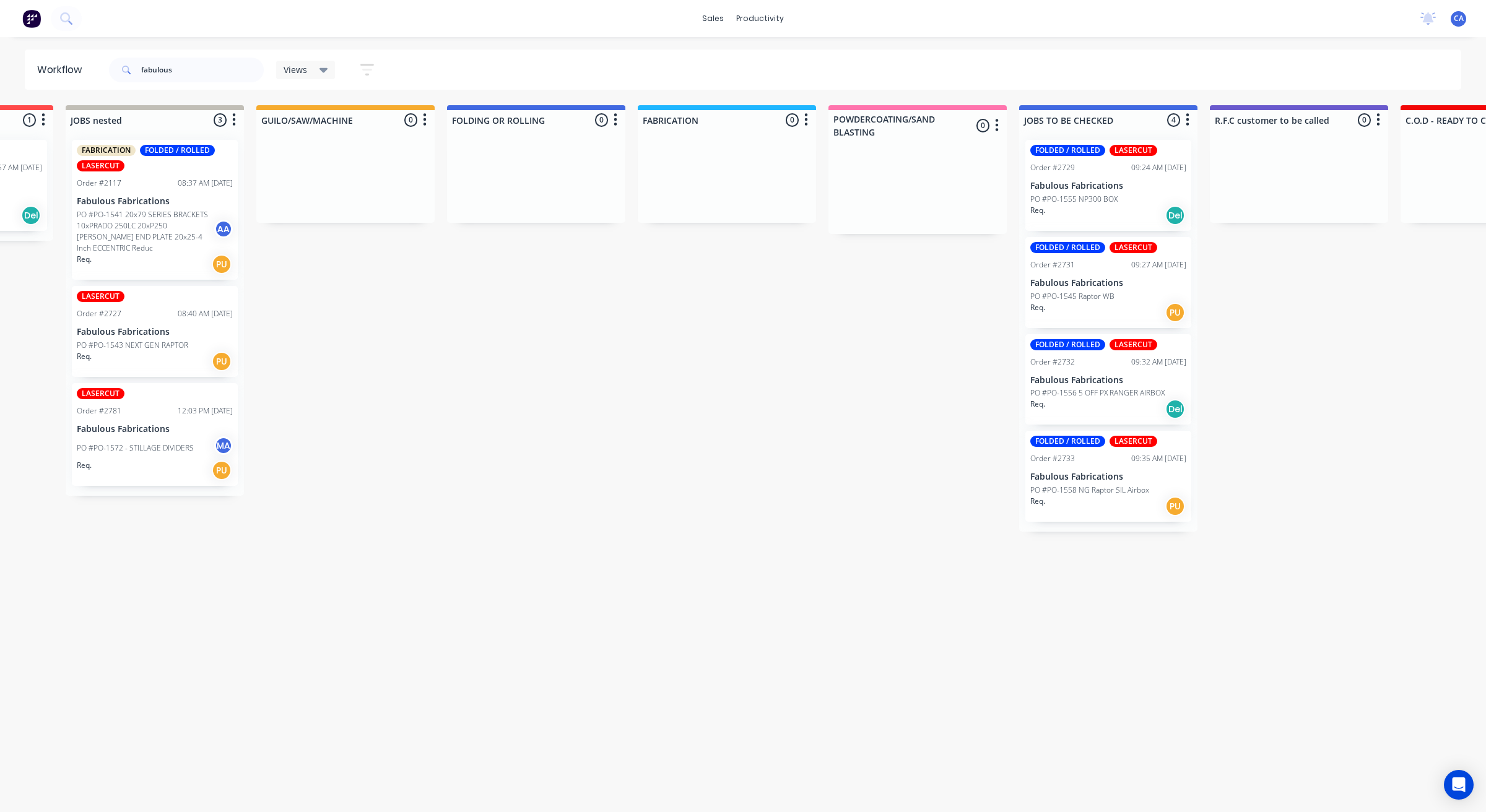
click at [1131, 497] on div "Req. PU" at bounding box center [1108, 506] width 156 height 21
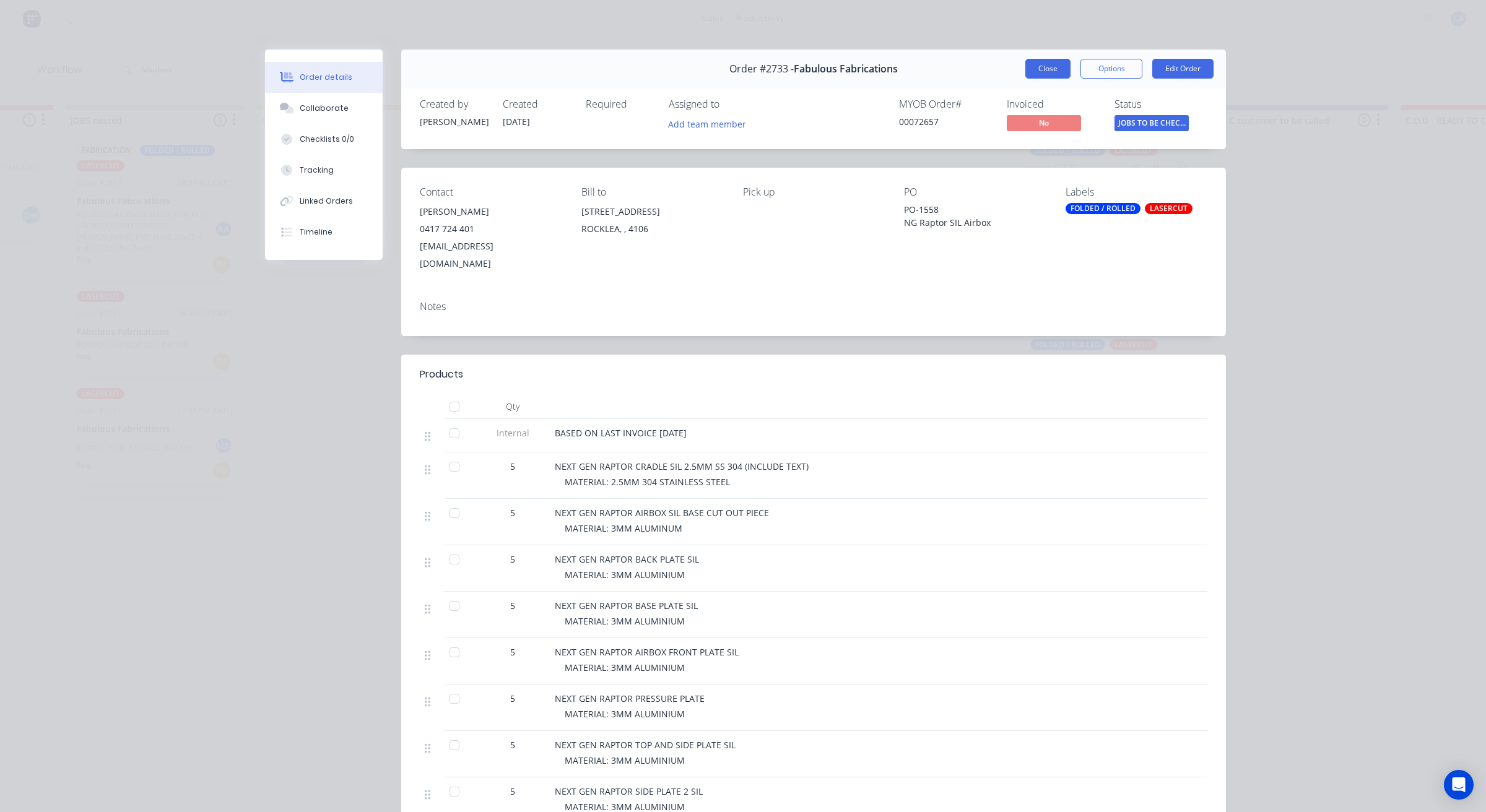
click at [1048, 72] on button "Close" at bounding box center [1048, 69] width 45 height 20
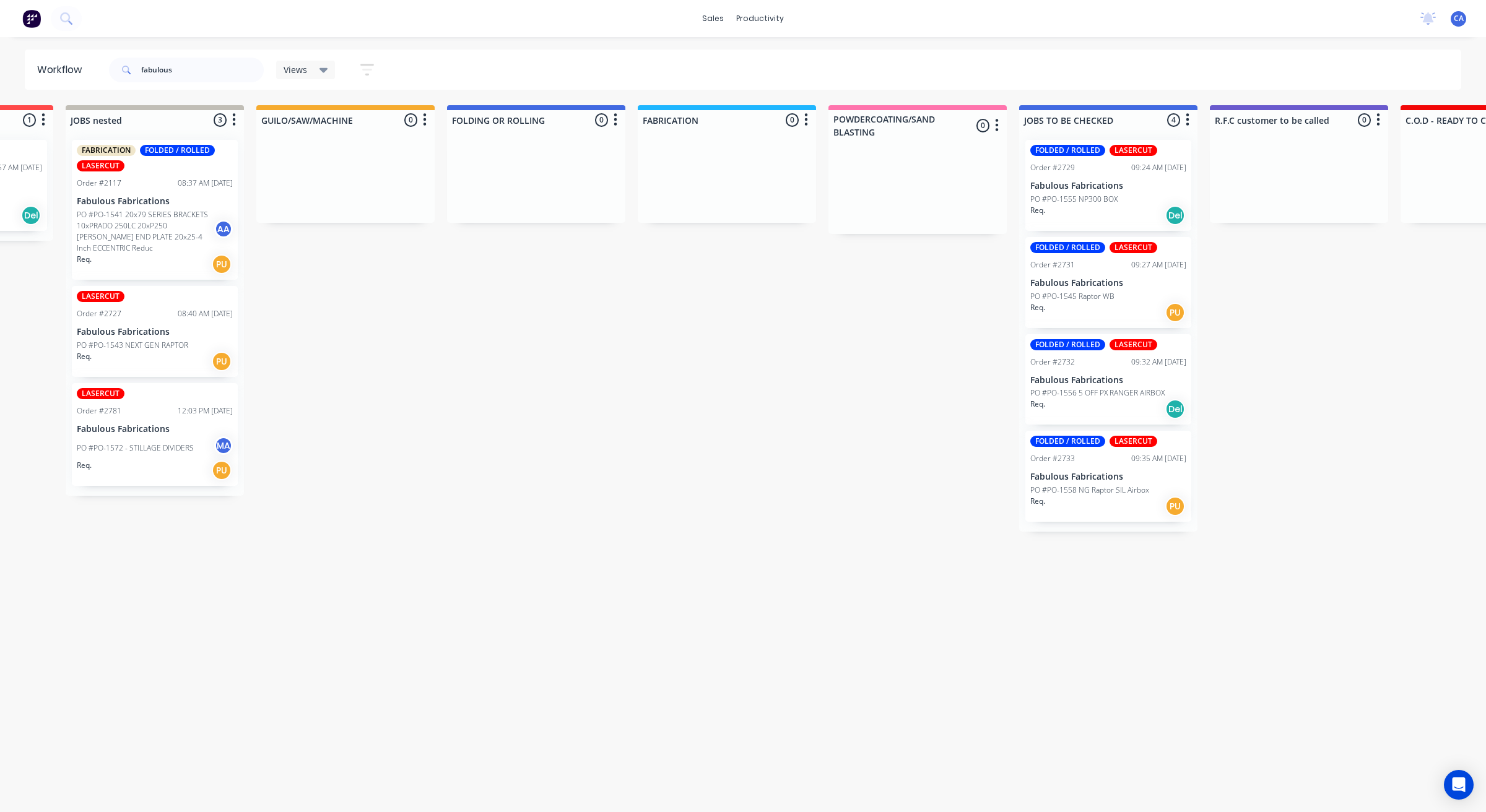
click at [1107, 518] on div "FOLDED / ROLLED LASERCUT Order #2733 09:35 AM [DATE] Fabulous Fabrications PO #…" at bounding box center [1108, 476] width 166 height 91
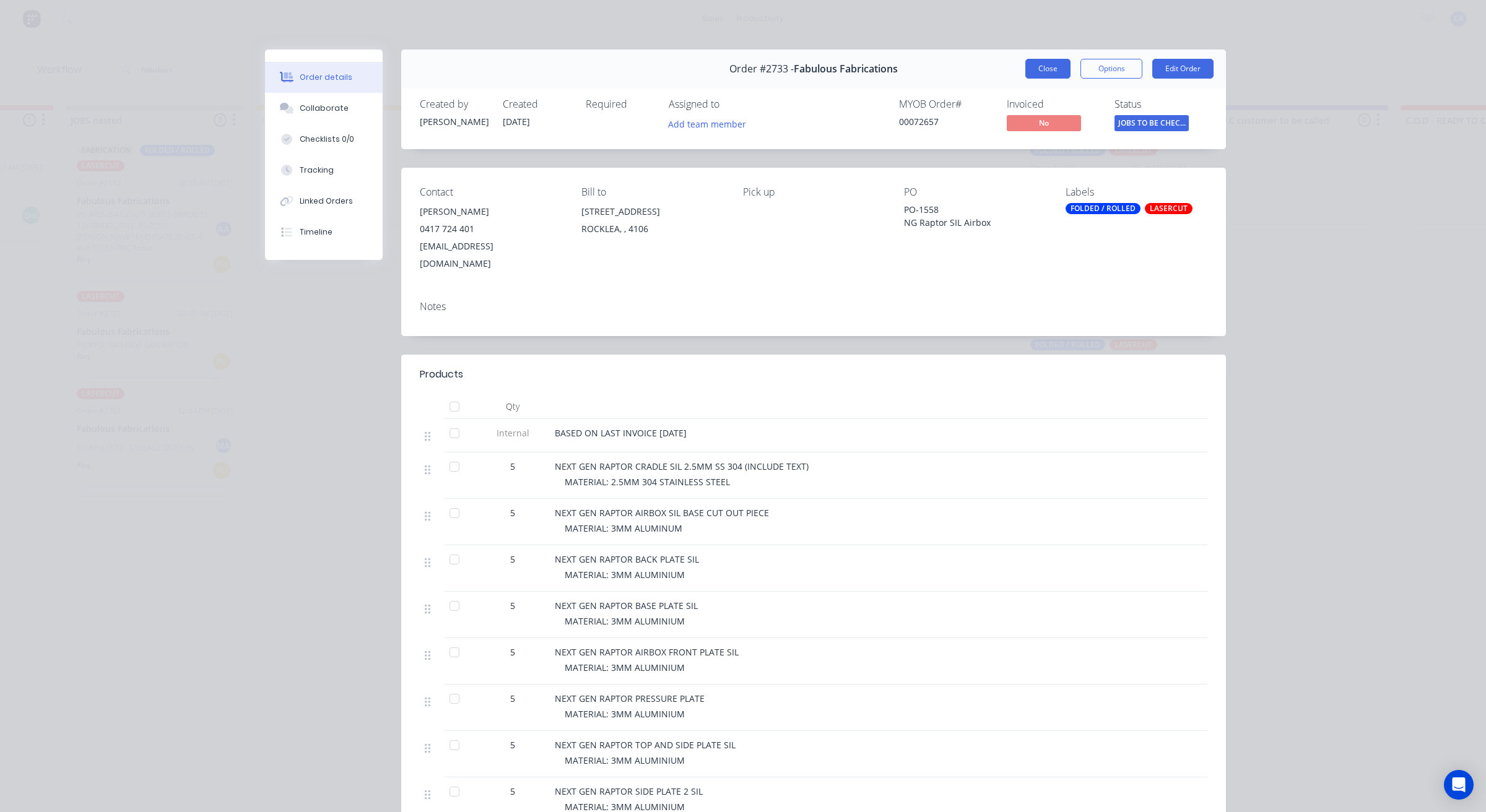
click at [1063, 72] on button "Close" at bounding box center [1048, 69] width 45 height 20
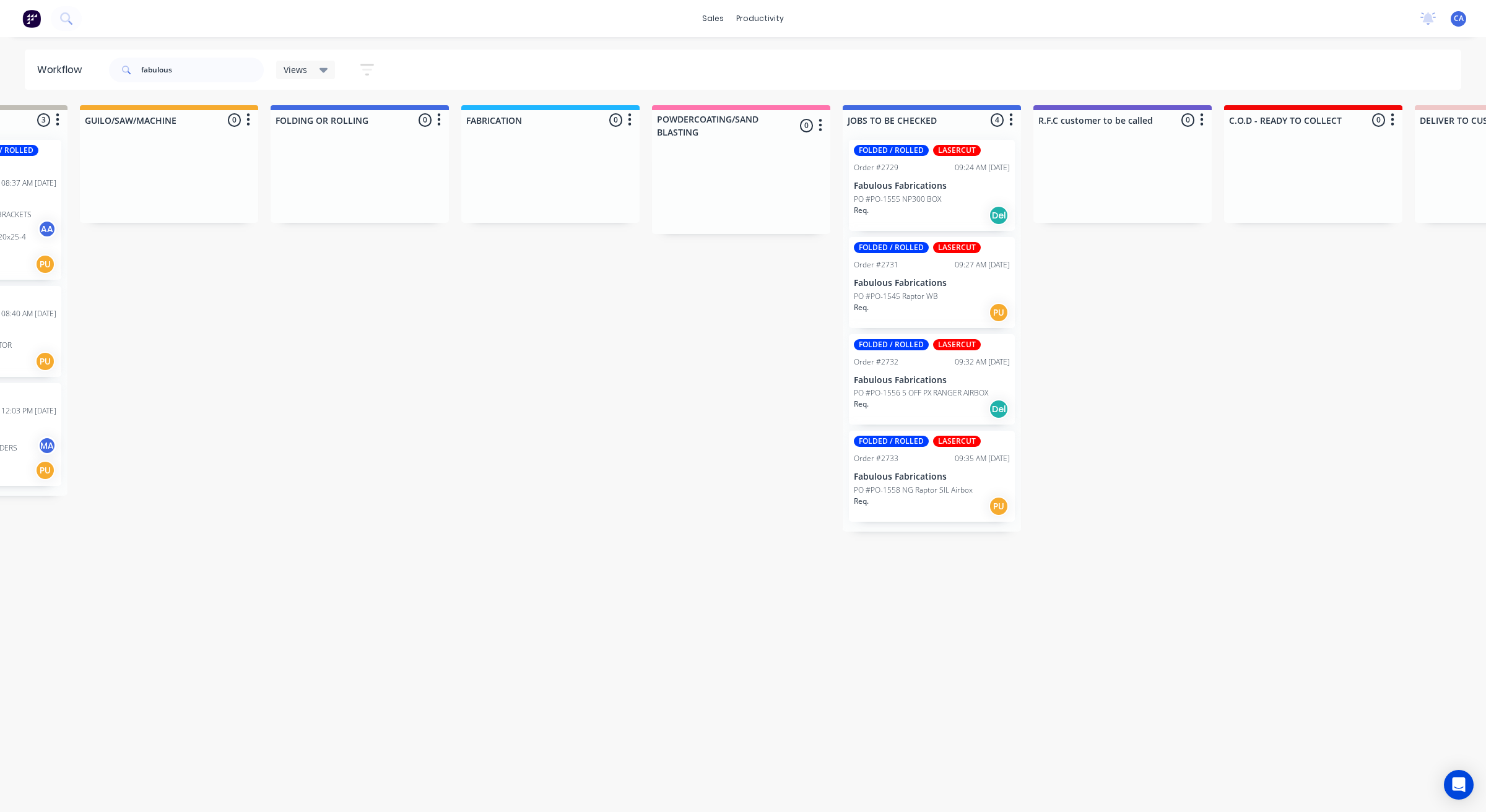
drag, startPoint x: 762, startPoint y: 378, endPoint x: 816, endPoint y: 378, distance: 54.0
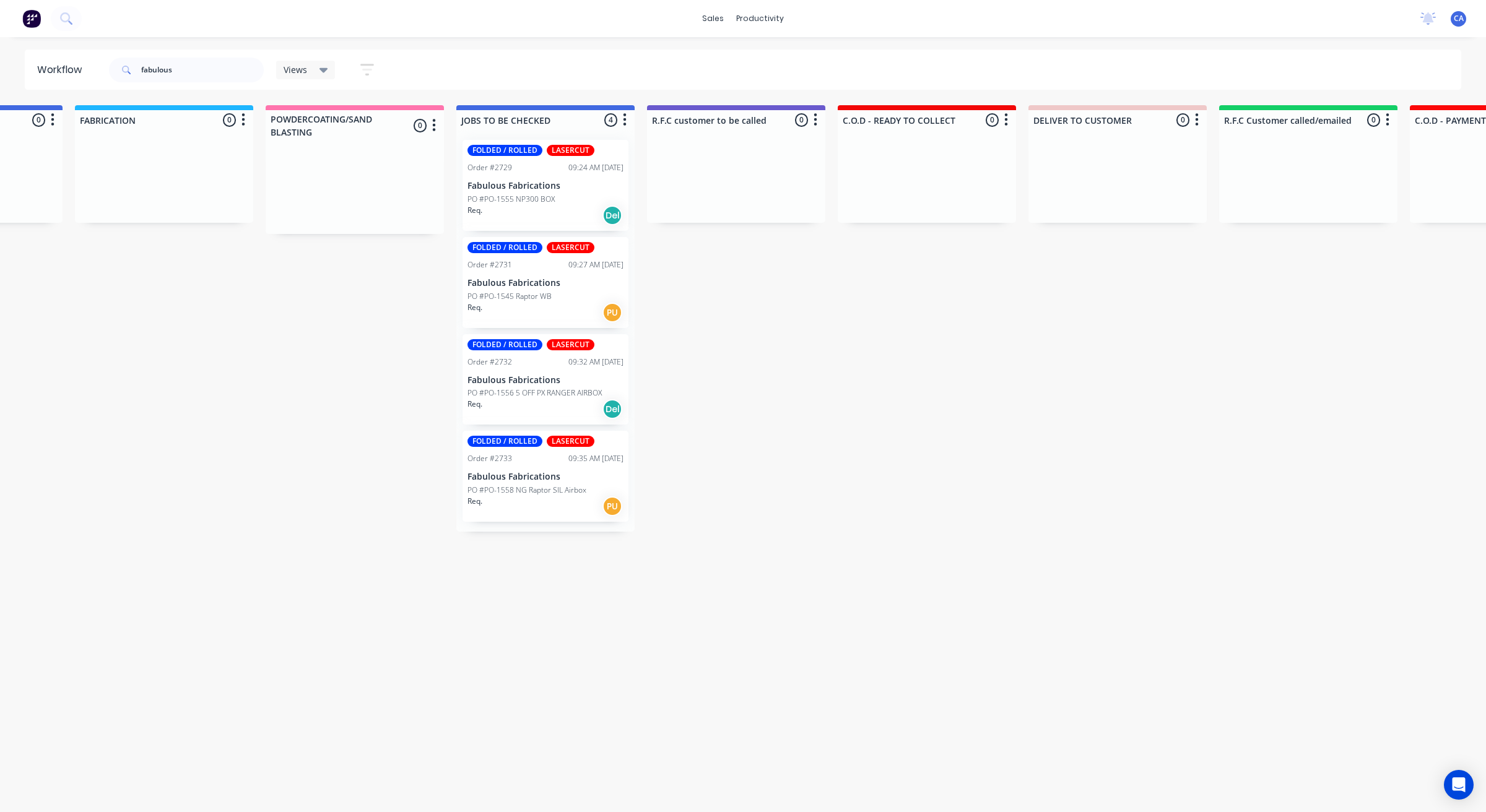
scroll to position [0, 1836]
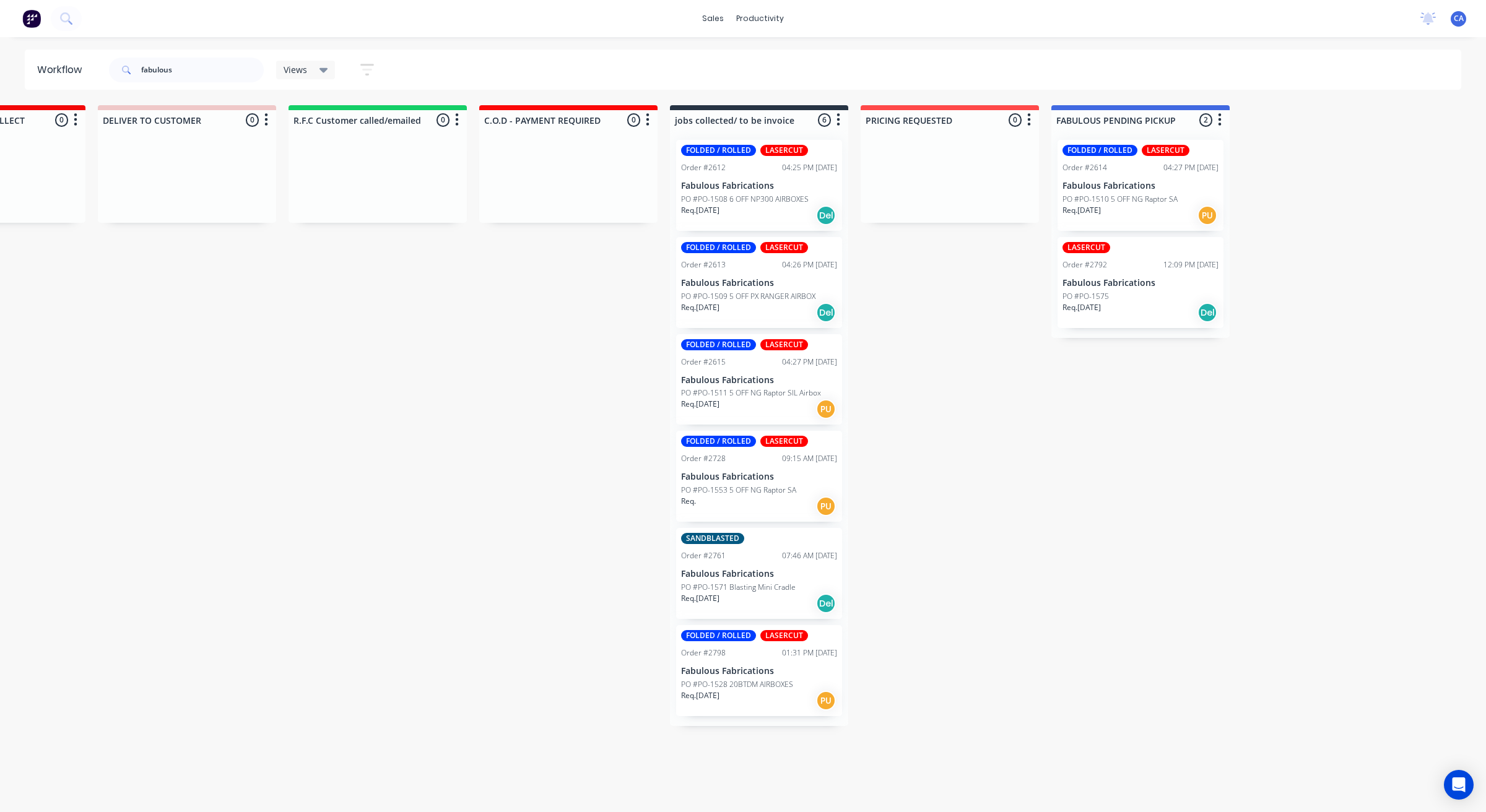
drag, startPoint x: 852, startPoint y: 307, endPoint x: 940, endPoint y: 302, distance: 88.1
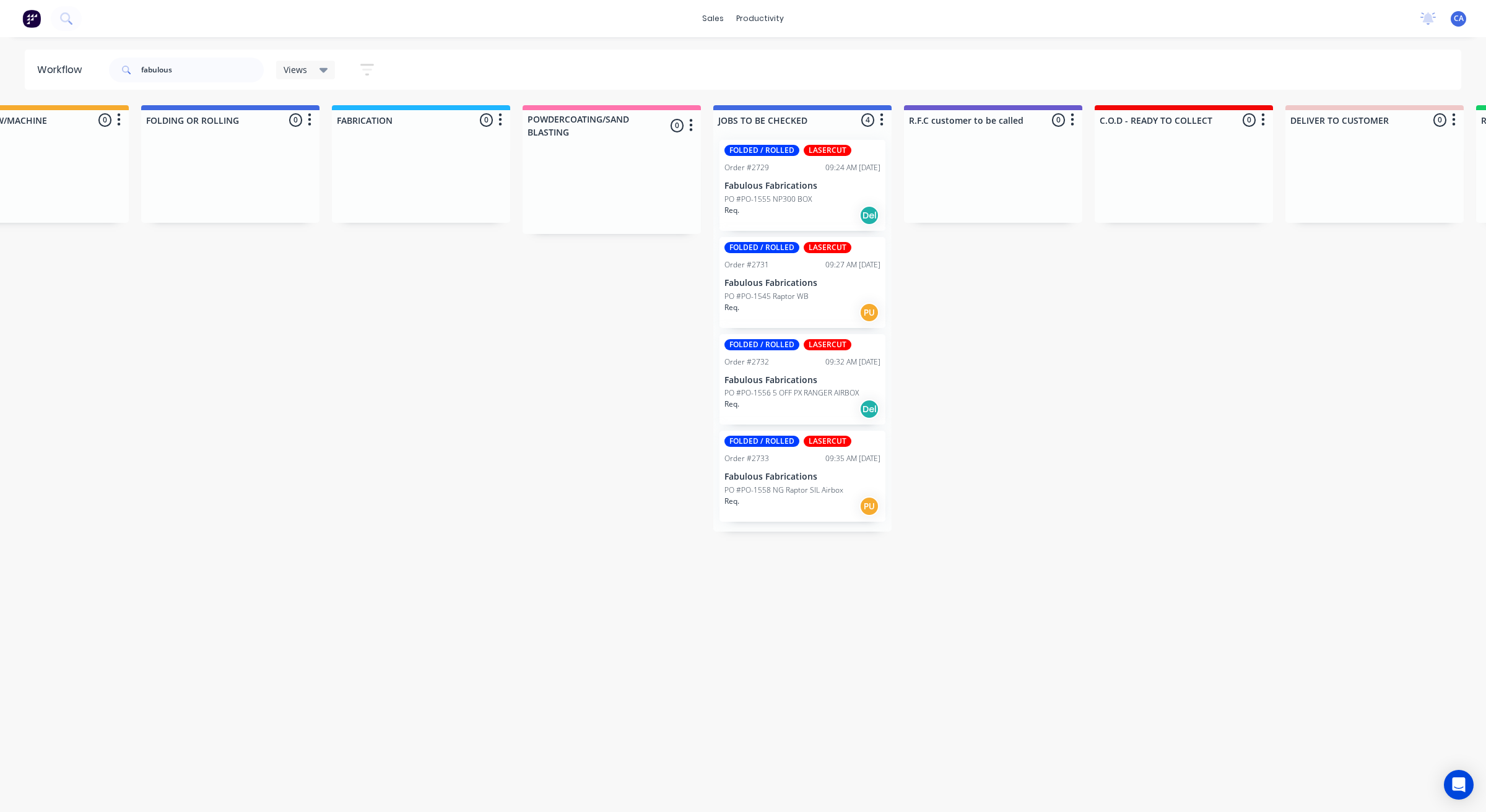
drag, startPoint x: 568, startPoint y: 569, endPoint x: 442, endPoint y: 565, distance: 126.1
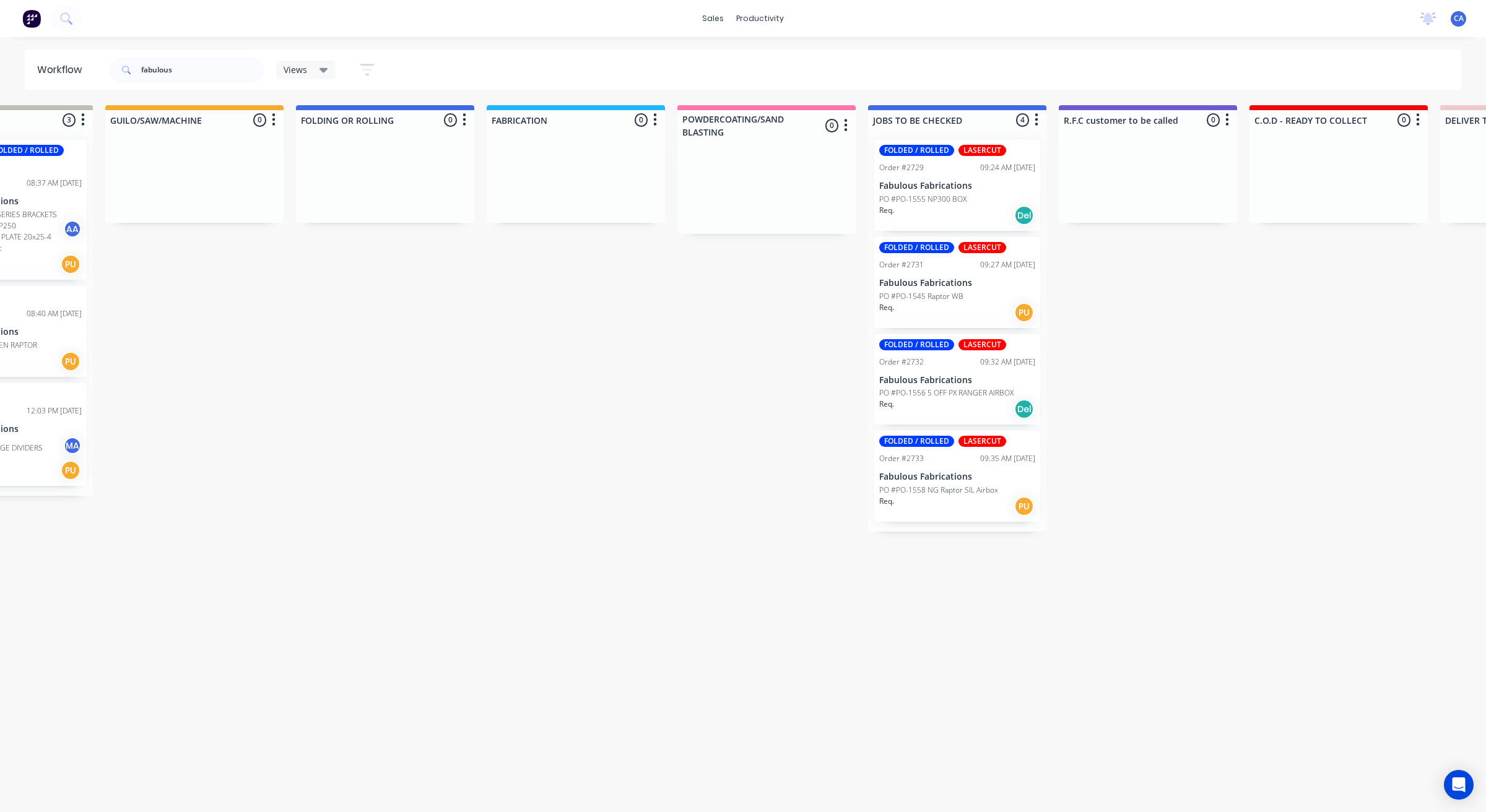
drag, startPoint x: 450, startPoint y: 562, endPoint x: 526, endPoint y: 563, distance: 76.0
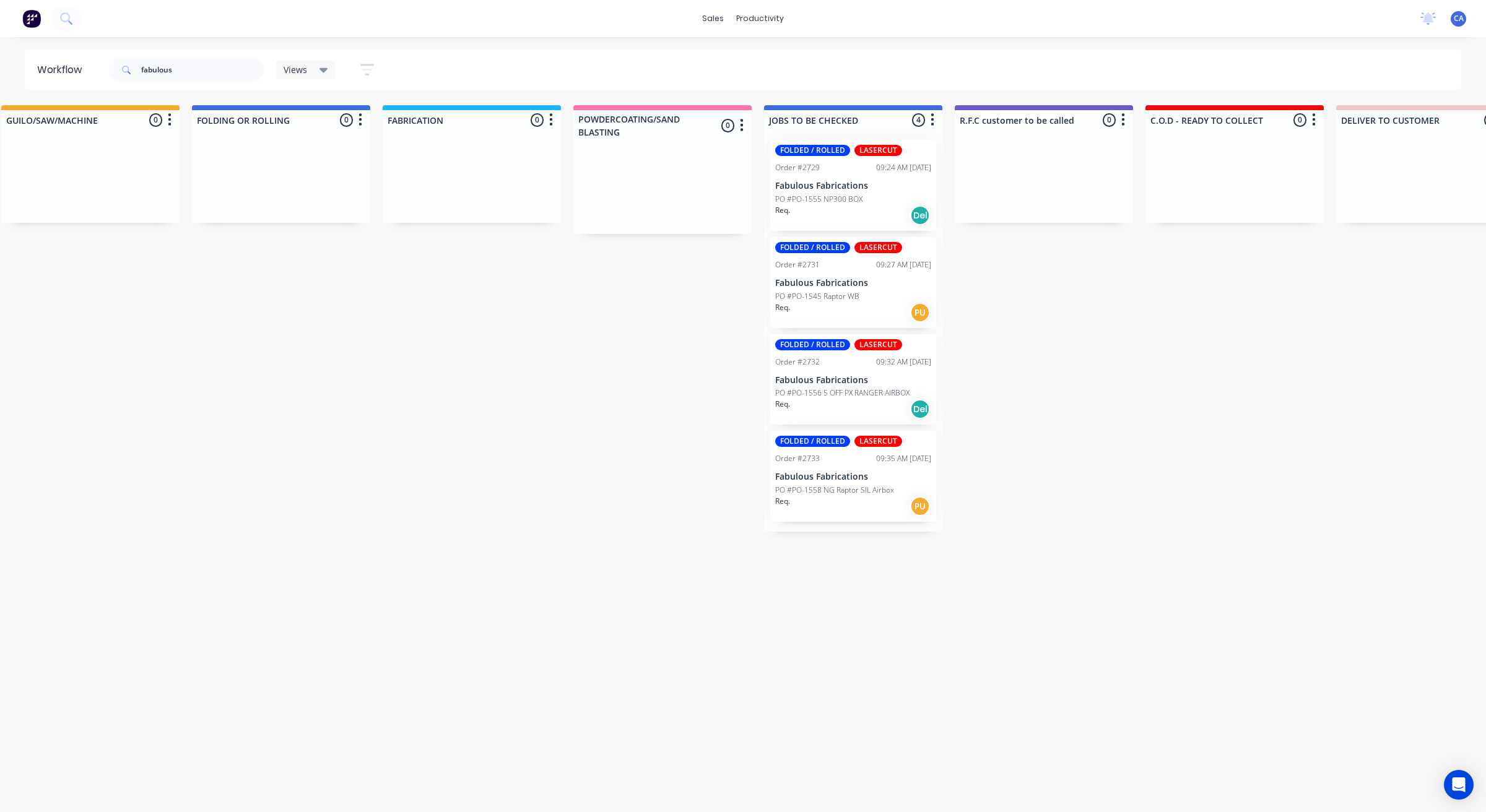
click at [853, 494] on p "PO #PO-1558 NG Raptor SIL Airbox" at bounding box center [834, 490] width 119 height 11
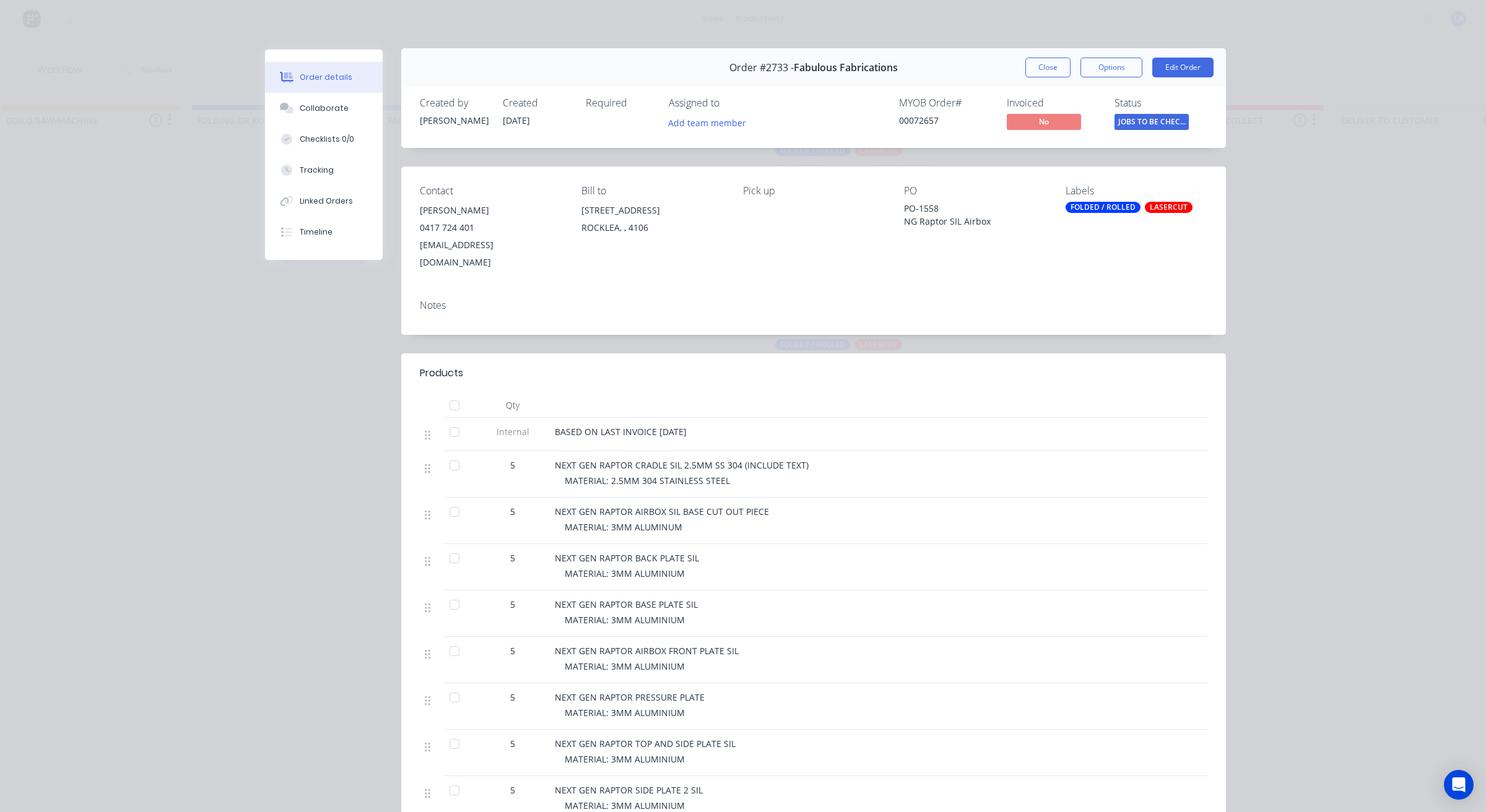
scroll to position [0, 0]
click at [1025, 70] on button "Close" at bounding box center [1048, 69] width 45 height 20
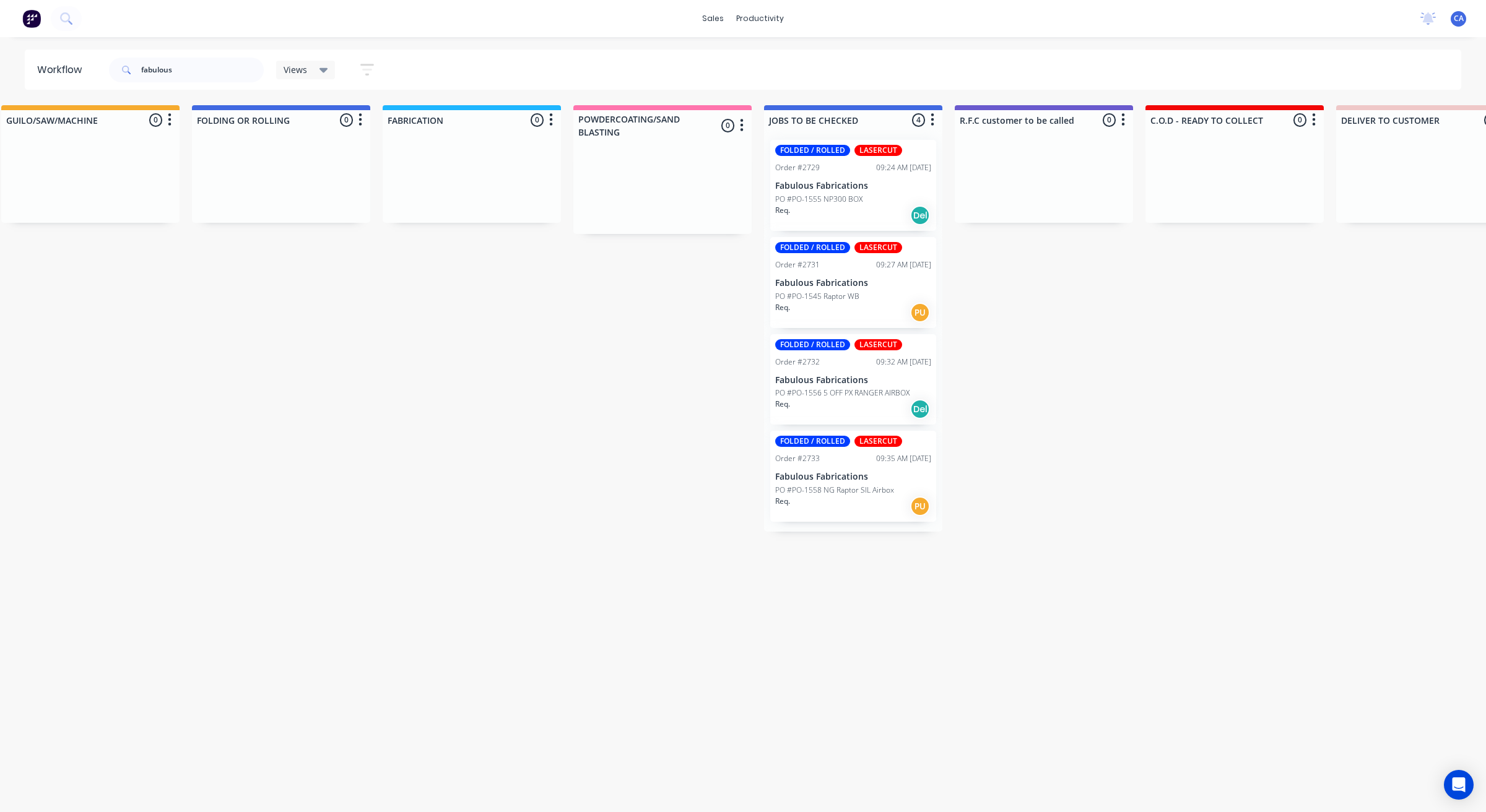
click at [830, 483] on div "FOLDED / ROLLED LASERCUT Order #2733 09:35 AM [DATE] Fabulous Fabrications PO #…" at bounding box center [853, 476] width 166 height 91
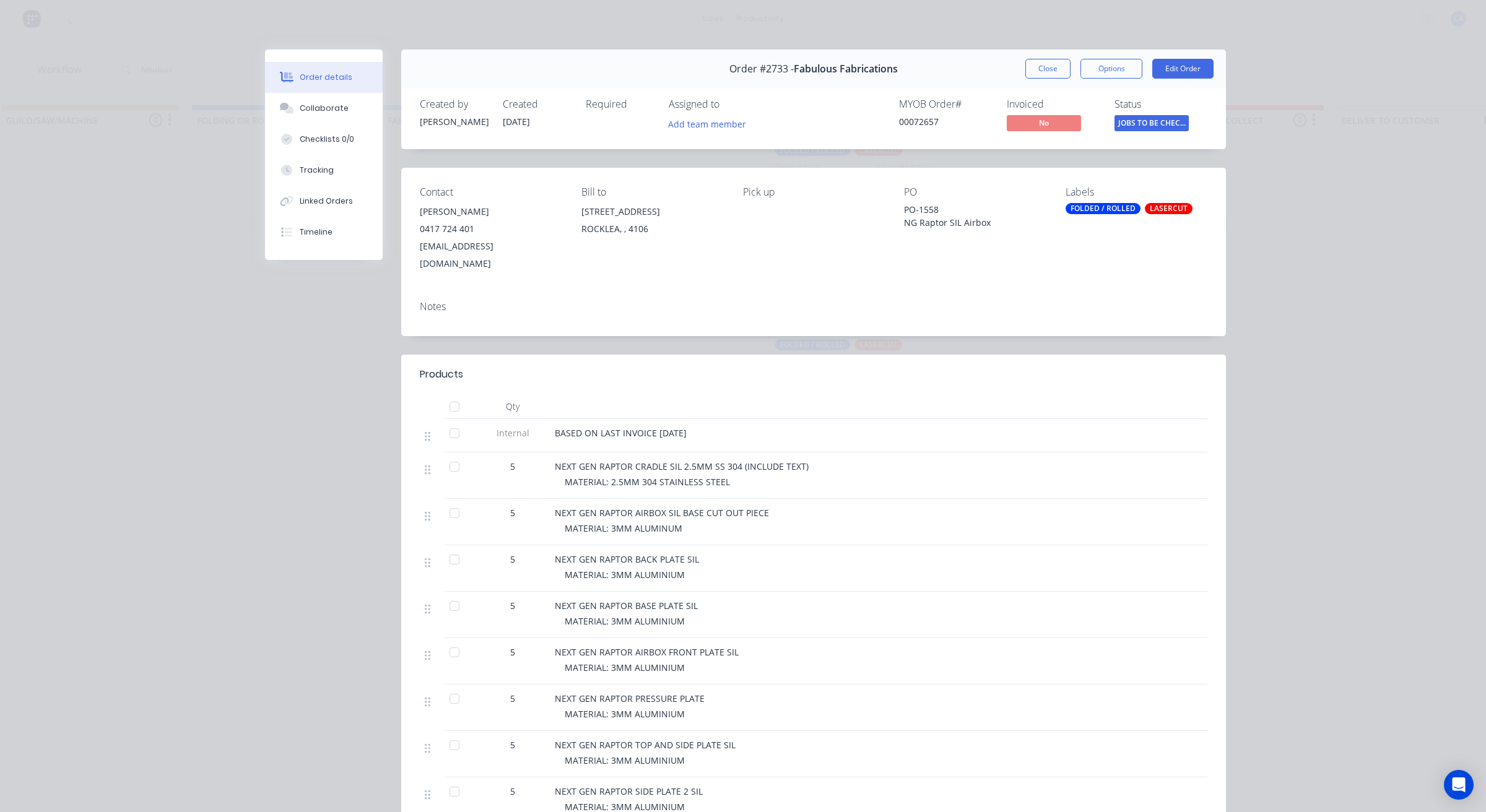
drag, startPoint x: 1048, startPoint y: 69, endPoint x: 1035, endPoint y: 88, distance: 23.0
click at [1047, 69] on button "Close" at bounding box center [1048, 69] width 45 height 20
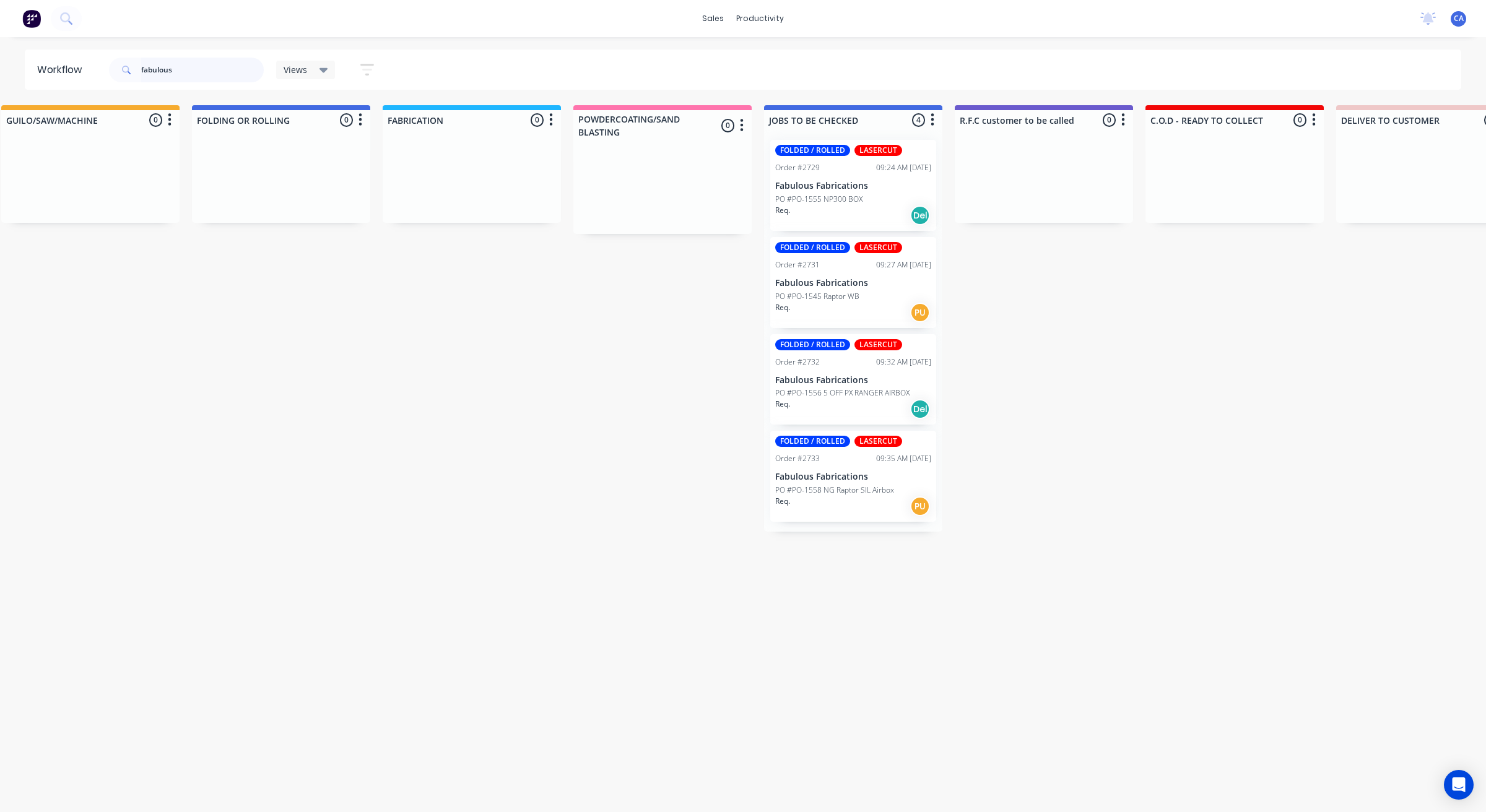
drag, startPoint x: 196, startPoint y: 68, endPoint x: 119, endPoint y: 70, distance: 77.0
click at [119, 70] on div "fabulous" at bounding box center [186, 70] width 155 height 24
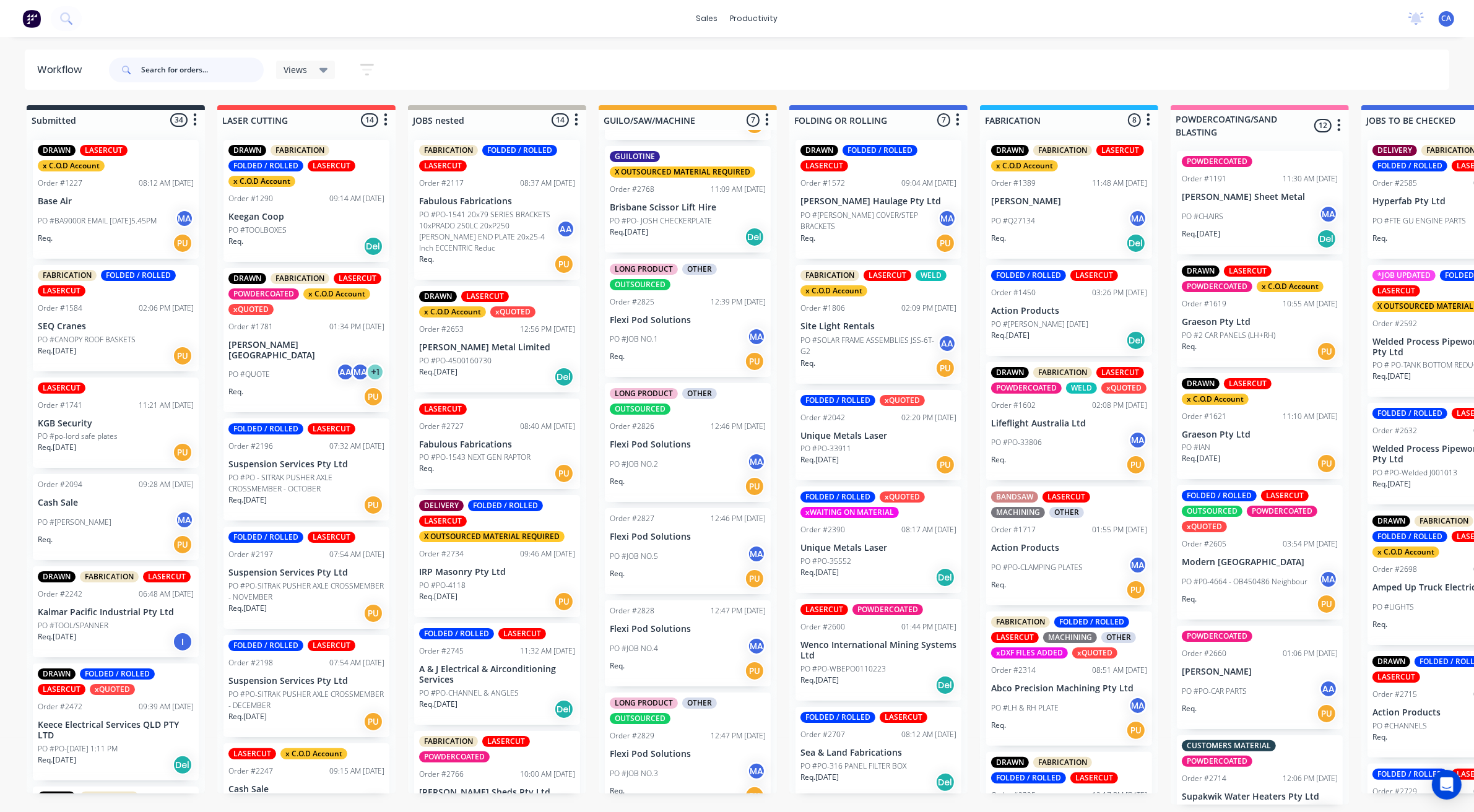
scroll to position [165, 0]
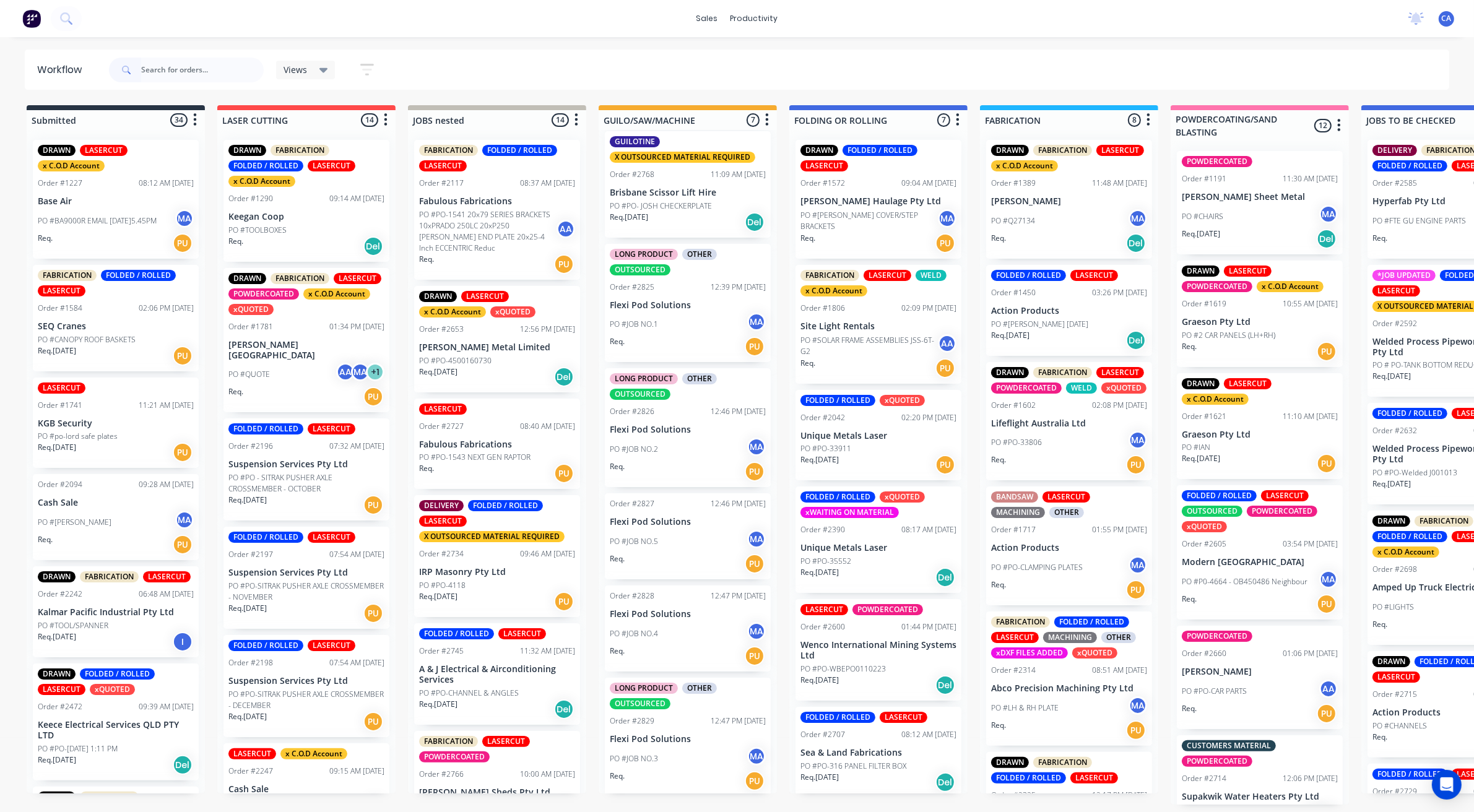
click at [667, 324] on div "PO #JOB NO.1 MA" at bounding box center [688, 324] width 156 height 24
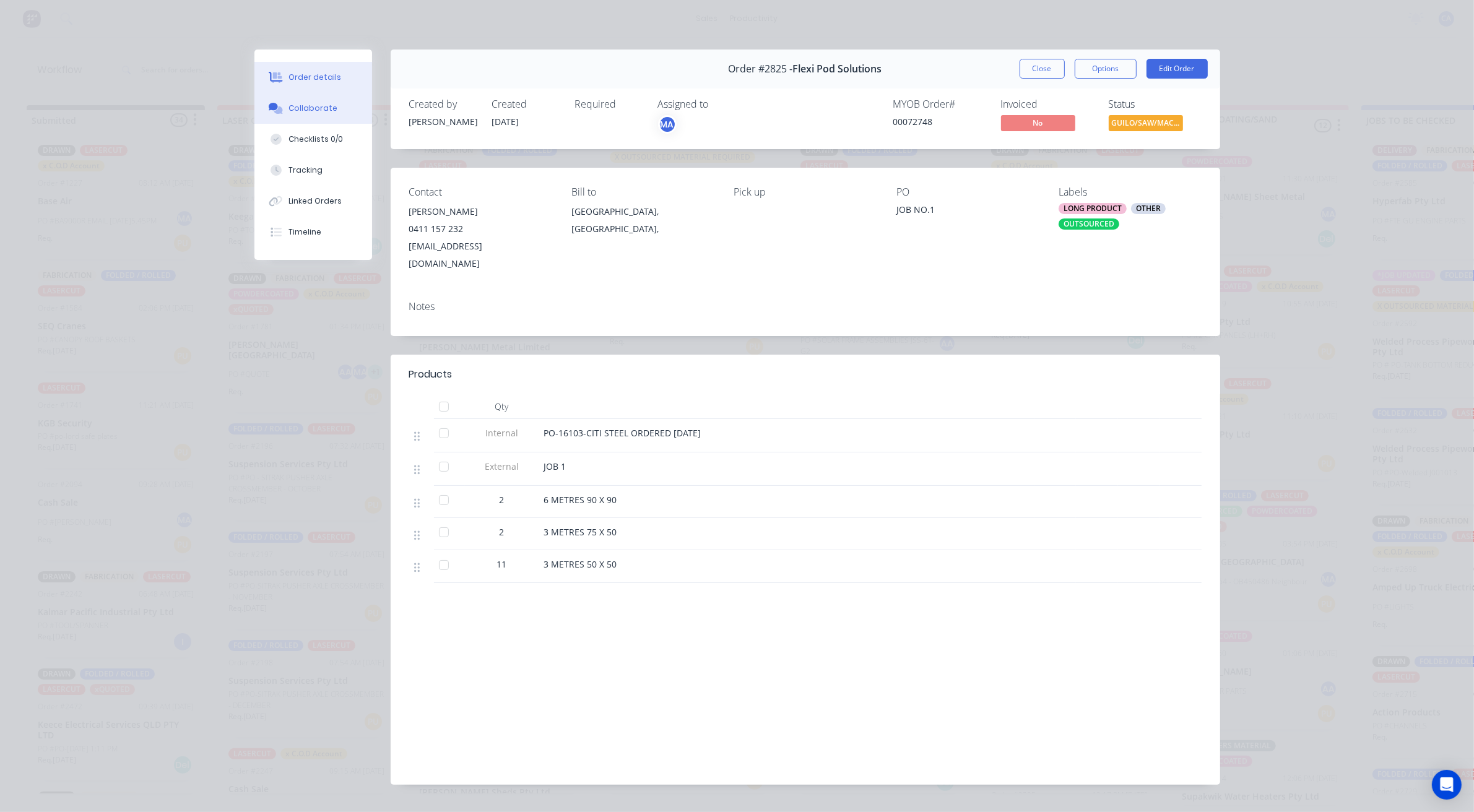
click at [339, 103] on button "Collaborate" at bounding box center [314, 108] width 118 height 31
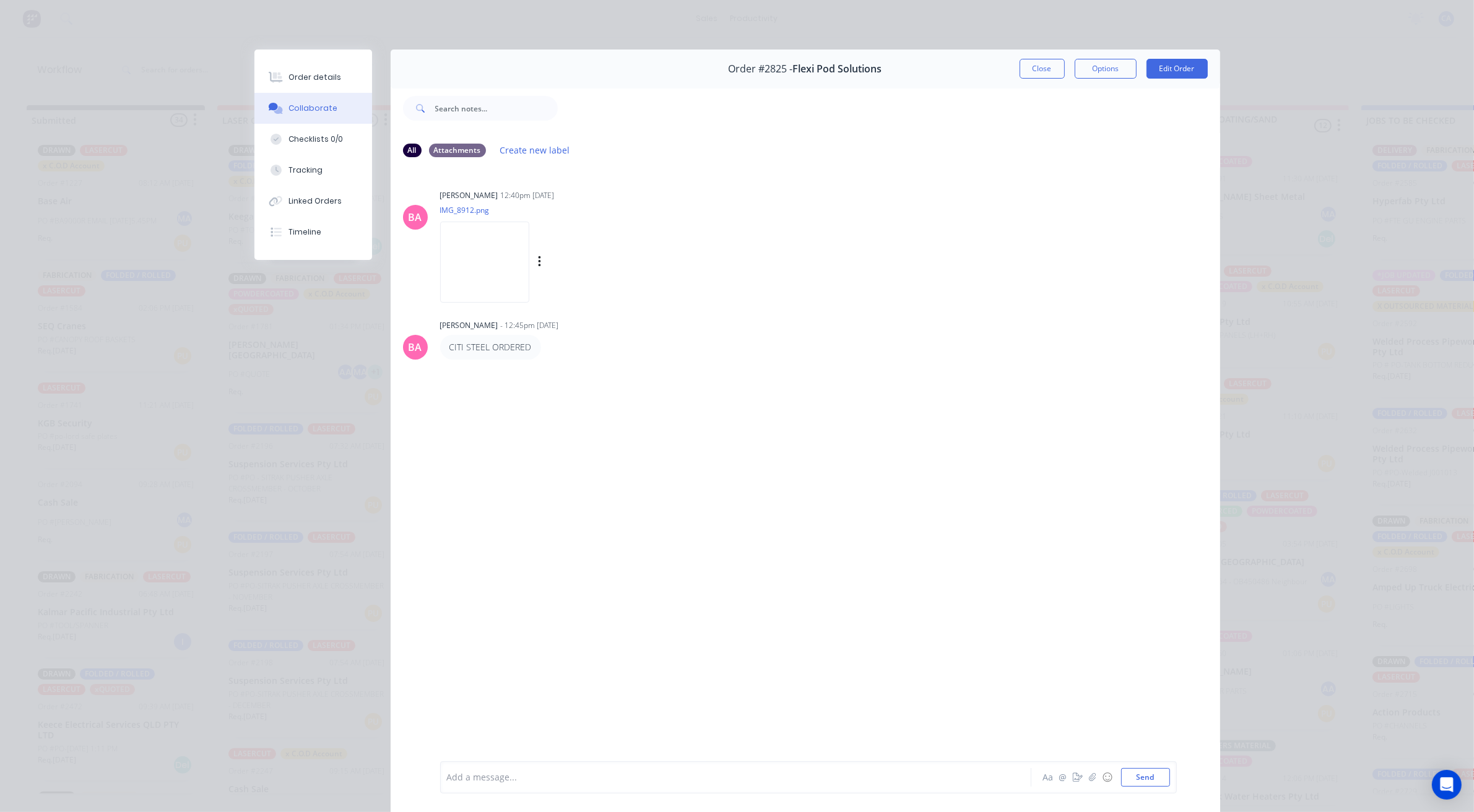
click at [505, 251] on img at bounding box center [485, 261] width 89 height 81
click at [1020, 77] on button "Close" at bounding box center [1042, 69] width 45 height 20
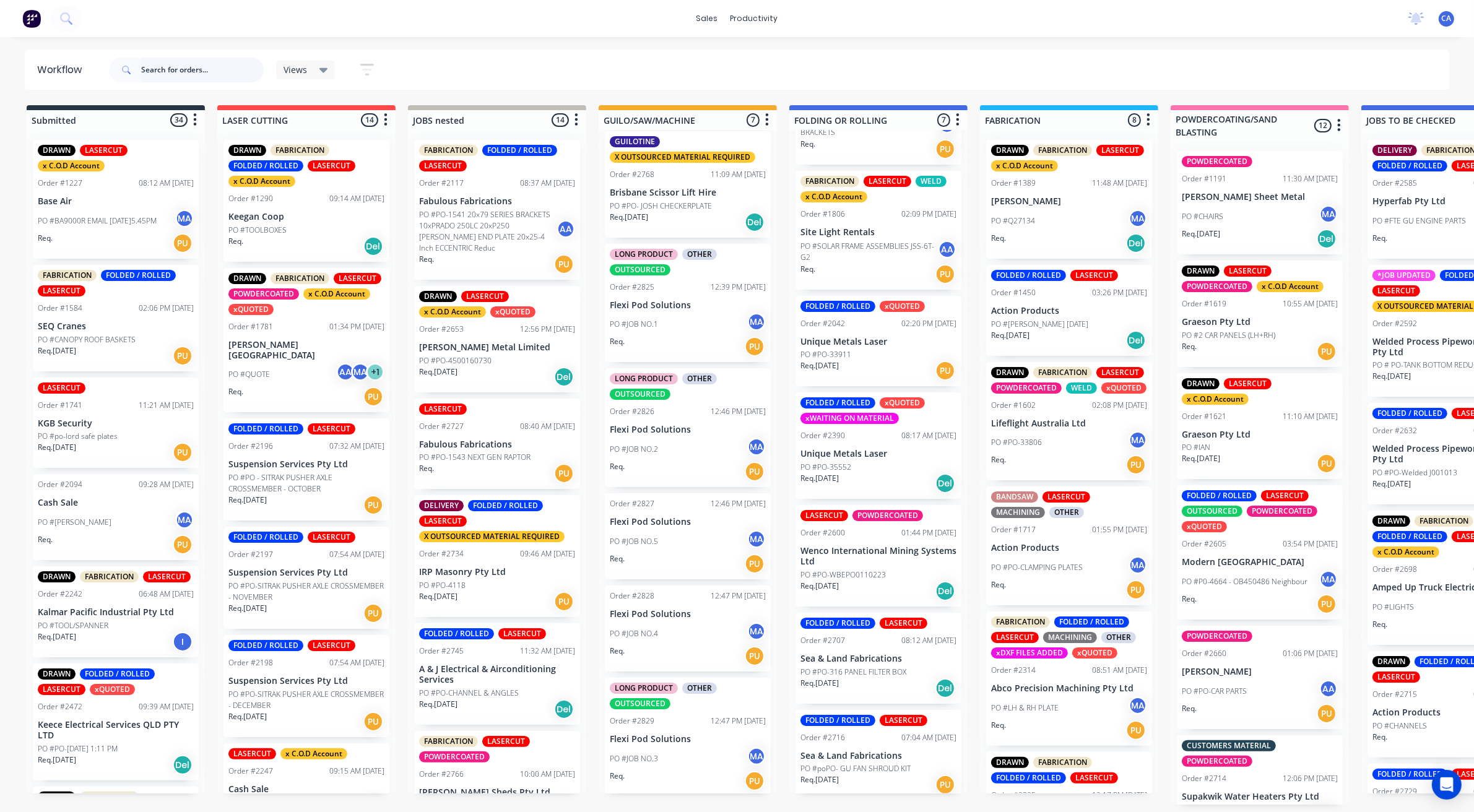
scroll to position [98, 0]
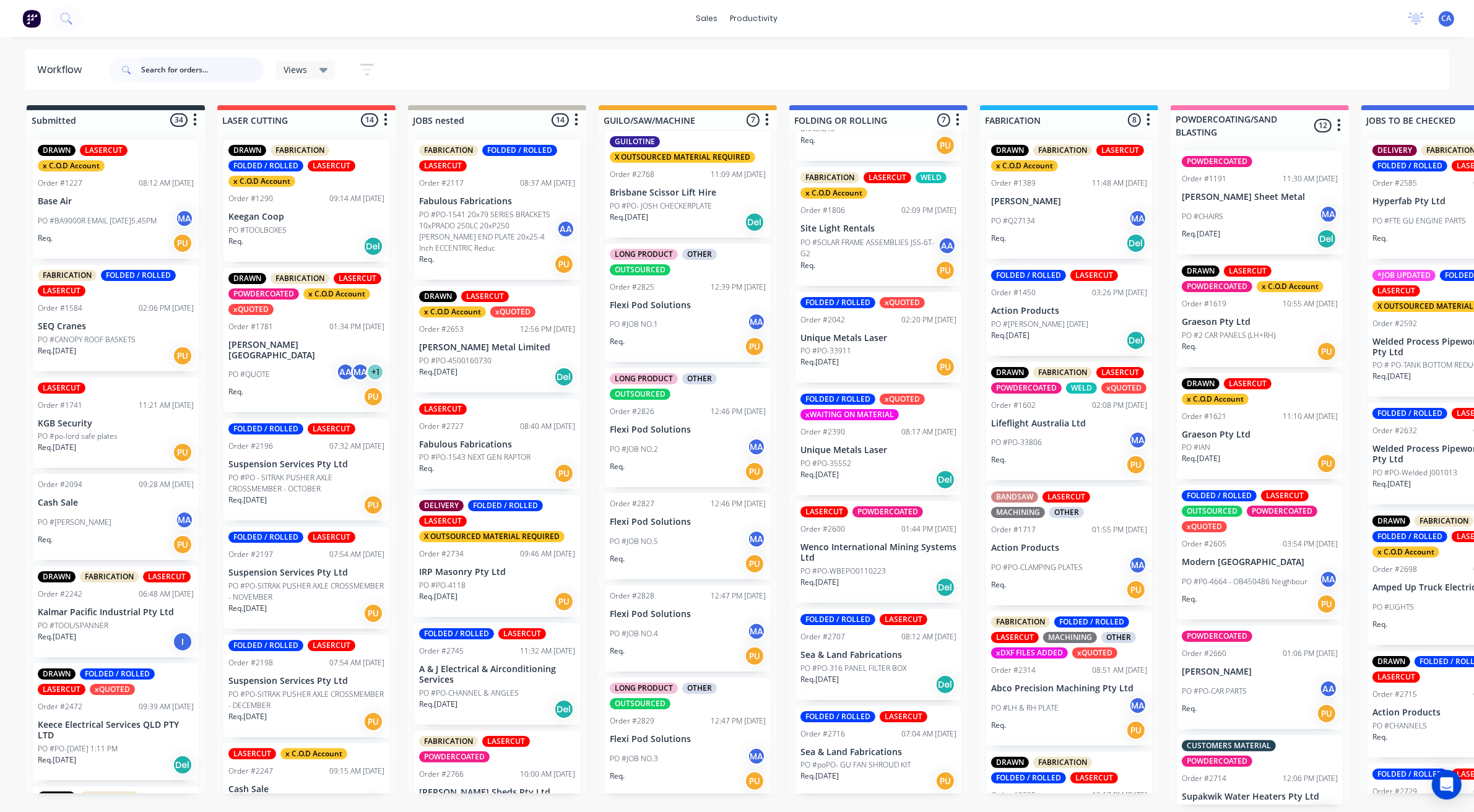
click at [192, 62] on input "text" at bounding box center [202, 70] width 122 height 24
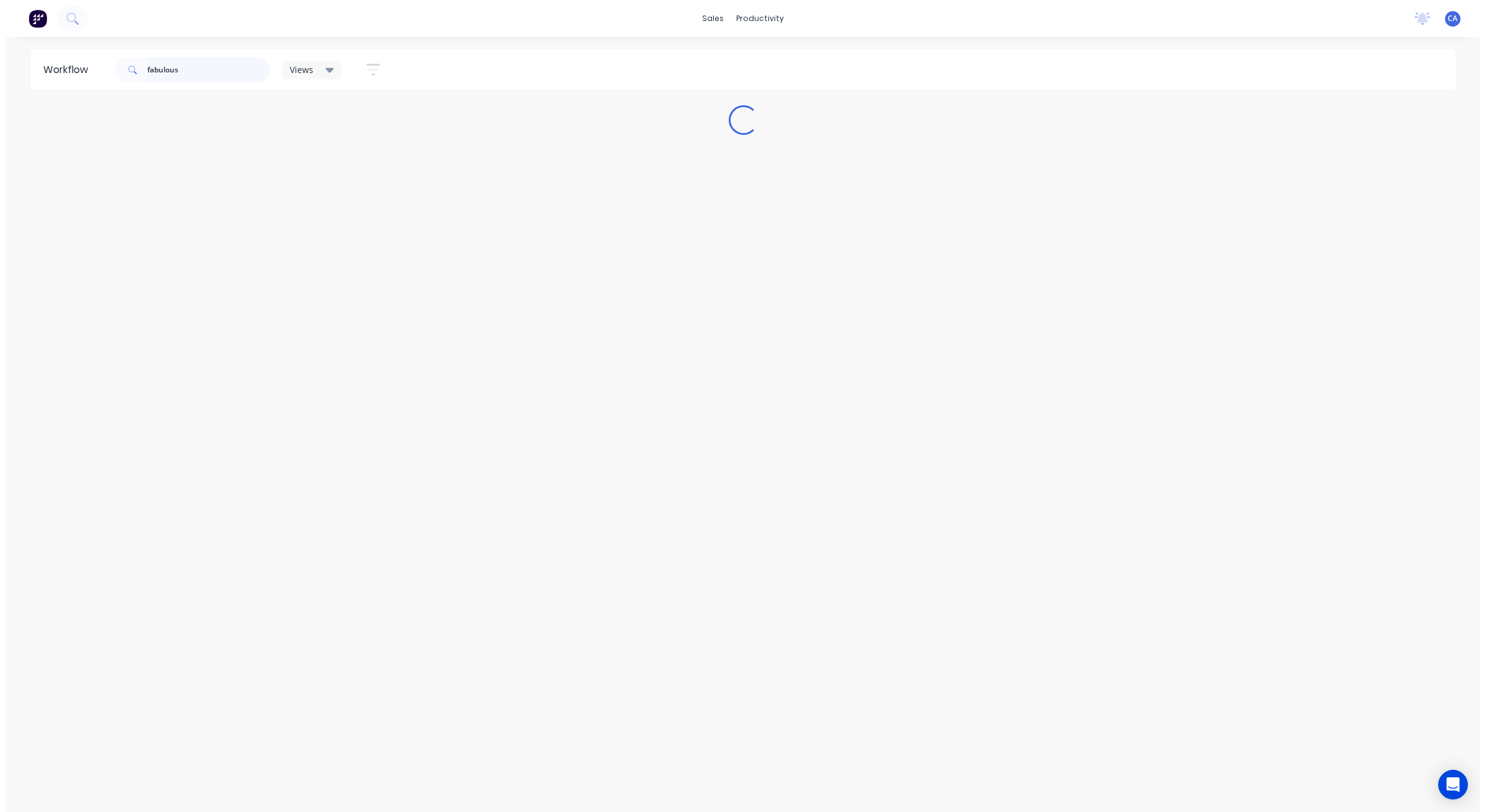
scroll to position [0, 0]
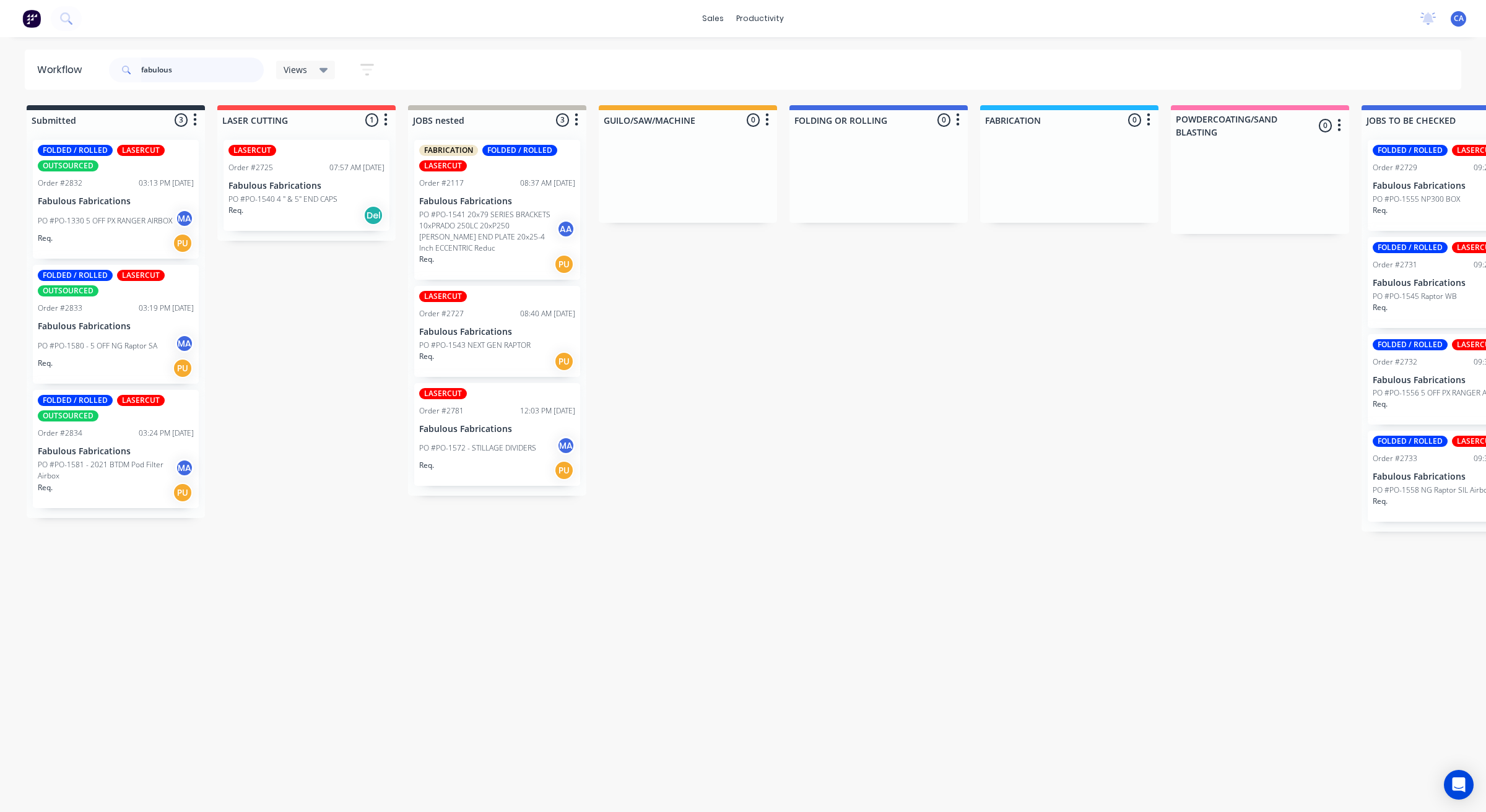
type input "fabulous"
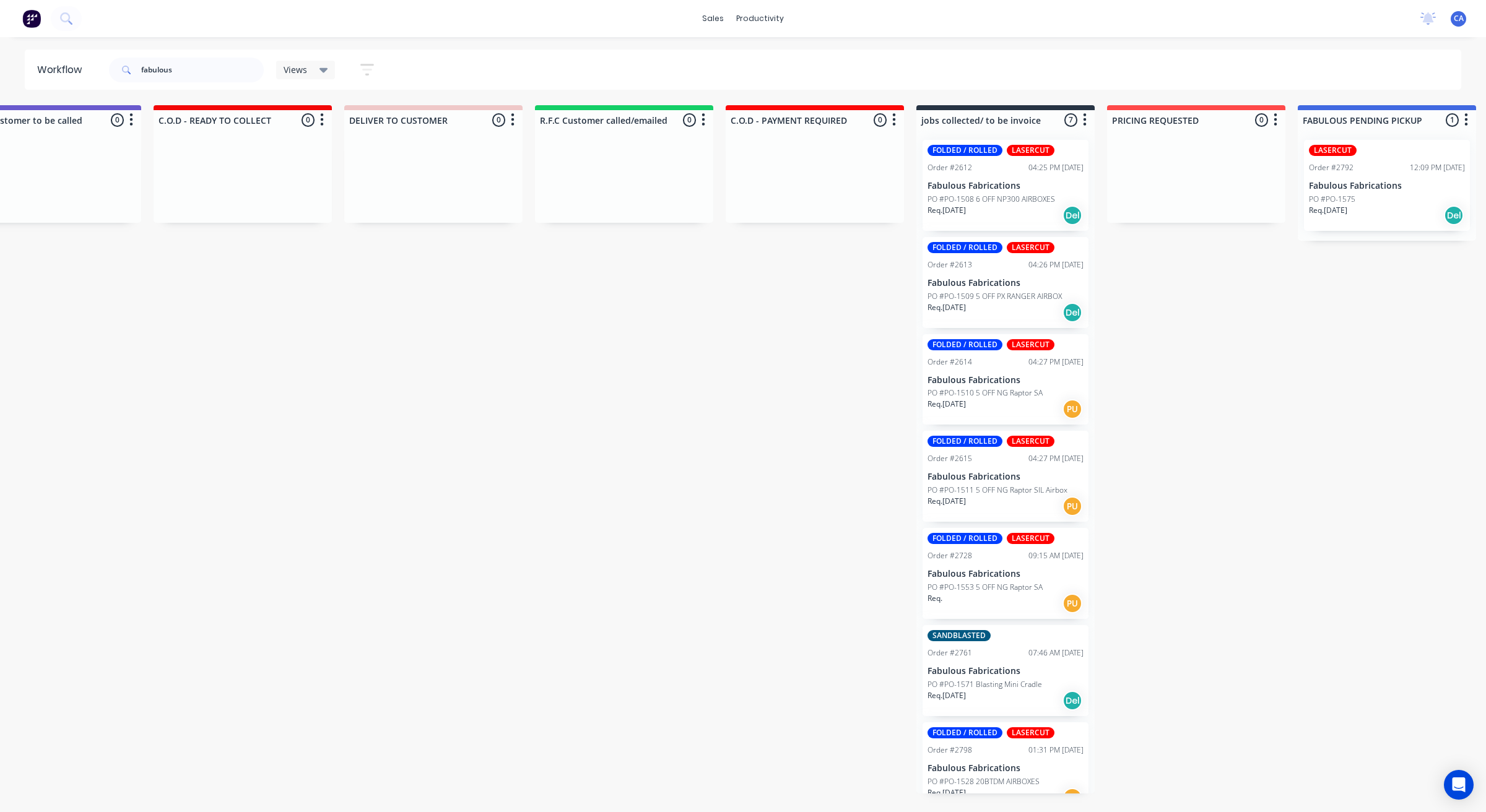
scroll to position [0, 1836]
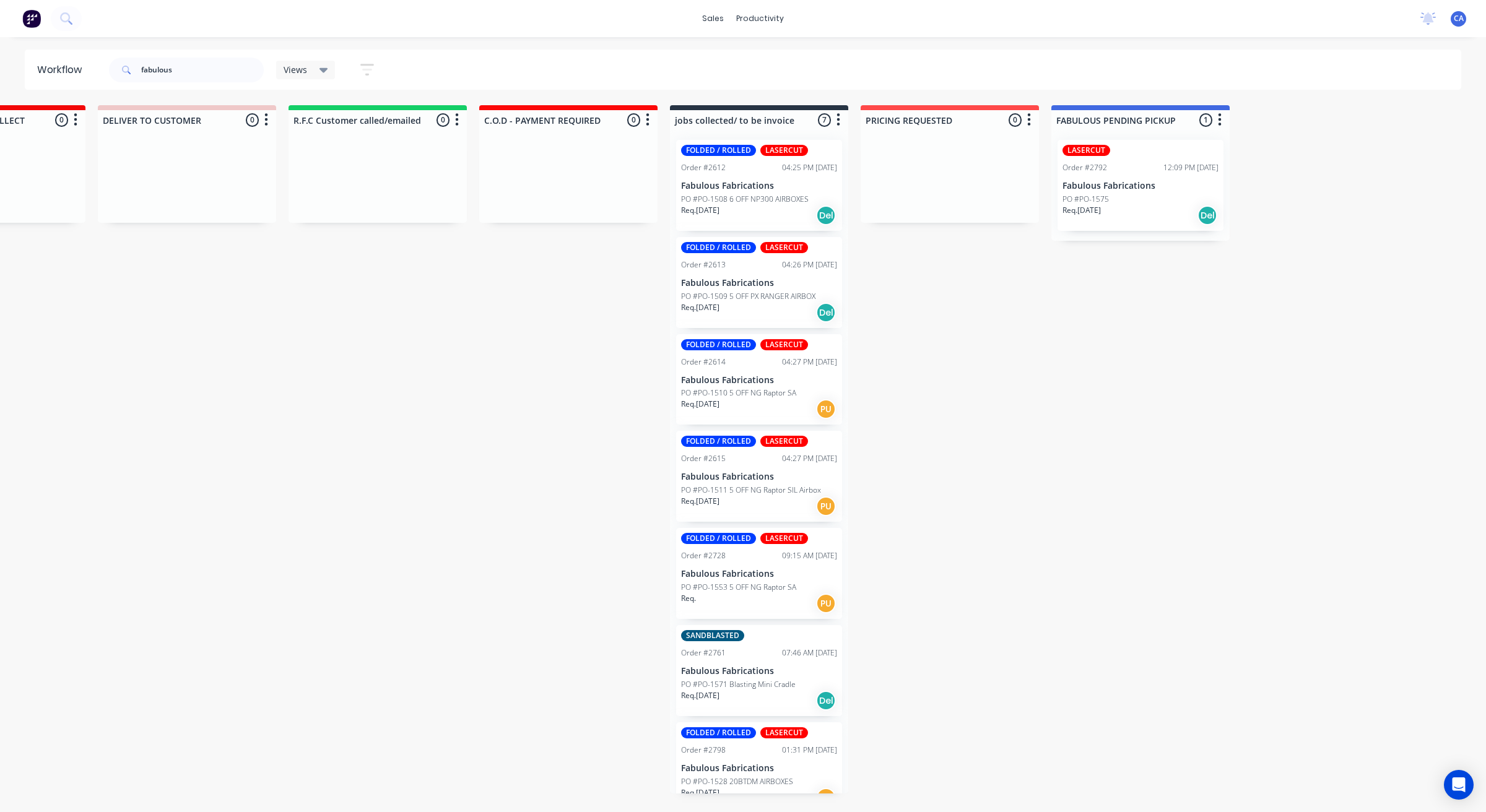
drag, startPoint x: 260, startPoint y: 412, endPoint x: 403, endPoint y: 396, distance: 143.9
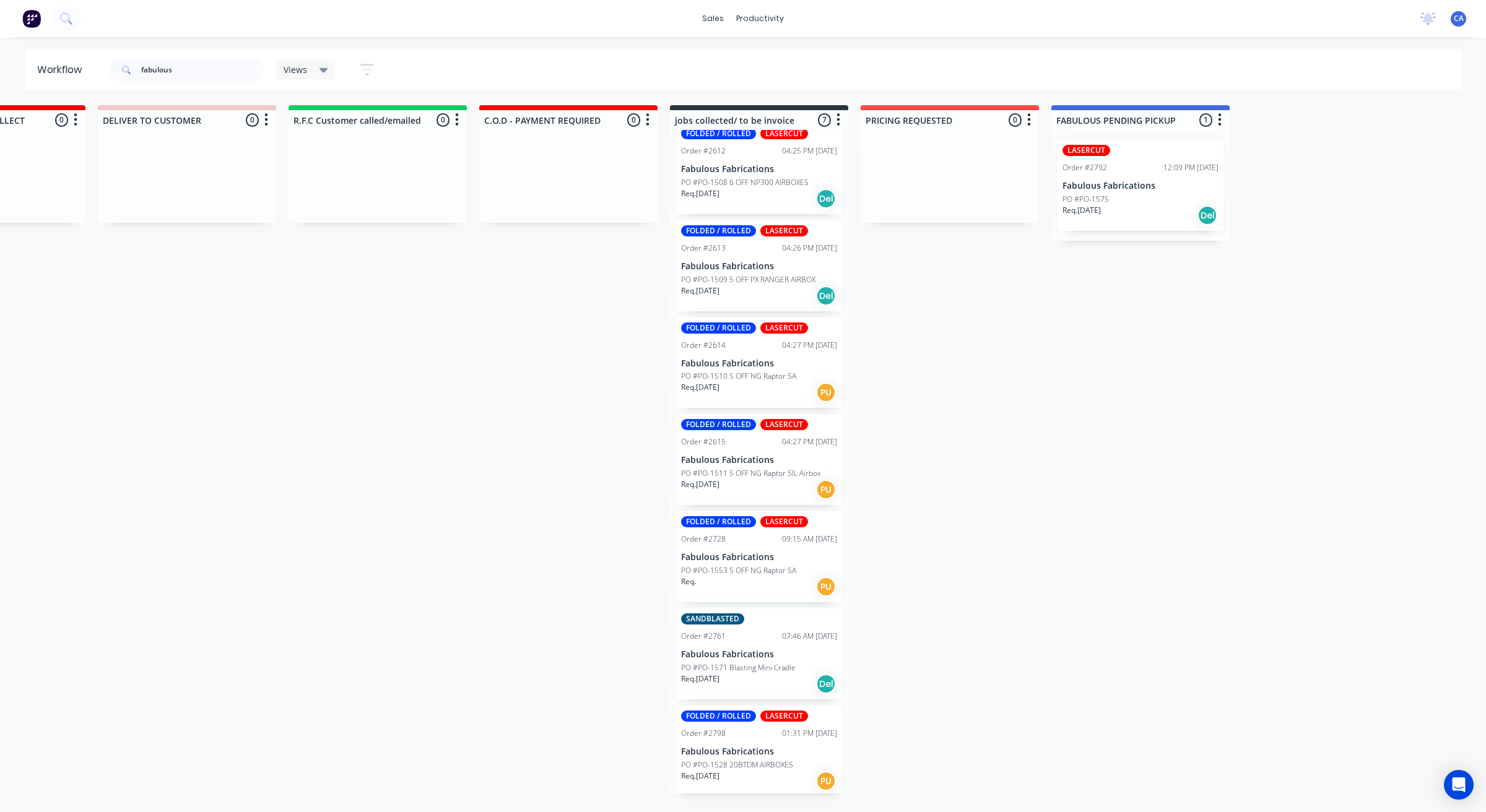
scroll to position [0, 0]
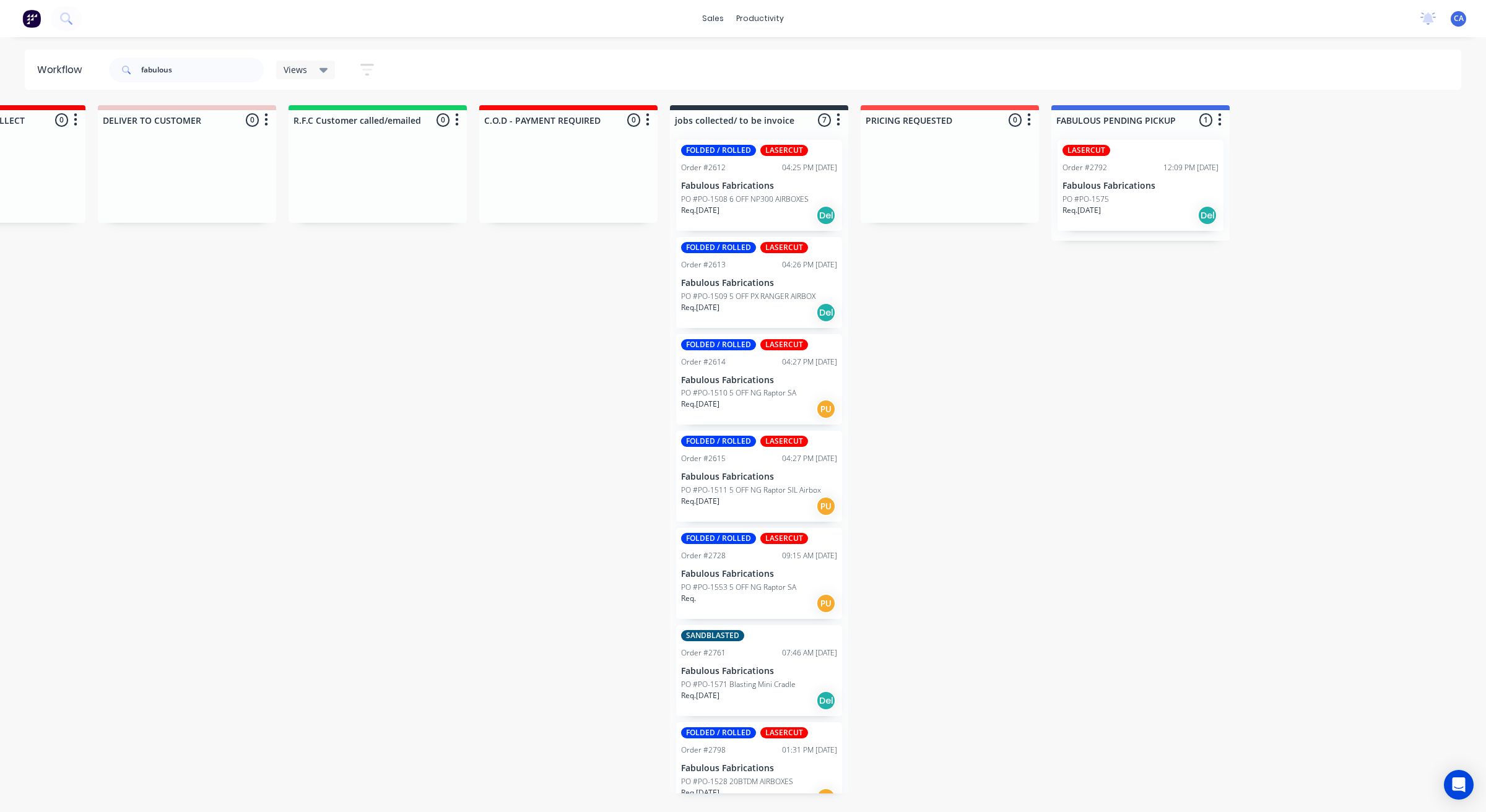
click at [1130, 177] on div "LASERCUT Order #2792 12:09 PM [DATE] Fabulous Fabrications PO #PO-1575 Req. [DA…" at bounding box center [1140, 185] width 166 height 91
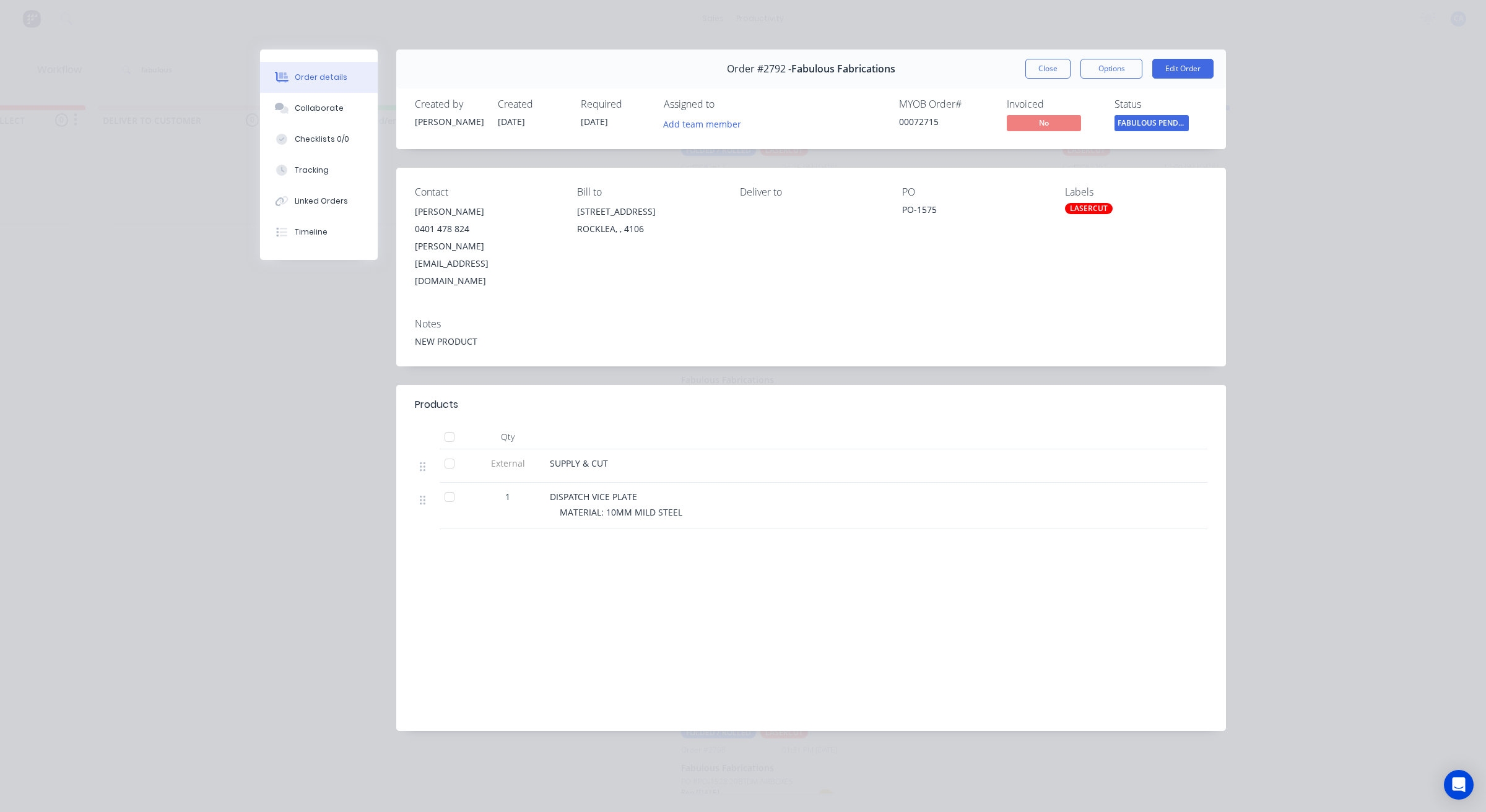
click at [1067, 72] on button "Close" at bounding box center [1048, 69] width 45 height 20
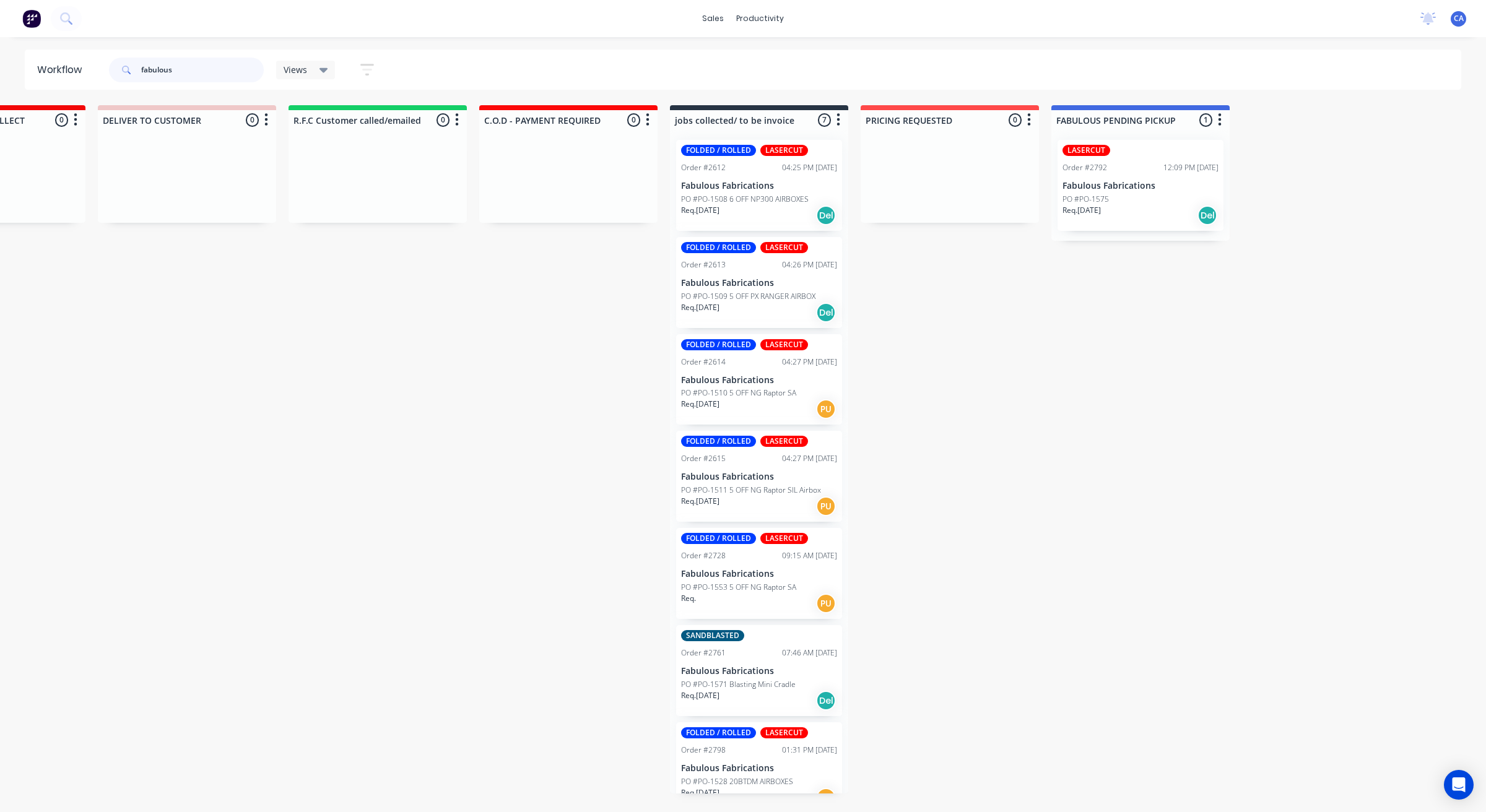
drag, startPoint x: 186, startPoint y: 69, endPoint x: 0, endPoint y: 82, distance: 186.5
click at [0, 82] on div "Workflow fabulous Views Save new view None (Default) edit Show/Hide statuses Sh…" at bounding box center [743, 70] width 1486 height 40
